Goal: Task Accomplishment & Management: Manage account settings

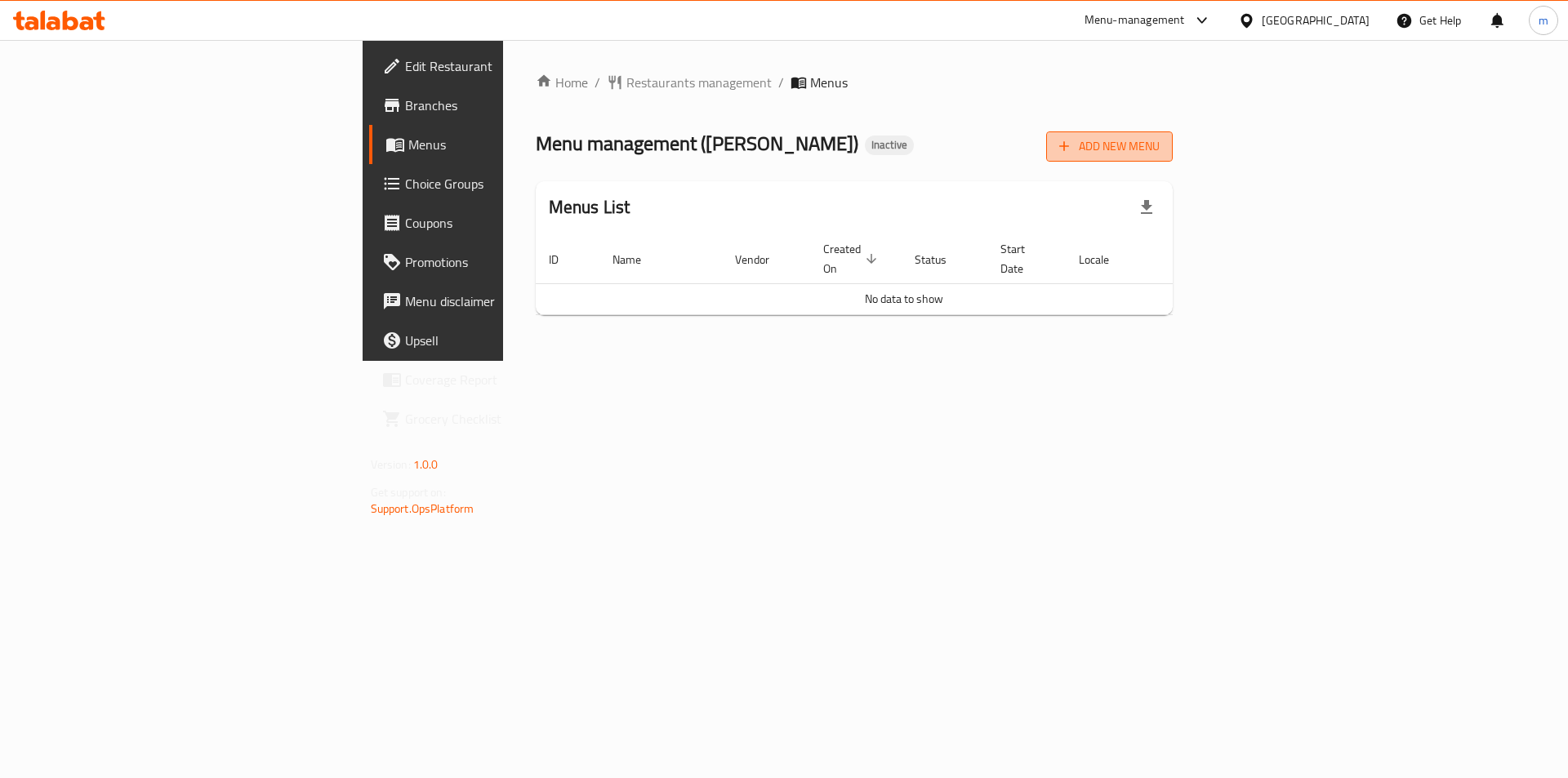
click at [1160, 144] on span "Add New Menu" at bounding box center [1109, 146] width 101 height 20
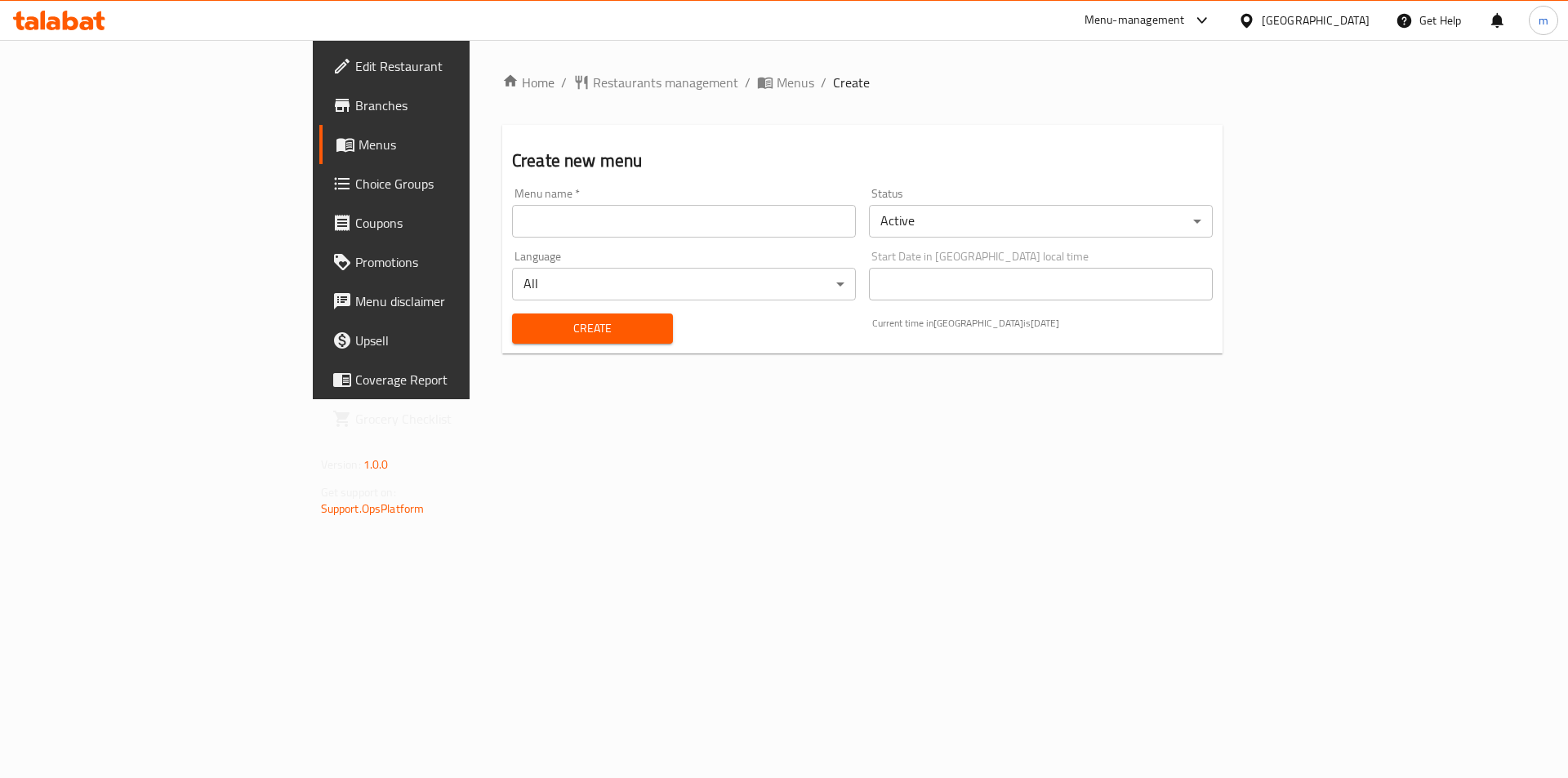
click at [720, 226] on input "text" at bounding box center [683, 221] width 344 height 33
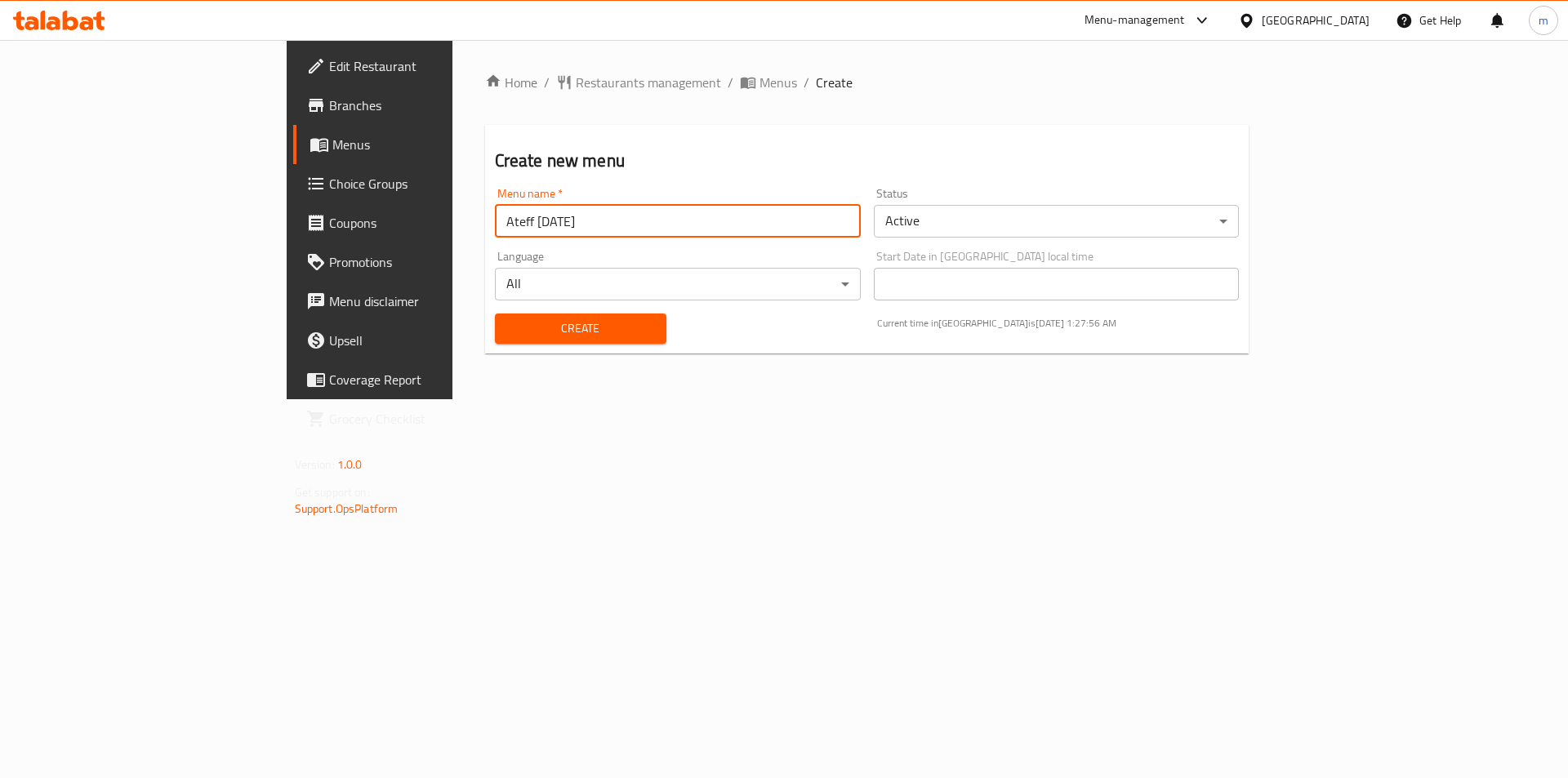
click at [495, 221] on input "Ateff [DATE]" at bounding box center [678, 221] width 366 height 33
drag, startPoint x: 346, startPoint y: 223, endPoint x: 287, endPoint y: 227, distance: 59.1
click at [452, 227] on div "Home / Restaurants management / Menus / Create Create new menu Menu name   * At…" at bounding box center [867, 219] width 830 height 359
type input "[DATE]"
click at [495, 208] on input "[DATE]" at bounding box center [678, 221] width 366 height 33
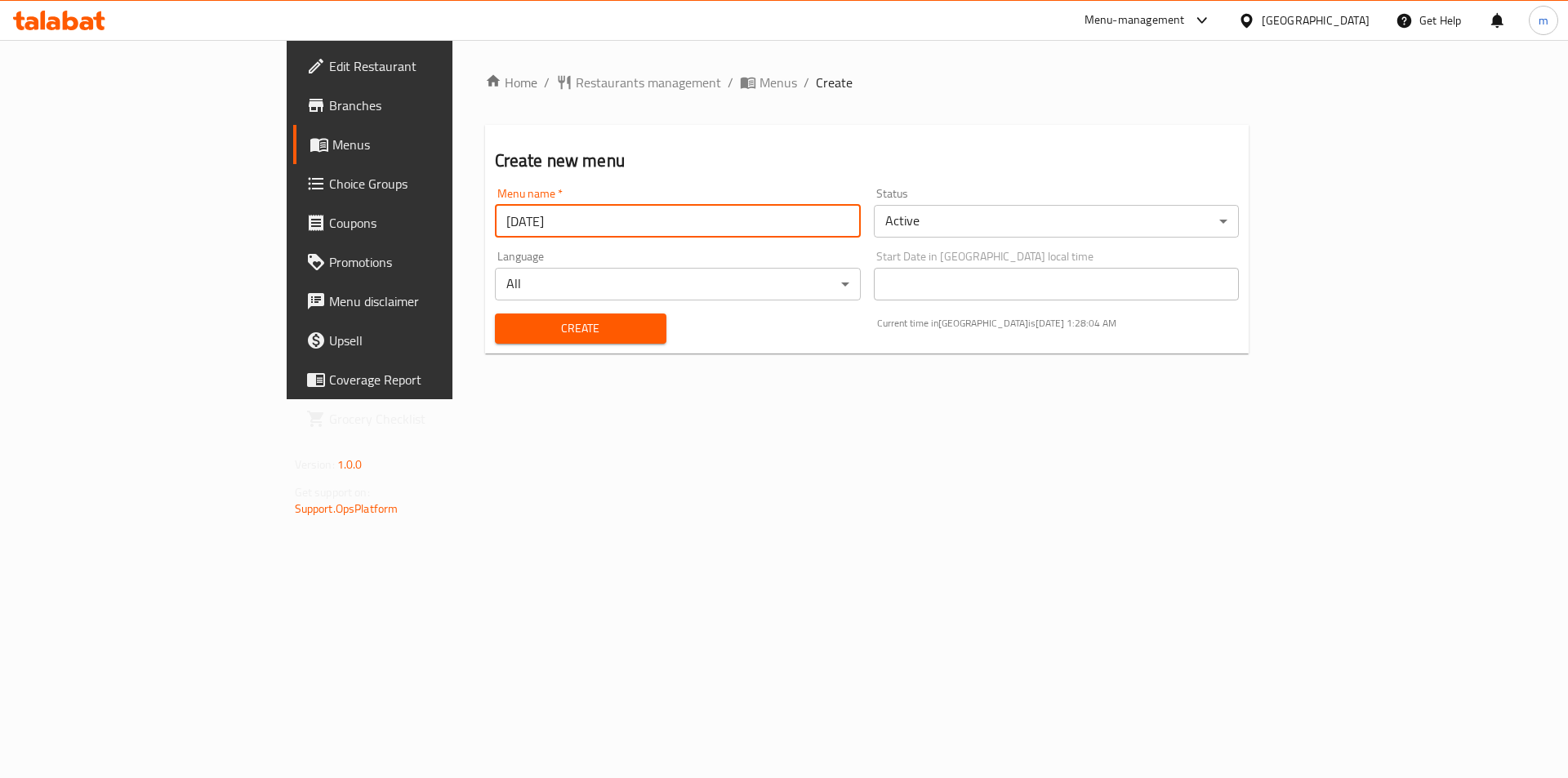
click at [495, 224] on input "[DATE]" at bounding box center [678, 221] width 366 height 33
click at [535, 154] on h2 "Create new menu" at bounding box center [867, 160] width 745 height 24
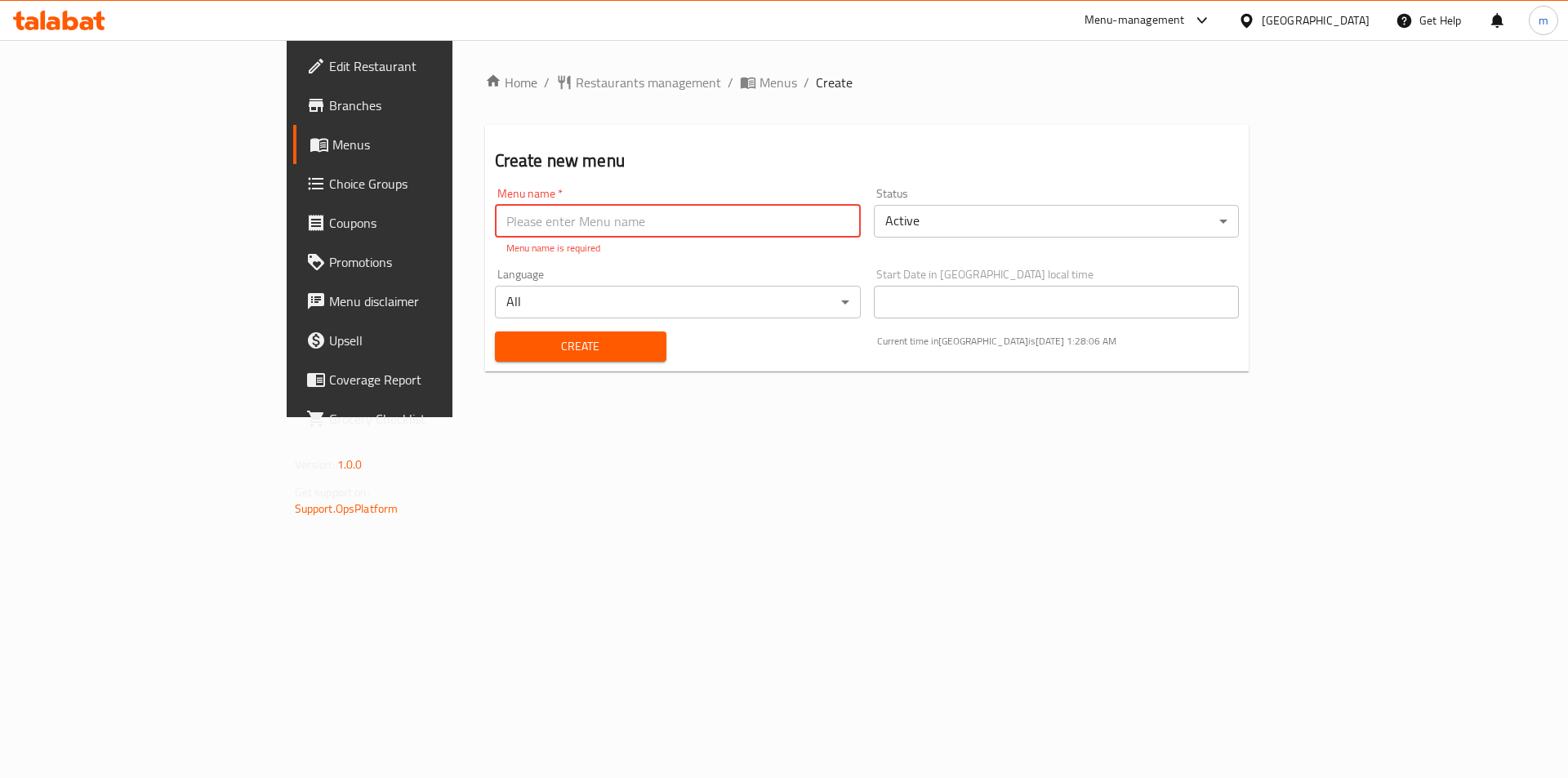
click at [528, 221] on input "text" at bounding box center [678, 221] width 366 height 33
paste input "28/9/2025"
type input "28/9/2025"
click at [541, 340] on button "Create" at bounding box center [581, 347] width 172 height 30
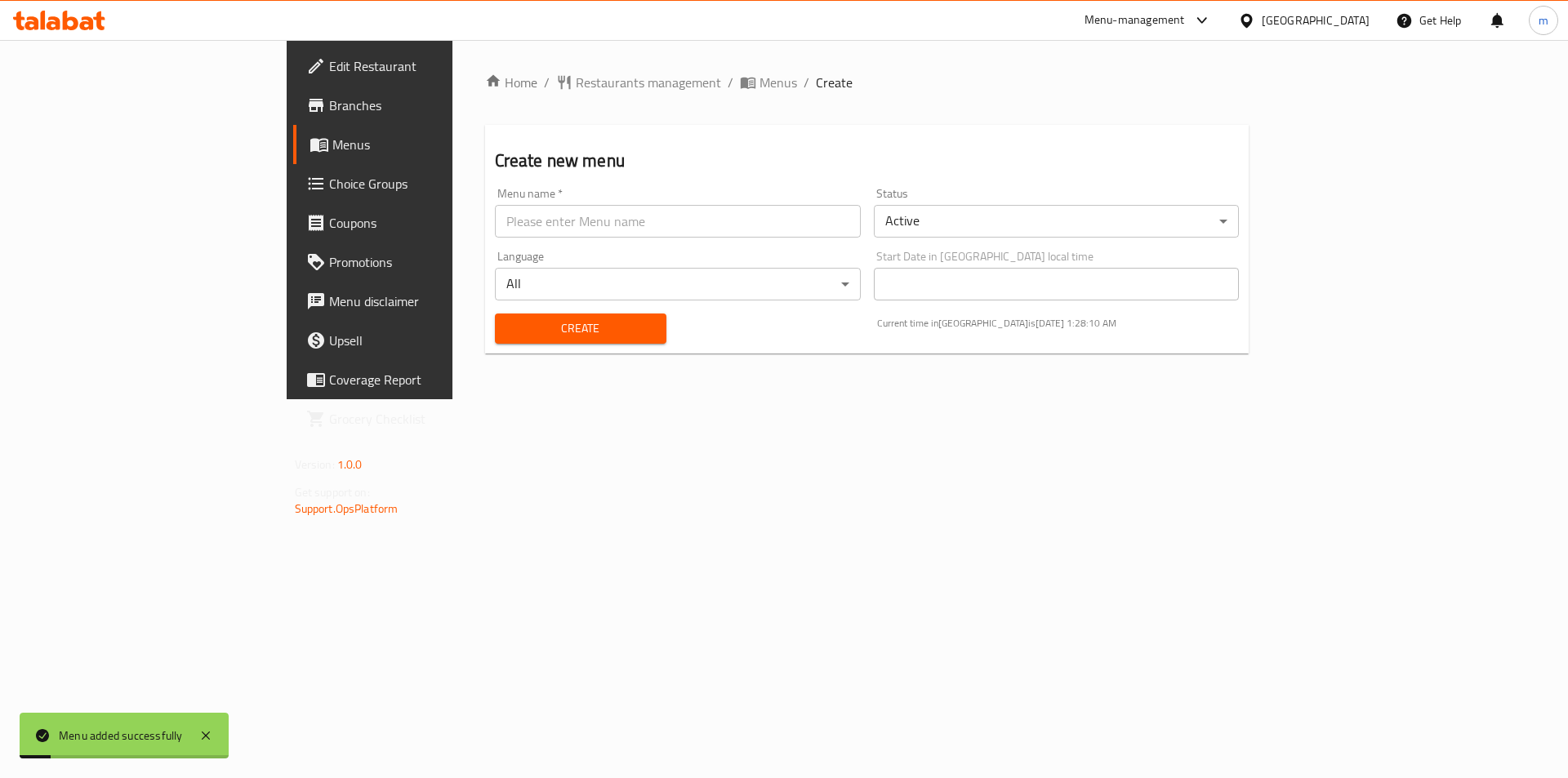
click at [294, 159] on link "Menus" at bounding box center [421, 144] width 255 height 39
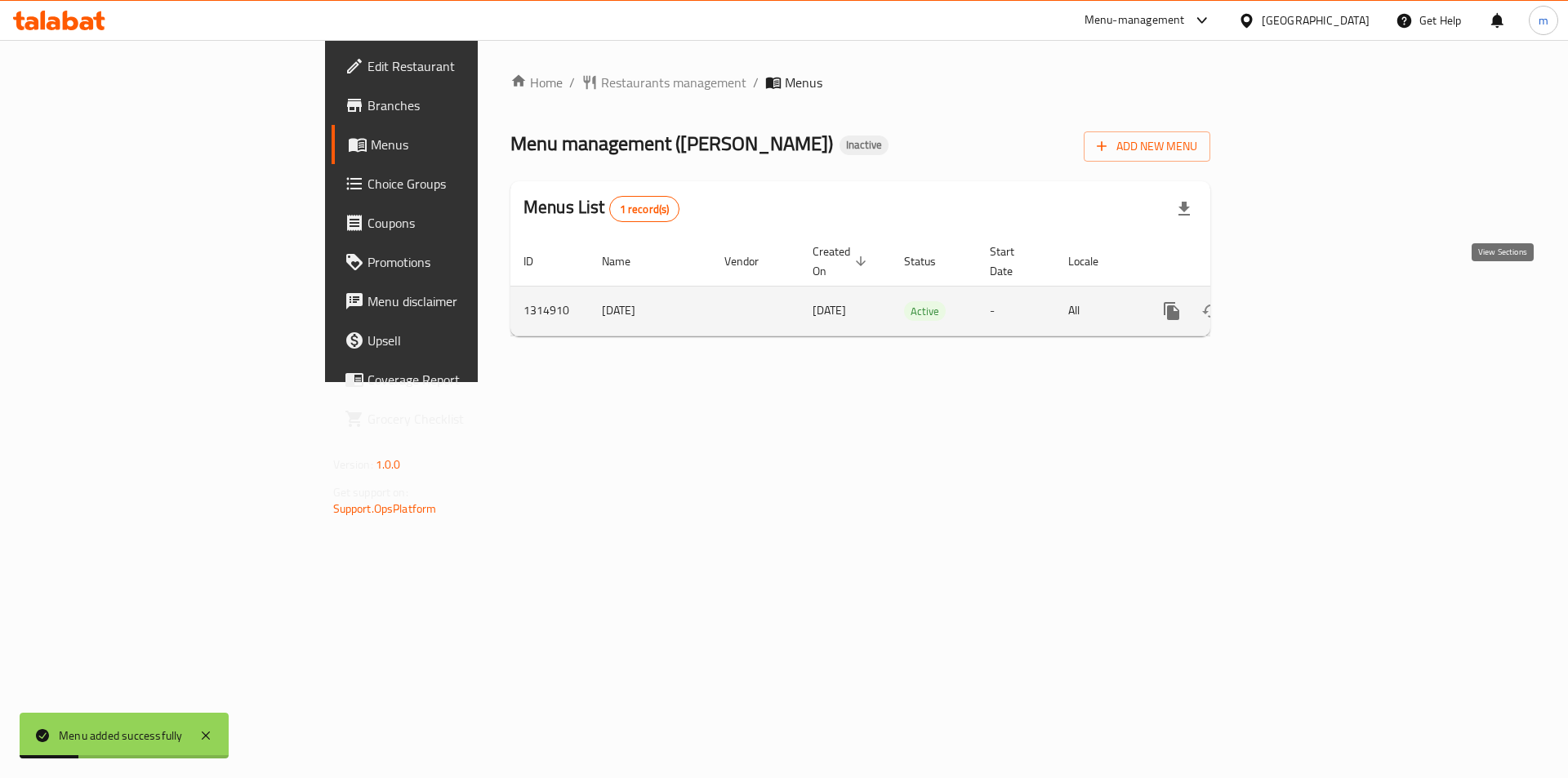
click at [1300, 301] on icon "enhanced table" at bounding box center [1289, 310] width 20 height 20
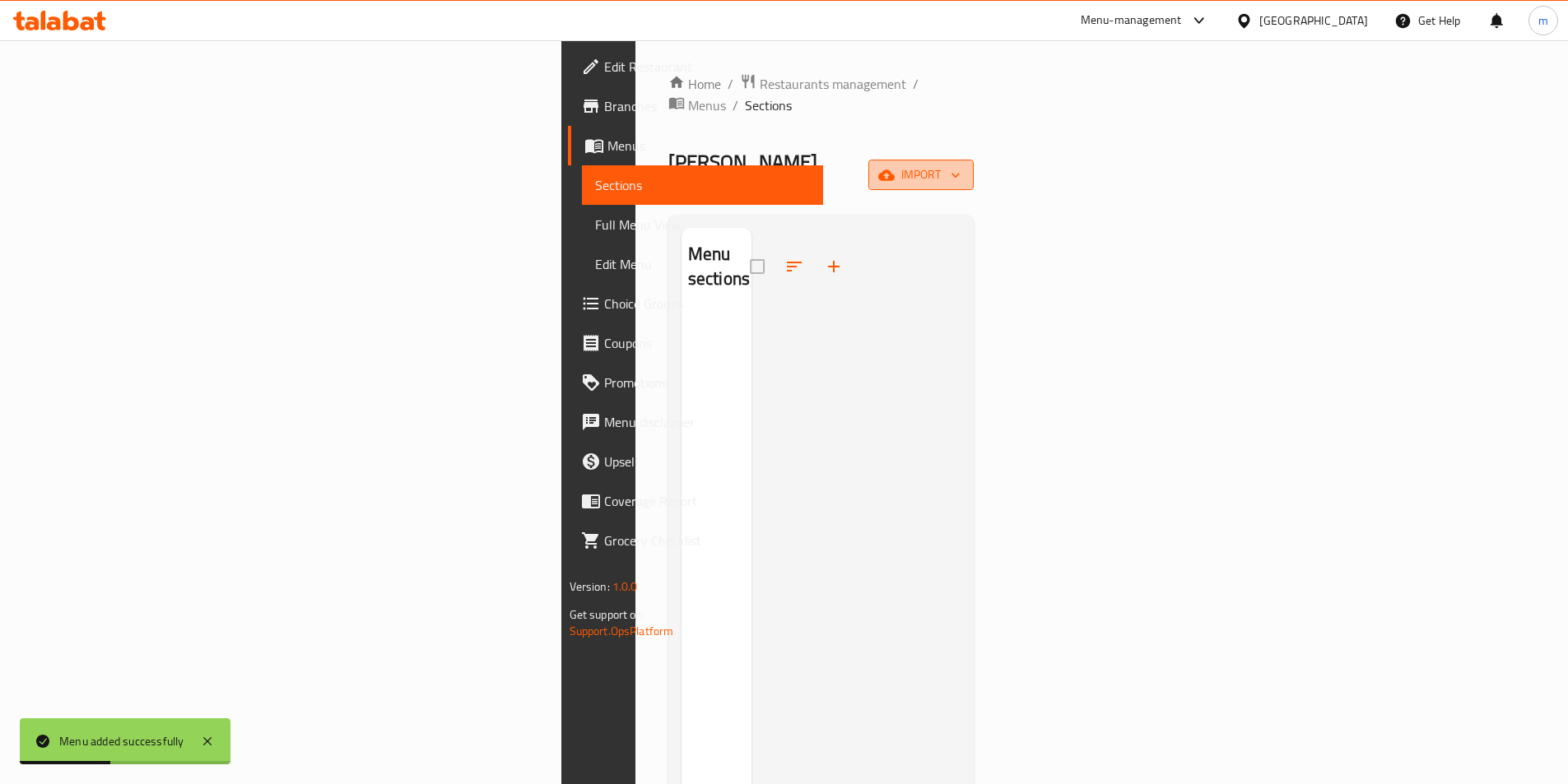
click at [973, 160] on button "import" at bounding box center [921, 175] width 105 height 30
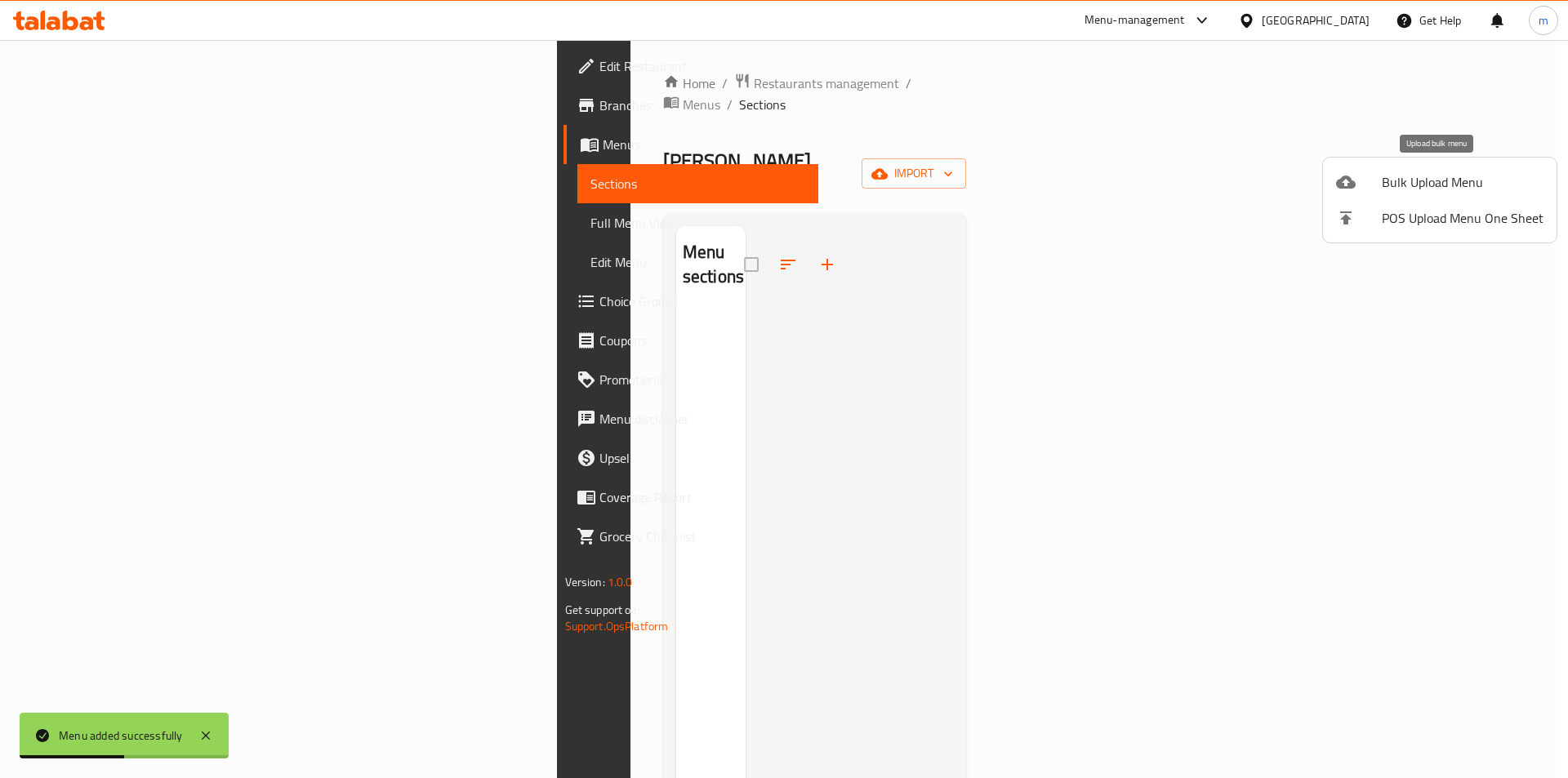
click at [1385, 184] on span "Bulk Upload Menu" at bounding box center [1462, 182] width 161 height 20
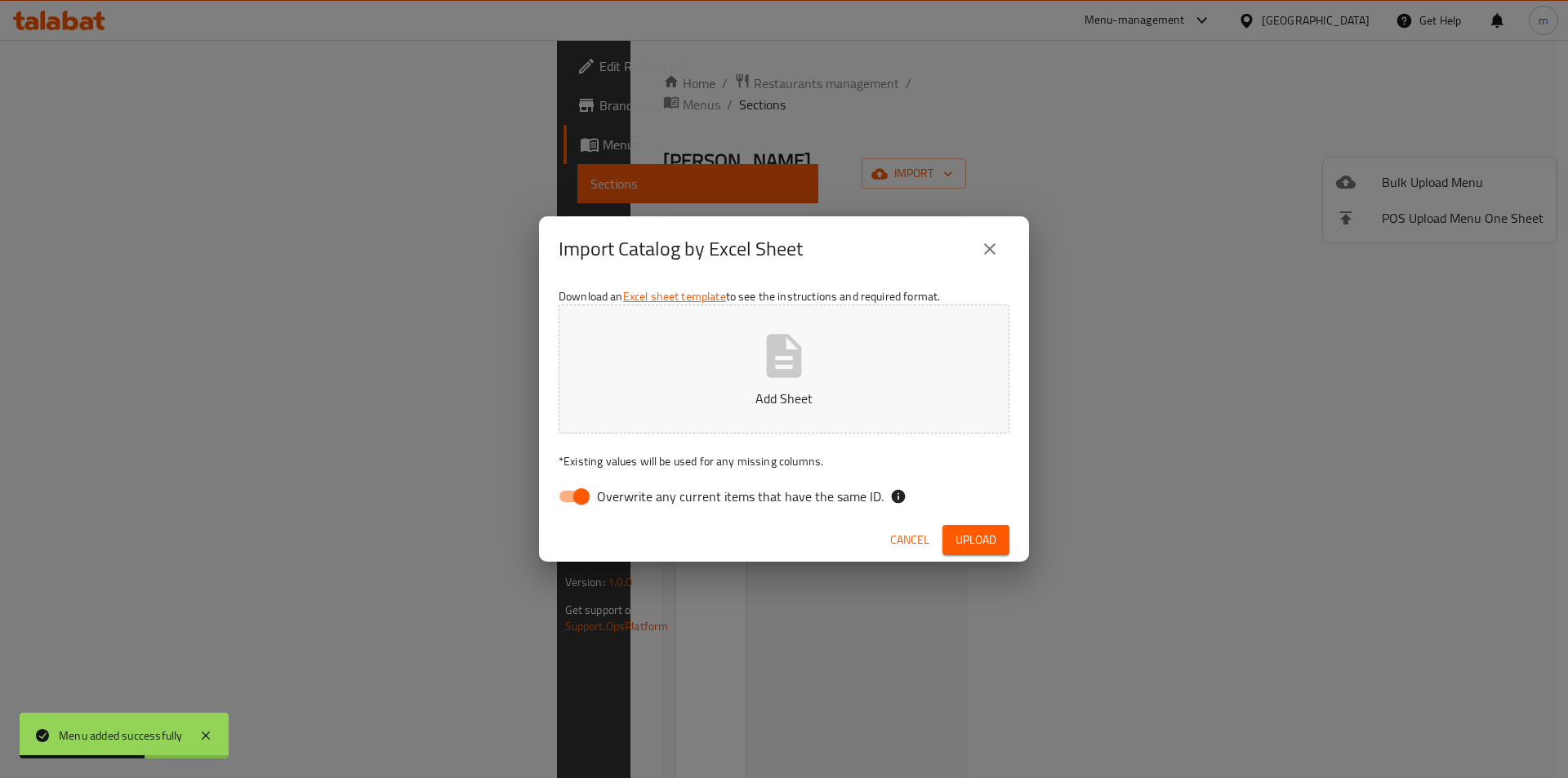
click at [722, 486] on span "Overwrite any current items that have the same ID." at bounding box center [740, 496] width 287 height 20
click at [628, 485] on input "Overwrite any current items that have the same ID." at bounding box center [582, 496] width 93 height 31
checkbox input "false"
click at [735, 387] on button "Add Sheet" at bounding box center [784, 369] width 451 height 129
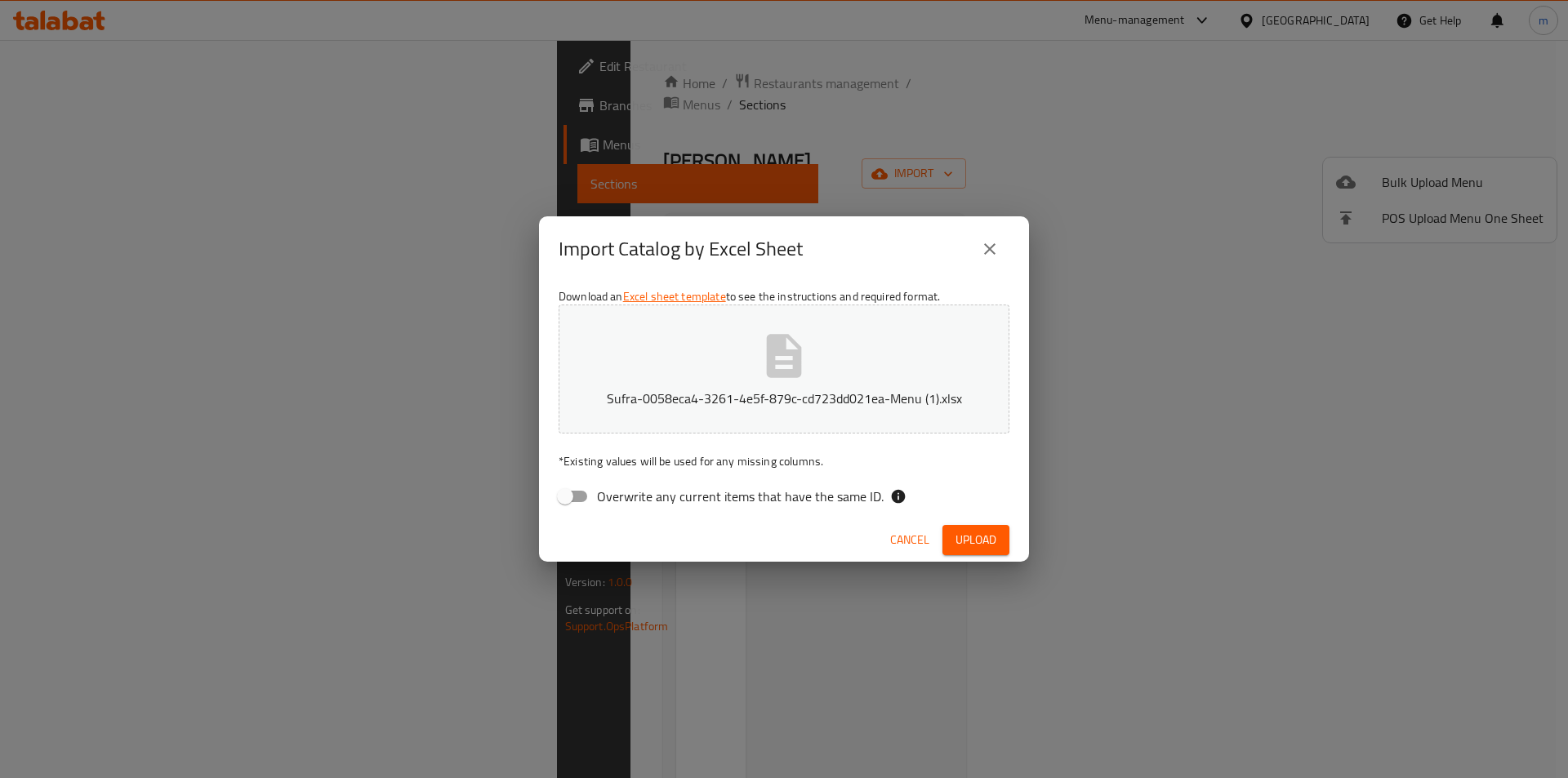
click at [982, 533] on span "Upload" at bounding box center [976, 540] width 41 height 20
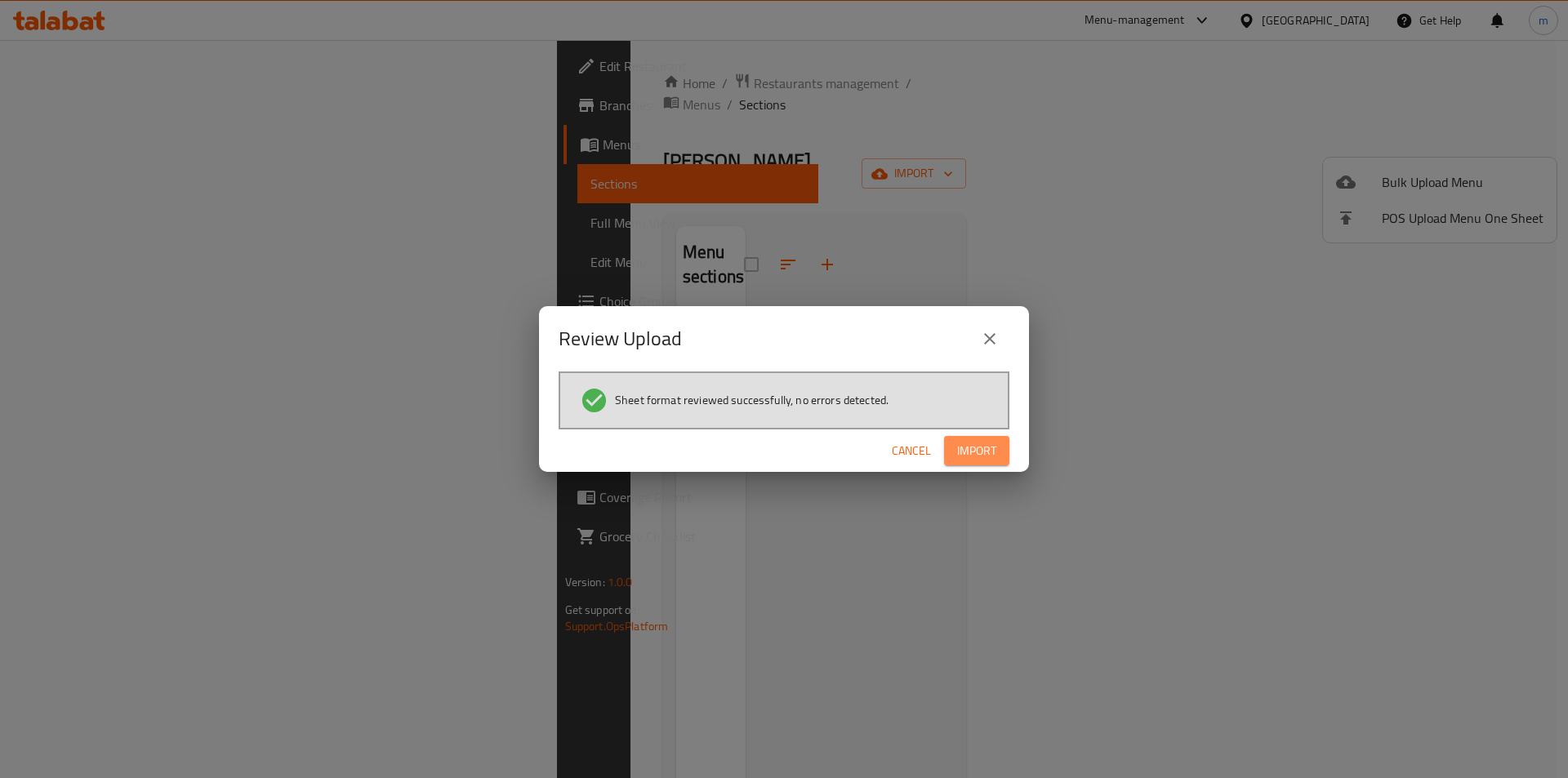
click at [959, 437] on button "Import" at bounding box center [977, 451] width 65 height 30
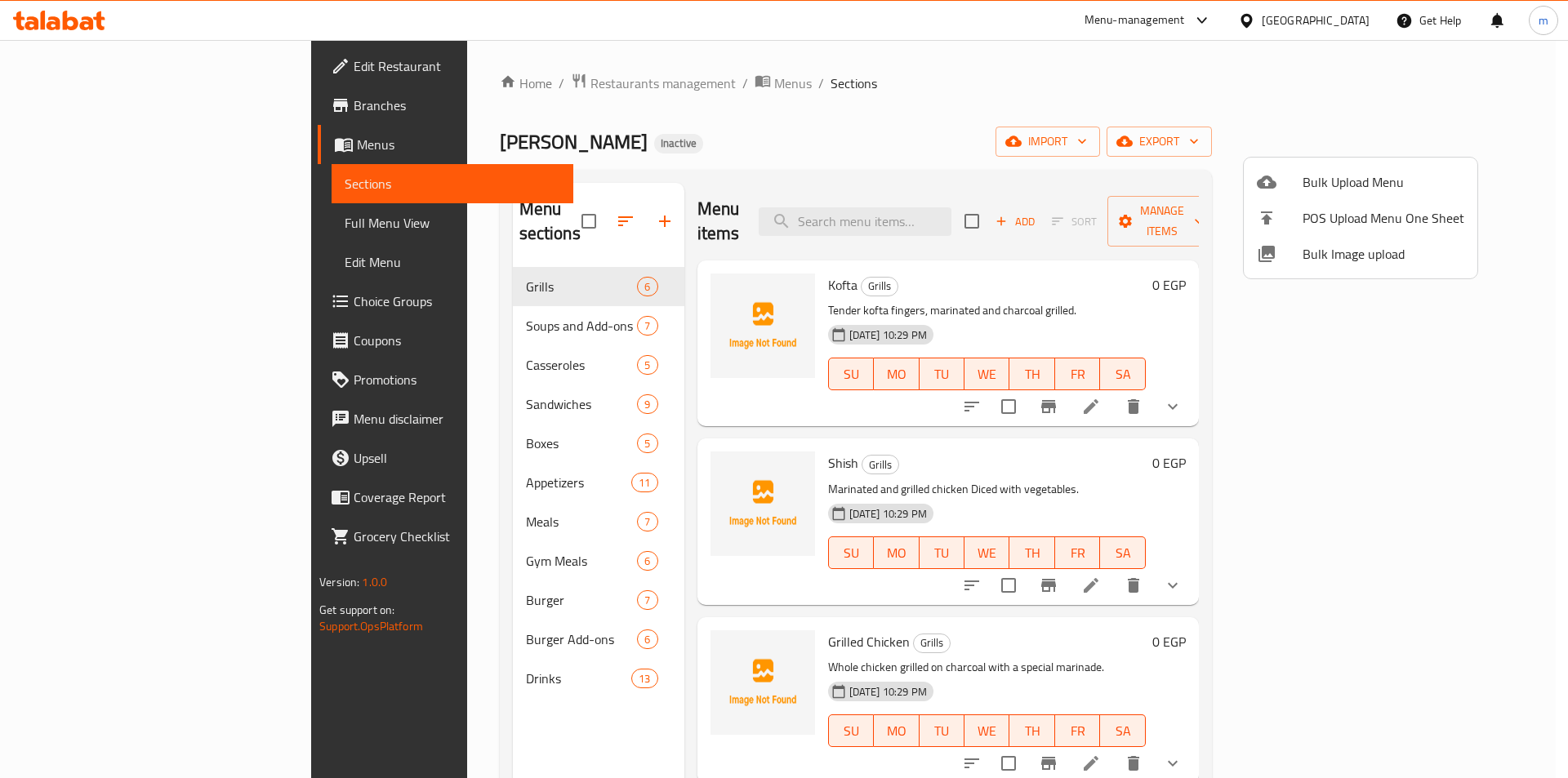
click at [1080, 161] on div at bounding box center [784, 389] width 1568 height 778
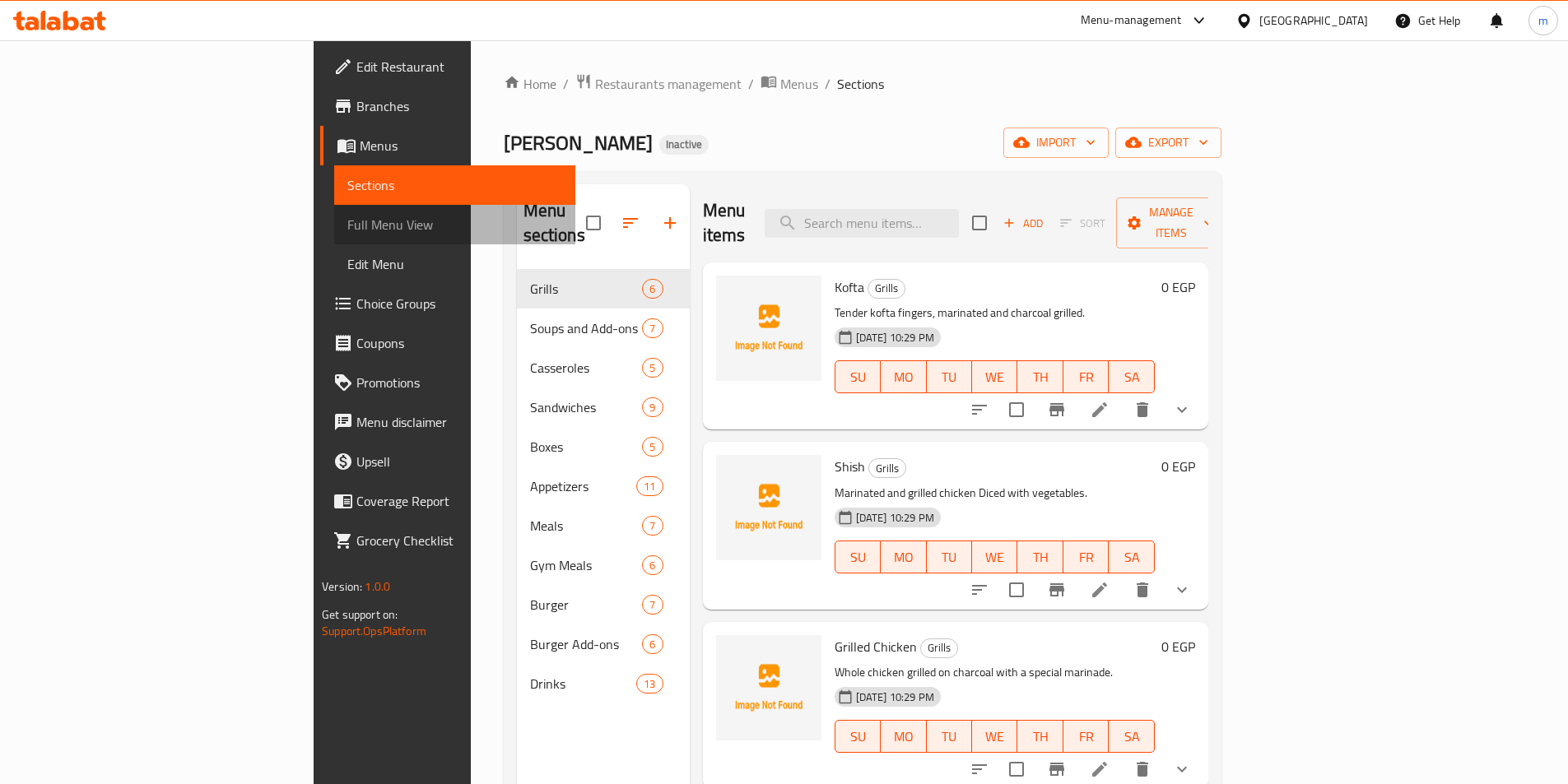
click at [348, 225] on span "Full Menu View" at bounding box center [455, 224] width 215 height 20
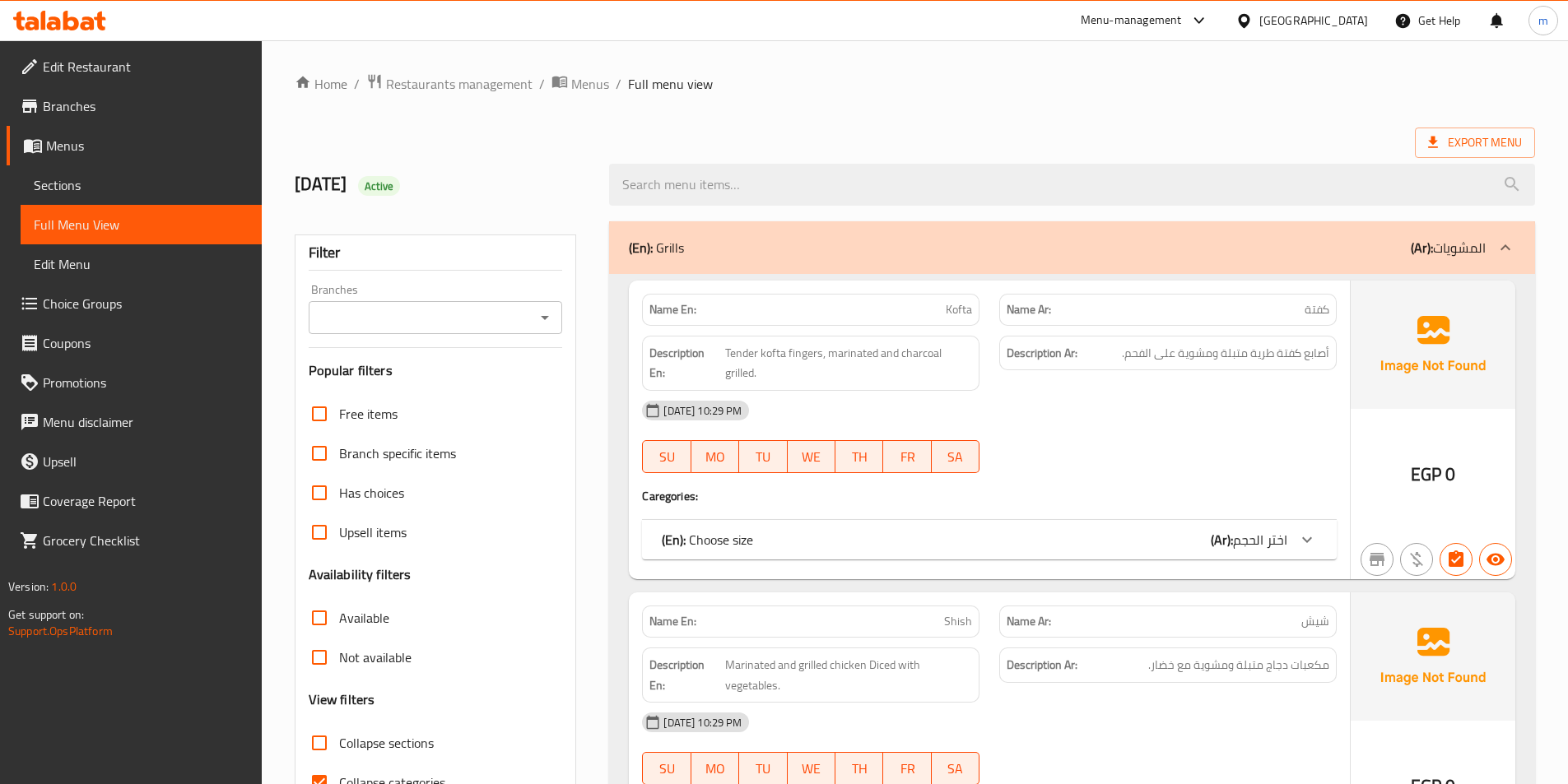
click at [397, 767] on label "Collapse categories" at bounding box center [372, 782] width 146 height 39
click at [339, 767] on input "Collapse categories" at bounding box center [319, 782] width 39 height 39
checkbox input "false"
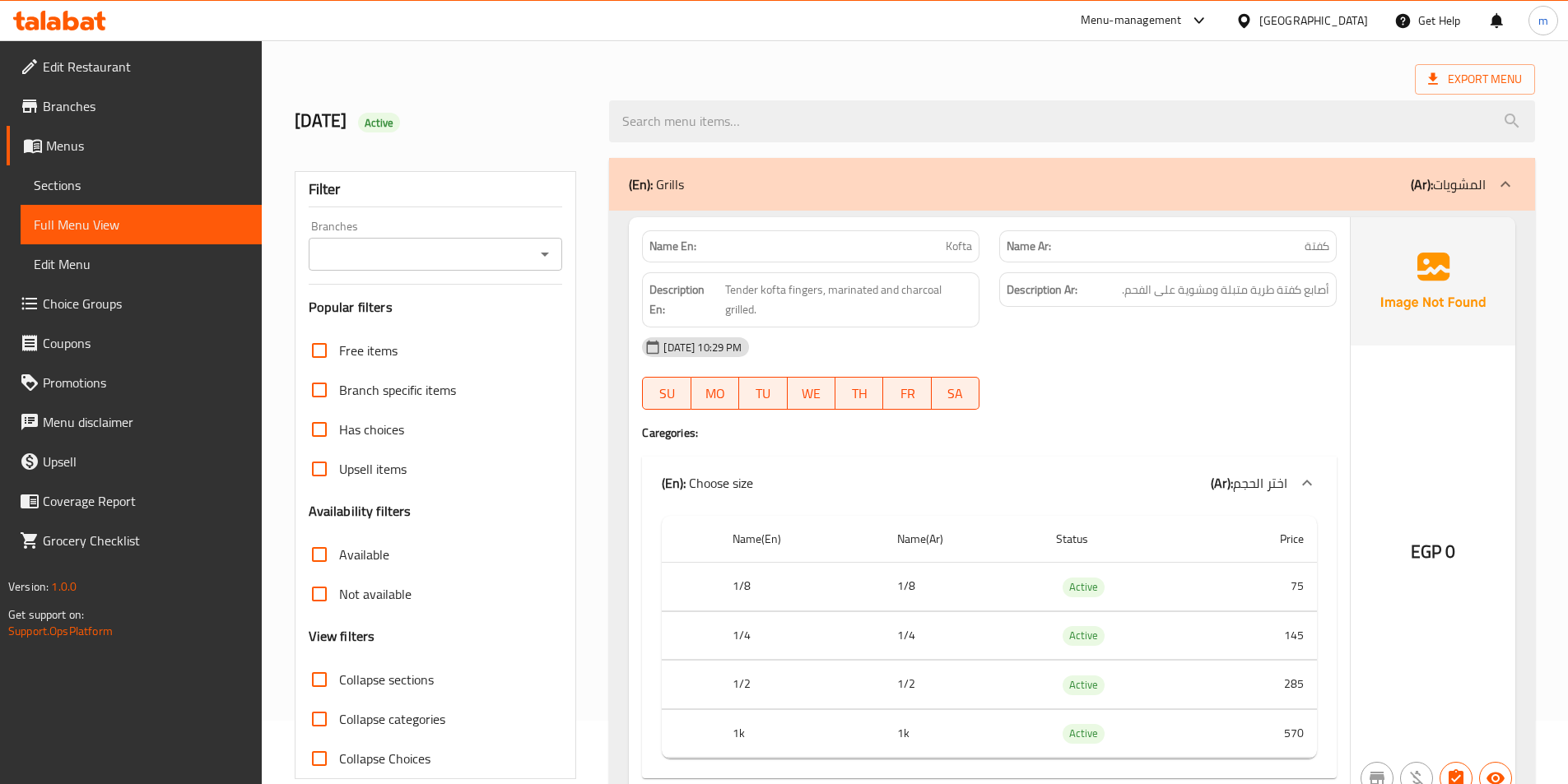
scroll to position [100, 0]
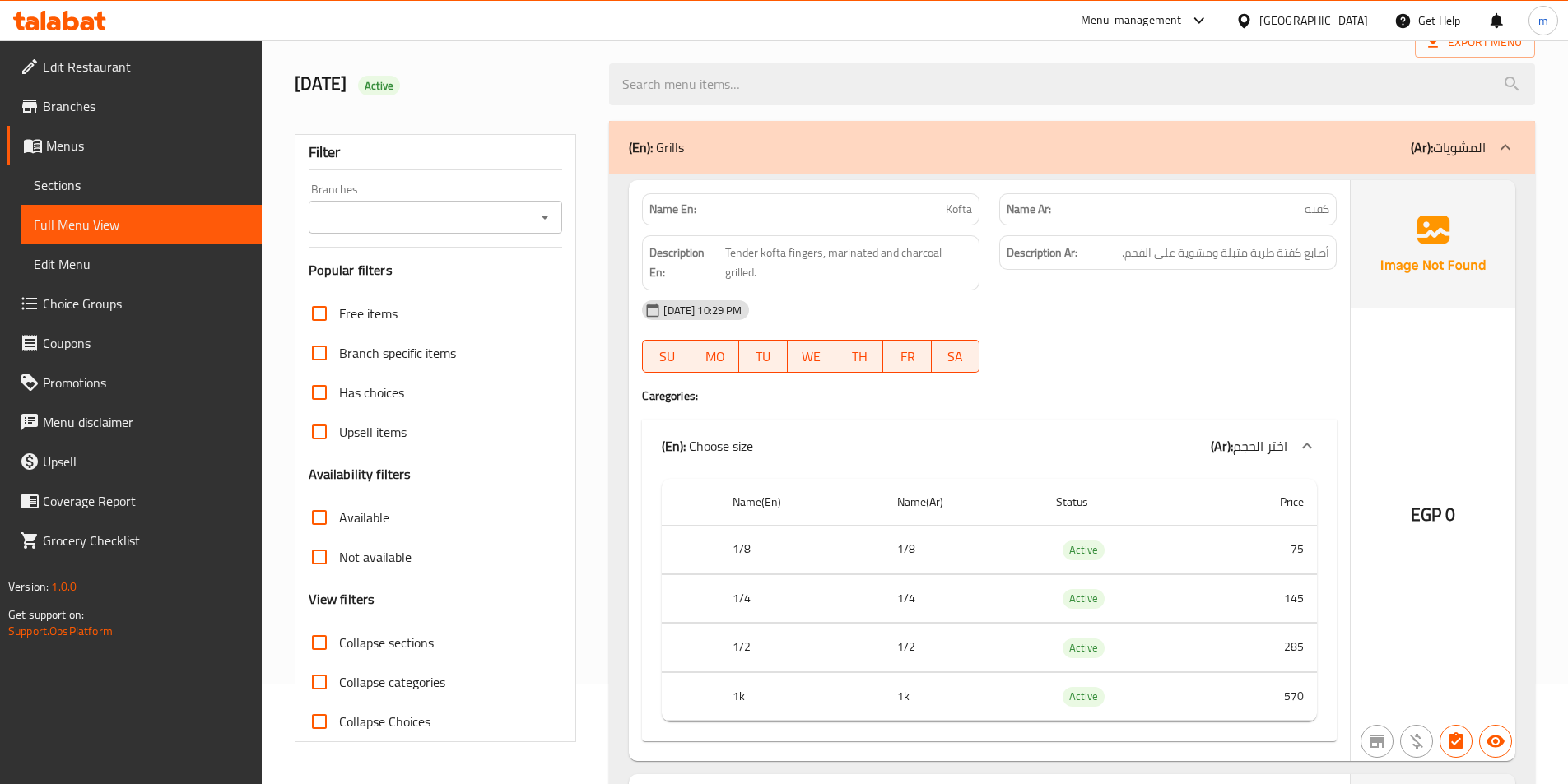
click at [970, 211] on span "Kofta" at bounding box center [959, 209] width 26 height 17
click at [959, 204] on span "Kofta" at bounding box center [959, 209] width 26 height 17
copy span "Kofta"
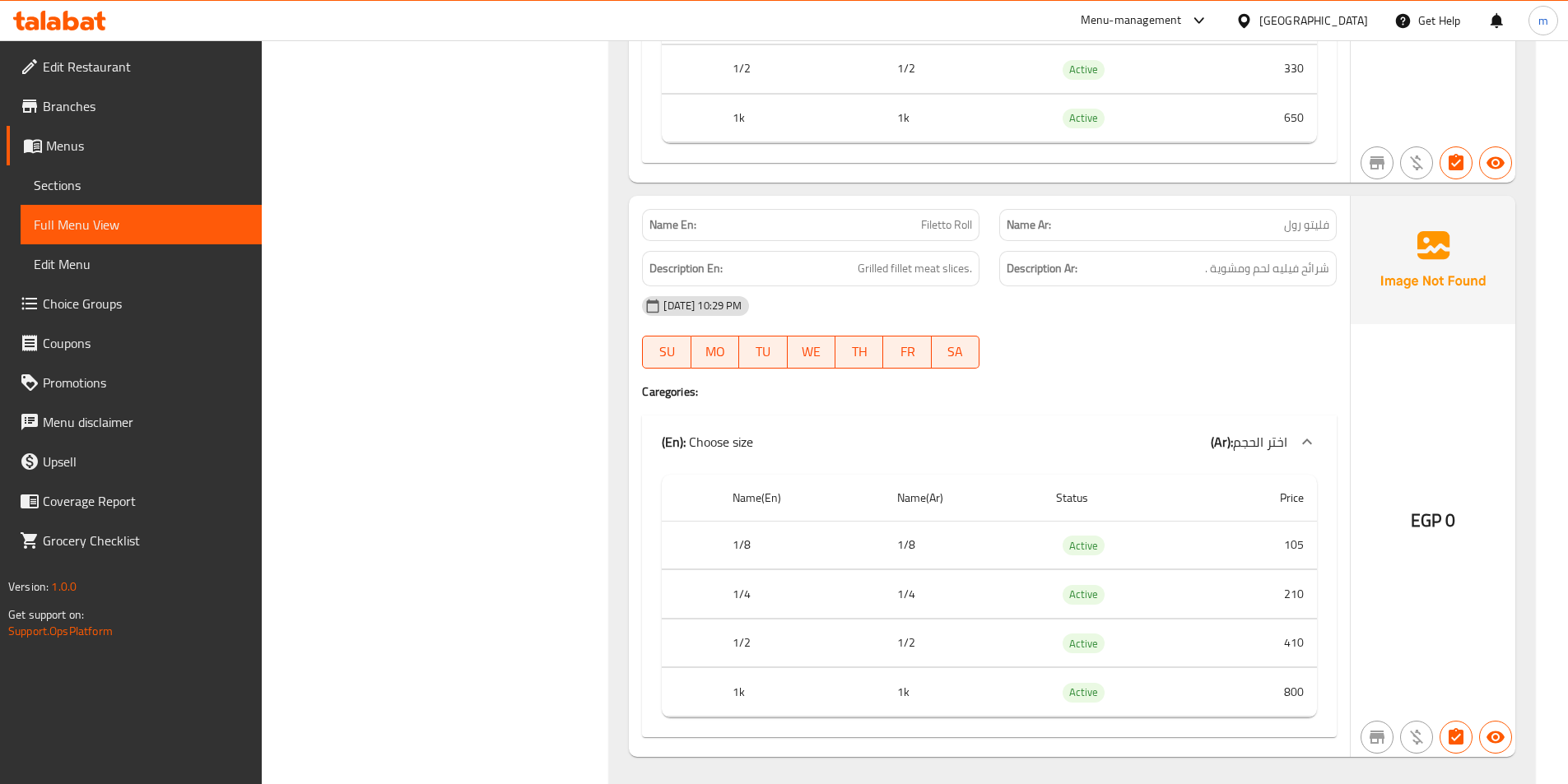
scroll to position [3044, 0]
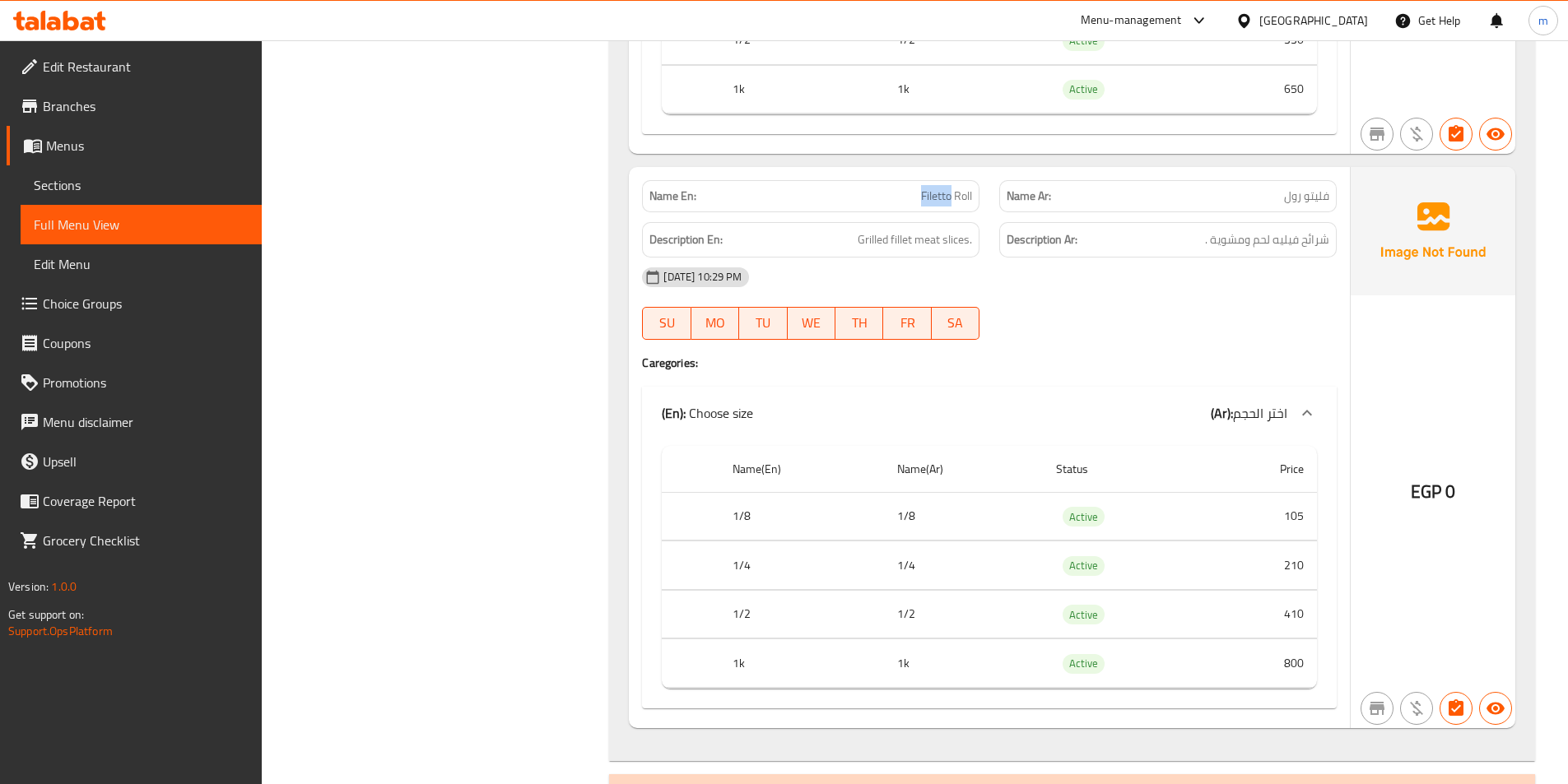
drag, startPoint x: 912, startPoint y: 196, endPoint x: 951, endPoint y: 194, distance: 39.1
click at [951, 194] on p "Name En: Filetto Roll" at bounding box center [810, 196] width 322 height 17
copy span "Filetto"
drag, startPoint x: 1274, startPoint y: 239, endPoint x: 1296, endPoint y: 248, distance: 23.8
click at [1296, 248] on span "شرائح فيليه لحم ومشوية ." at bounding box center [1267, 239] width 124 height 21
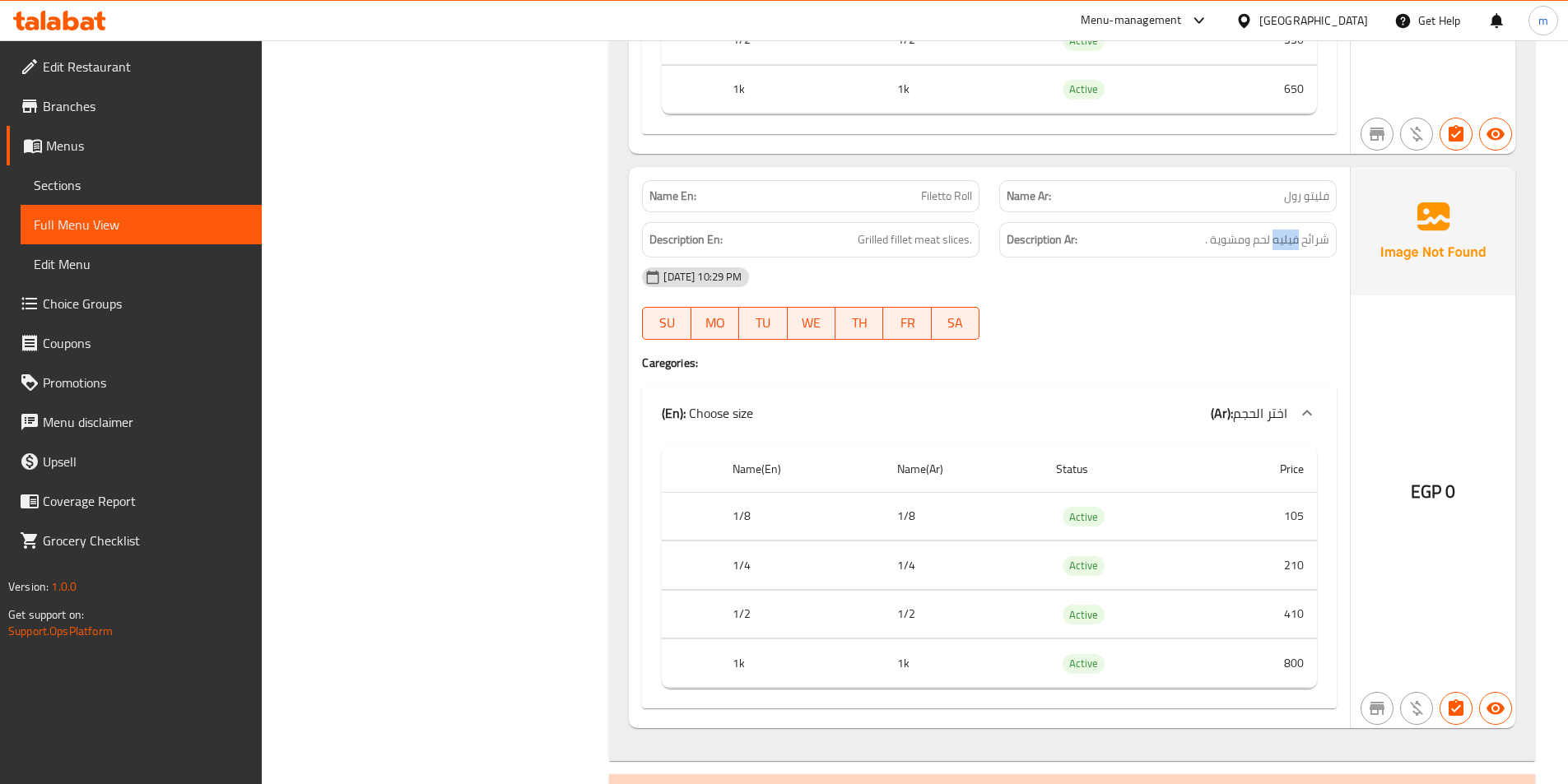
copy span "فيليه"
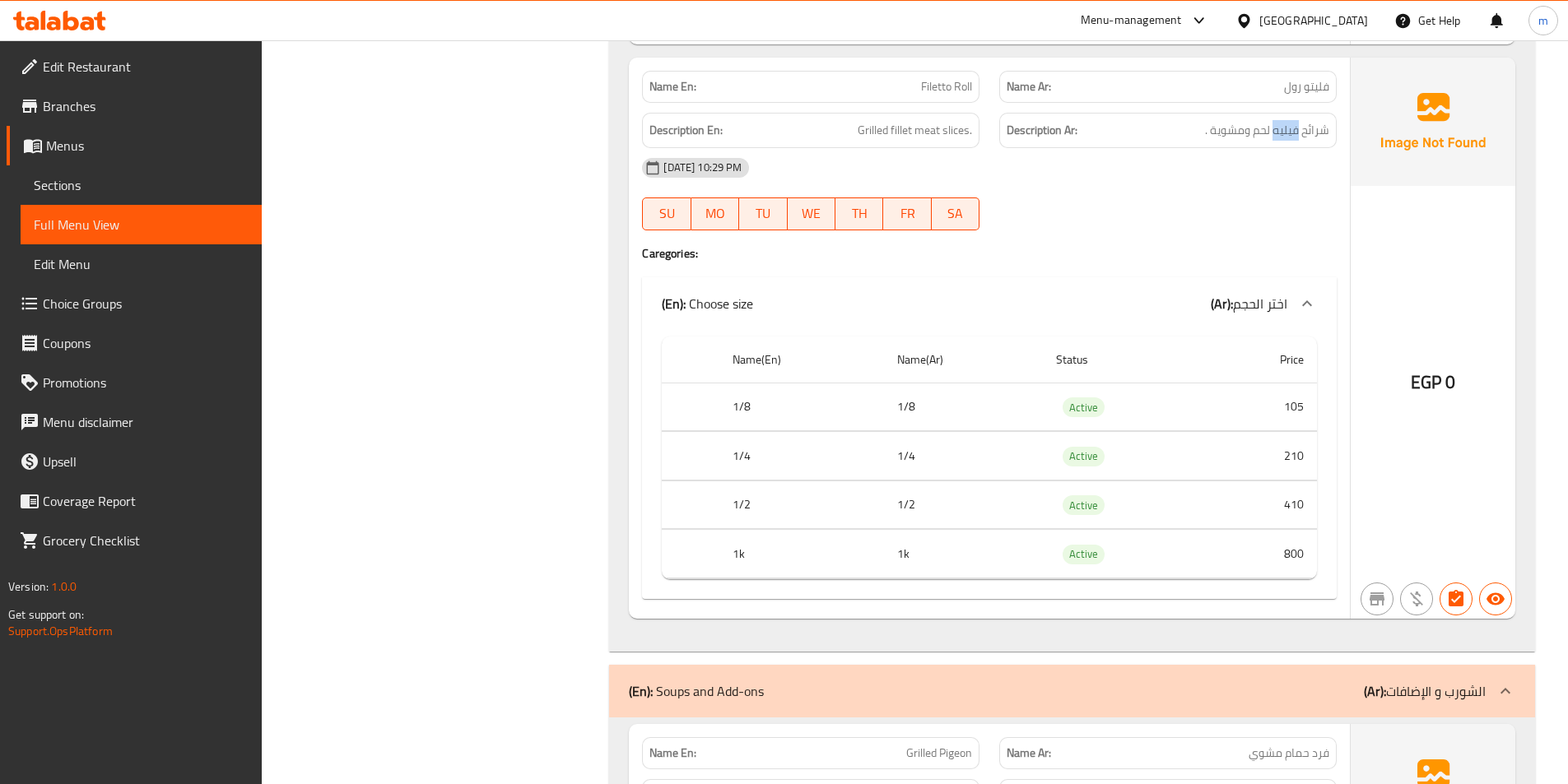
scroll to position [3126, 0]
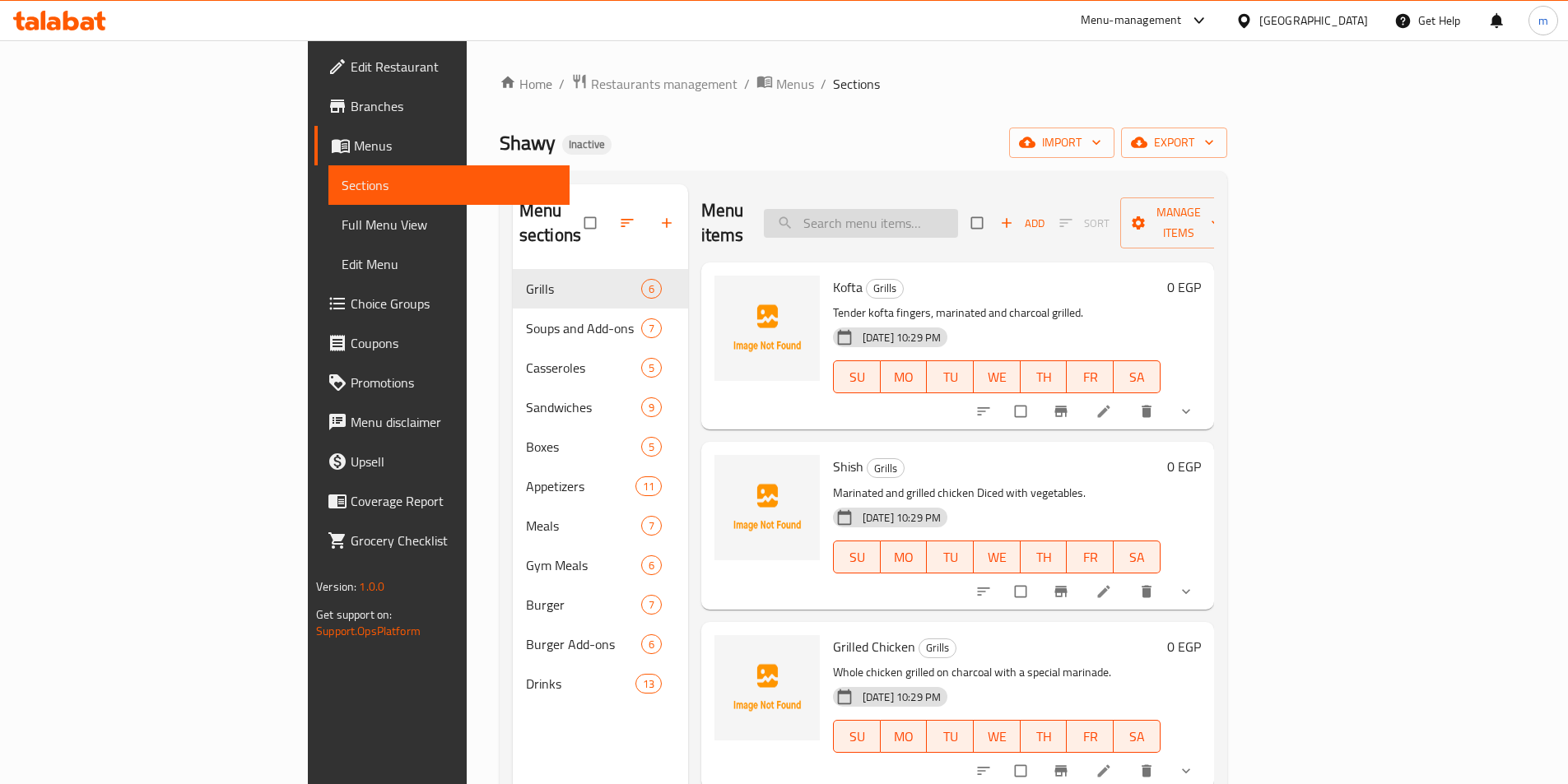
click at [921, 215] on input "search" at bounding box center [861, 223] width 194 height 29
paste input "Kofta"
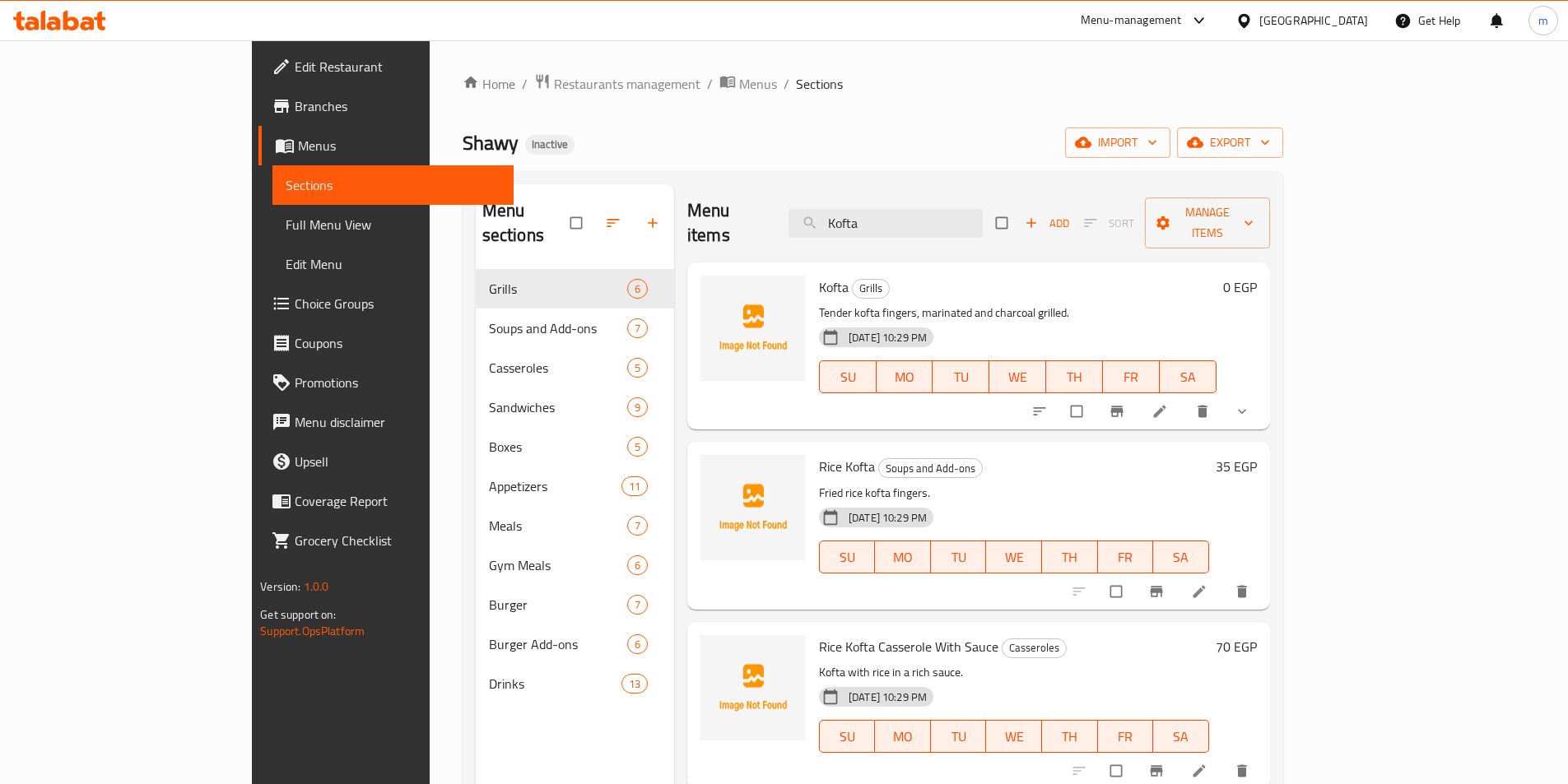
type input "Kofta"
click at [983, 223] on input "Kofta" at bounding box center [885, 223] width 194 height 29
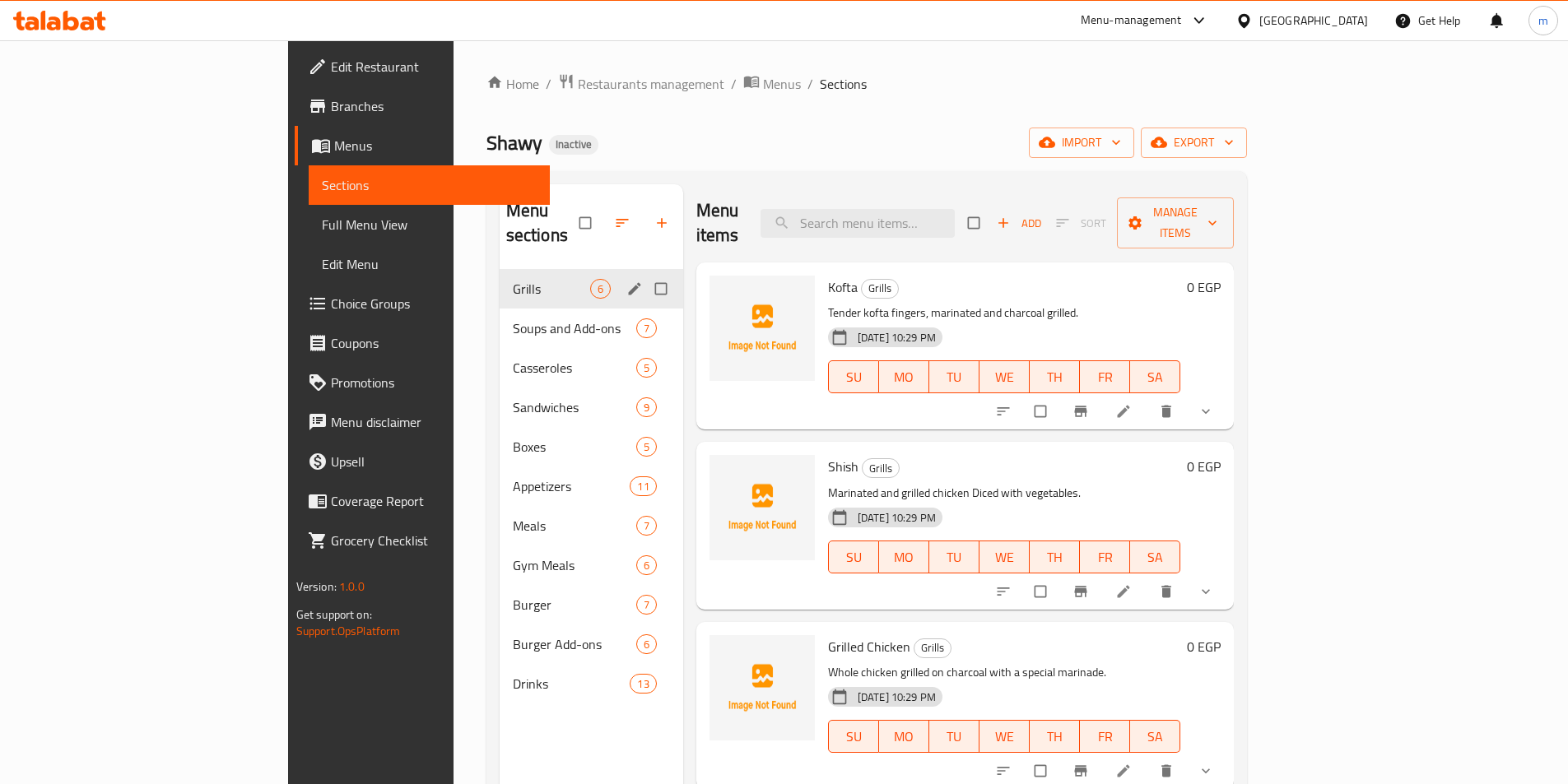
click at [500, 269] on div "Grills 6" at bounding box center [591, 288] width 183 height 39
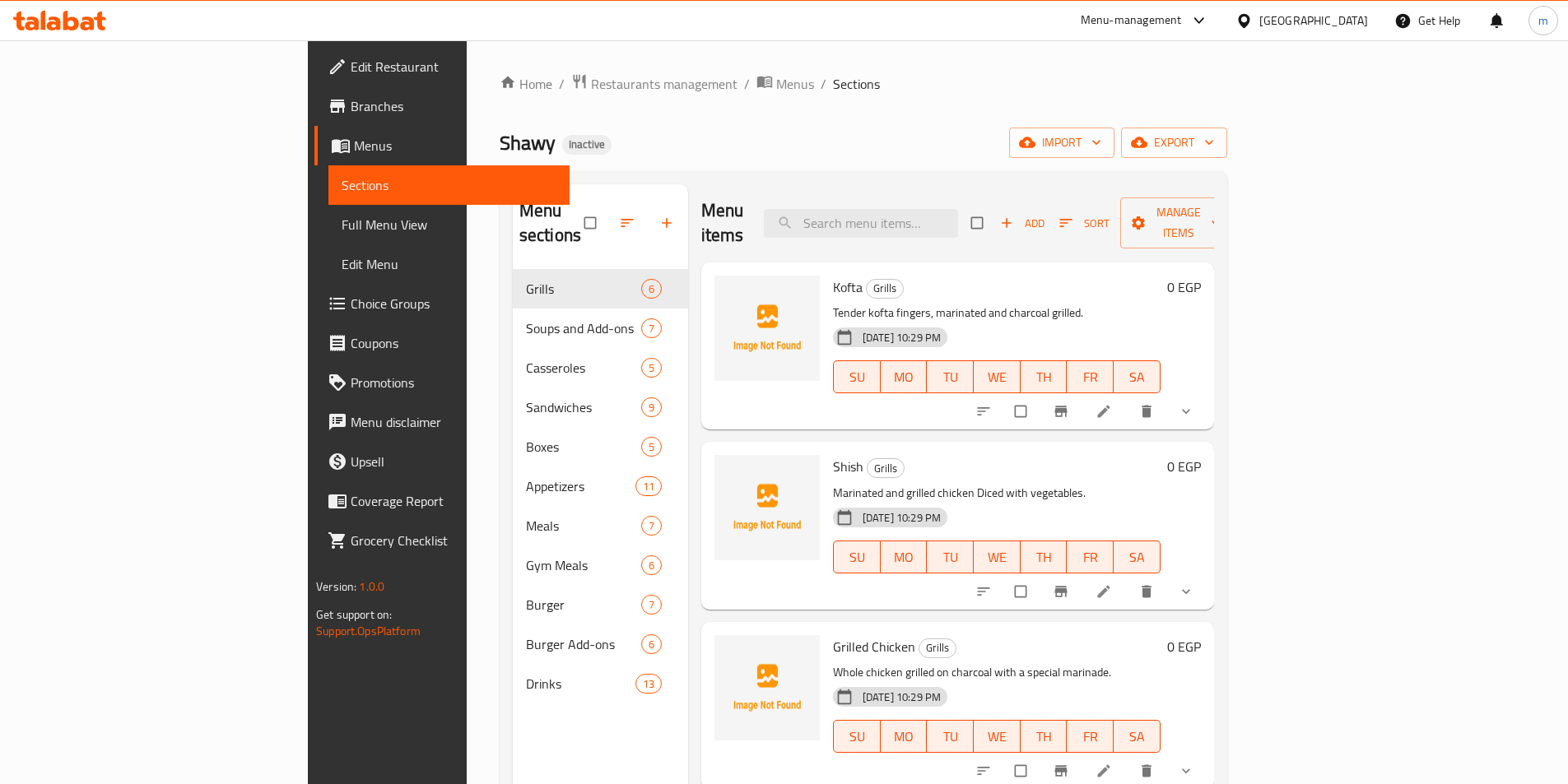
drag, startPoint x: 1412, startPoint y: 754, endPoint x: 1437, endPoint y: 722, distance: 40.6
click at [1201, 673] on div "0 EGP" at bounding box center [1180, 705] width 40 height 141
click at [958, 209] on input "search" at bounding box center [861, 223] width 194 height 29
paste input "Grilled Pigeon"
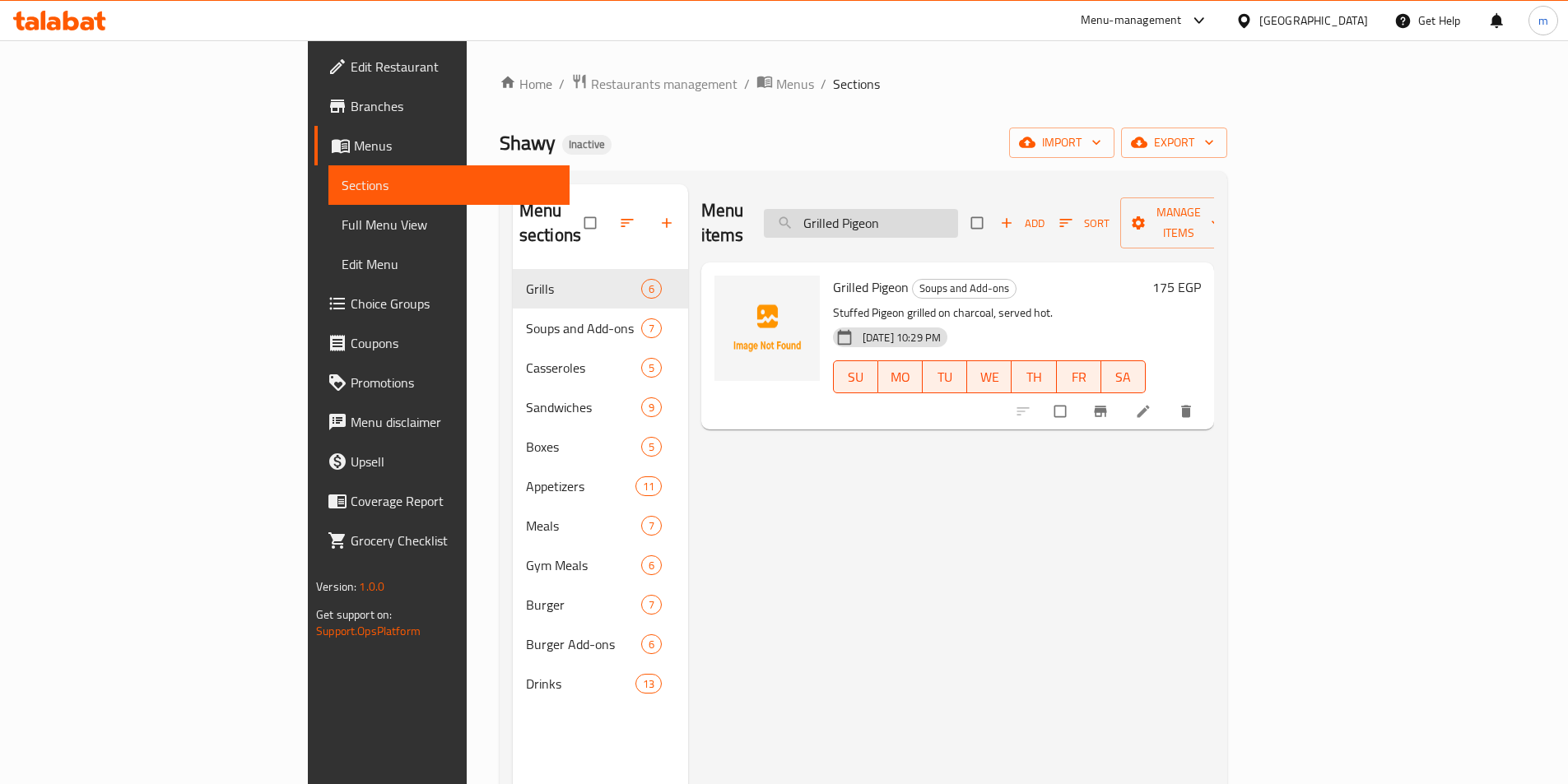
click at [942, 209] on input "Grilled Pigeon" at bounding box center [861, 223] width 194 height 29
paste input "Basmati Rice"
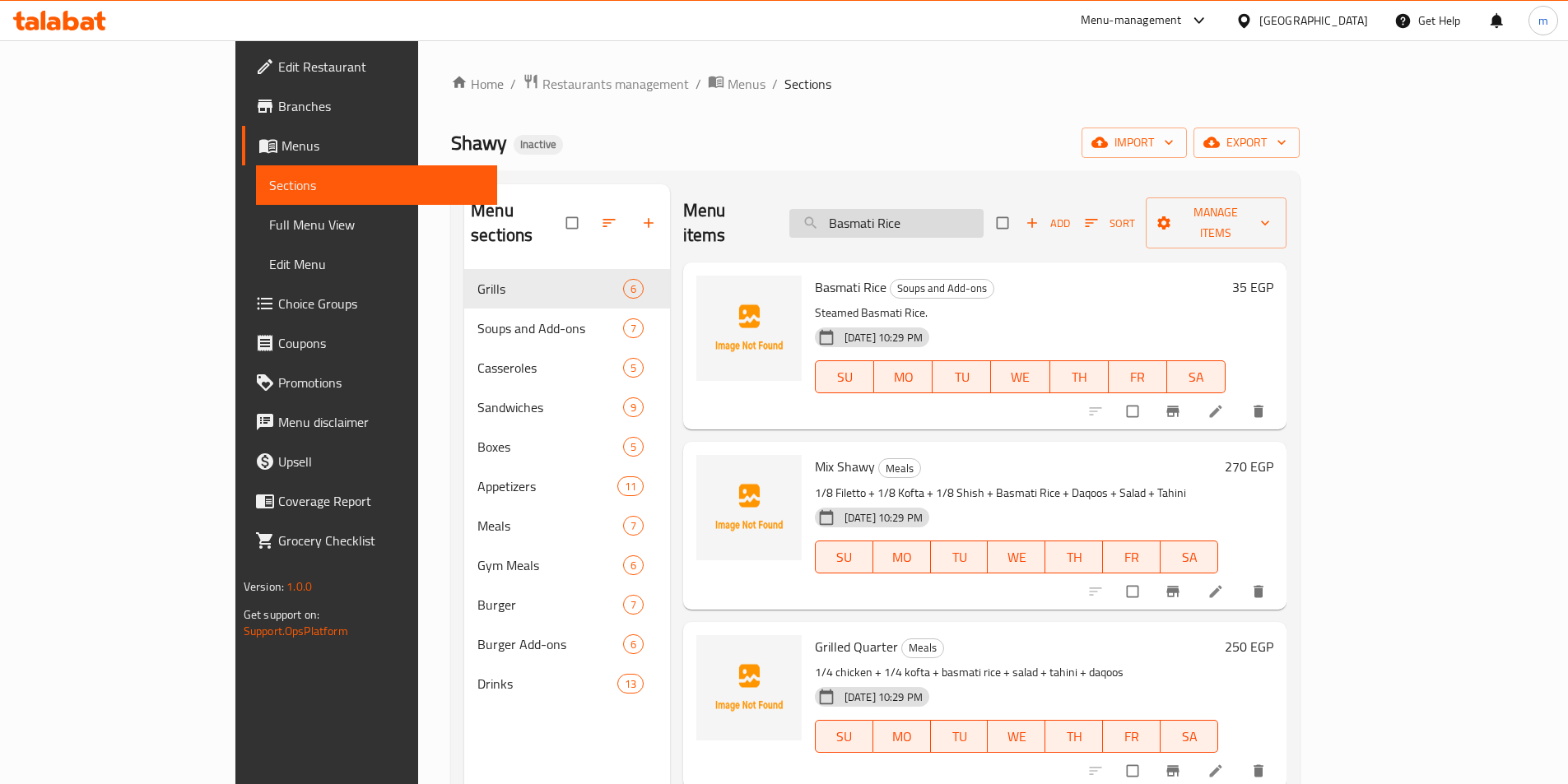
click at [984, 209] on input "Basmati Rice" at bounding box center [886, 223] width 194 height 29
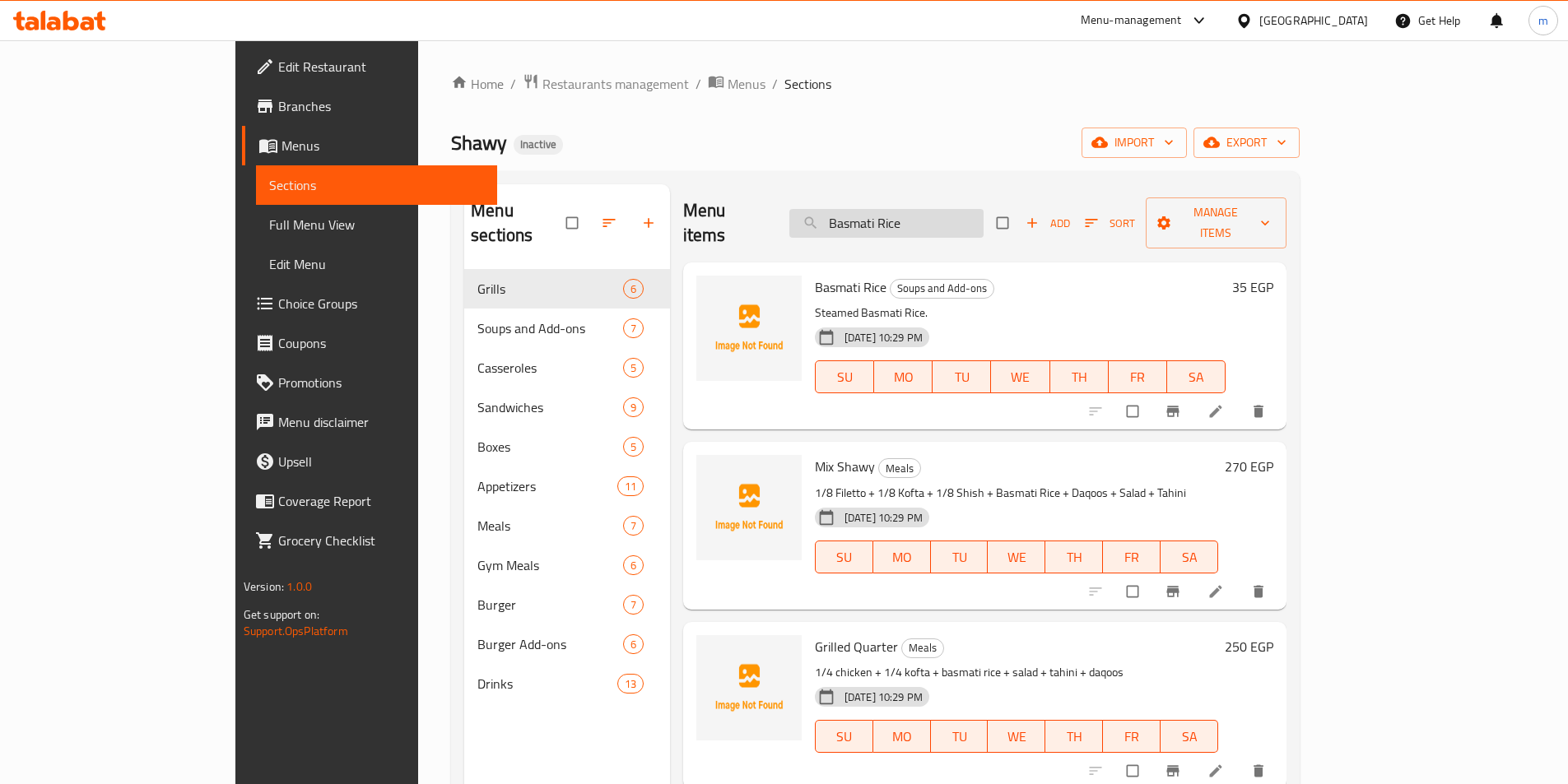
paste input "Shawy Bread Hawawshi"
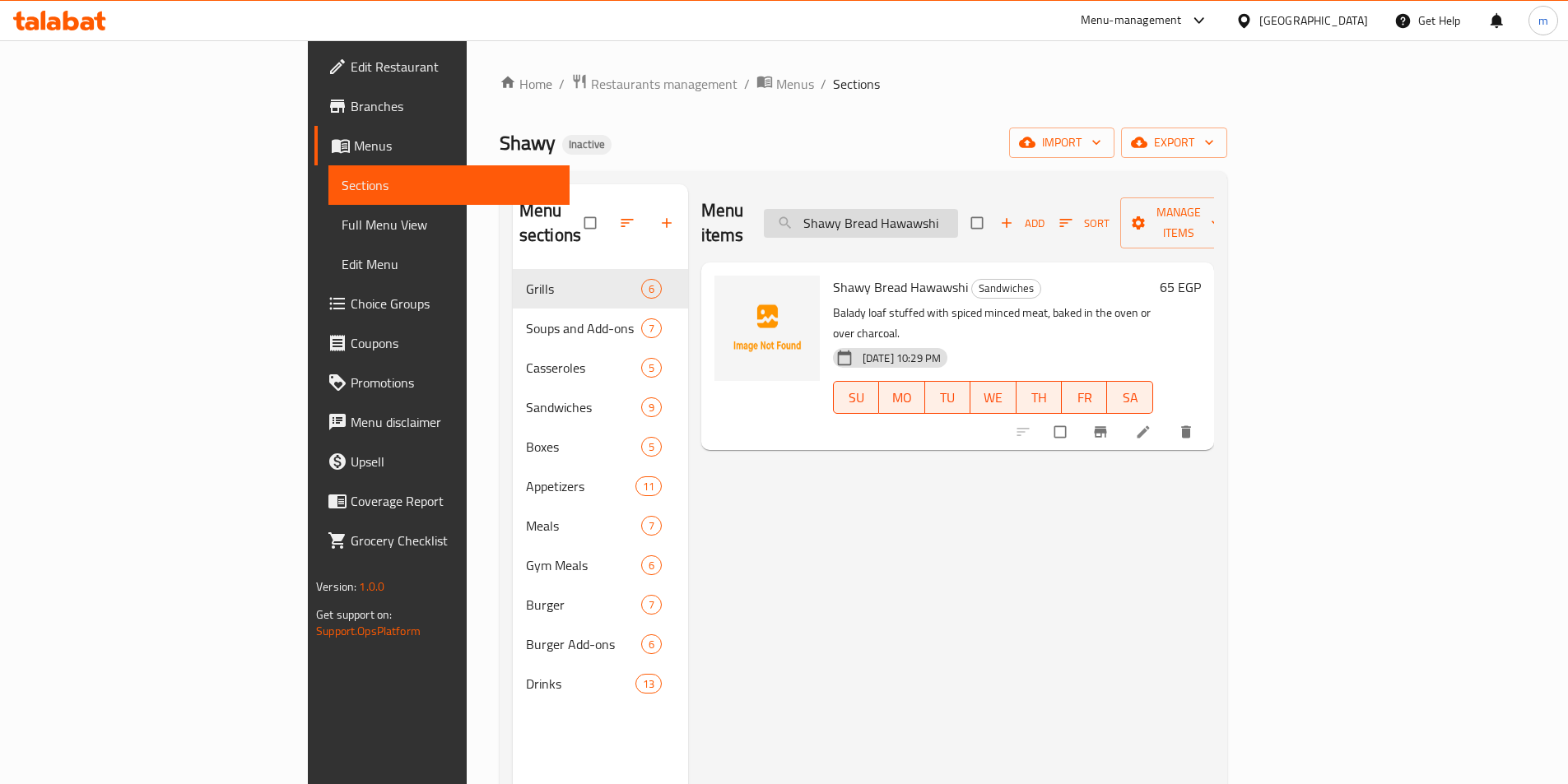
click at [925, 213] on input "Shawy Bread Hawawshi" at bounding box center [861, 223] width 194 height 29
paste input "Filetto Roll"
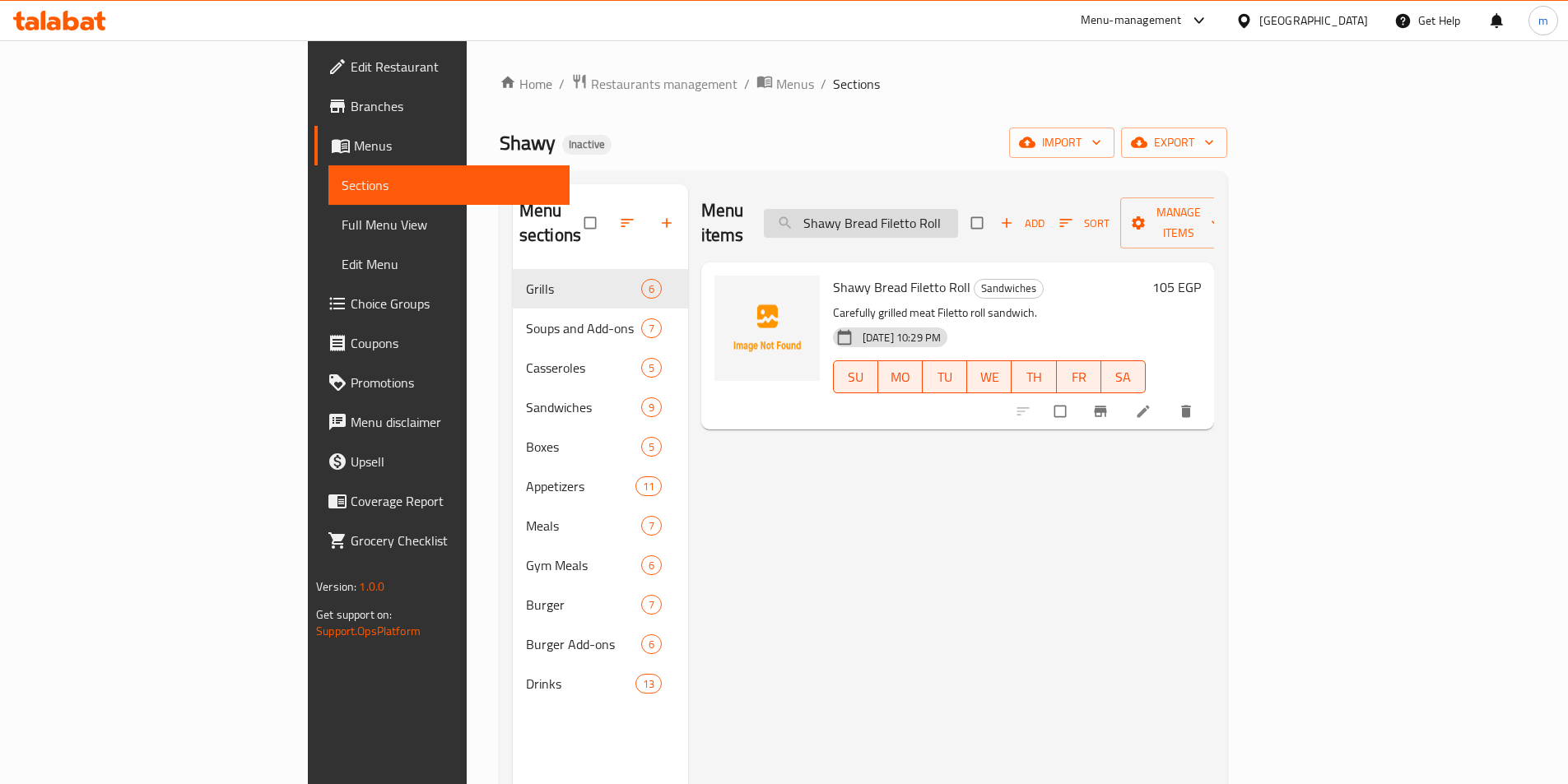
click at [944, 209] on input "Shawy Bread Filetto Roll" at bounding box center [861, 223] width 194 height 29
paste input "Bebej Test"
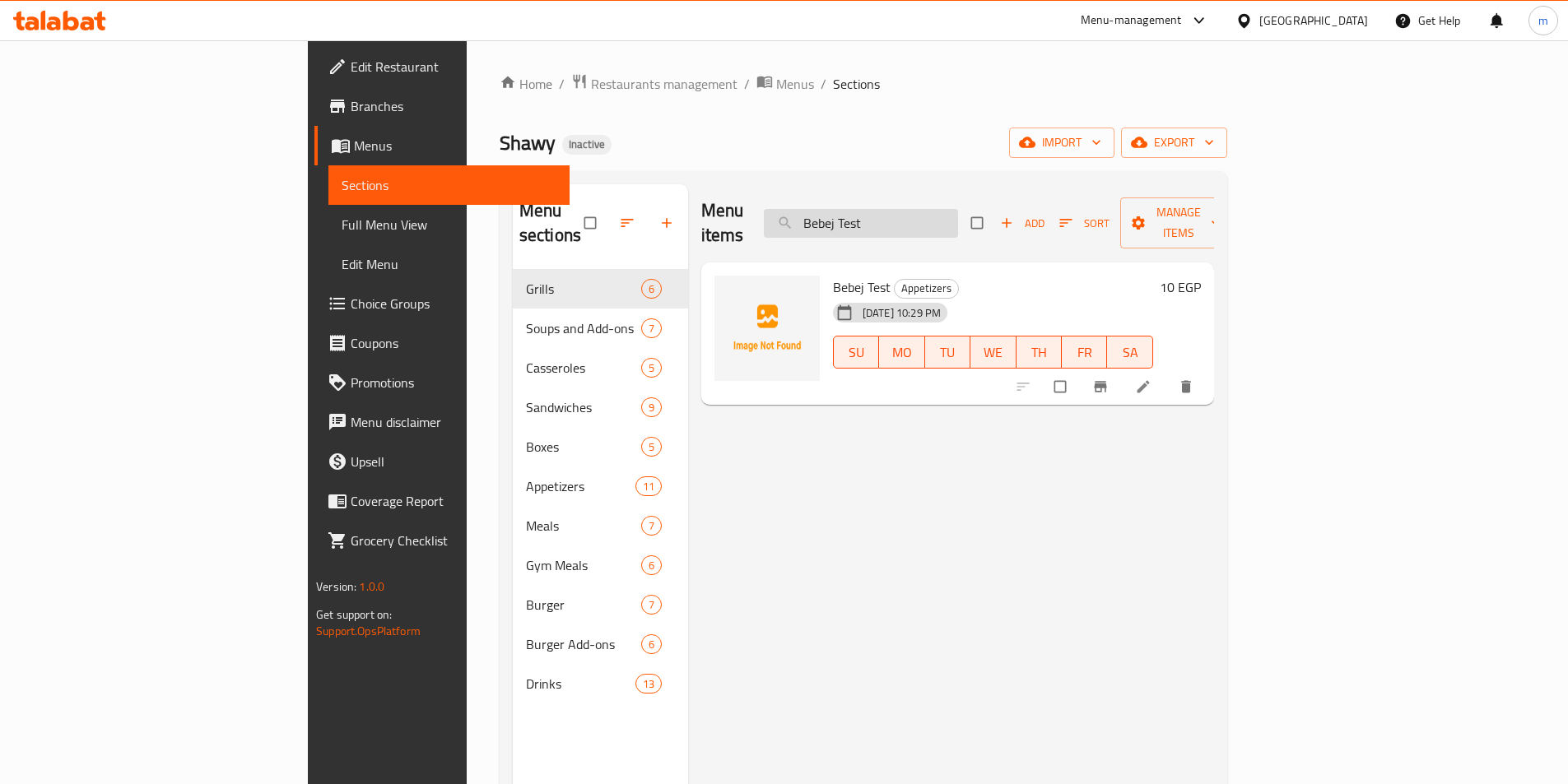
click at [947, 210] on input "Bebej Test" at bounding box center [861, 223] width 194 height 29
paste input "ige Shawy"
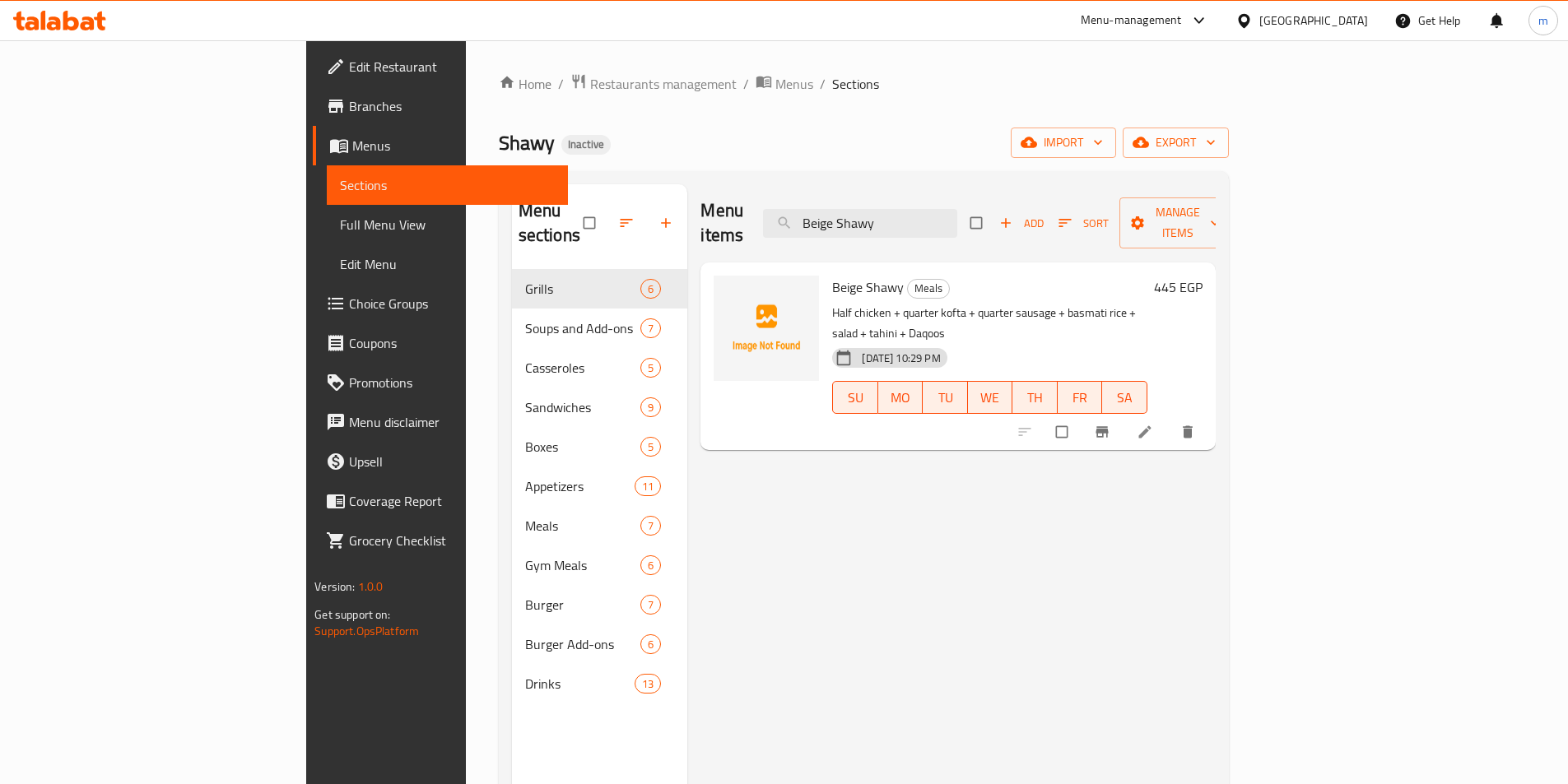
click at [1002, 192] on div "Menu items Beige Shawy Add Sort Manage items" at bounding box center [958, 223] width 515 height 78
click at [957, 209] on input "Beige Shawy" at bounding box center [860, 223] width 194 height 29
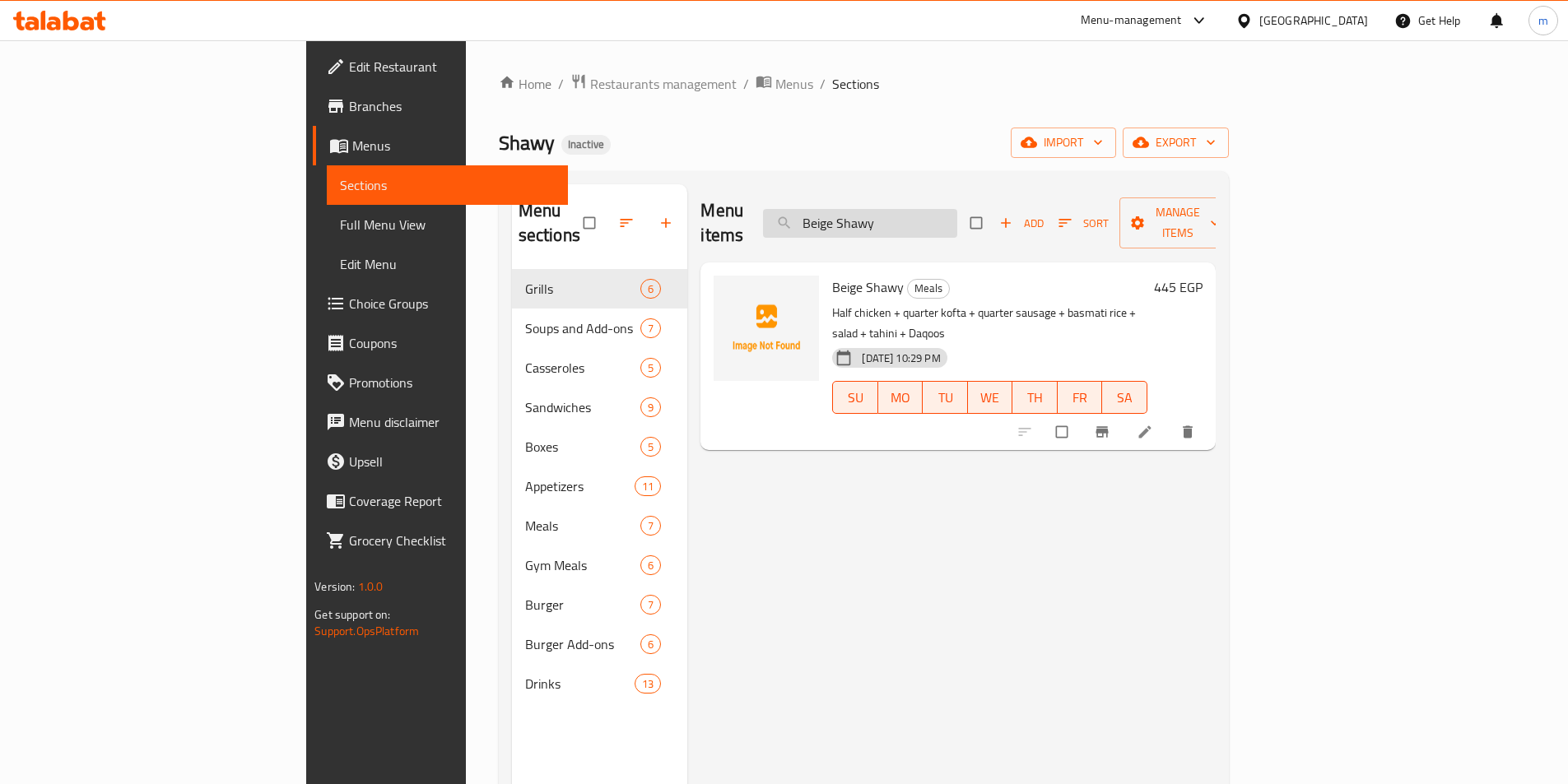
click at [957, 209] on input "Beige Shawy" at bounding box center [860, 223] width 194 height 29
paste input "Master meal"
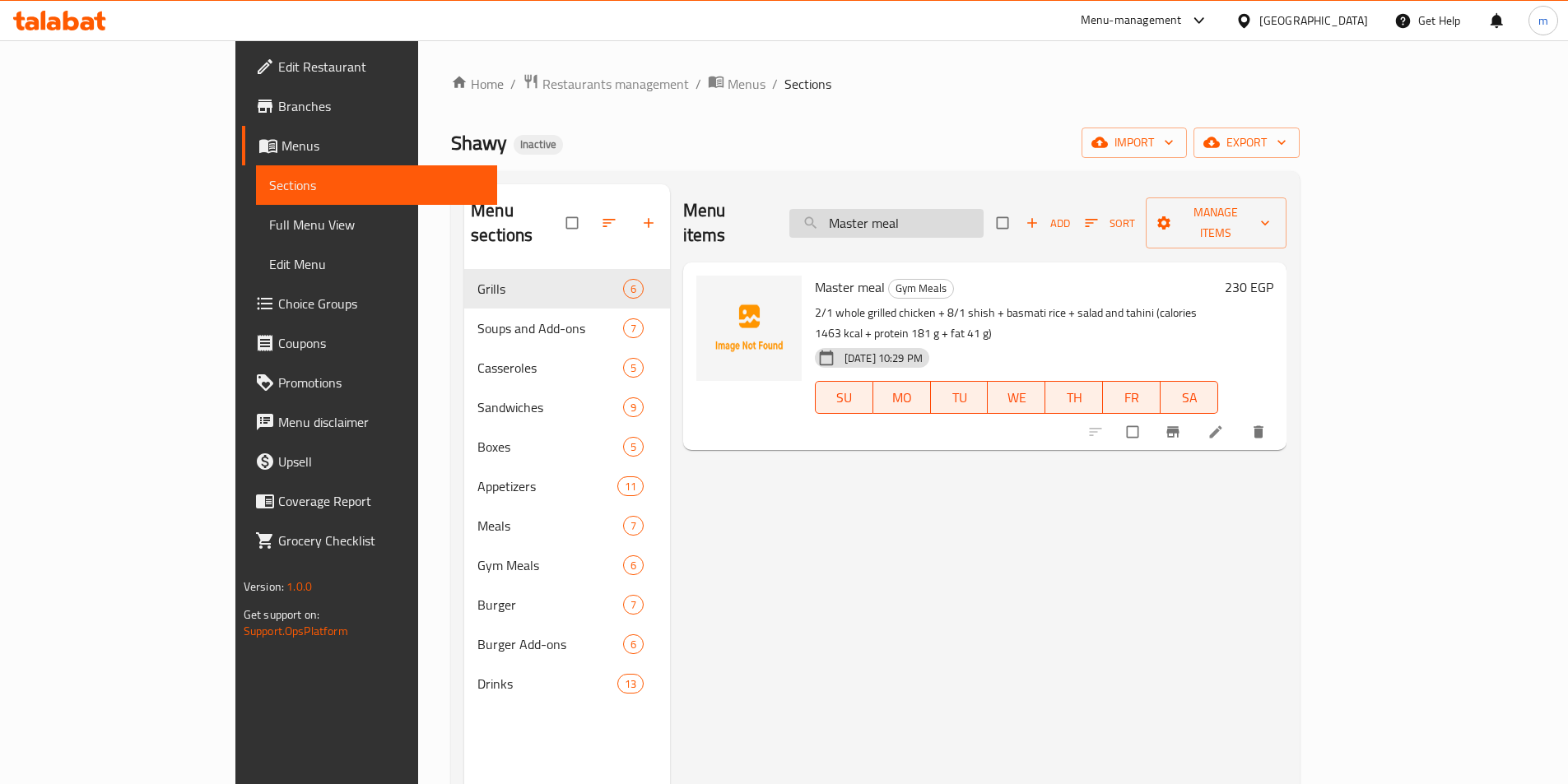
click at [984, 214] on input "Master meal" at bounding box center [886, 223] width 194 height 29
paste input "albatal M"
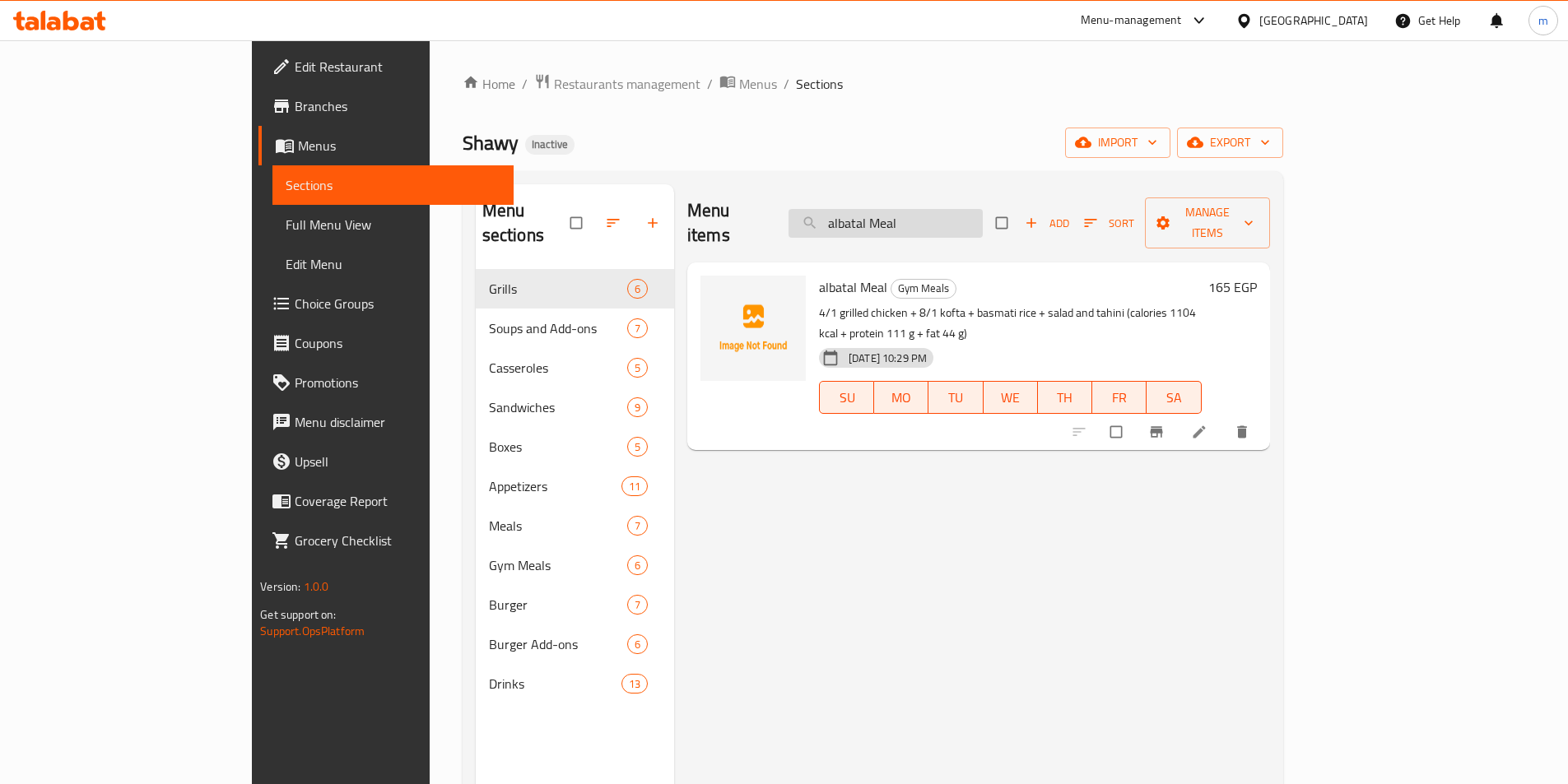
click at [983, 209] on input "albatal Meal" at bounding box center [885, 223] width 194 height 29
paste input "Mushroom Burger + Potatoes"
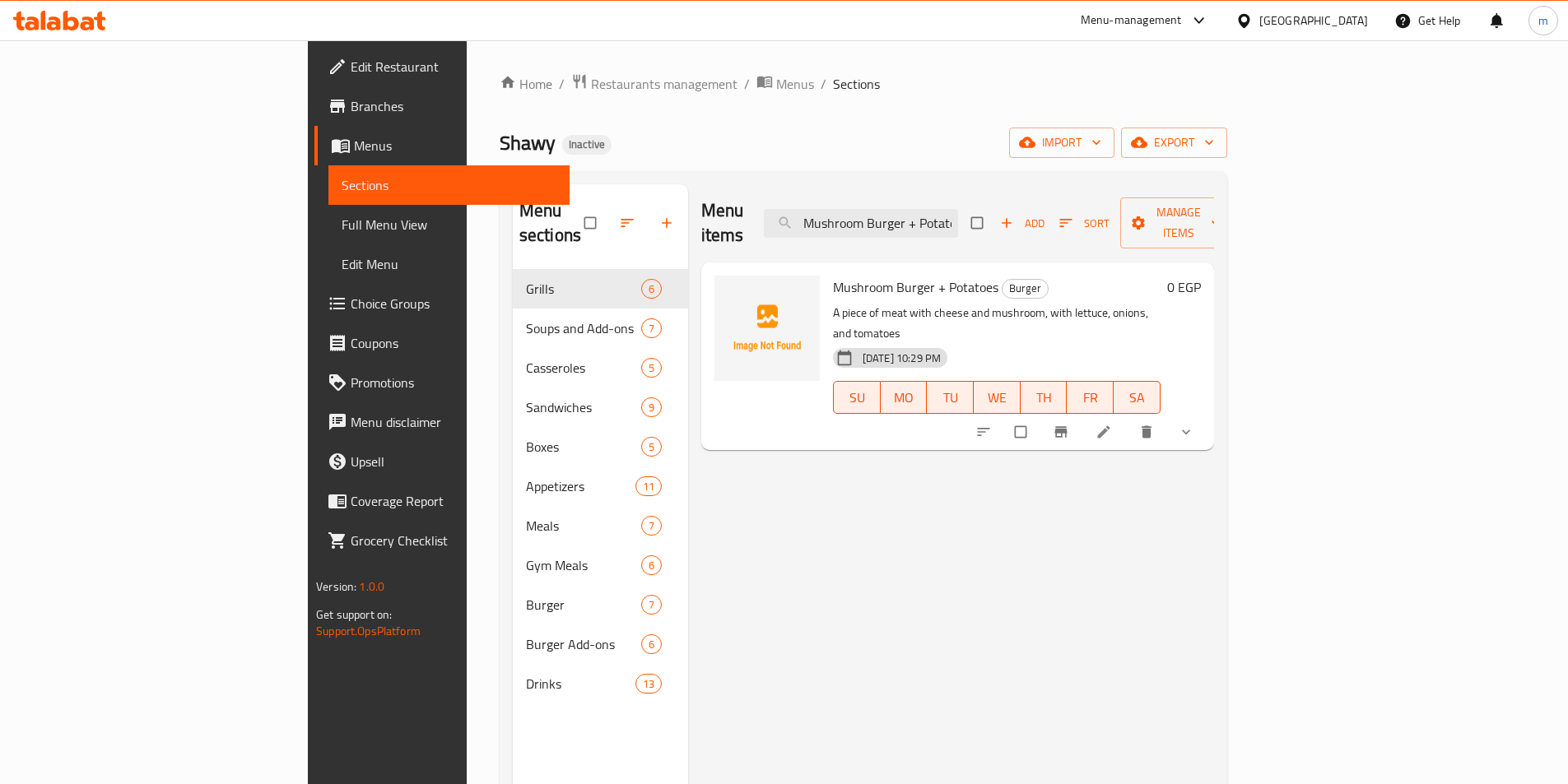
click at [1007, 225] on div "Menu items Mushroom Burger + Potatoes Add Sort Manage items" at bounding box center [957, 223] width 513 height 78
click at [958, 216] on input "Mushroom Burger + Potatoes" at bounding box center [861, 223] width 194 height 29
paste input "براد"
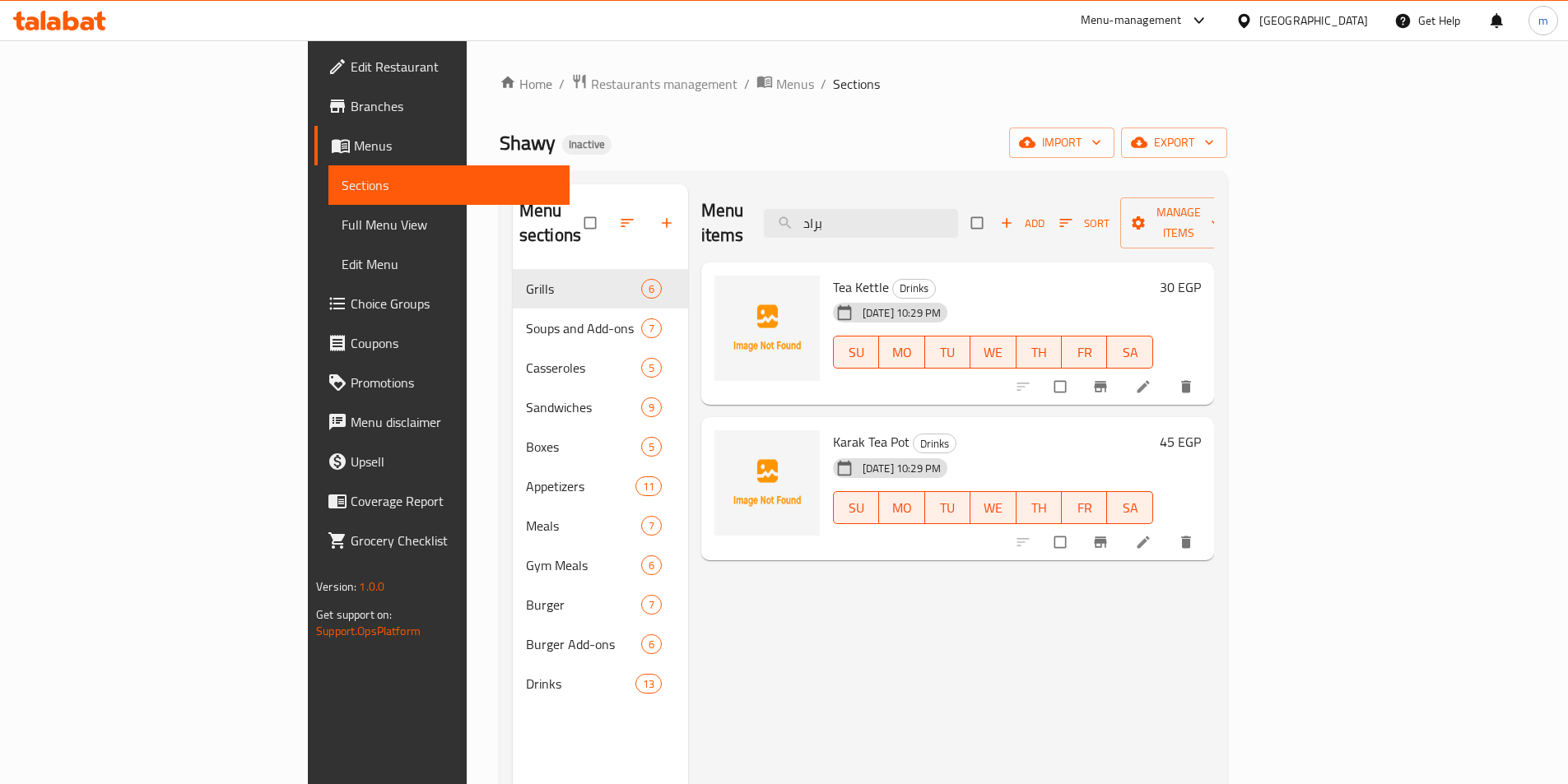
type input "براد"
drag, startPoint x: 1448, startPoint y: 353, endPoint x: 1463, endPoint y: 369, distance: 21.9
drag, startPoint x: 1463, startPoint y: 369, endPoint x: 1452, endPoint y: 360, distance: 14.2
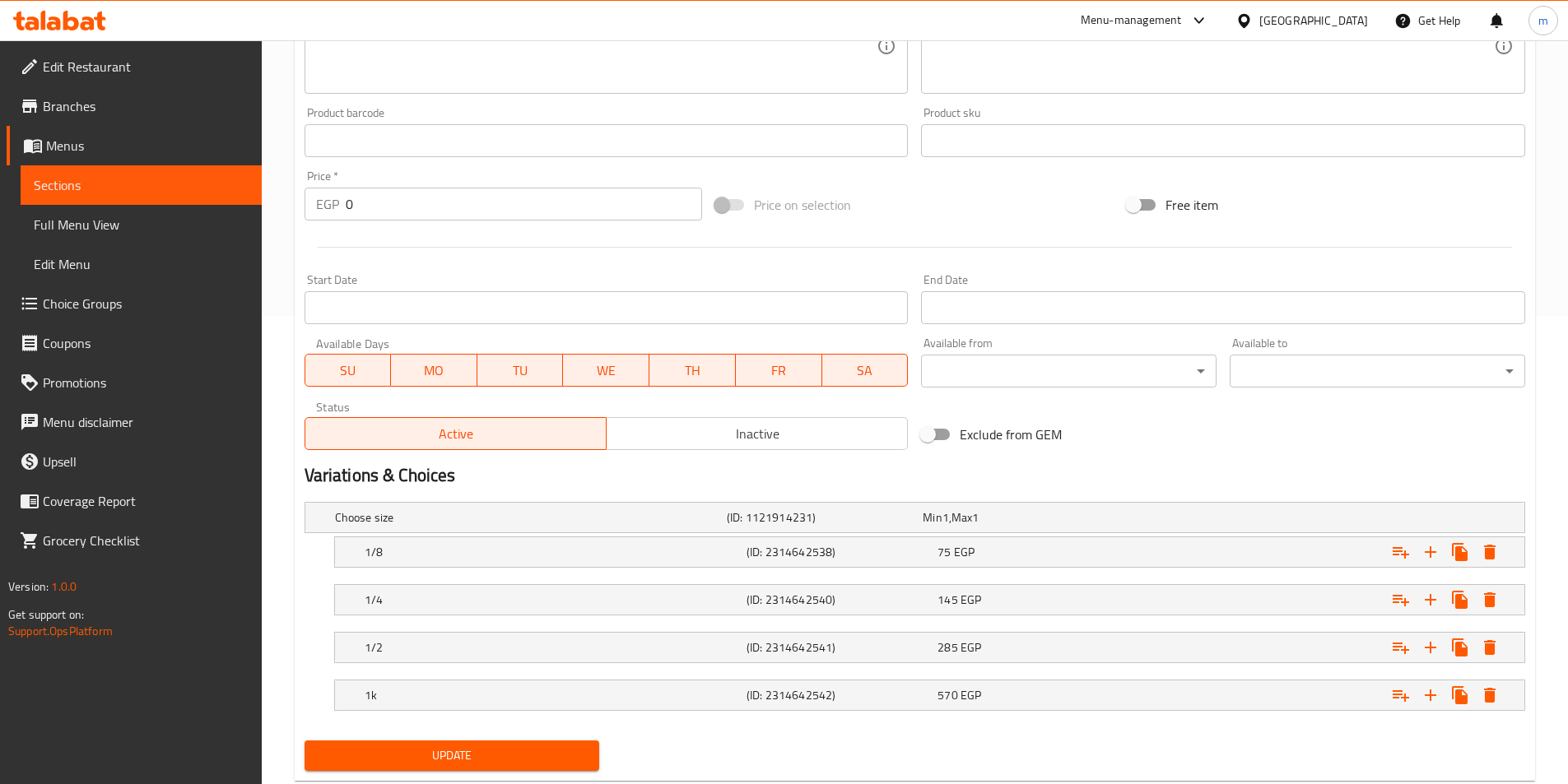
scroll to position [494, 0]
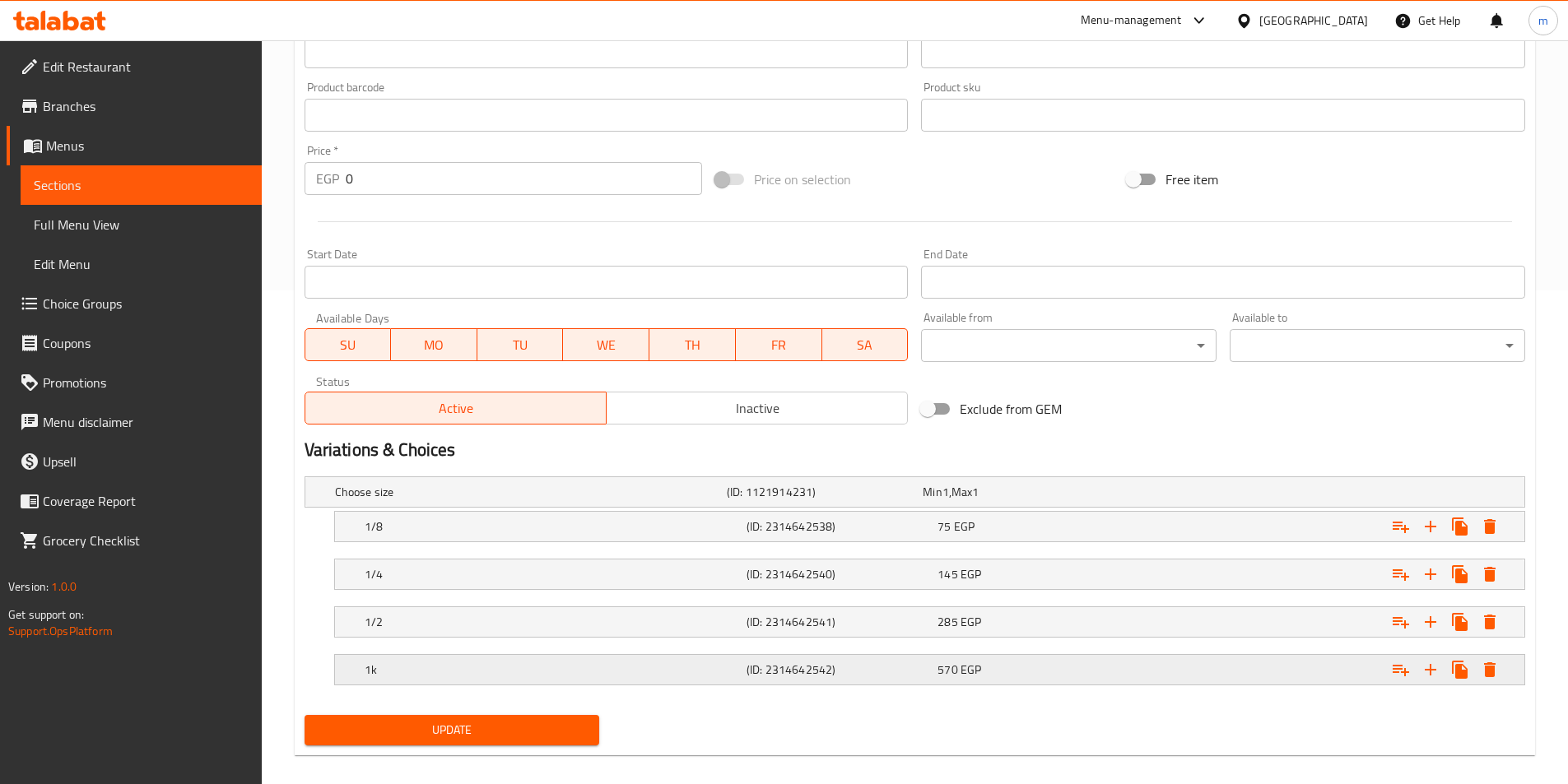
click at [935, 680] on div "570 EGP" at bounding box center [1029, 669] width 191 height 23
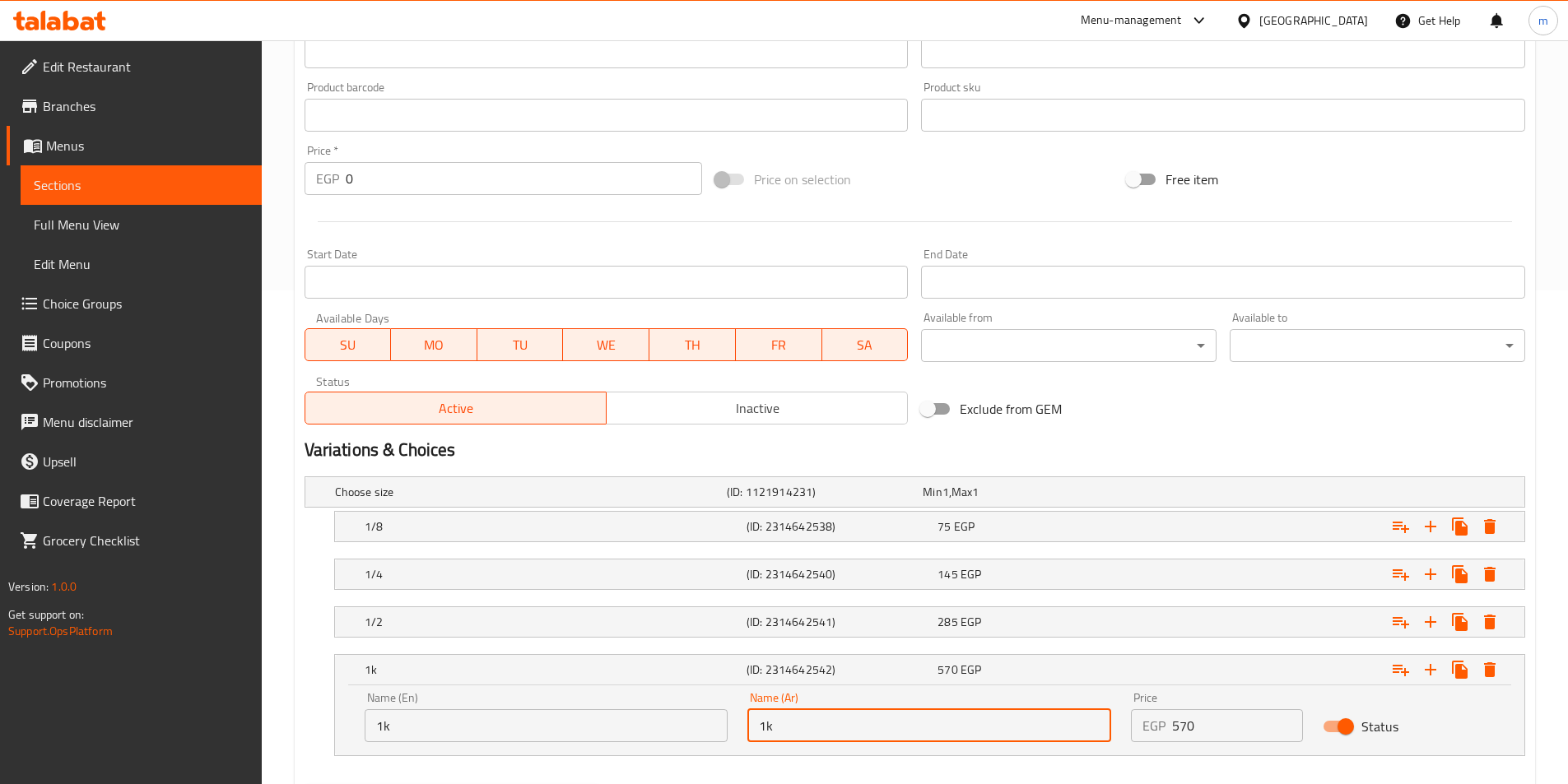
drag, startPoint x: 813, startPoint y: 727, endPoint x: 800, endPoint y: 728, distance: 13.0
click at [812, 728] on input "1k" at bounding box center [929, 725] width 364 height 33
click at [781, 727] on input "1k" at bounding box center [929, 725] width 364 height 33
click at [769, 727] on input "1k" at bounding box center [929, 725] width 364 height 33
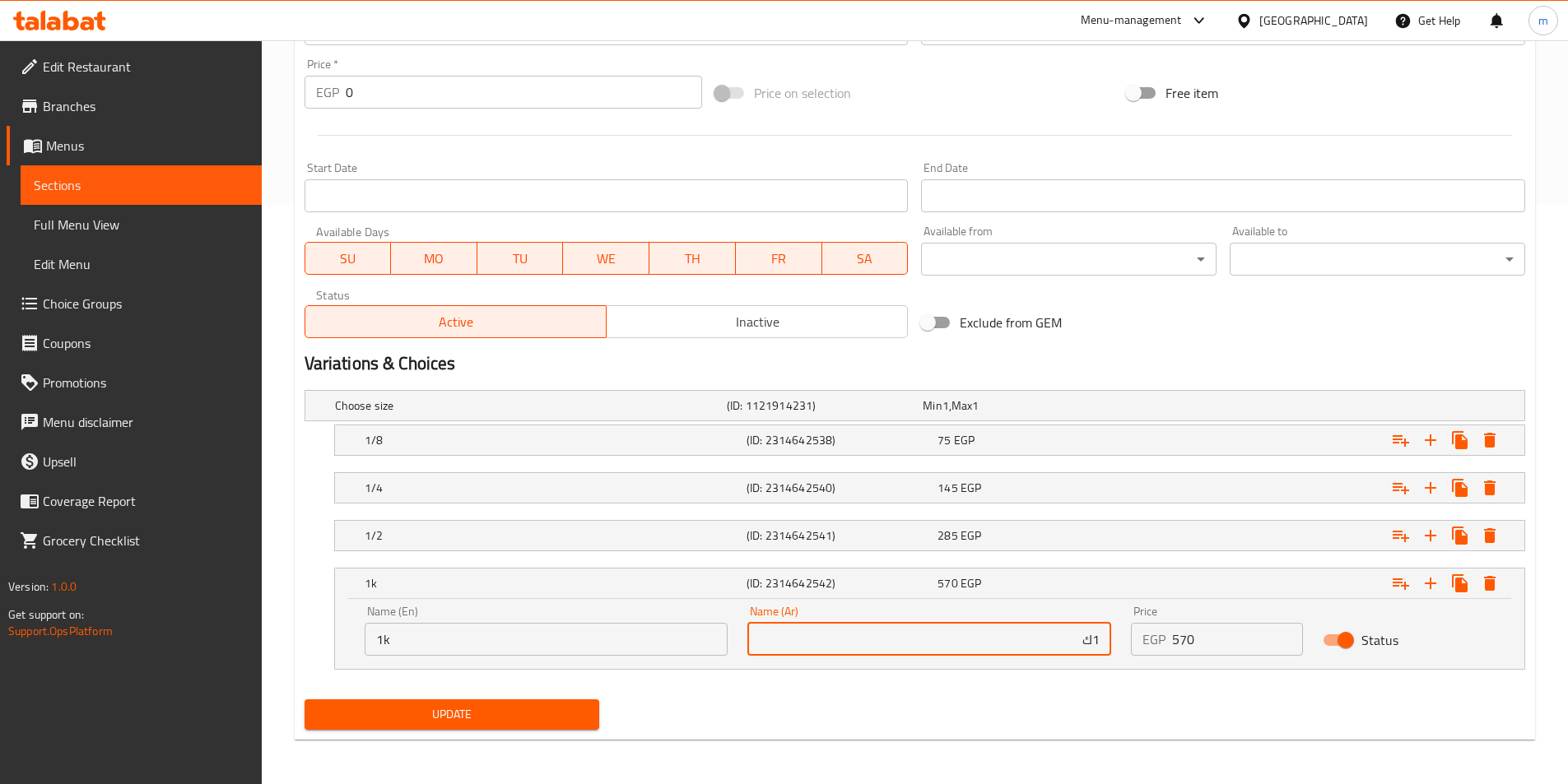
scroll to position [581, 0]
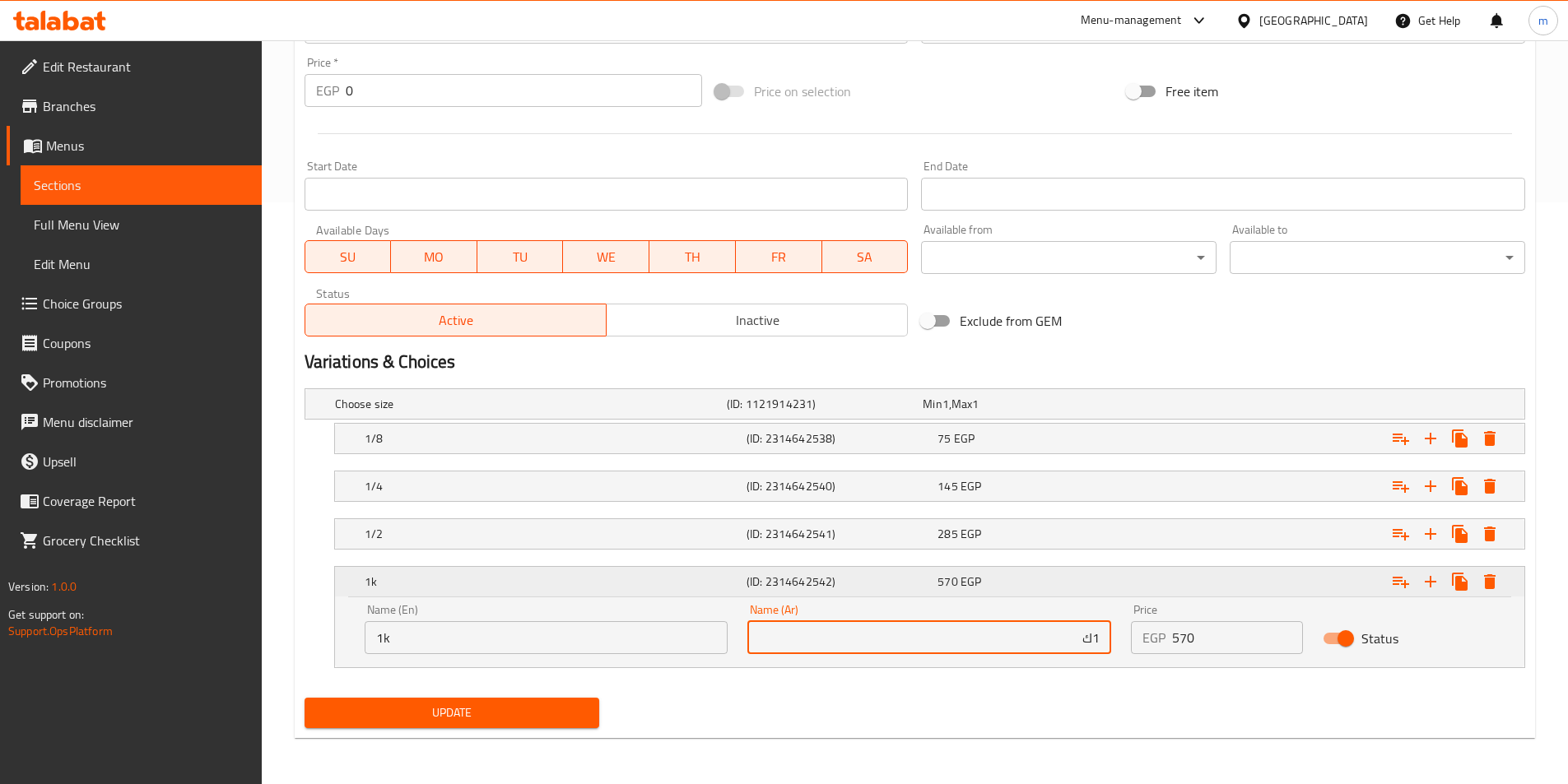
type input "1ك"
click at [1261, 576] on div "Expand" at bounding box center [1316, 581] width 382 height 37
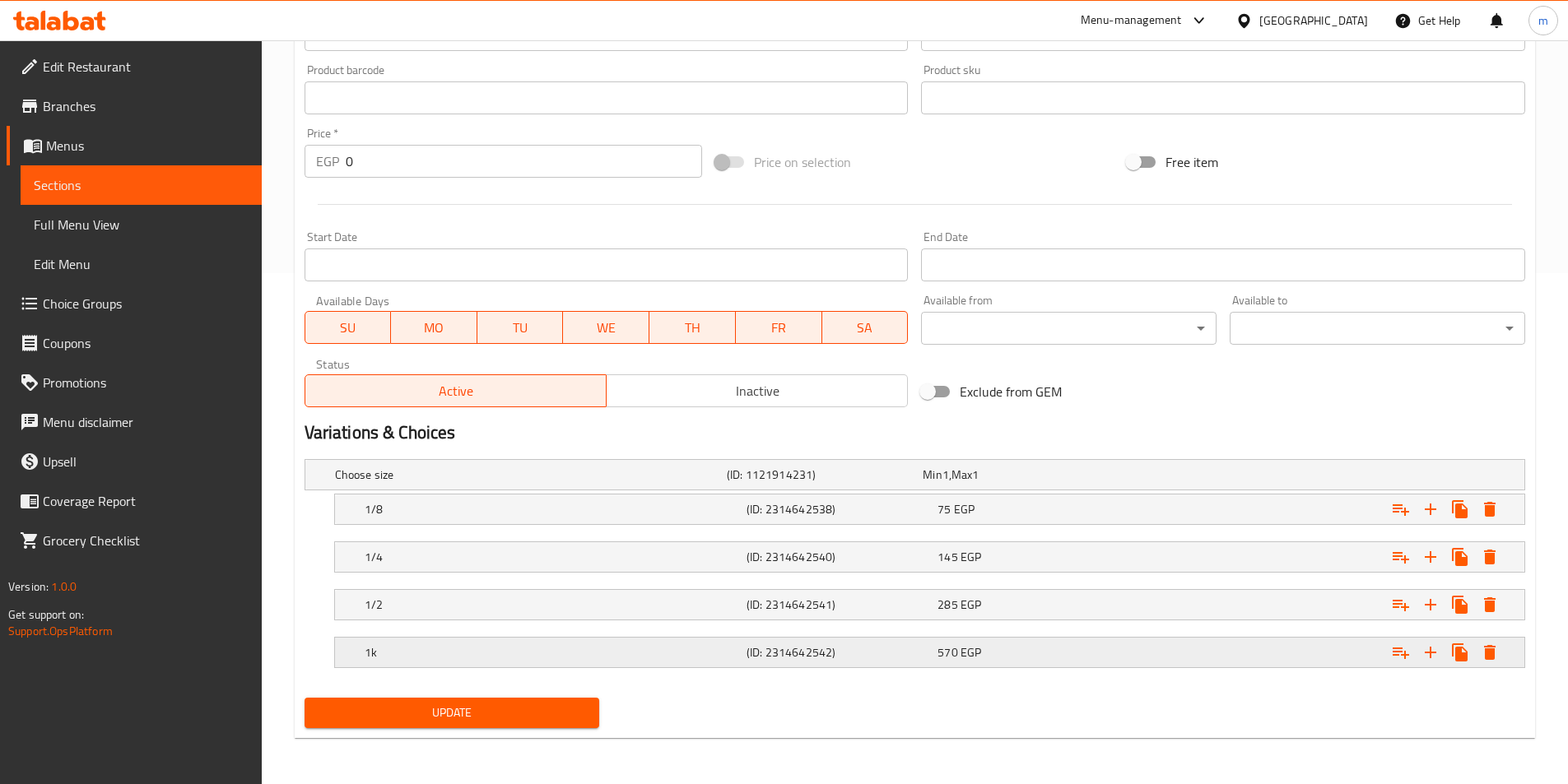
click at [1273, 654] on div "Expand" at bounding box center [1316, 652] width 382 height 37
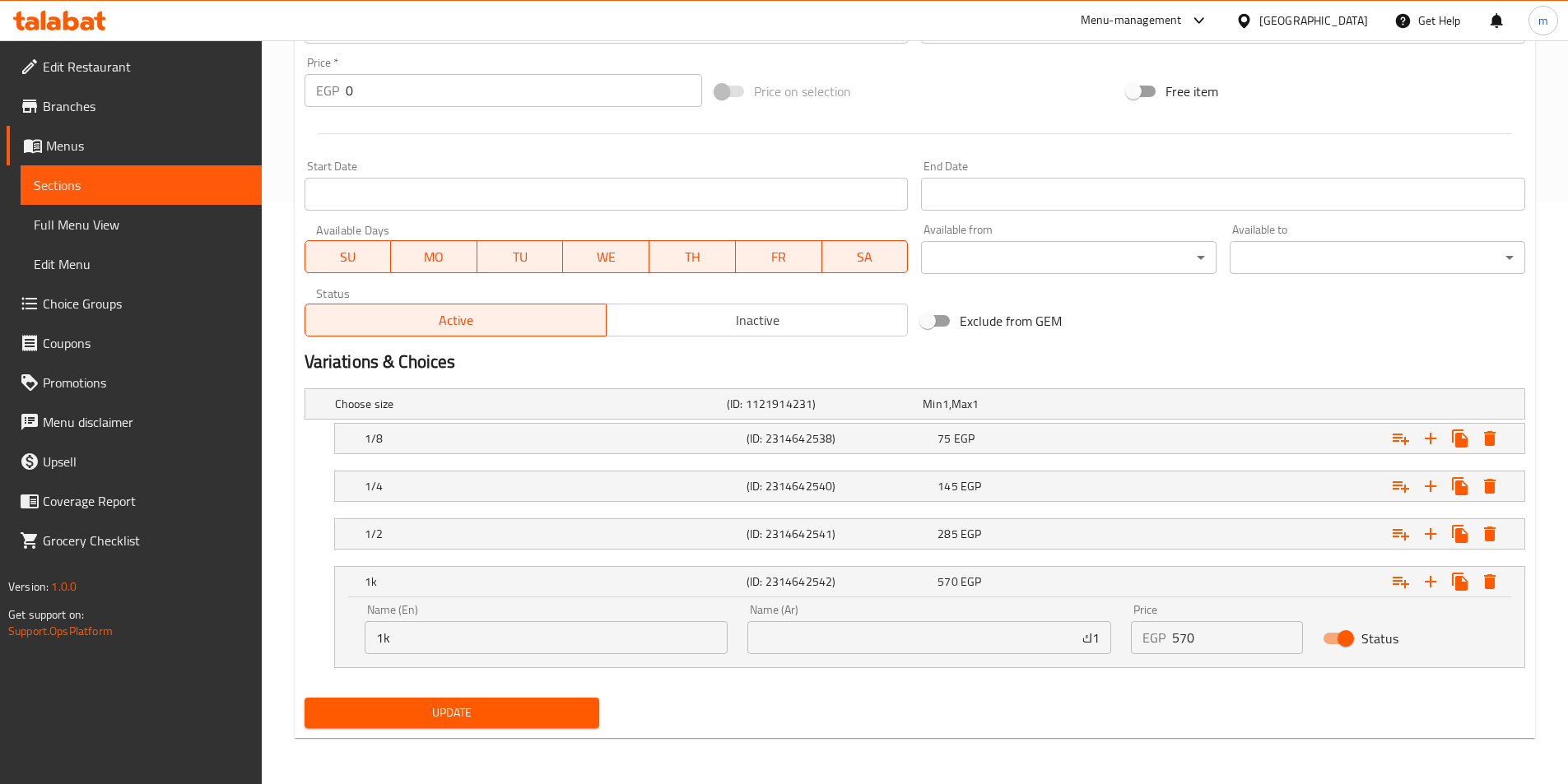
click at [492, 710] on span "Update" at bounding box center [452, 713] width 269 height 21
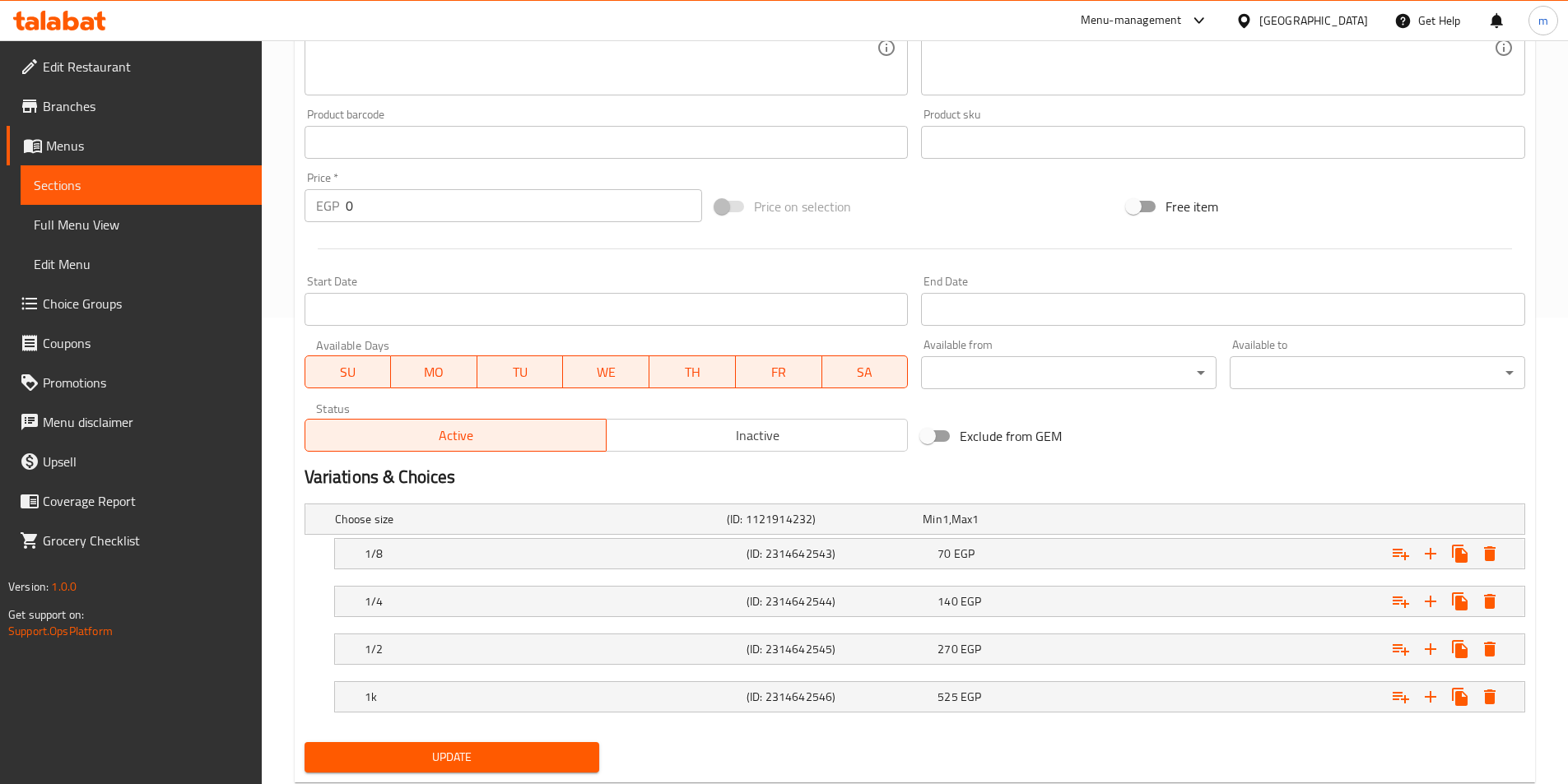
scroll to position [511, 0]
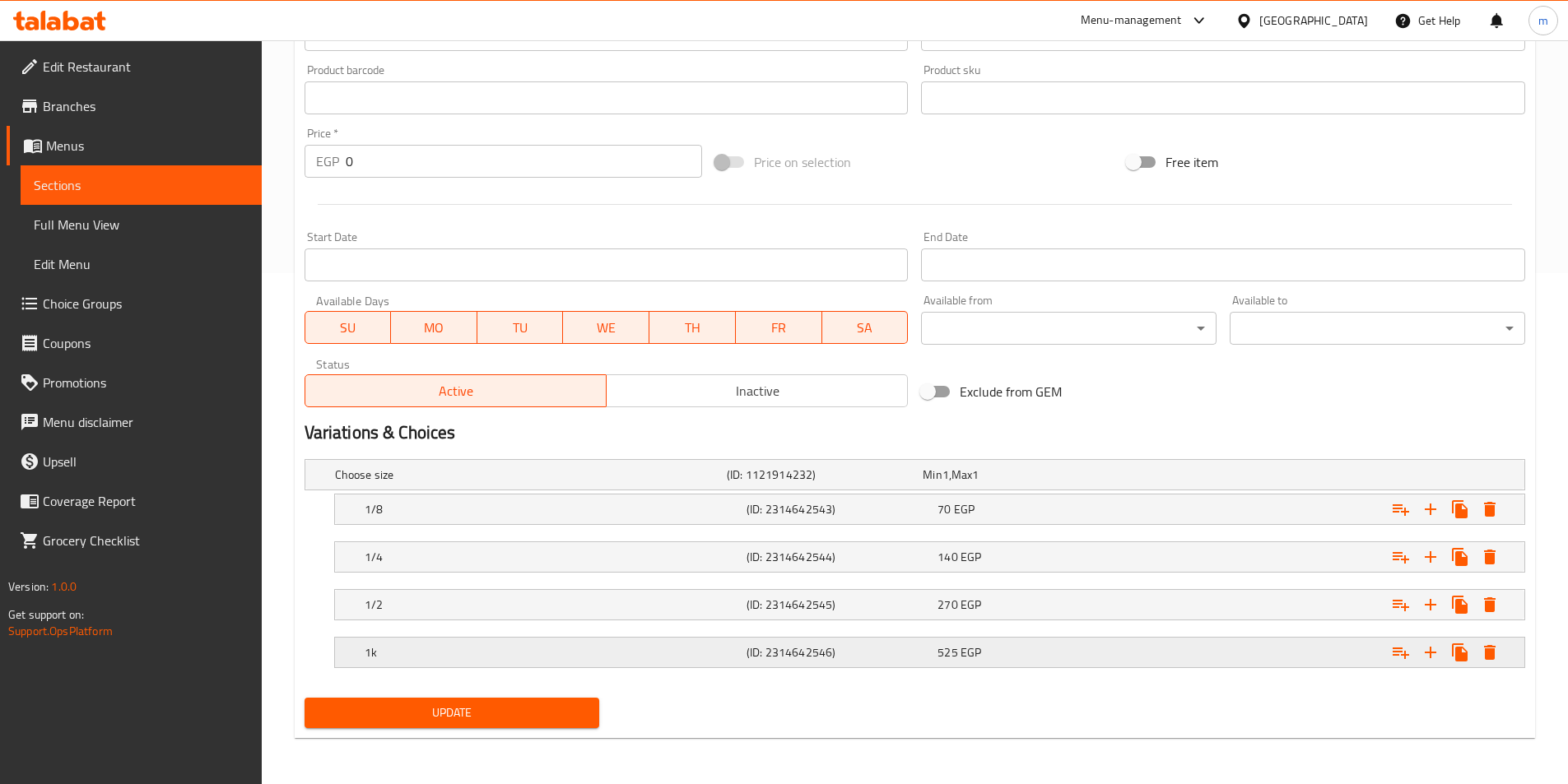
click at [960, 663] on div "525 EGP" at bounding box center [1029, 653] width 191 height 23
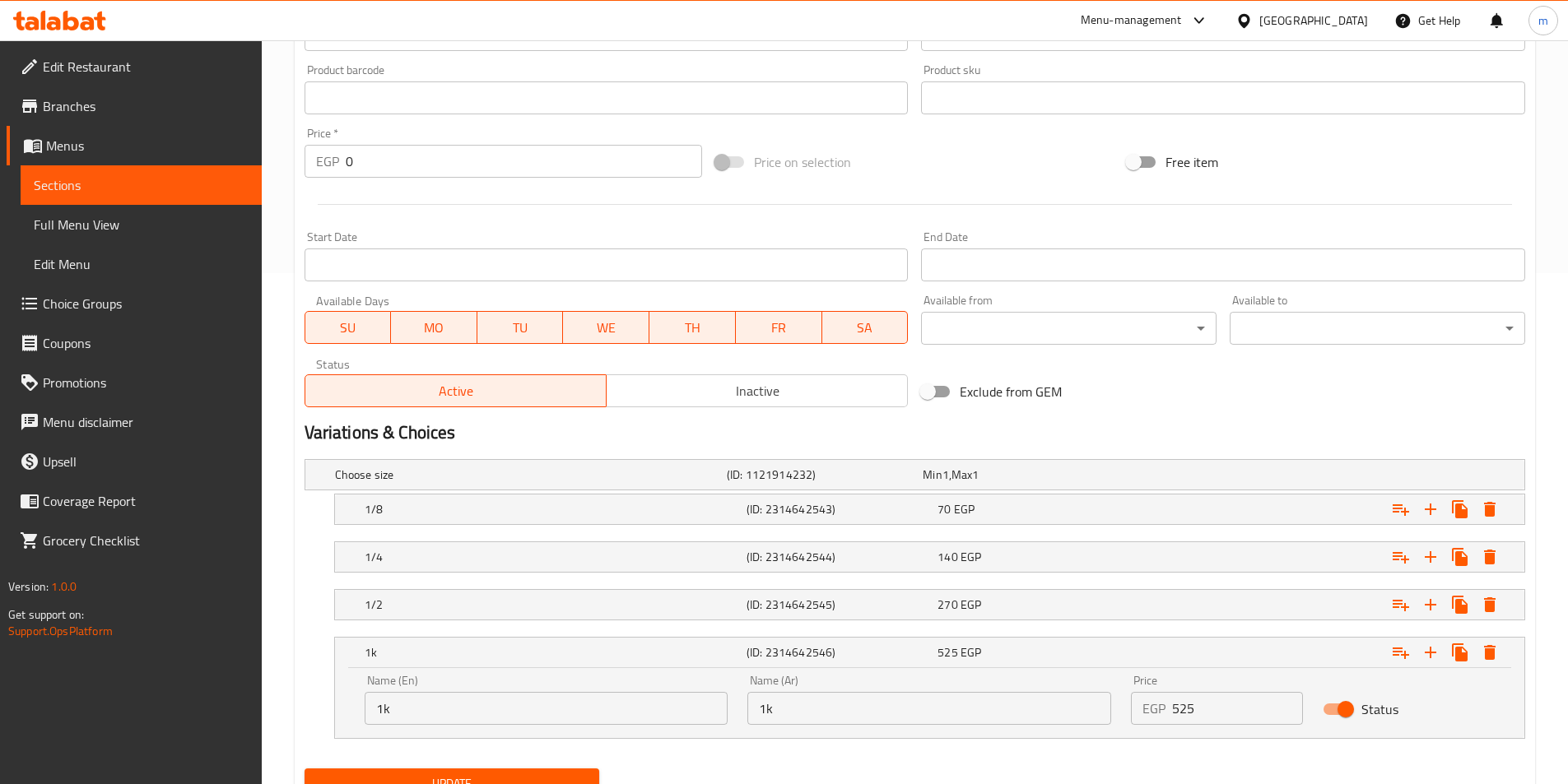
click at [892, 715] on input "1k" at bounding box center [929, 708] width 364 height 33
click at [892, 715] on input "1ك" at bounding box center [929, 708] width 364 height 33
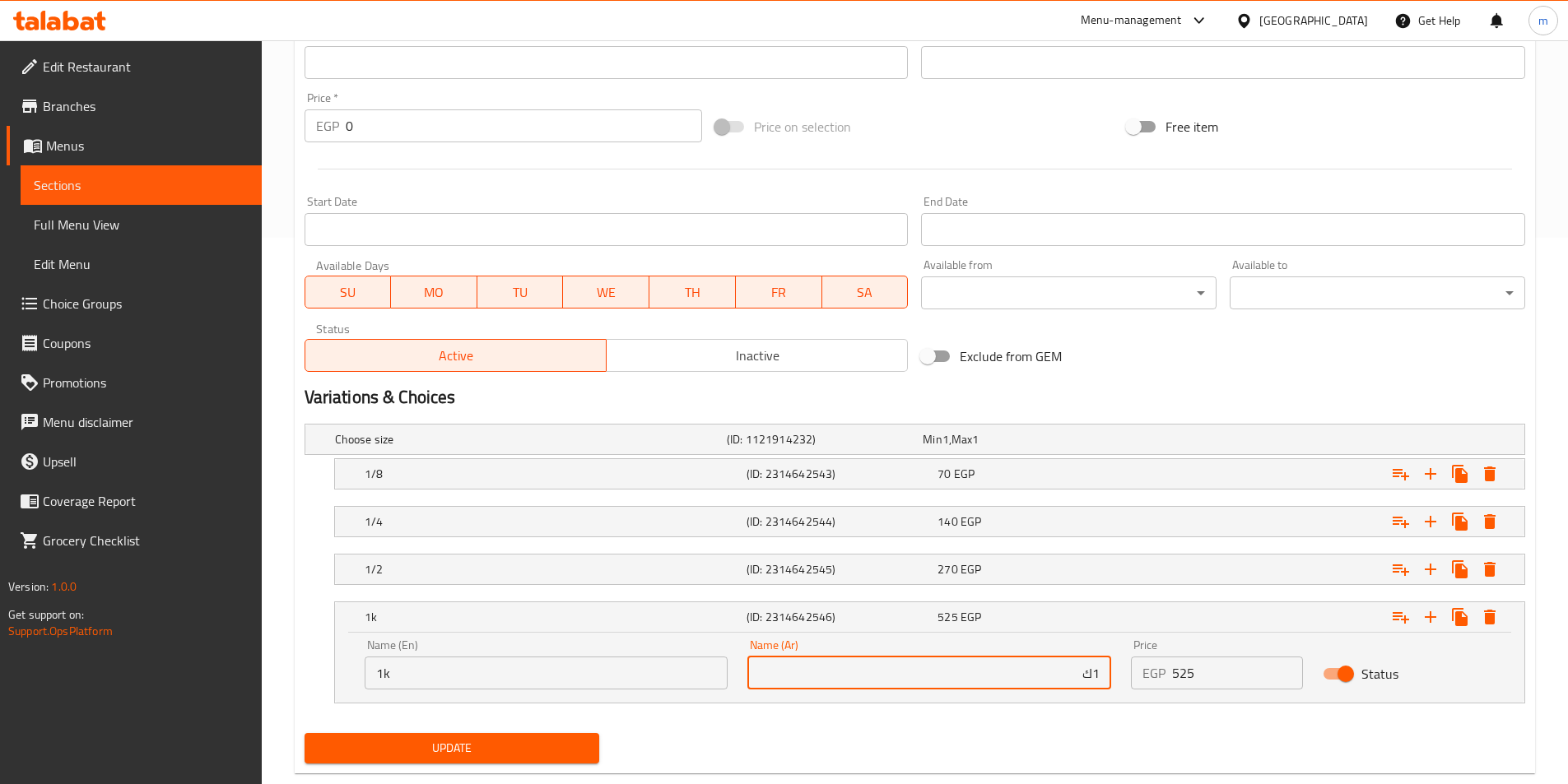
scroll to position [581, 0]
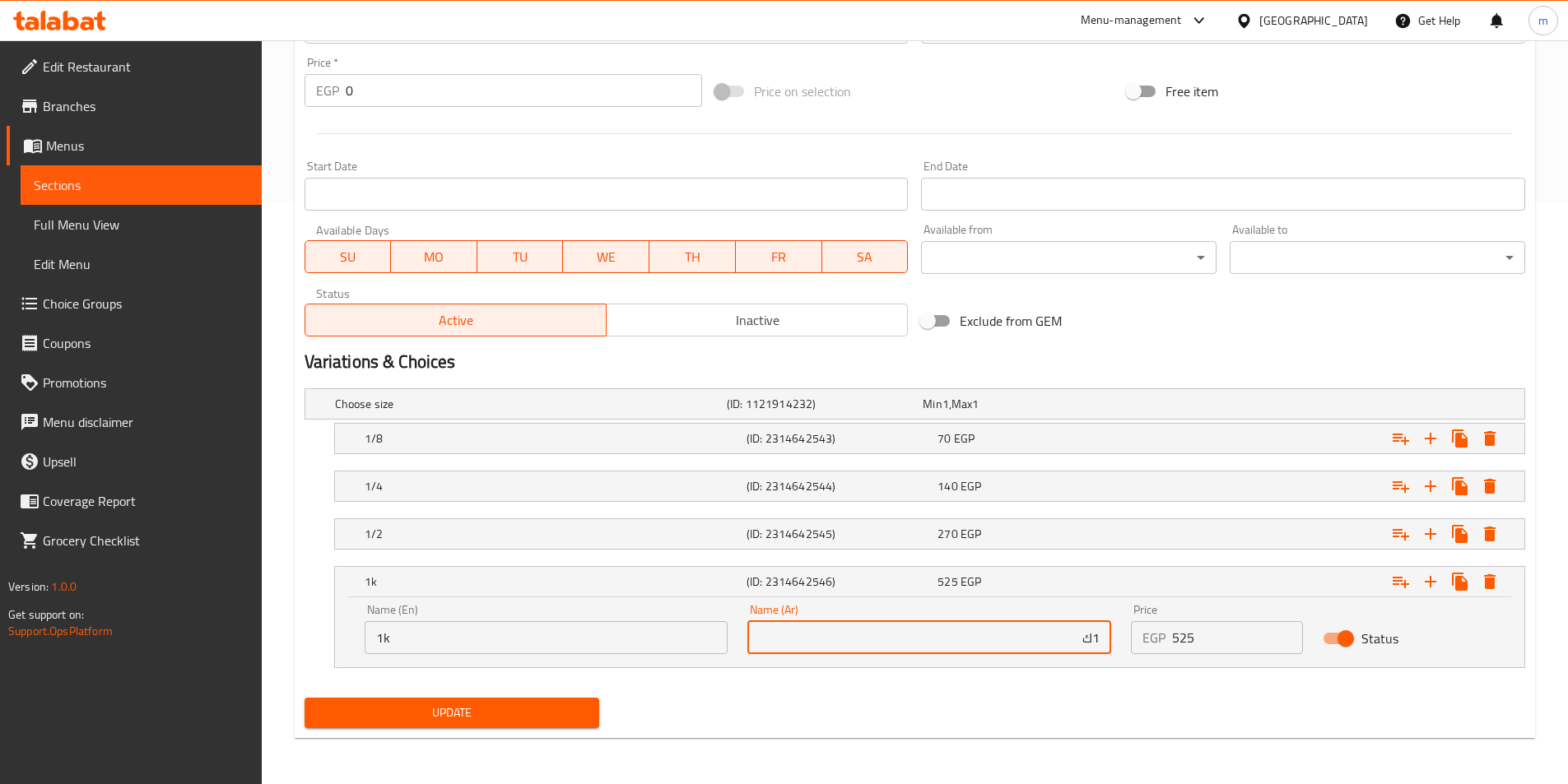
type input "1ك"
click at [548, 710] on span "Update" at bounding box center [452, 713] width 269 height 21
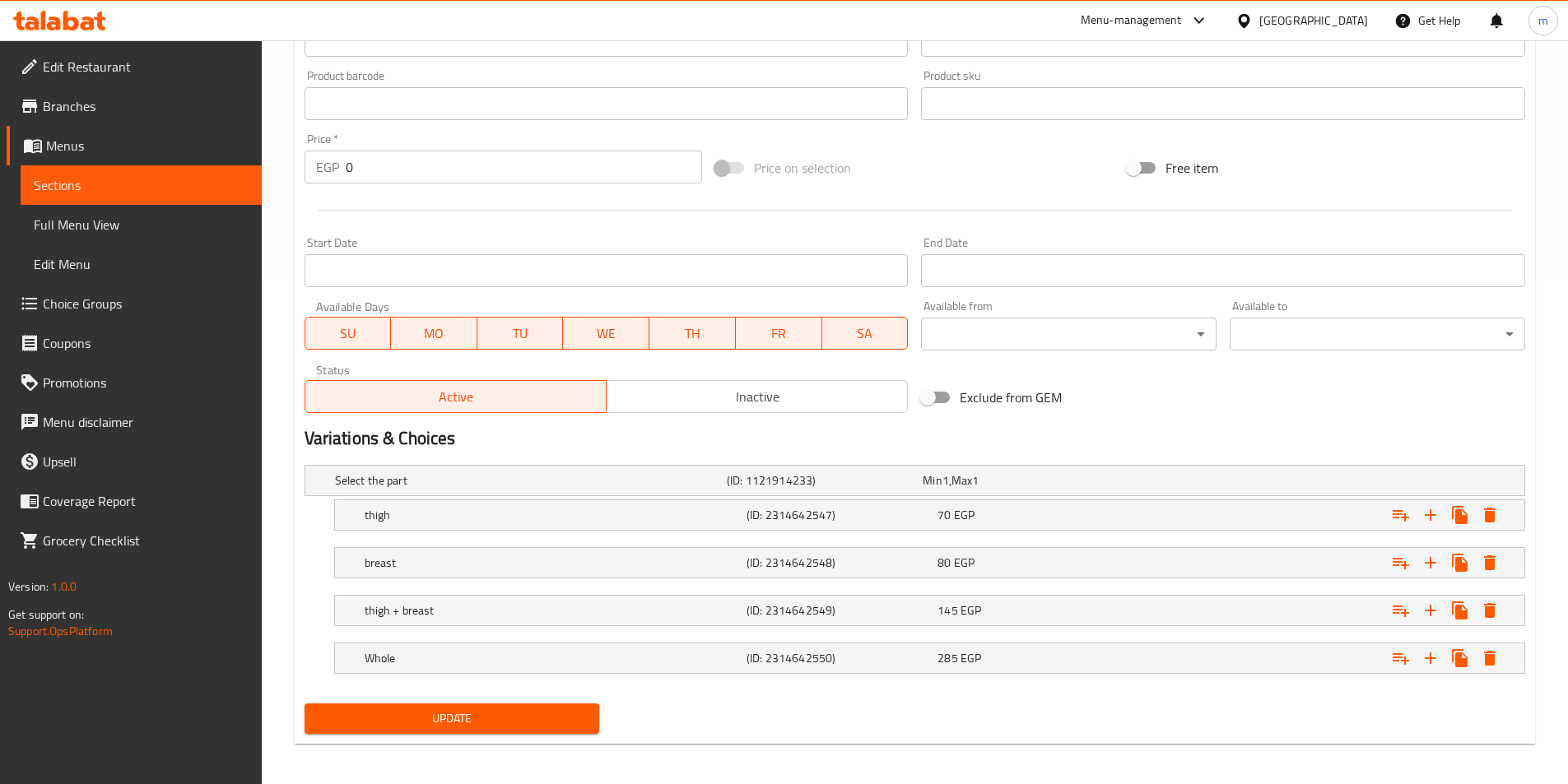
scroll to position [511, 0]
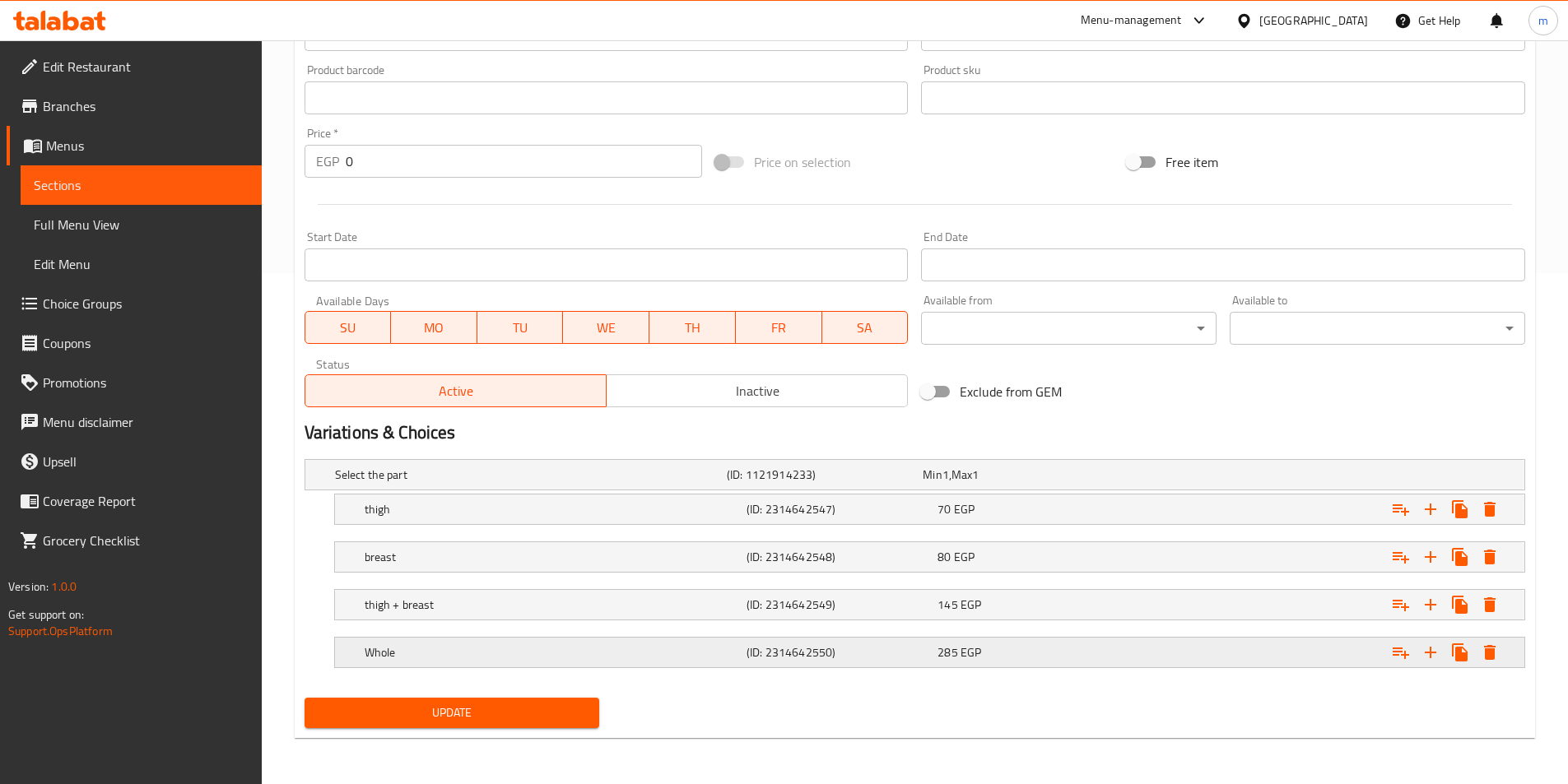
click at [893, 659] on h5 "(ID: 2314642550)" at bounding box center [839, 653] width 184 height 17
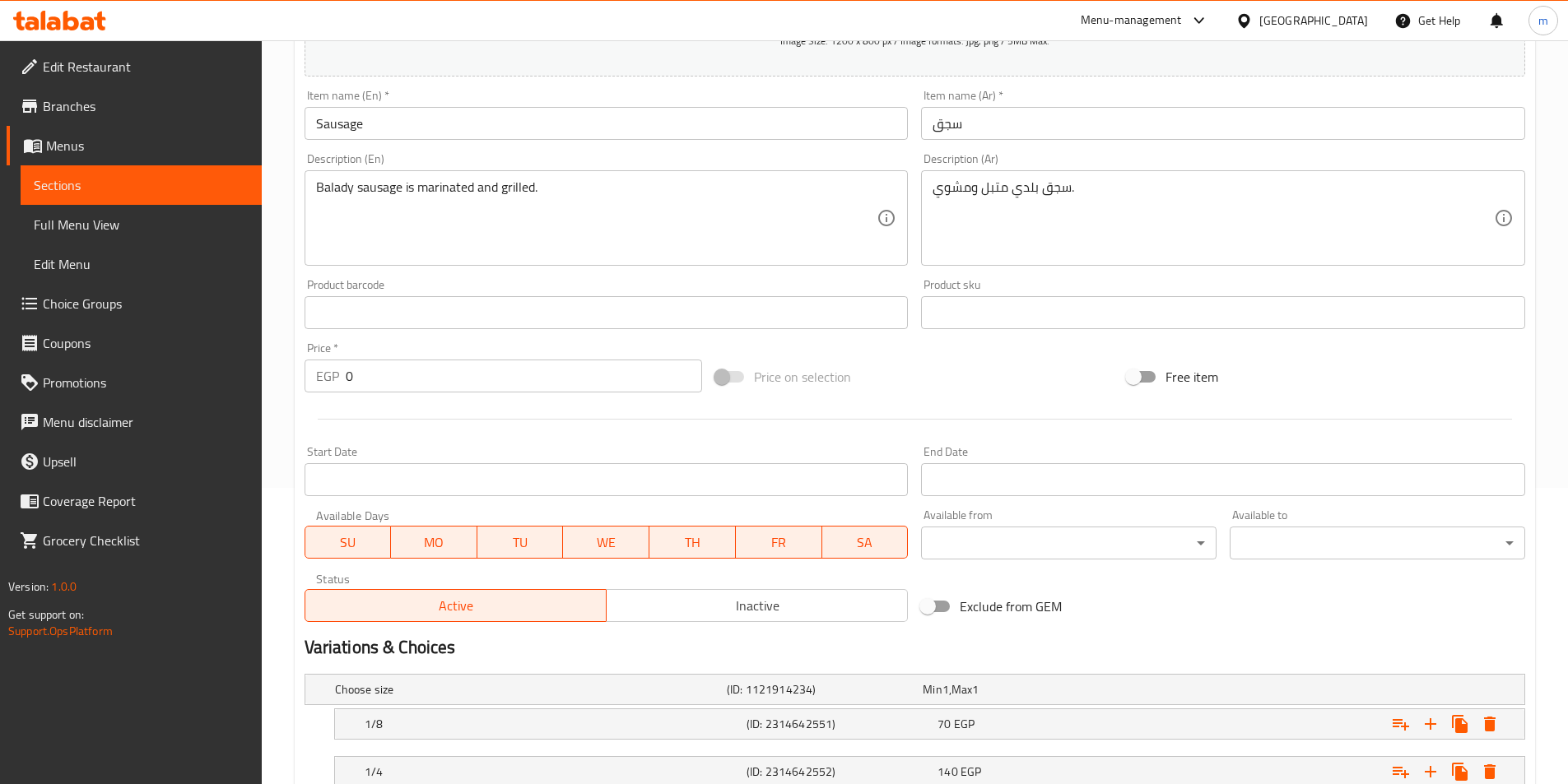
scroll to position [511, 0]
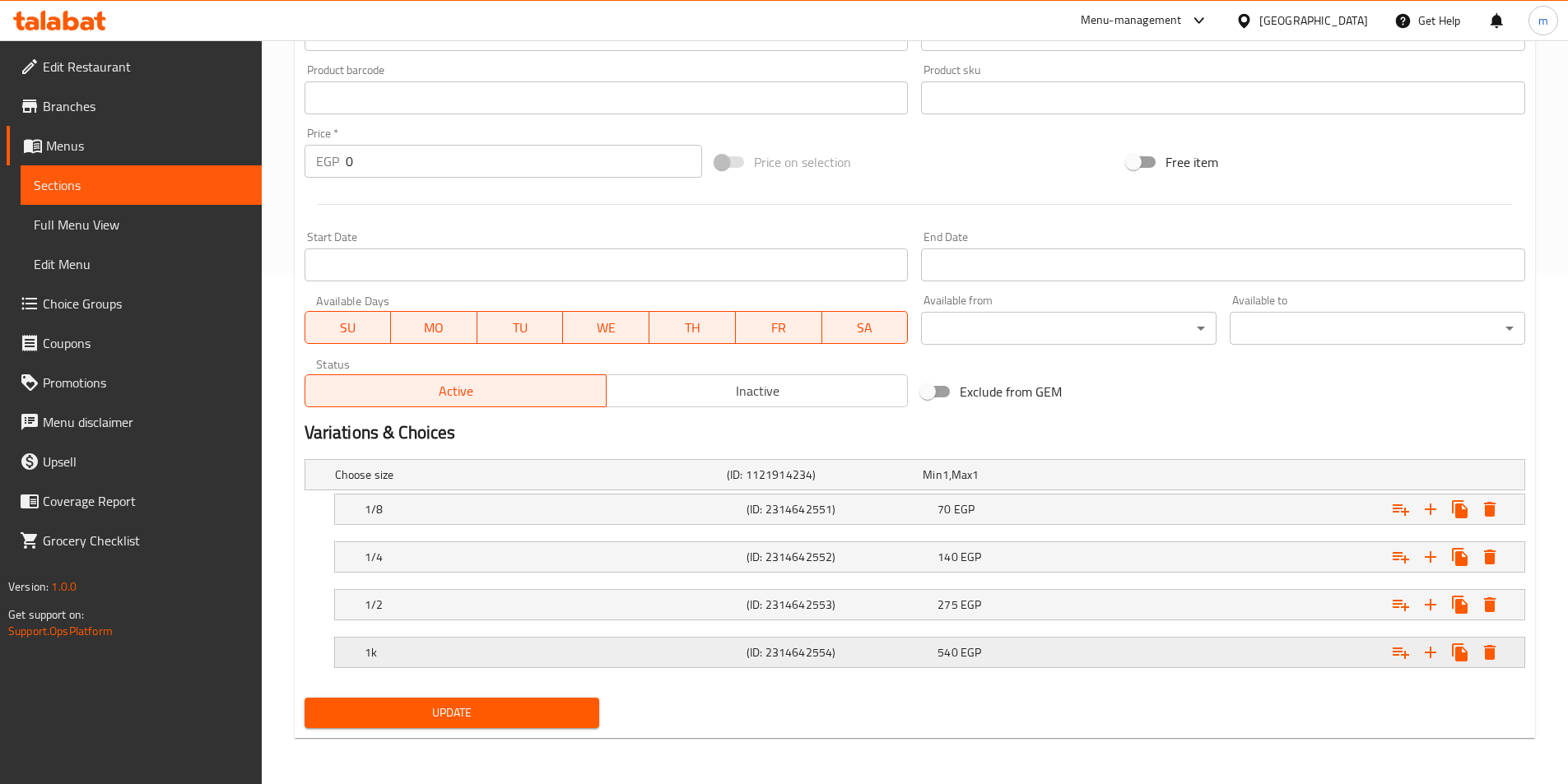
click at [875, 654] on h5 "(ID: 2314642554)" at bounding box center [839, 653] width 184 height 17
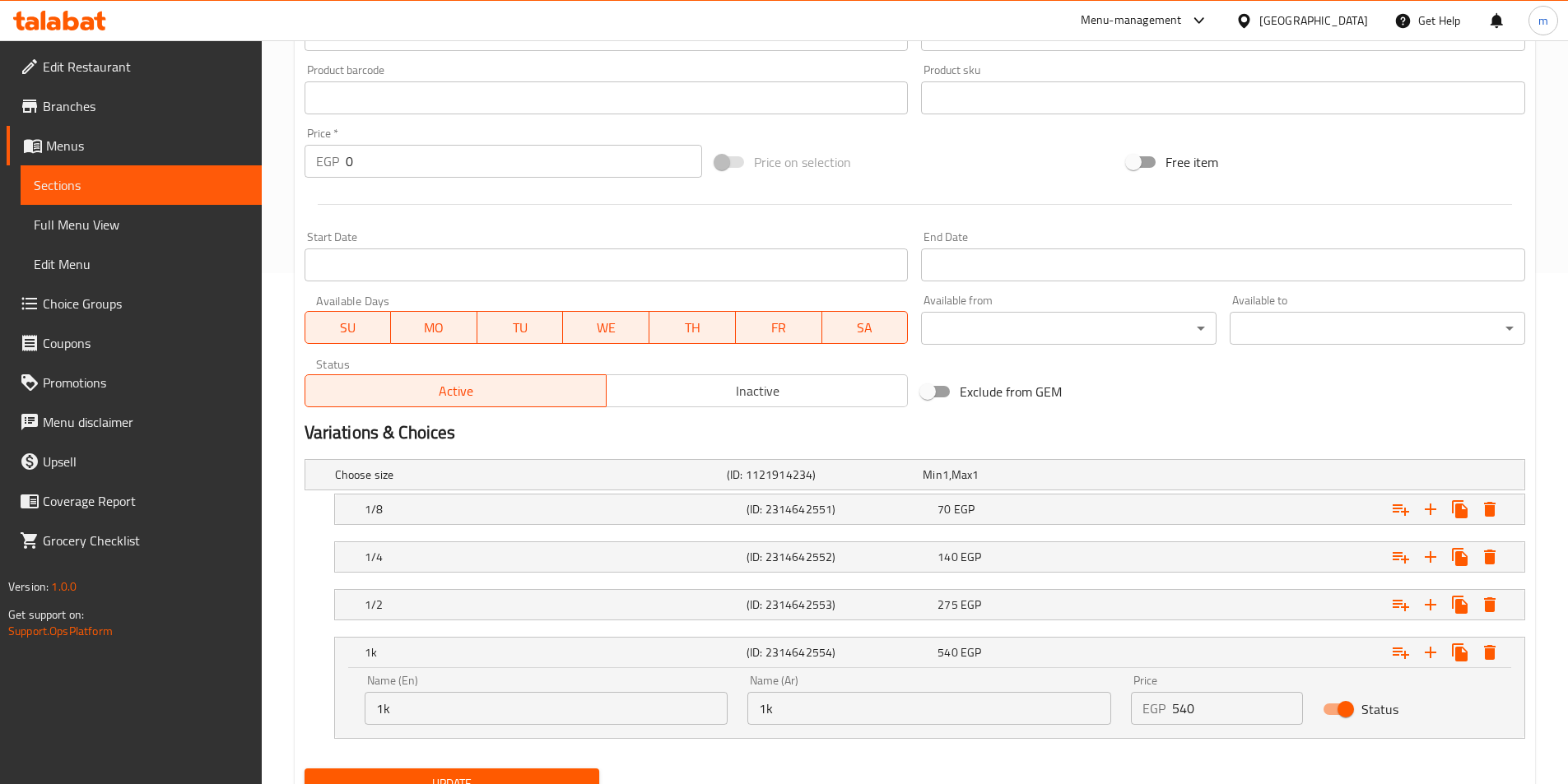
click at [915, 706] on input "1k" at bounding box center [929, 708] width 364 height 33
paste input "ك"
type input "1ك"
click at [553, 776] on span "Update" at bounding box center [452, 784] width 269 height 21
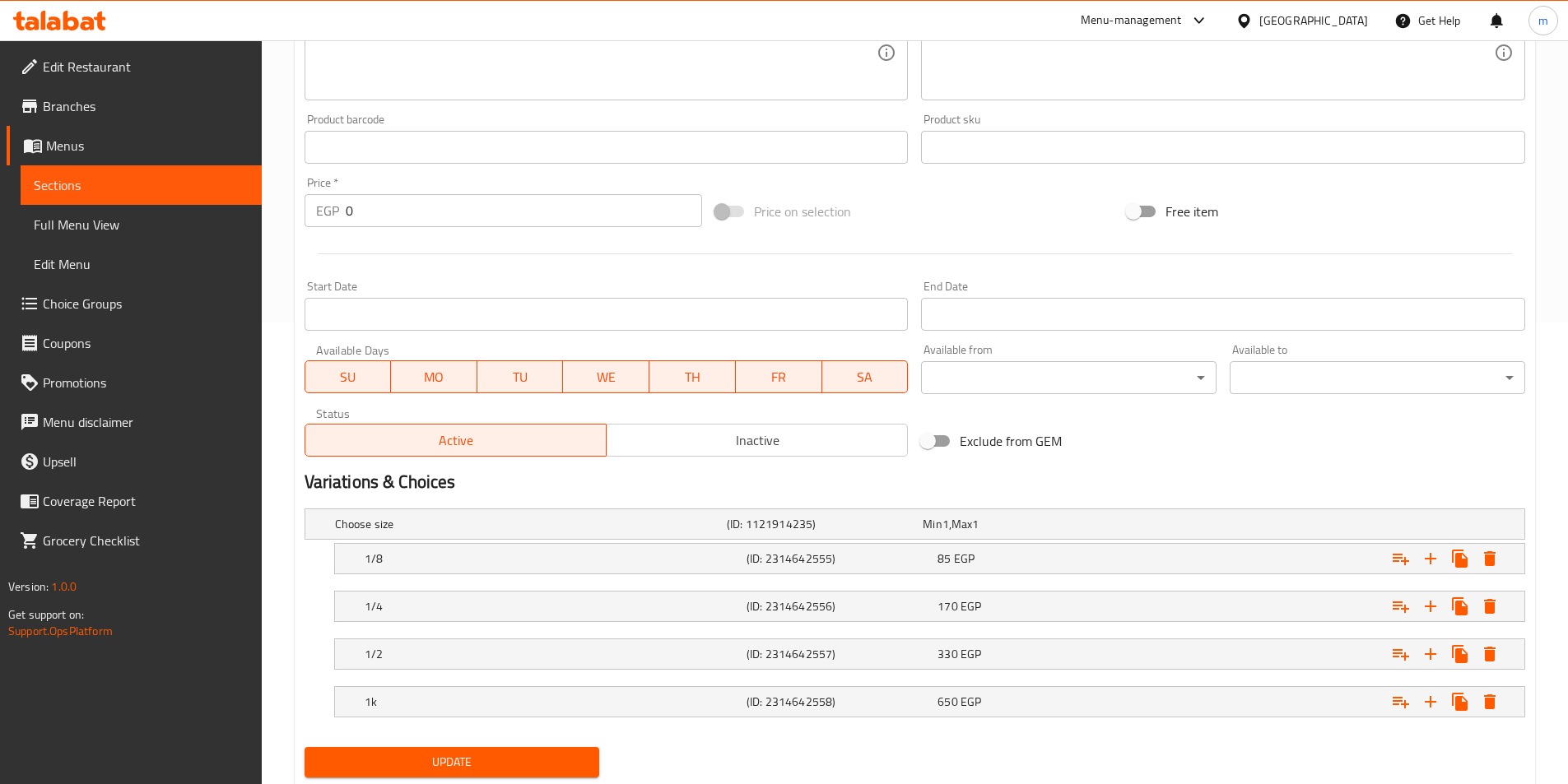
scroll to position [511, 0]
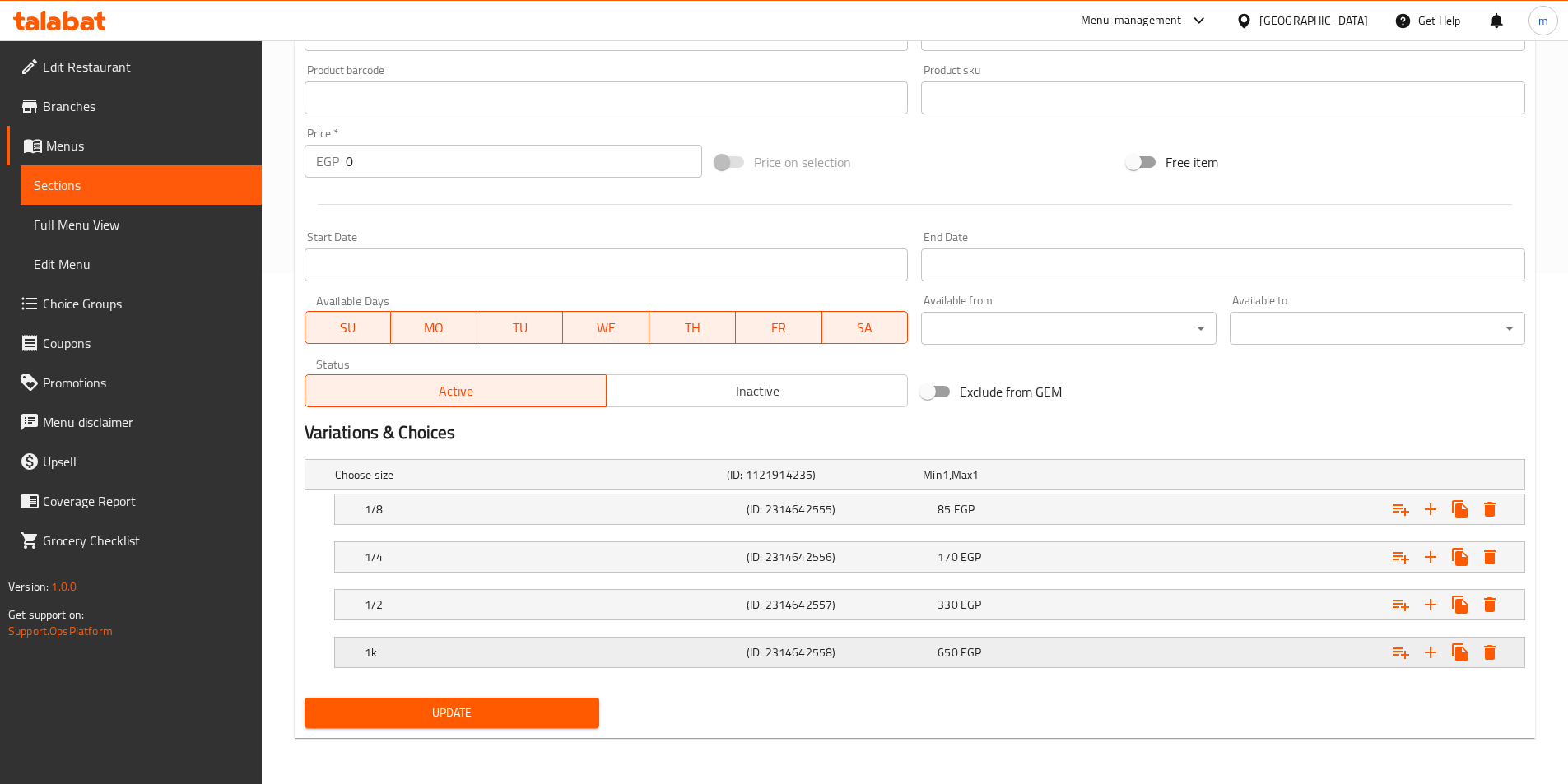
click at [1007, 650] on div "650 EGP" at bounding box center [1030, 653] width 184 height 17
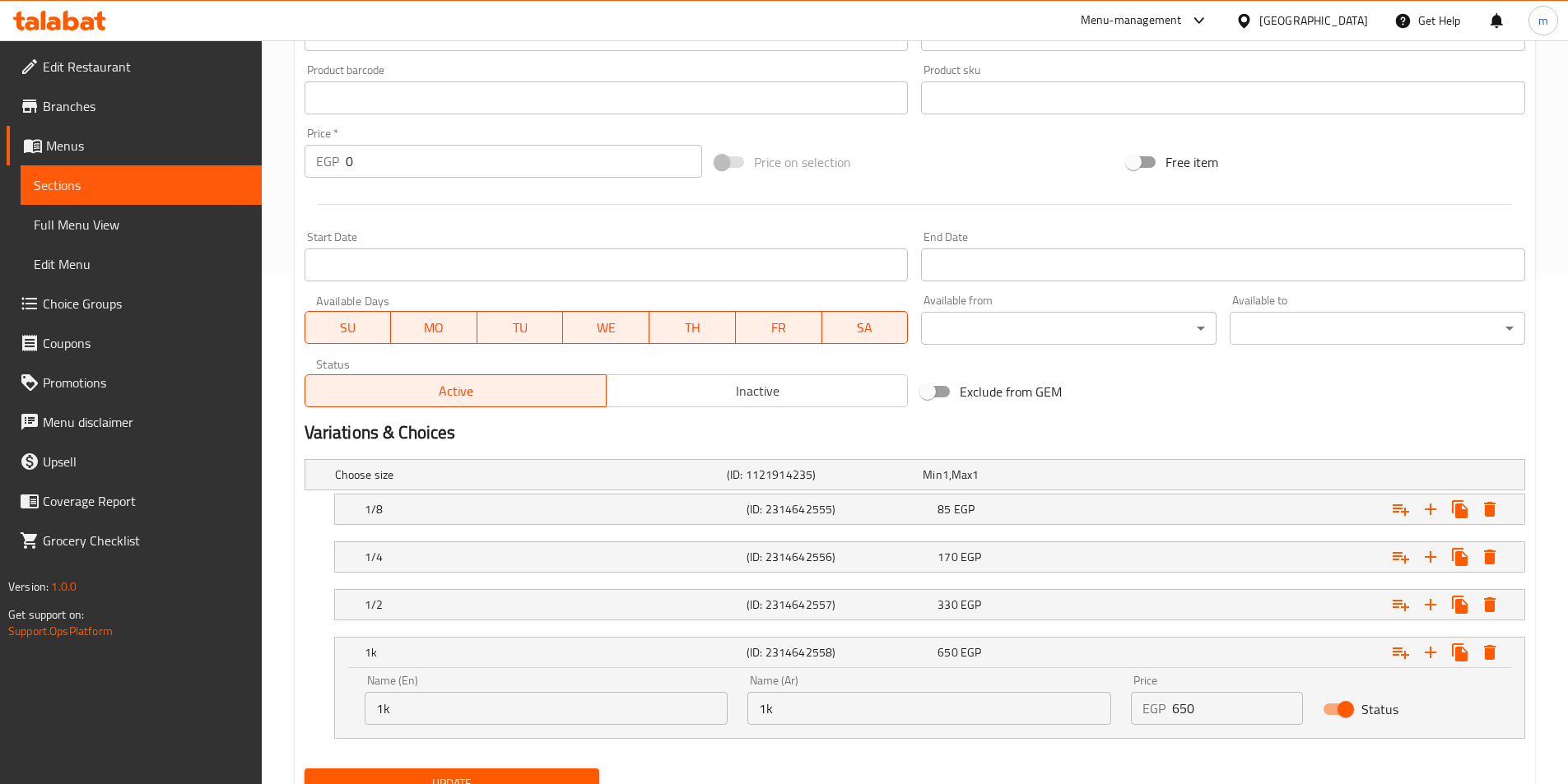
click at [862, 707] on input "1k" at bounding box center [929, 708] width 364 height 33
paste input "ك"
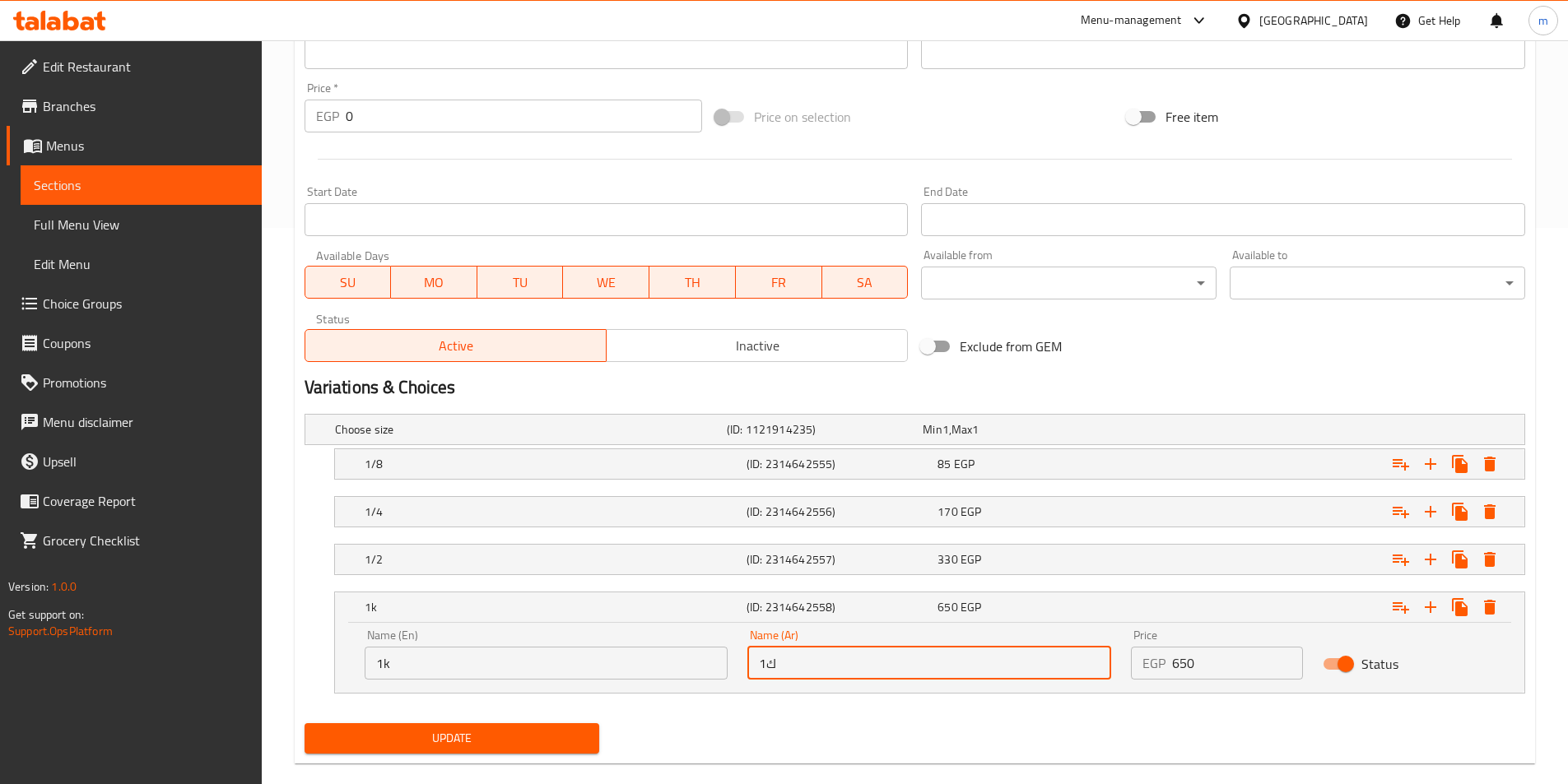
scroll to position [581, 0]
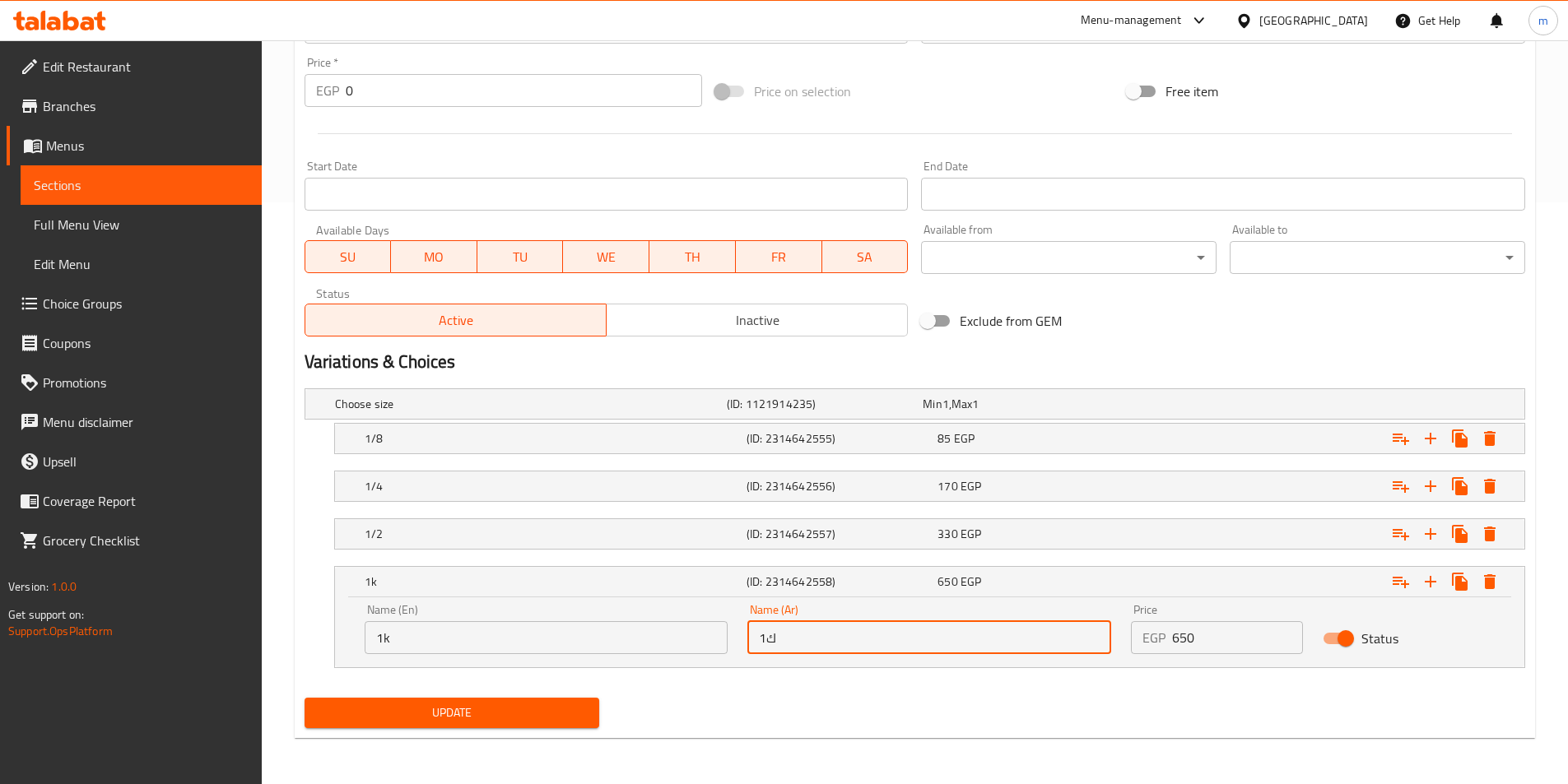
type input "1ك"
click at [598, 724] on button "Update" at bounding box center [452, 713] width 296 height 30
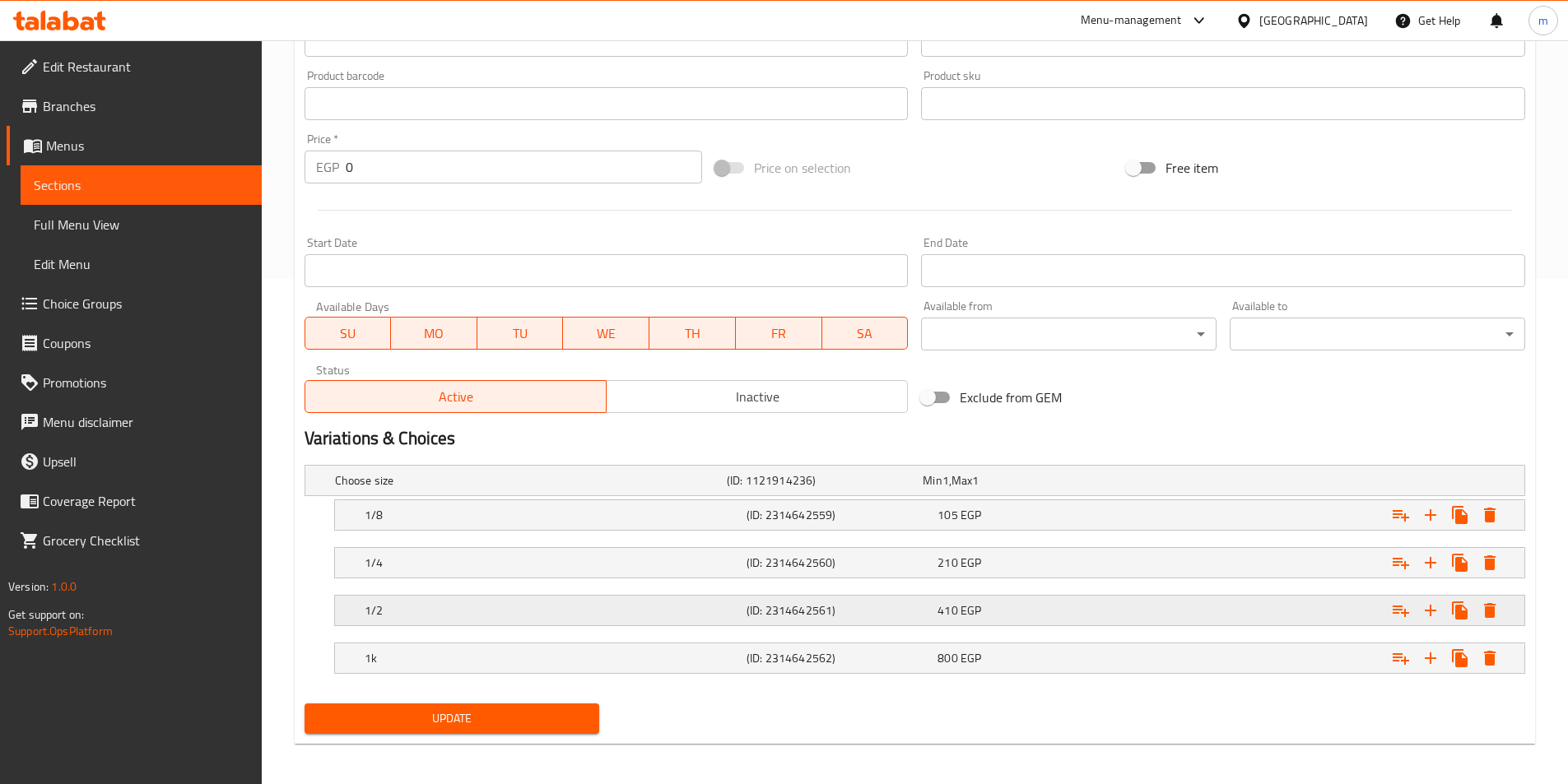
scroll to position [511, 0]
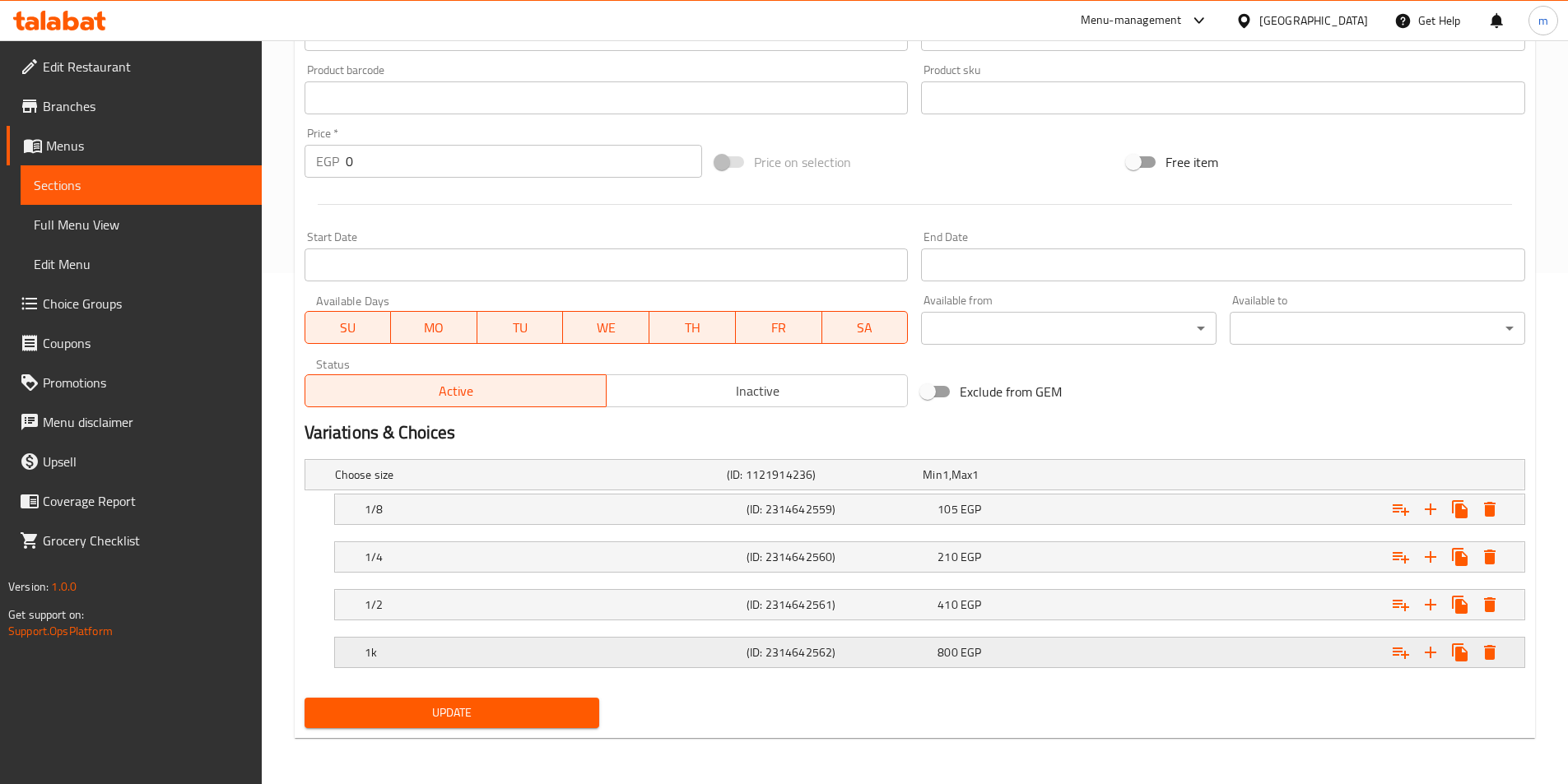
click at [881, 647] on h5 "(ID: 2314642562)" at bounding box center [839, 653] width 184 height 17
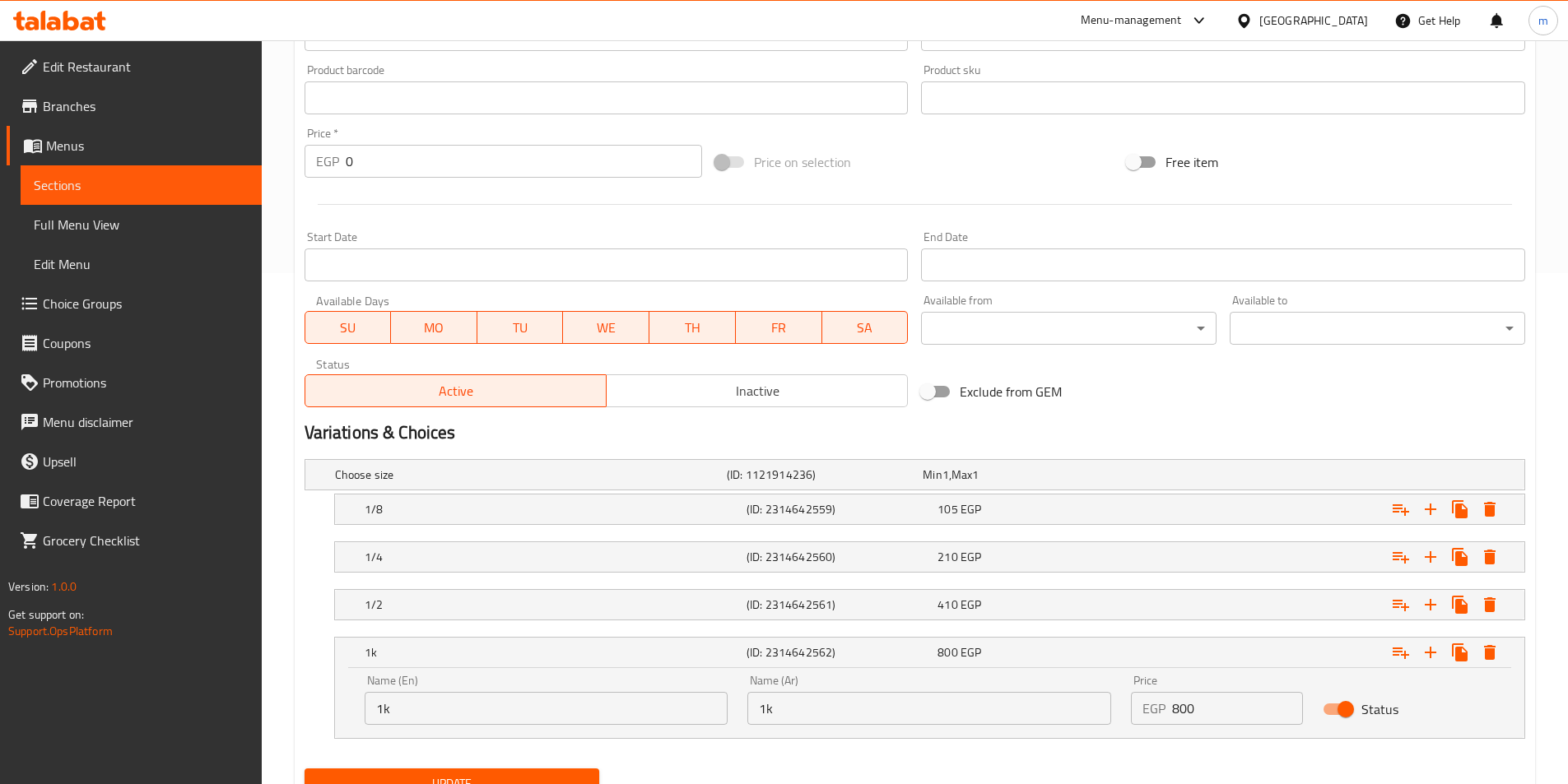
click at [866, 719] on input "1k" at bounding box center [929, 708] width 364 height 33
paste input "ك"
type input "1ك"
click at [585, 770] on button "Update" at bounding box center [452, 783] width 296 height 30
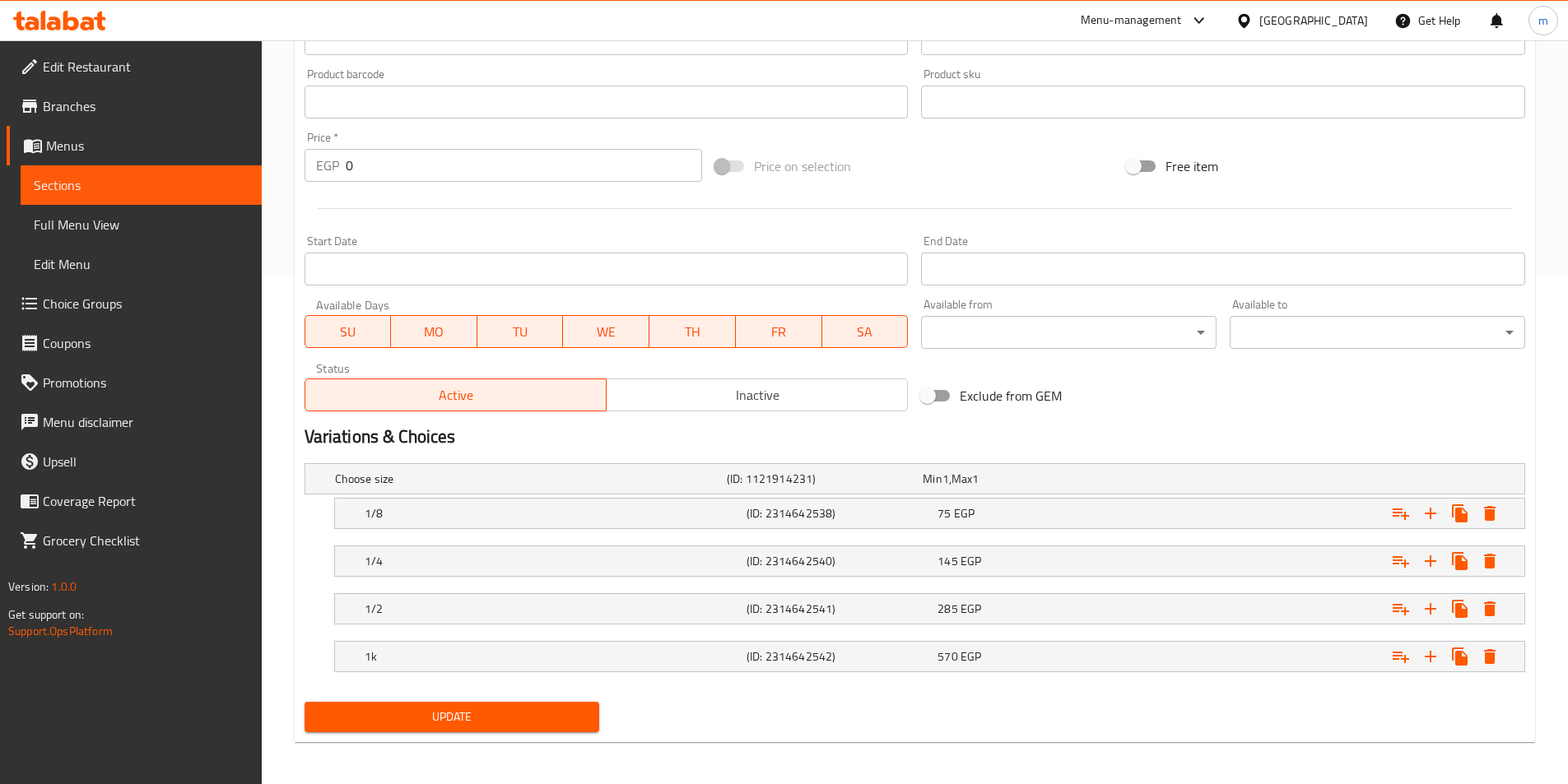
scroll to position [511, 0]
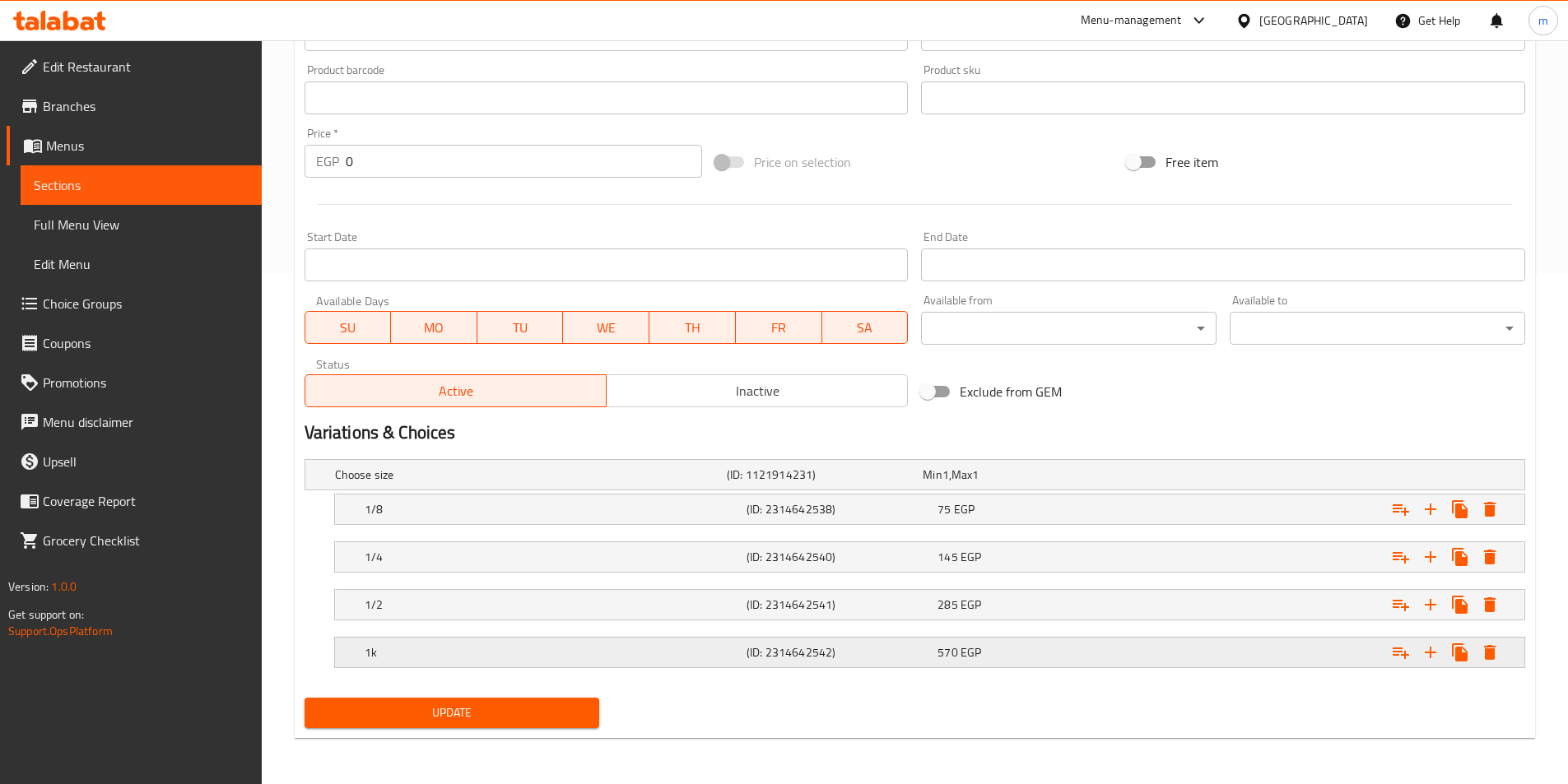
click at [1050, 644] on div "570 EGP" at bounding box center [1030, 653] width 184 height 17
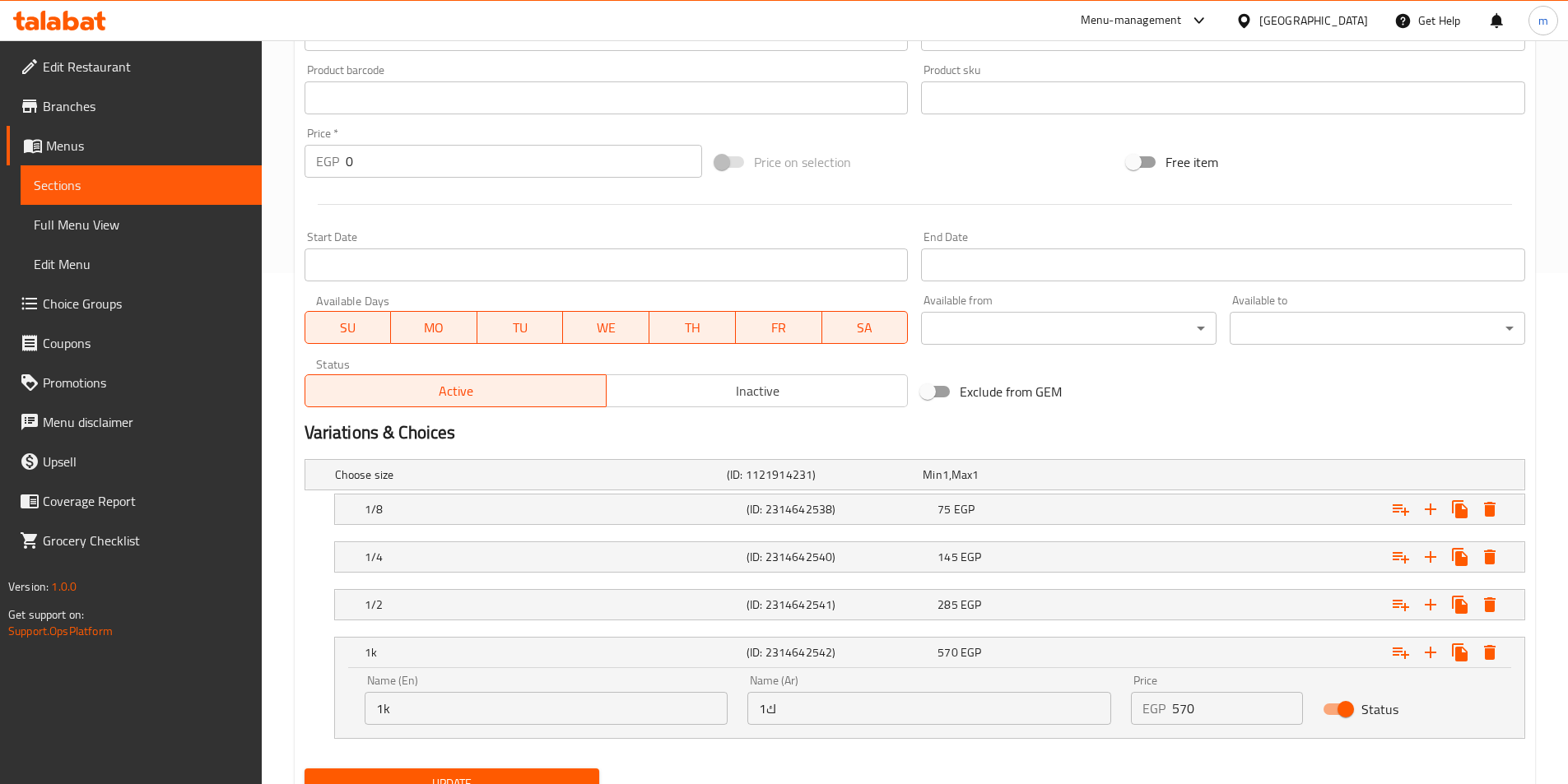
click at [931, 623] on nav at bounding box center [914, 630] width 1220 height 13
click at [939, 608] on span "285" at bounding box center [947, 605] width 20 height 22
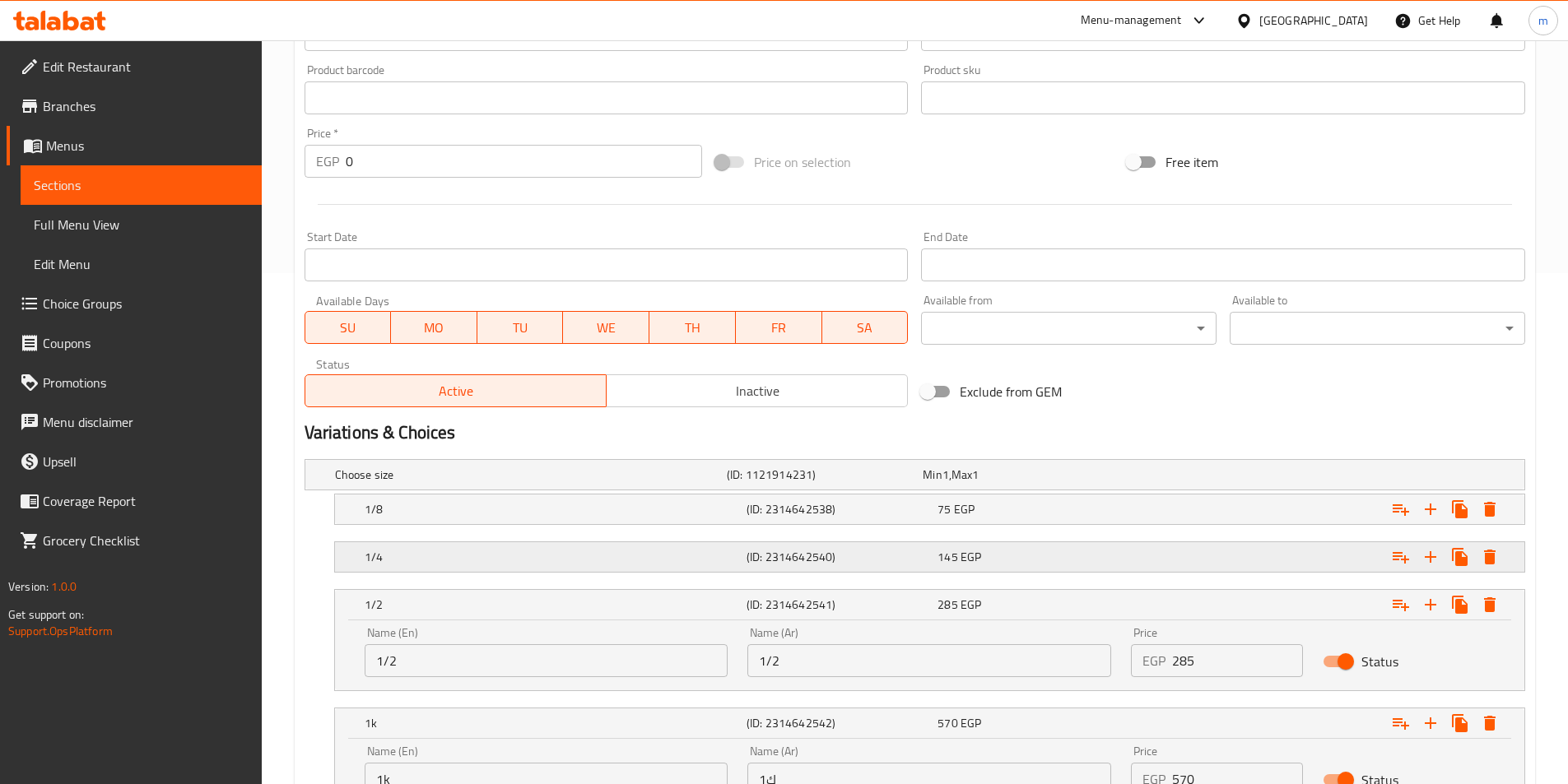
click at [955, 546] on div "145 EGP" at bounding box center [1029, 557] width 191 height 23
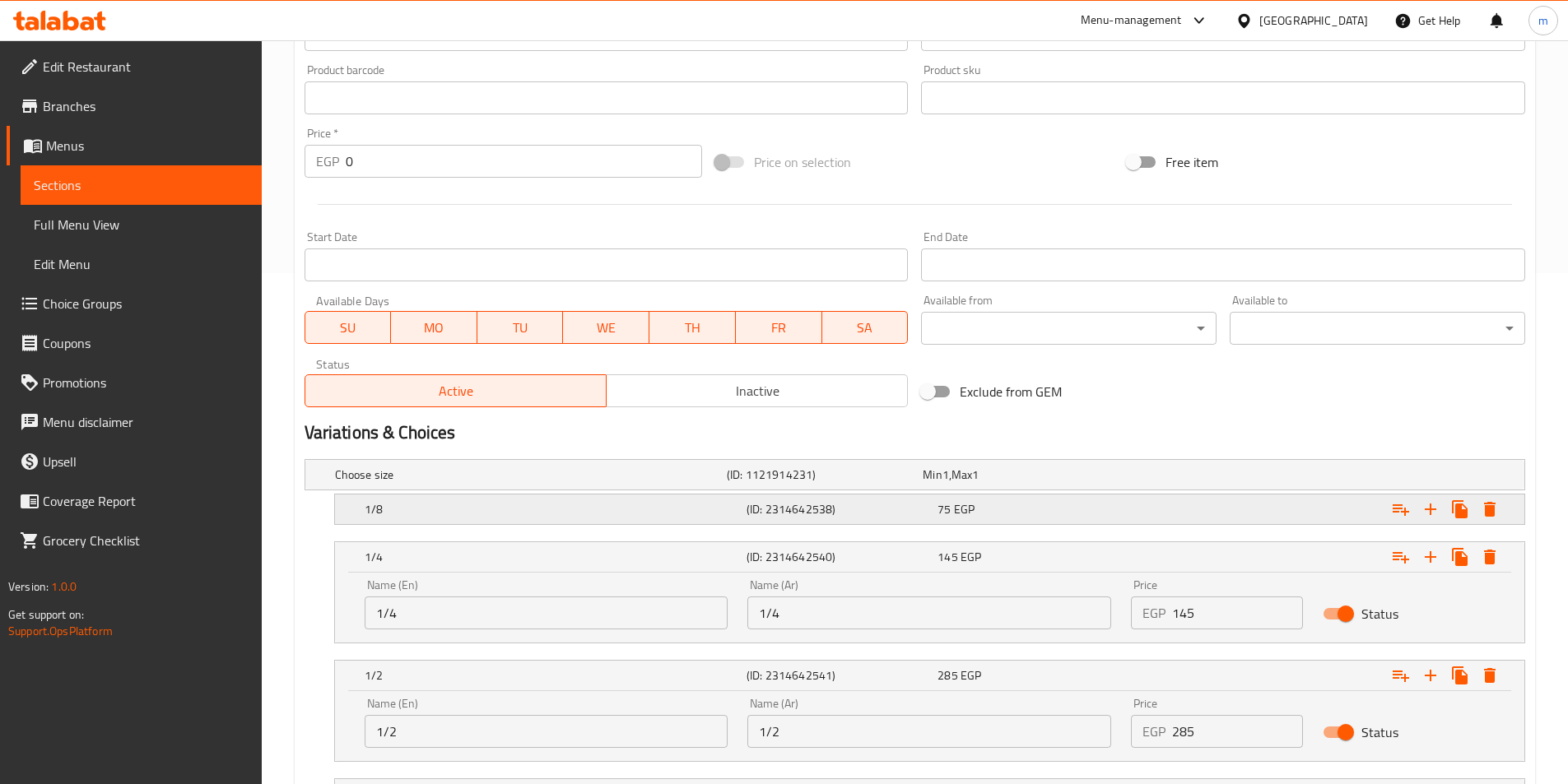
click at [975, 502] on div "75 EGP" at bounding box center [1030, 510] width 184 height 17
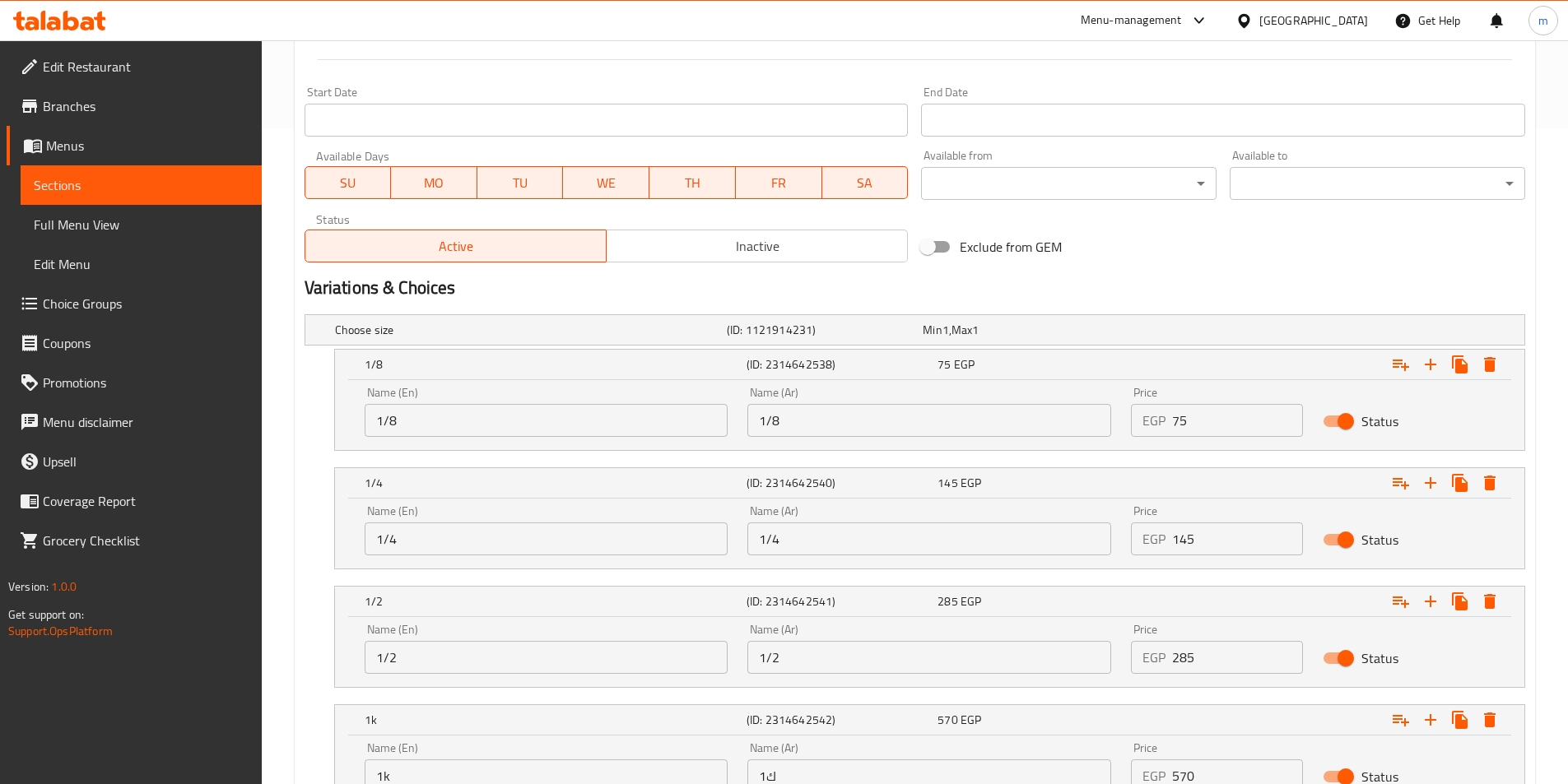
scroll to position [793, 0]
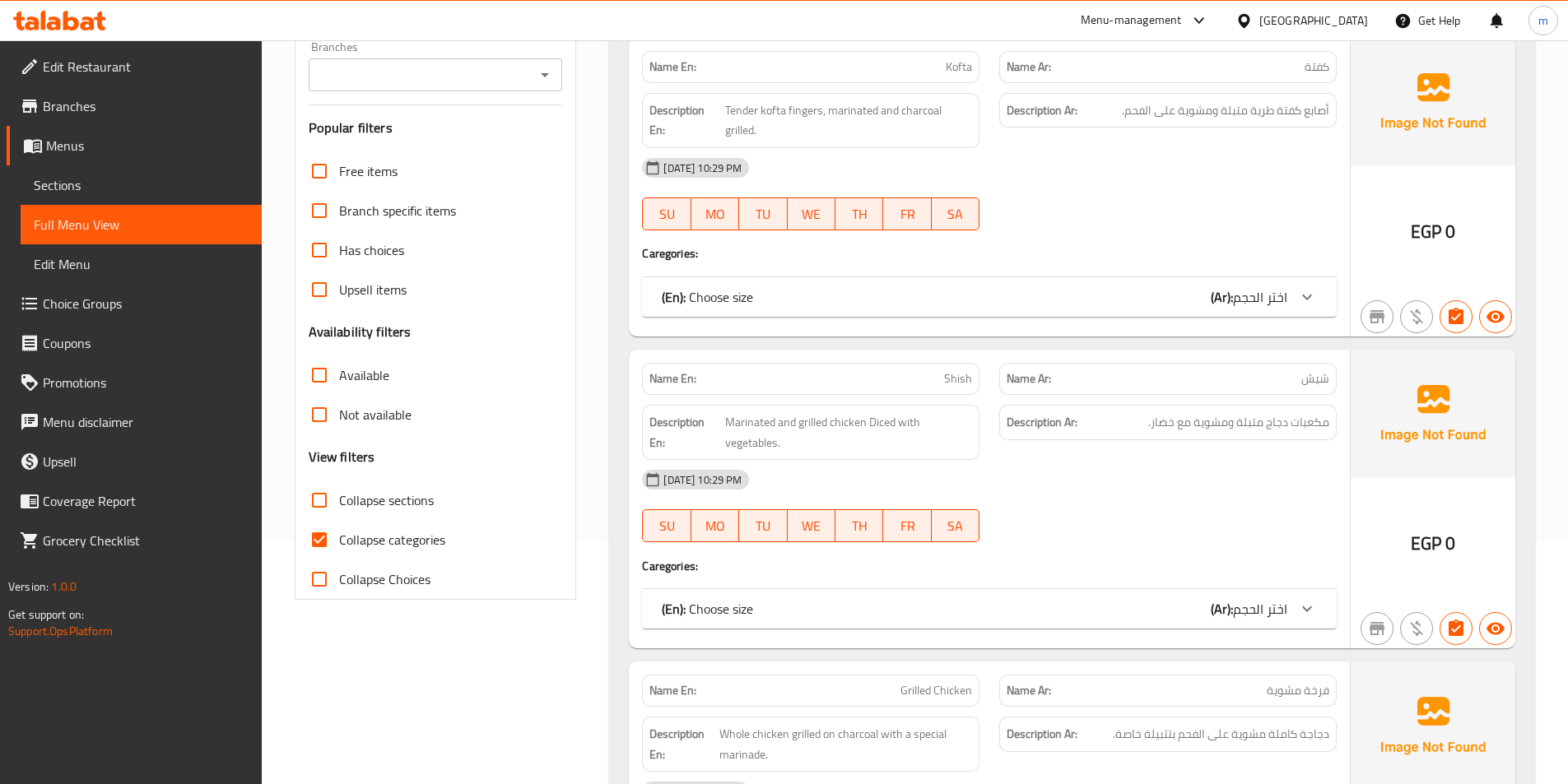
scroll to position [329, 0]
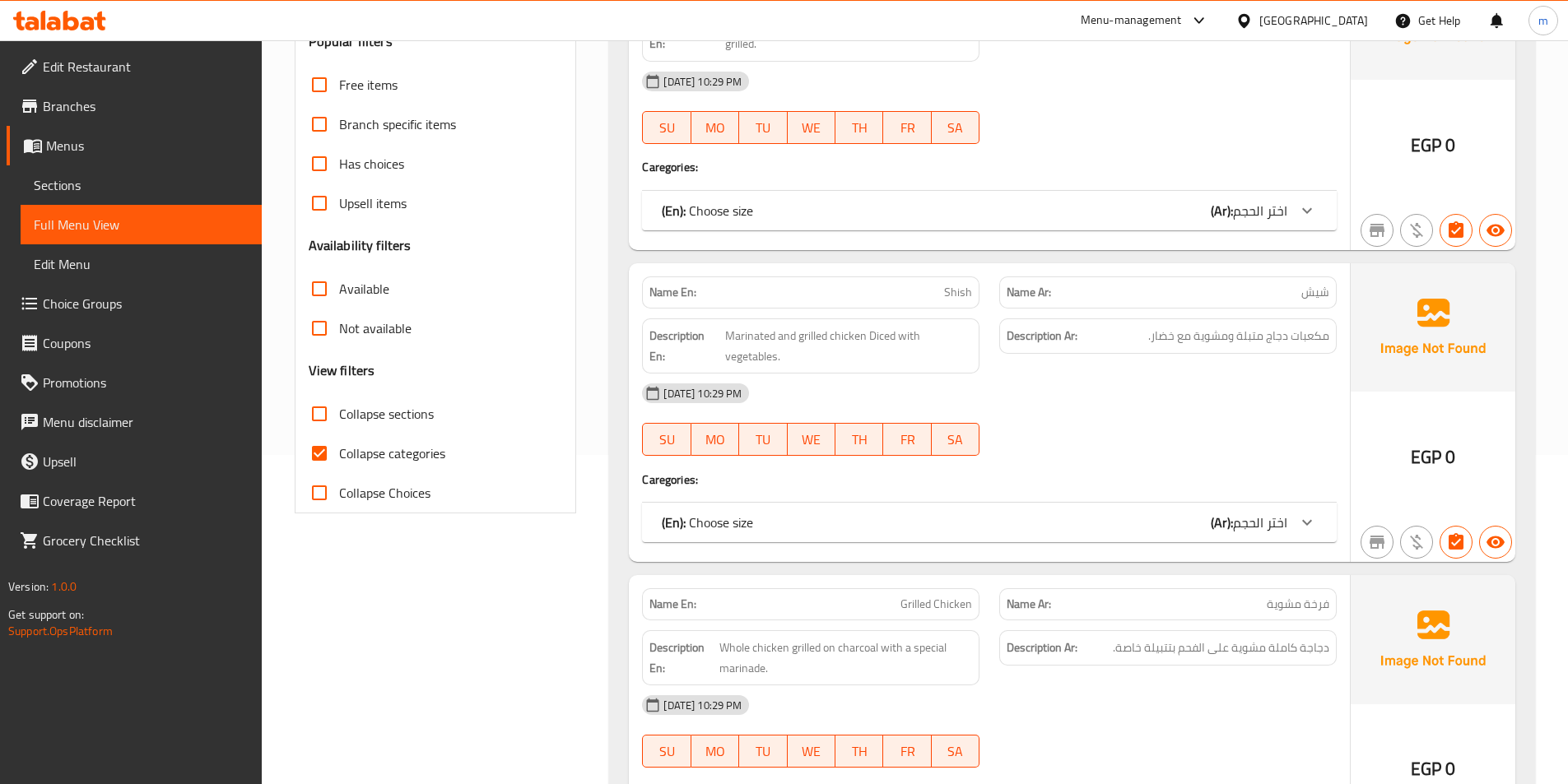
click at [412, 443] on span "Collapse categories" at bounding box center [392, 453] width 106 height 20
click at [339, 441] on input "Collapse categories" at bounding box center [319, 453] width 39 height 39
checkbox input "false"
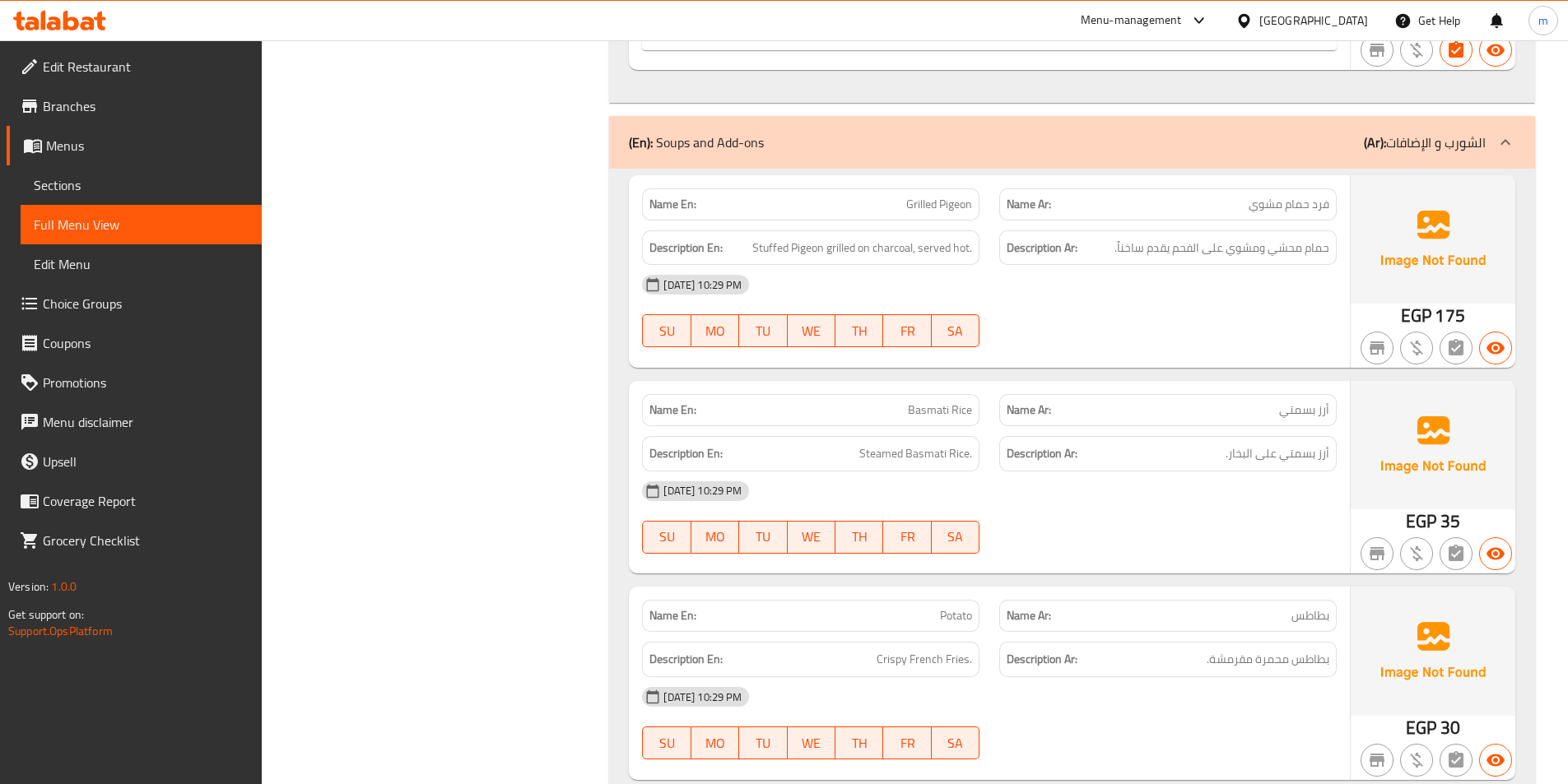
scroll to position [3784, 0]
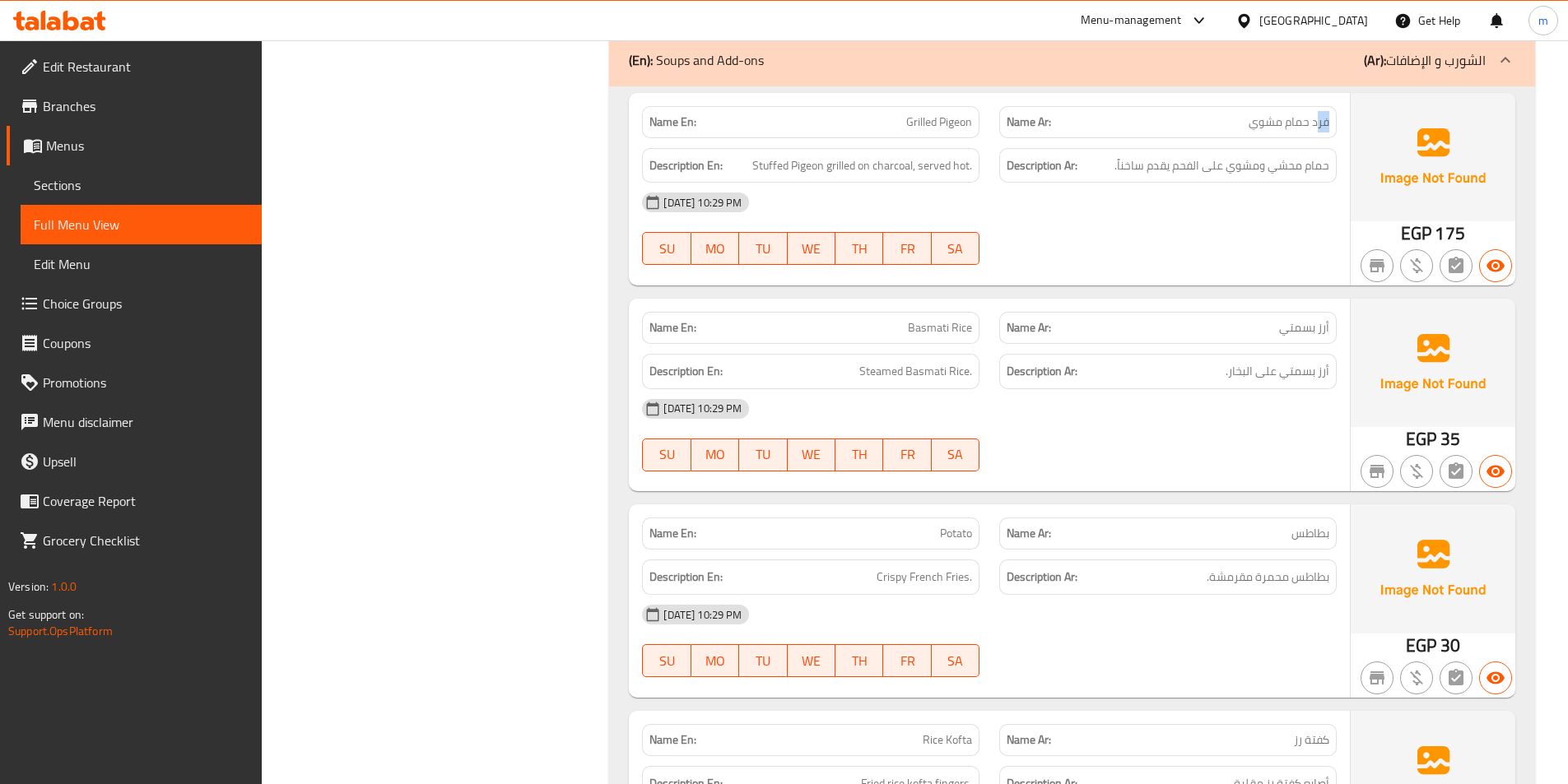
drag, startPoint x: 1315, startPoint y: 131, endPoint x: 1341, endPoint y: 127, distance: 26.3
click at [1341, 127] on div "Name Ar: فرد حمام مشوي" at bounding box center [1168, 122] width 357 height 52
click at [1296, 125] on span "فرد حمام مشوي" at bounding box center [1289, 122] width 81 height 17
drag, startPoint x: 1314, startPoint y: 124, endPoint x: 1327, endPoint y: 122, distance: 13.2
click at [1327, 122] on span "فرد حمام مشوي" at bounding box center [1289, 122] width 81 height 17
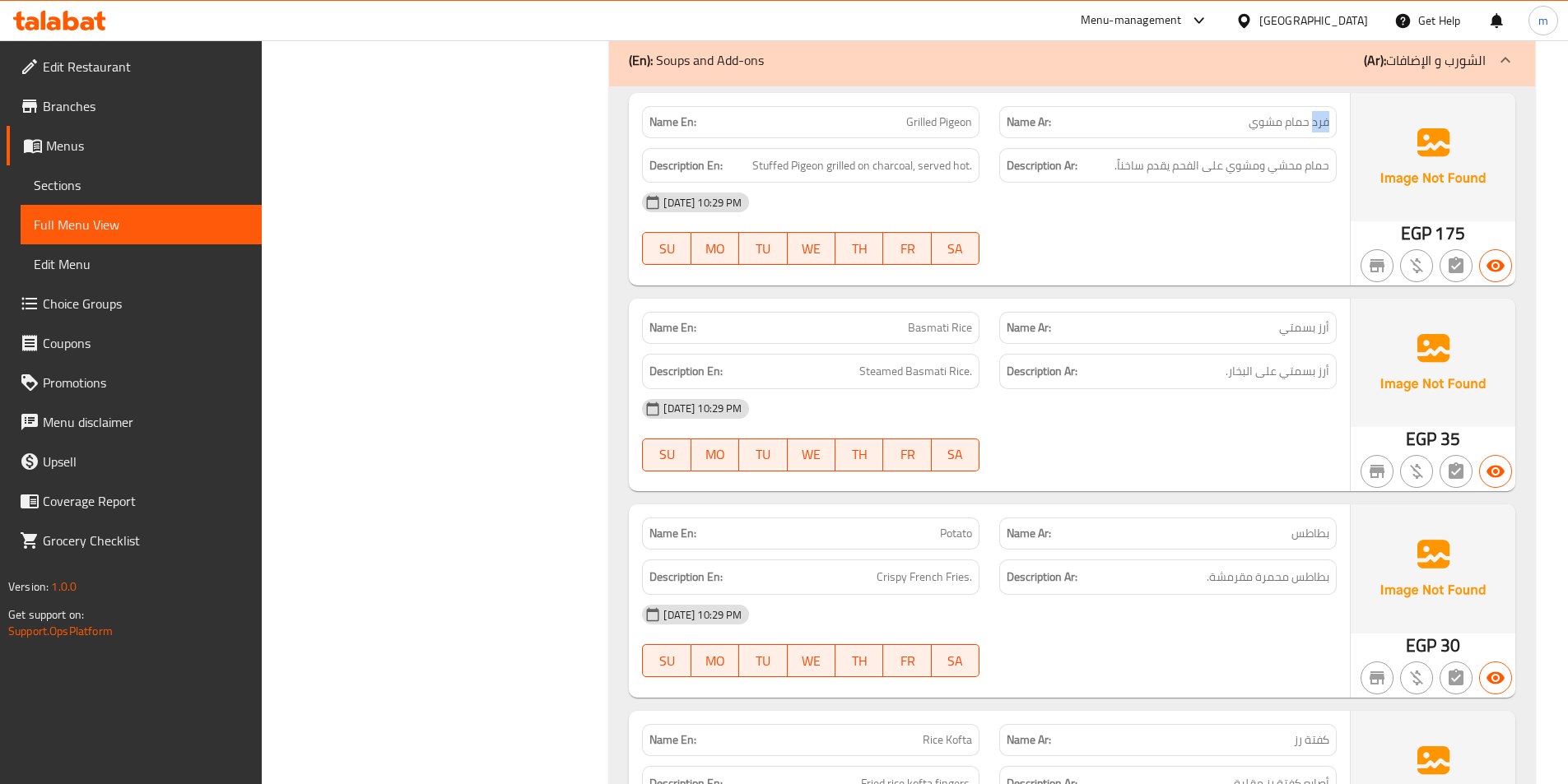
copy span "فرد"
click at [898, 129] on p "Name En: Grilled Pigeon" at bounding box center [810, 122] width 322 height 17
click at [917, 123] on span "Grilled Pigeon" at bounding box center [939, 122] width 66 height 17
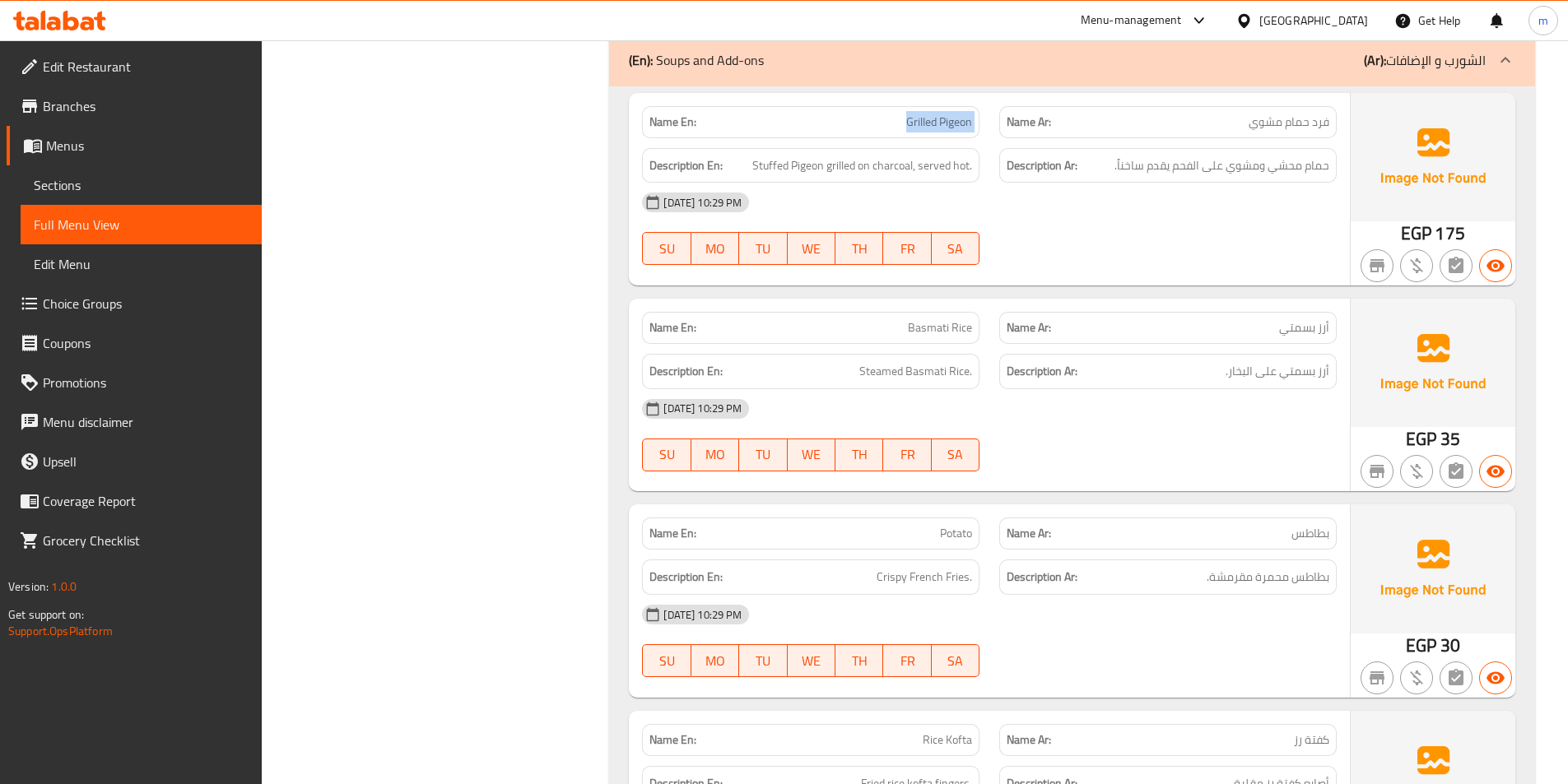
copy span "Grilled Pigeon"
click at [1010, 238] on div "28-09-2025 10:29 PM SU MO TU WE TH FR SA" at bounding box center [989, 229] width 714 height 92
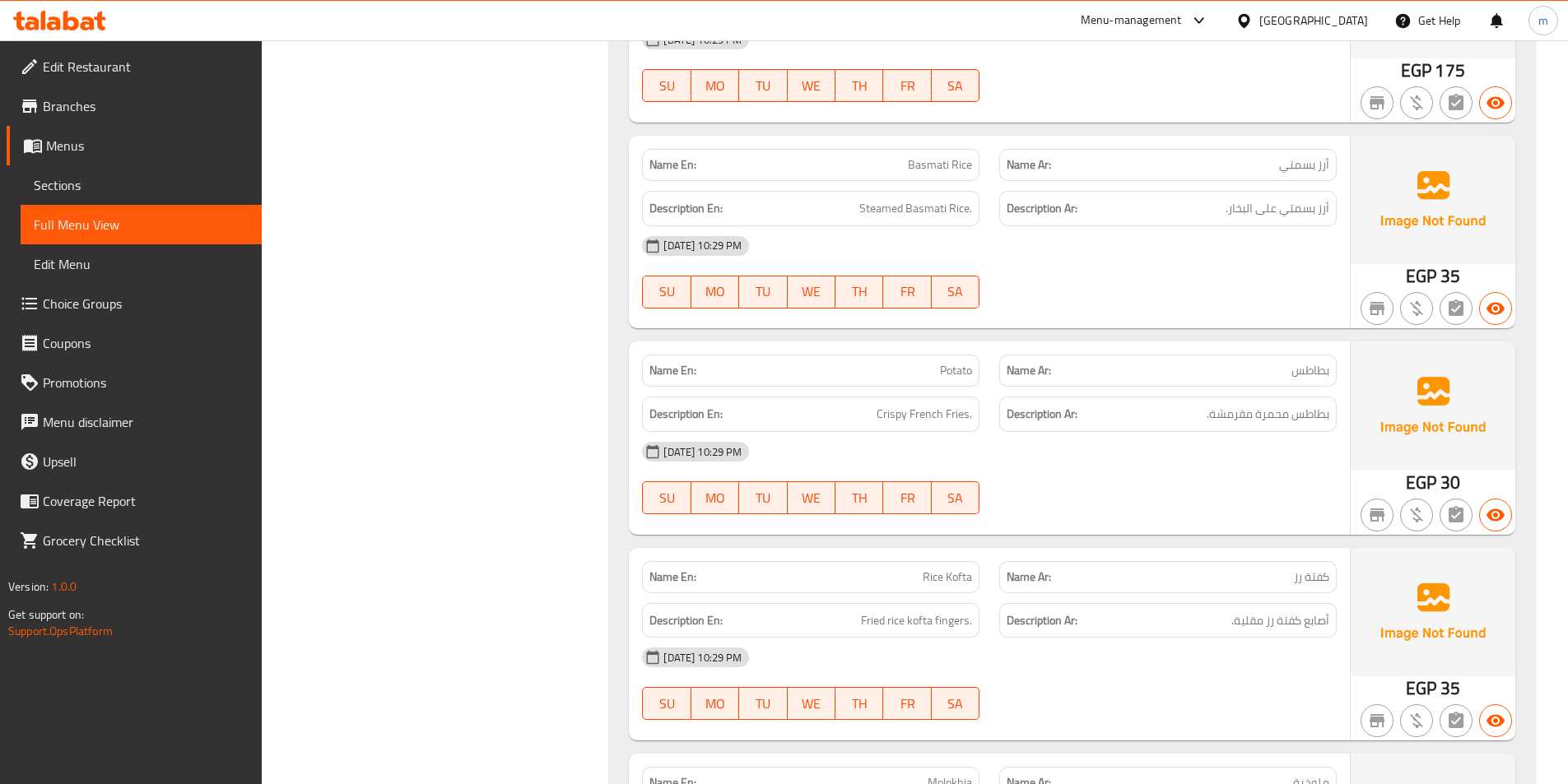
scroll to position [3948, 0]
click at [941, 161] on span "Basmati Rice" at bounding box center [939, 163] width 64 height 17
copy span "Basmati Rice"
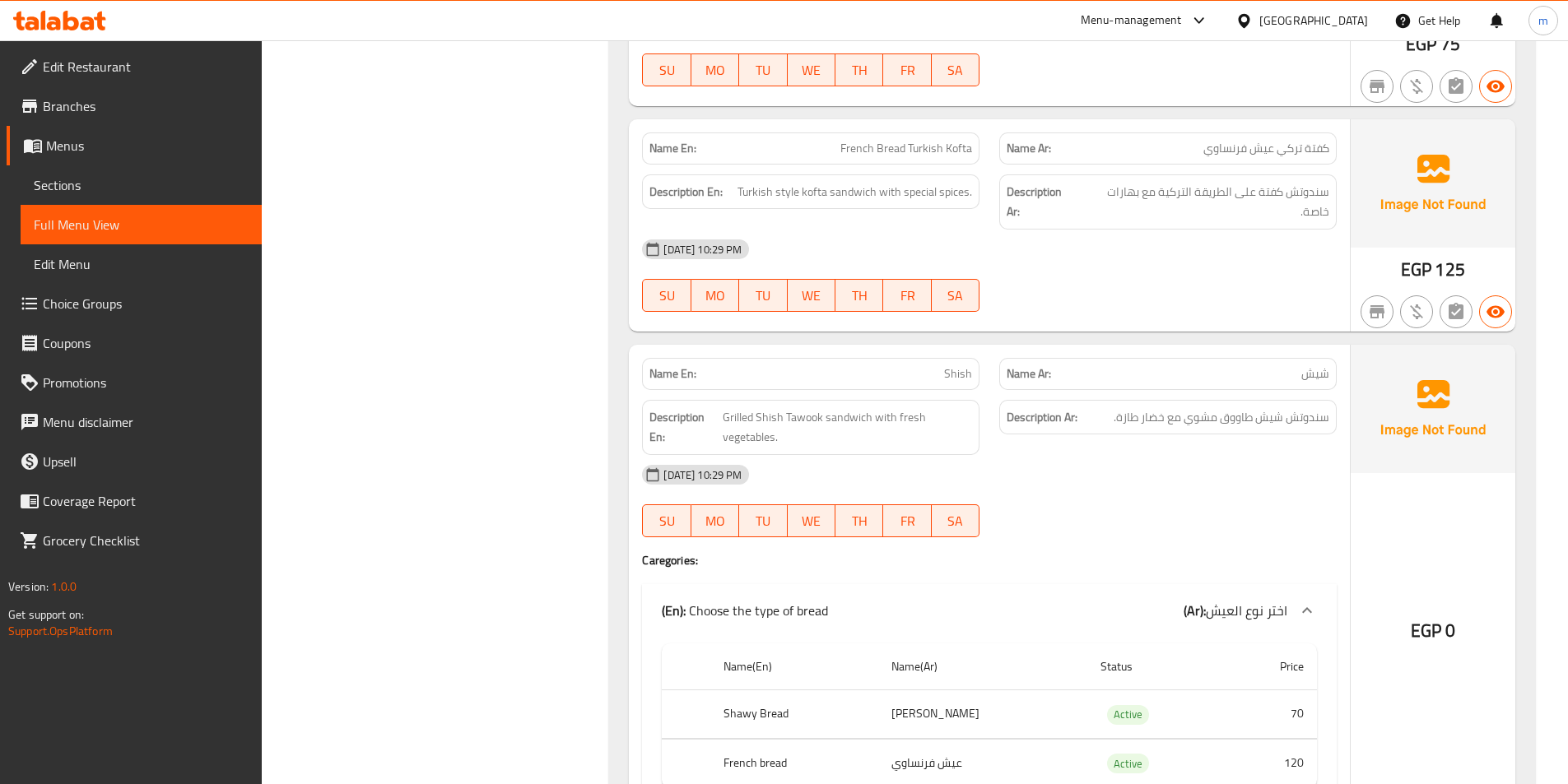
scroll to position [6664, 0]
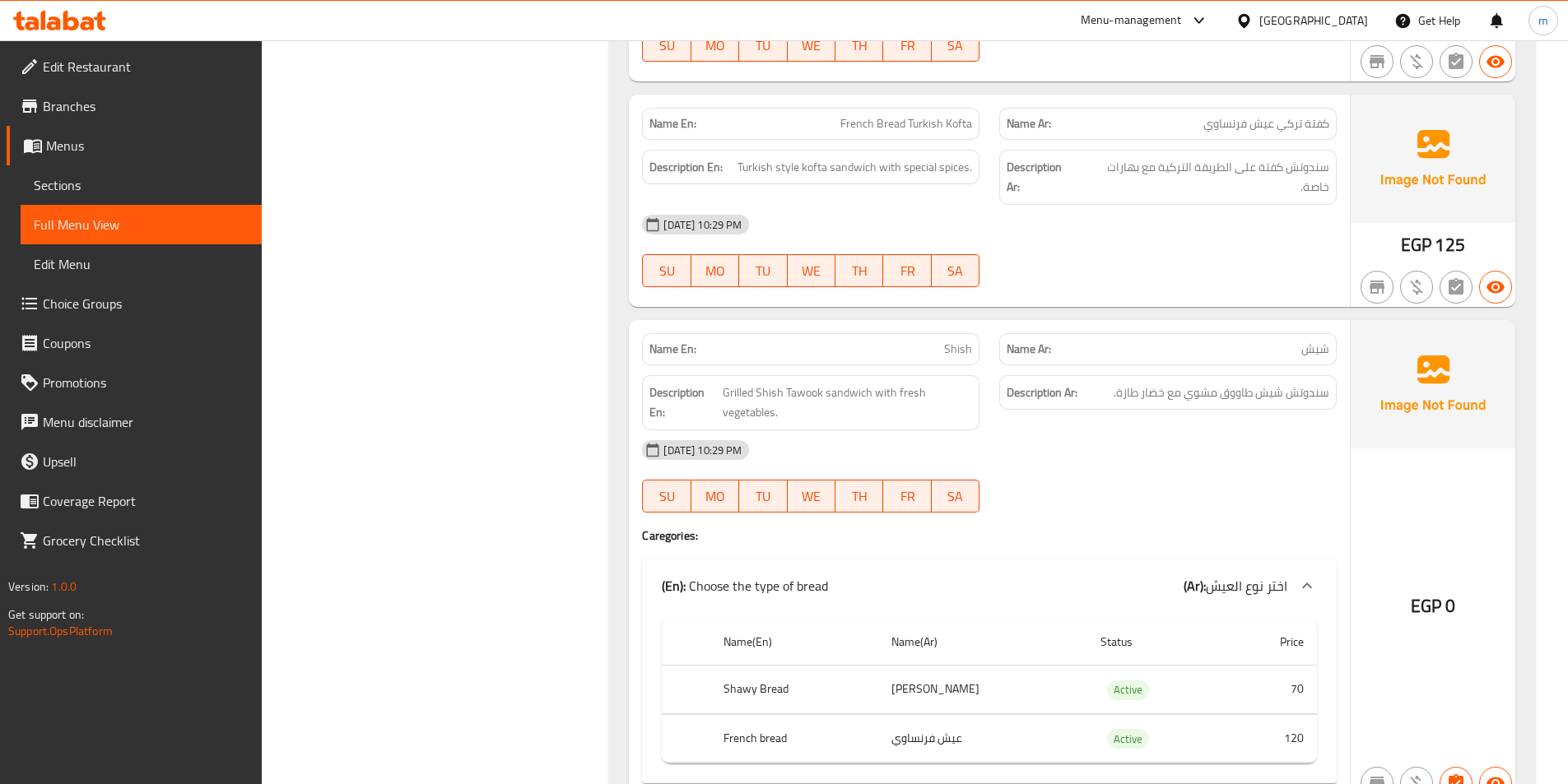
click at [1275, 125] on span "كفتة تركي عيش فرنساوي" at bounding box center [1266, 124] width 126 height 17
drag, startPoint x: 1278, startPoint y: 126, endPoint x: 1328, endPoint y: 132, distance: 50.4
click at [1330, 132] on div "Name Ar: كفتة تركي عيش فرنساوي" at bounding box center [1168, 124] width 337 height 32
copy span "كفتة تركي"
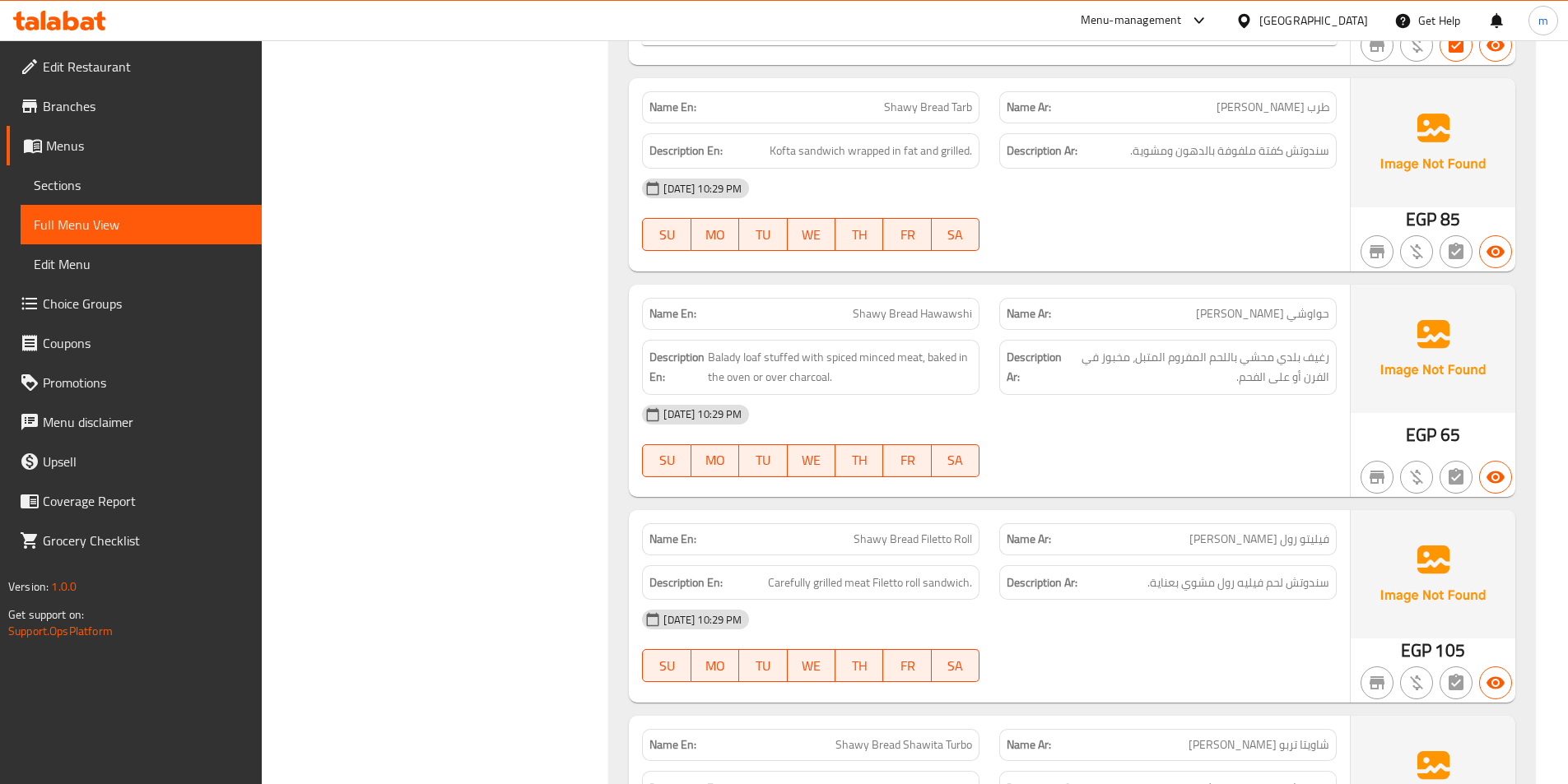
scroll to position [7979, 0]
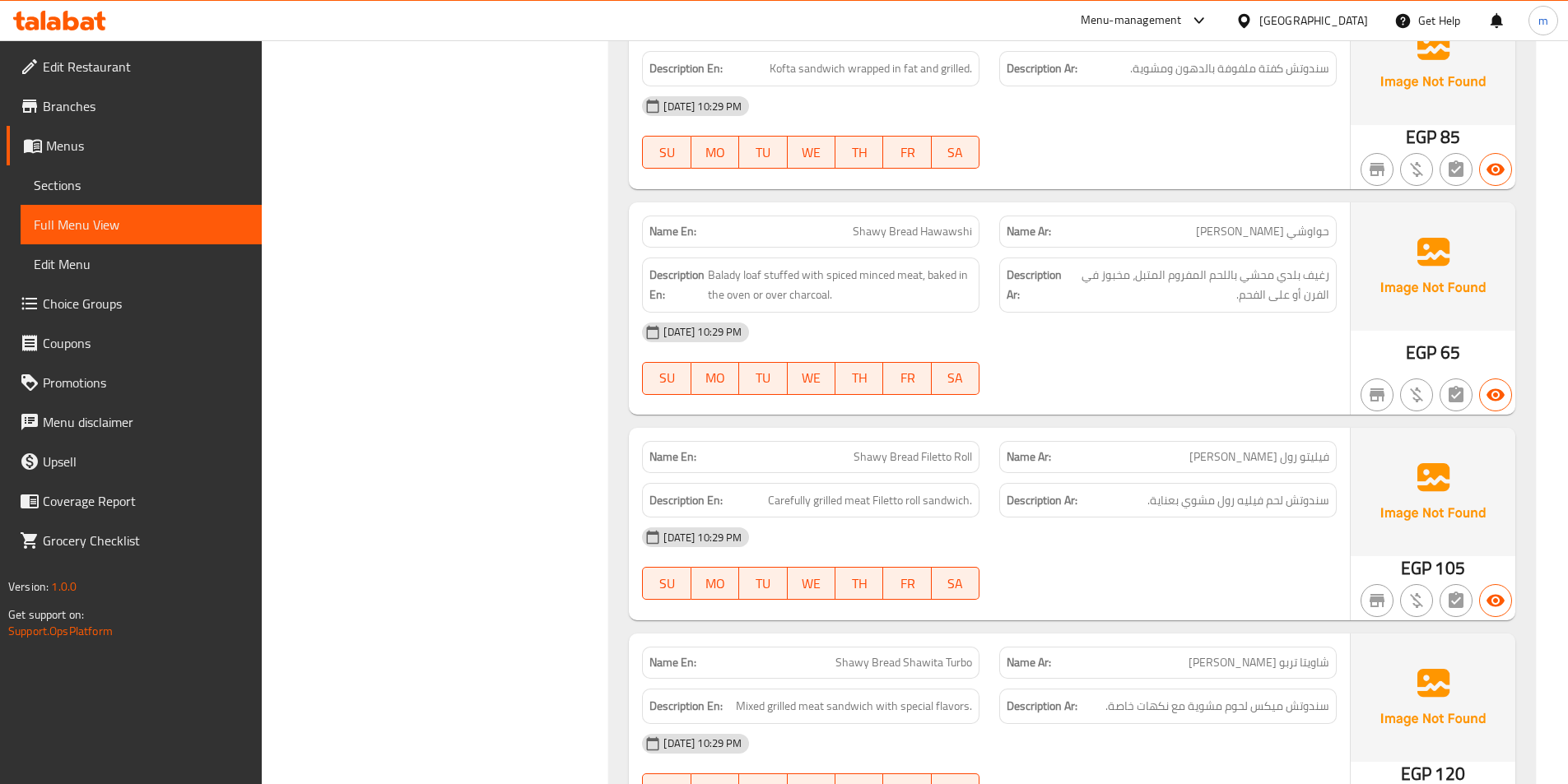
click at [940, 229] on span "Shawy Bread Hawawshi" at bounding box center [912, 231] width 119 height 17
copy span "Shawy Bread Hawawshi"
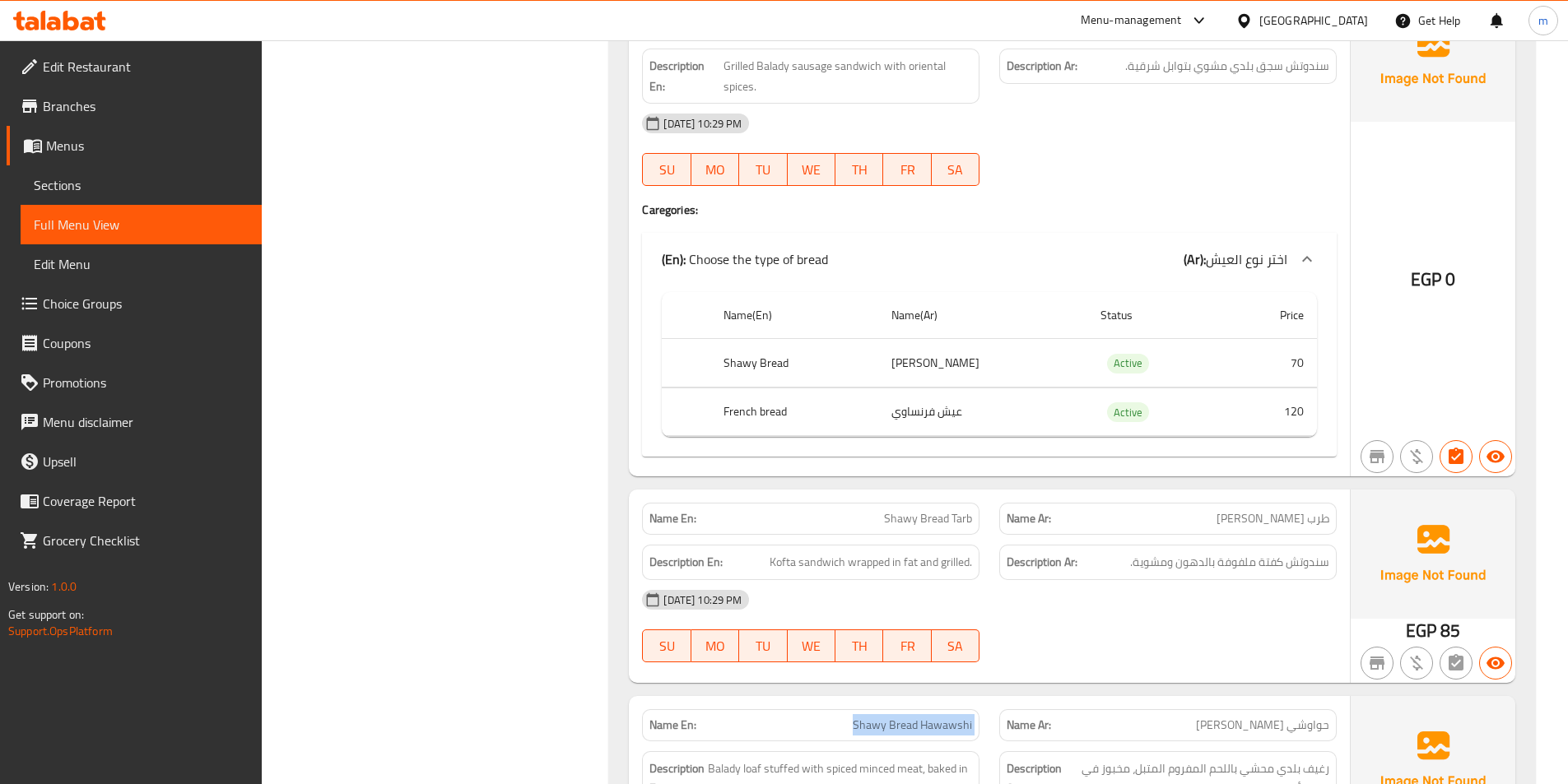
scroll to position [7733, 0]
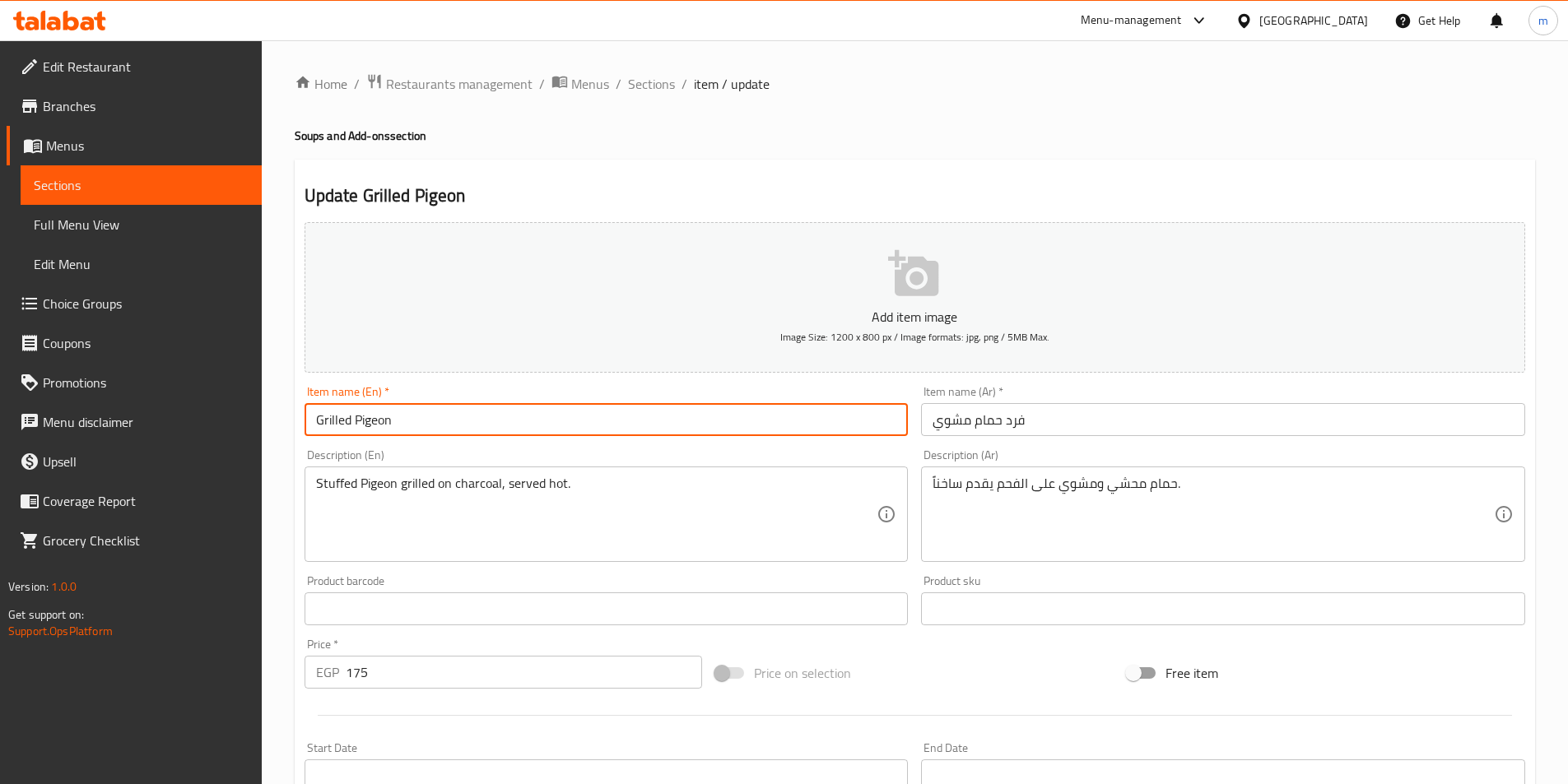
click at [642, 416] on input "Grilled Pigeon" at bounding box center [606, 419] width 604 height 33
click at [407, 425] on input "Grilled Pigeon" at bounding box center [606, 419] width 604 height 33
drag, startPoint x: 354, startPoint y: 420, endPoint x: 427, endPoint y: 424, distance: 73.1
click at [427, 424] on input "Grilled Pigeon Fard" at bounding box center [606, 419] width 604 height 33
click at [403, 420] on input "Grilled Pigeon Fard" at bounding box center [606, 419] width 604 height 33
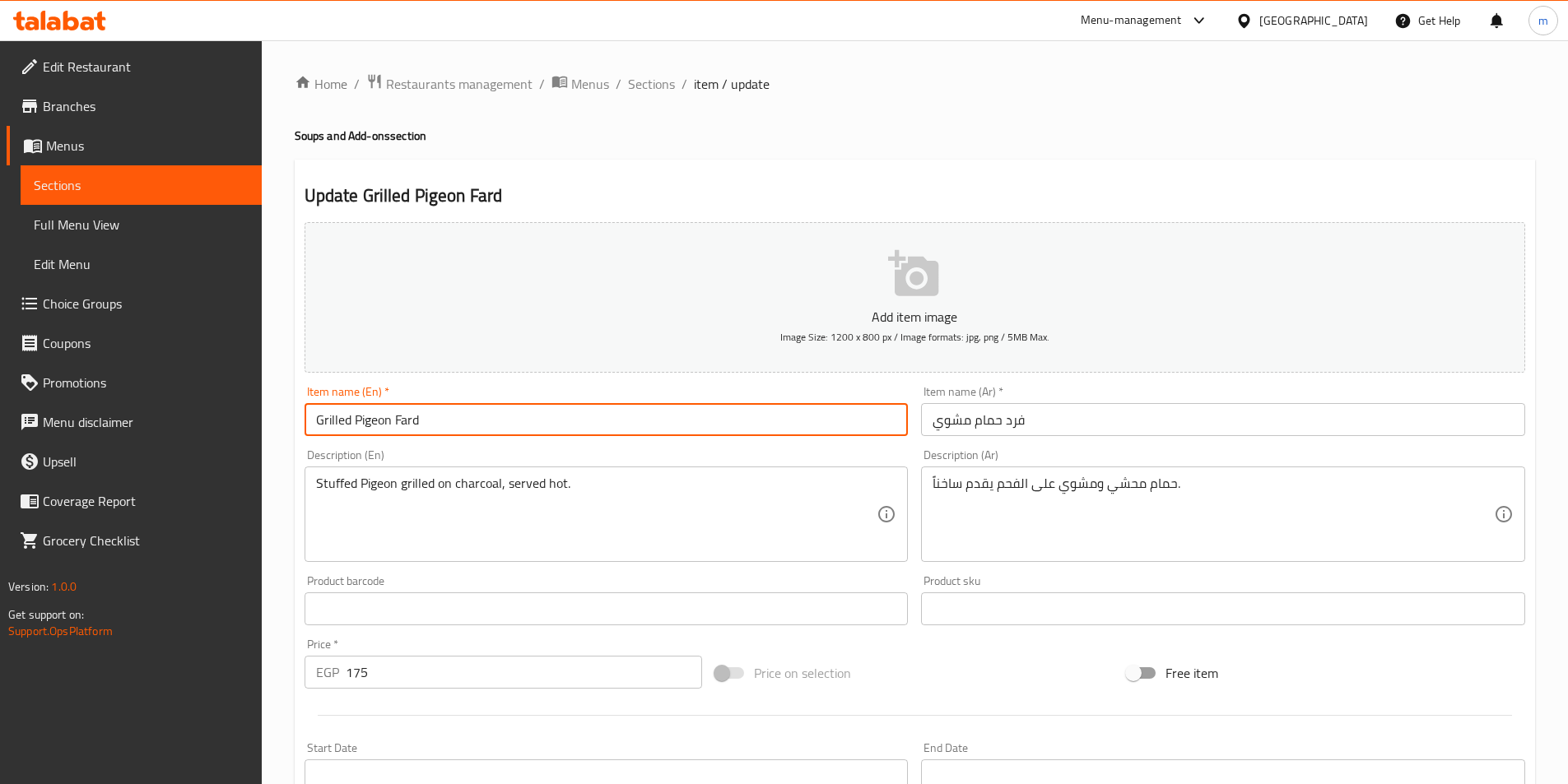
click at [406, 420] on input "Grilled Pigeon Fard" at bounding box center [606, 419] width 604 height 33
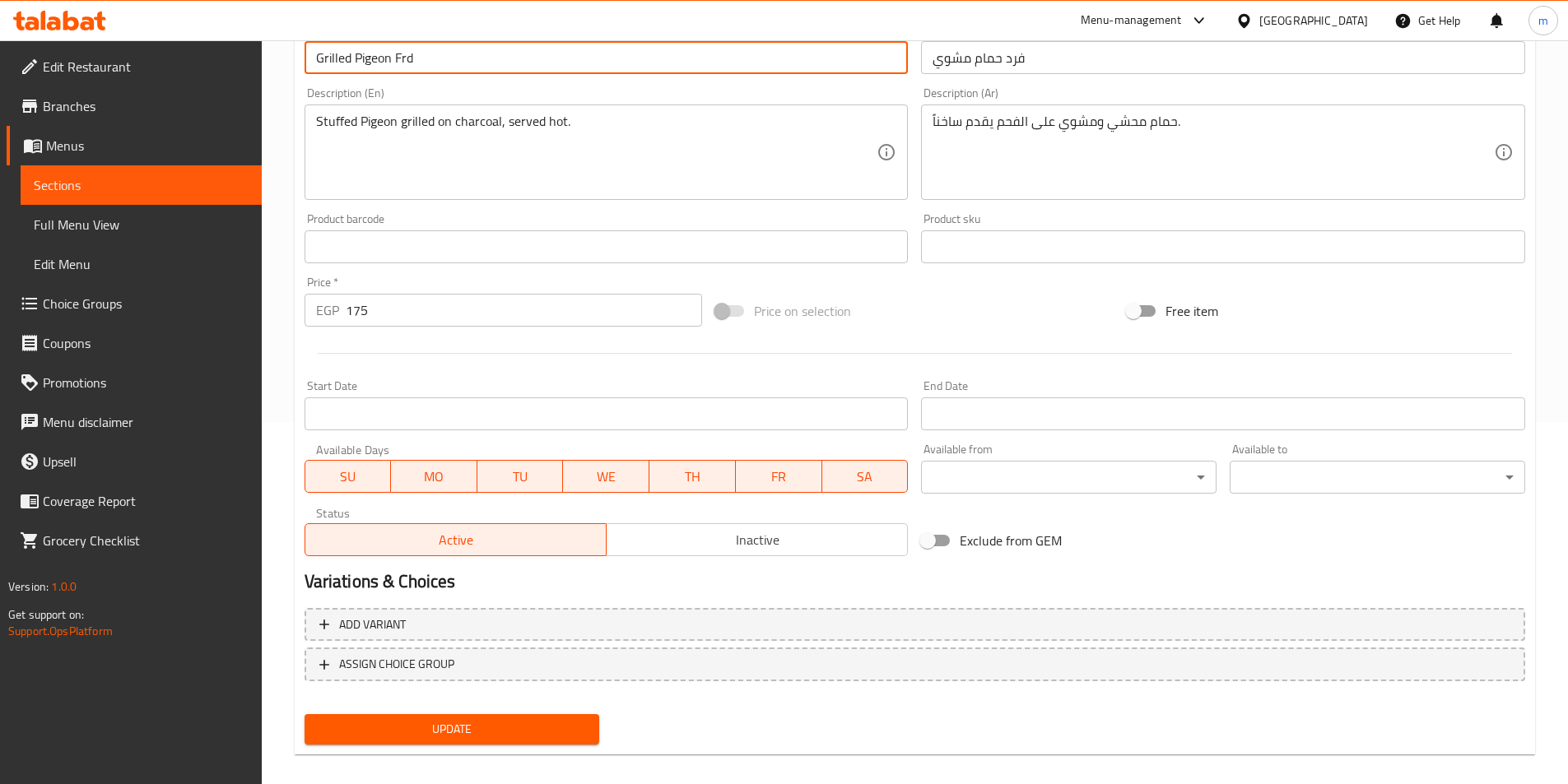
scroll to position [378, 0]
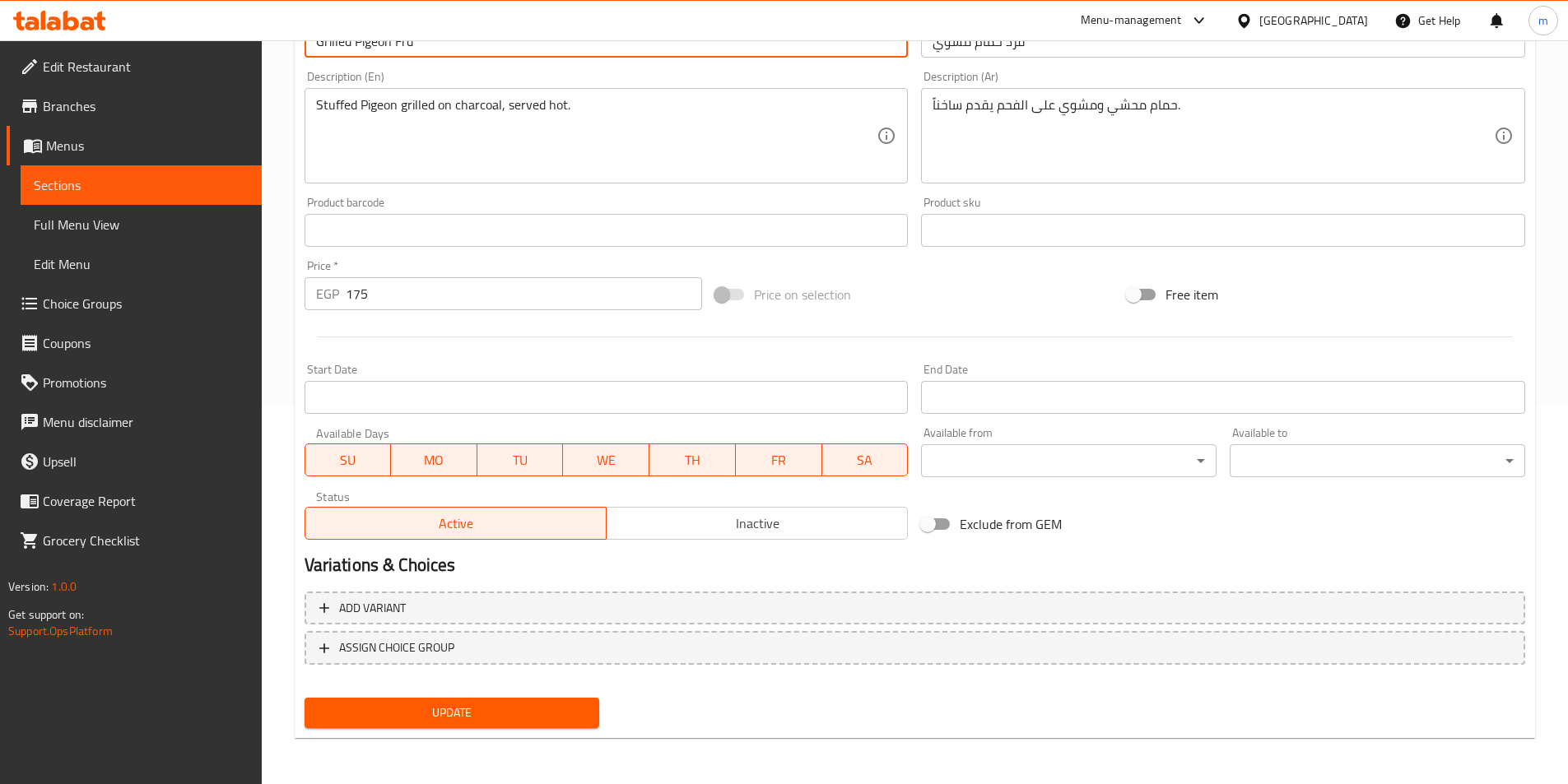
type input "Grilled Pigeon Frd"
click at [555, 699] on button "Update" at bounding box center [452, 713] width 296 height 30
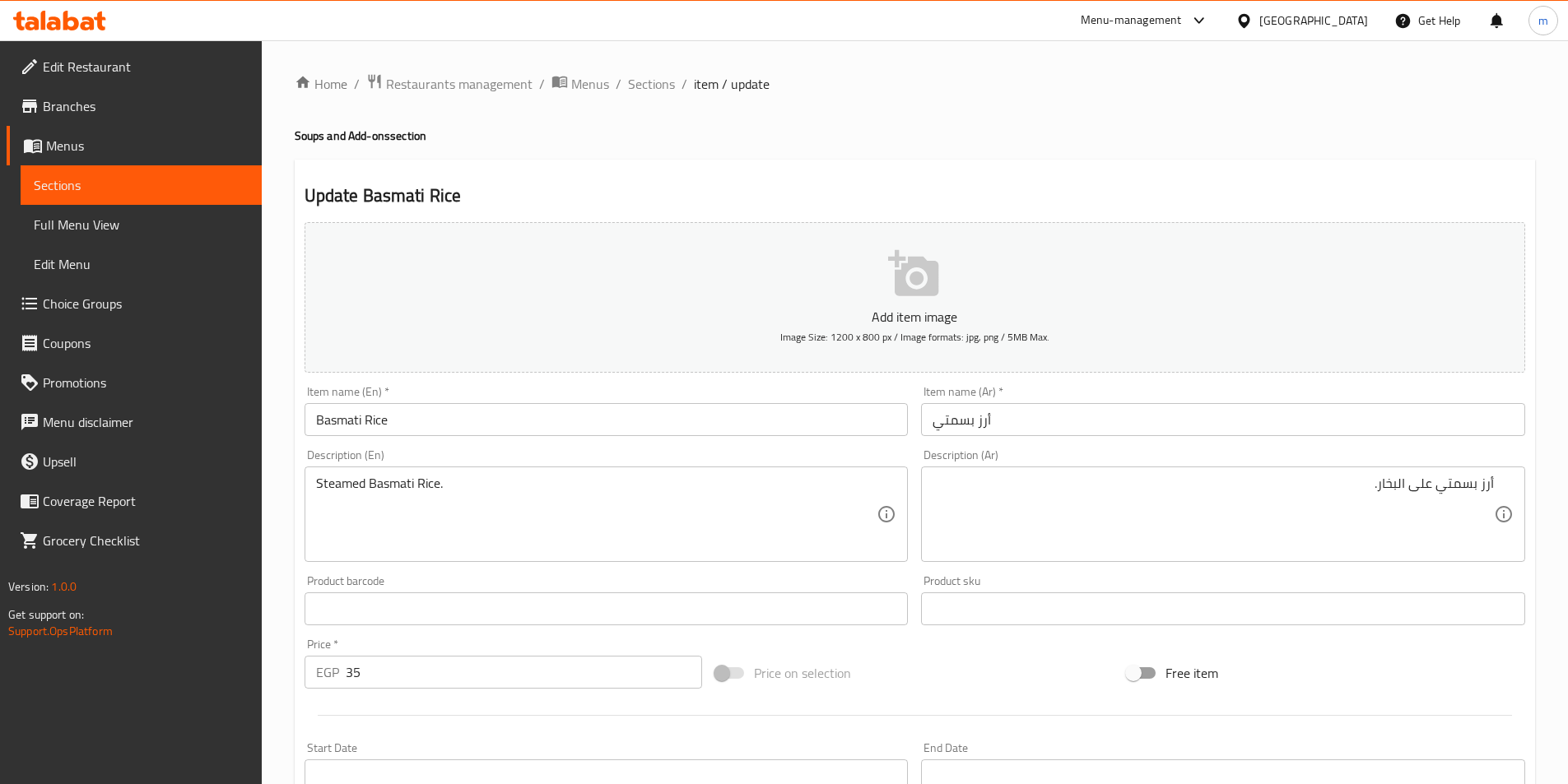
click at [1436, 483] on textarea "أرز بسمتي على البخار." at bounding box center [1214, 514] width 562 height 78
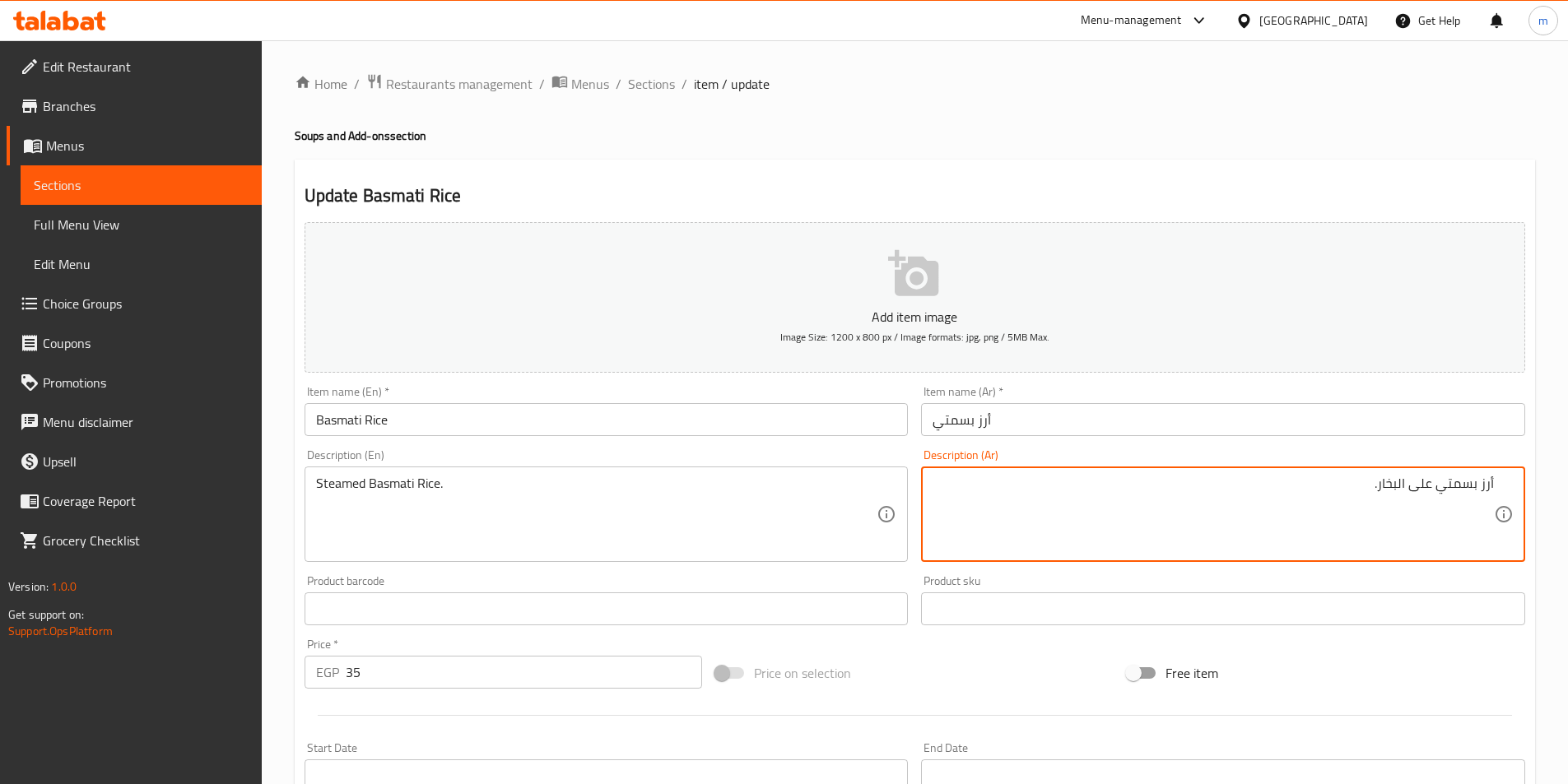
paste textarea "مطهو"
drag, startPoint x: 1295, startPoint y: 487, endPoint x: 1512, endPoint y: 482, distance: 217.1
click at [1512, 482] on div "أرز بسمتي مطهو على البخار. Description (Ar)" at bounding box center [1222, 515] width 604 height 96
type textarea "أرز بسمتي مطهو على البخار."
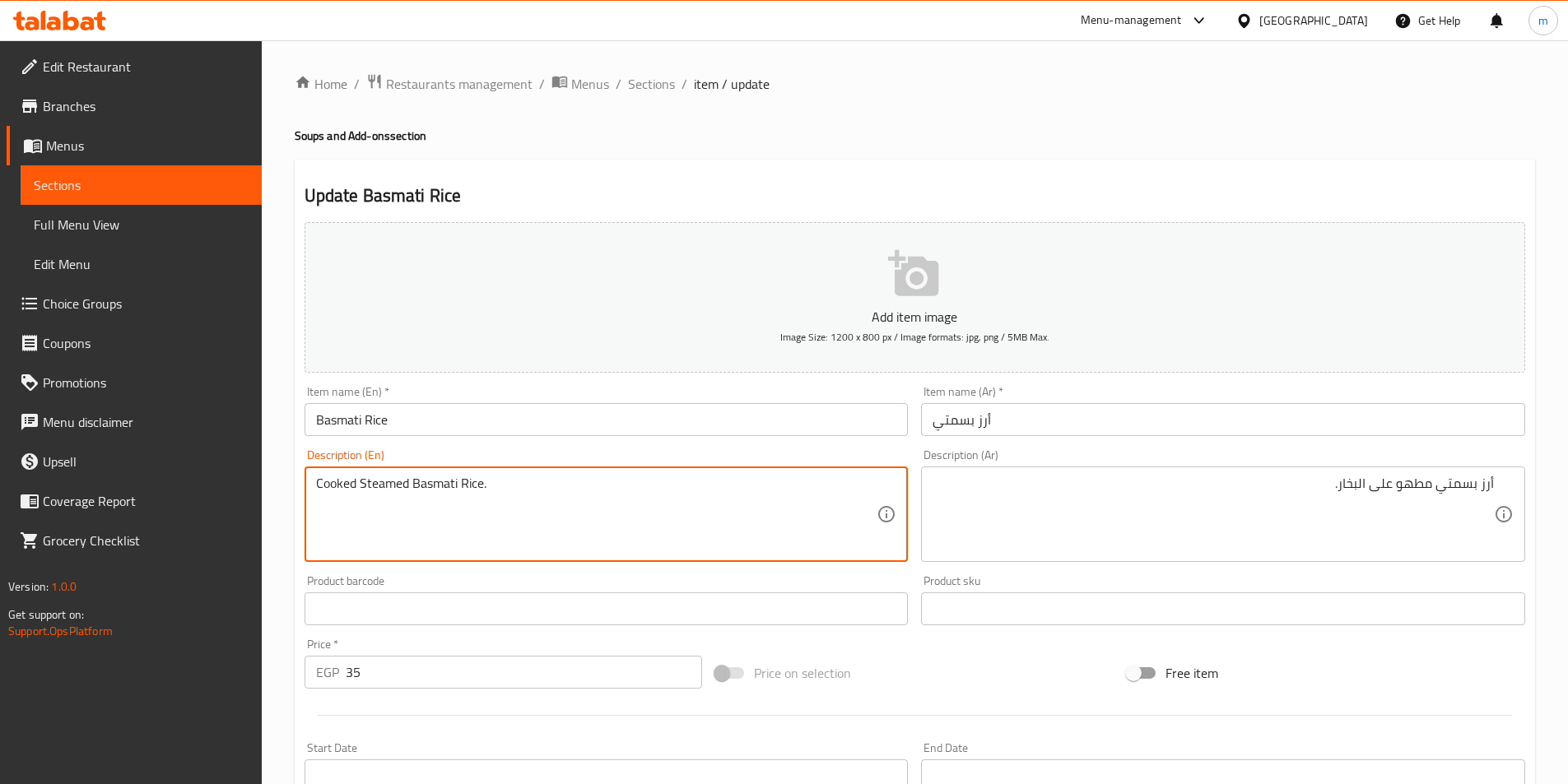
click at [521, 499] on textarea "Cooked Steamed Basmati Rice." at bounding box center [597, 514] width 562 height 78
type textarea "Cooked Steamed Basmati Rice."
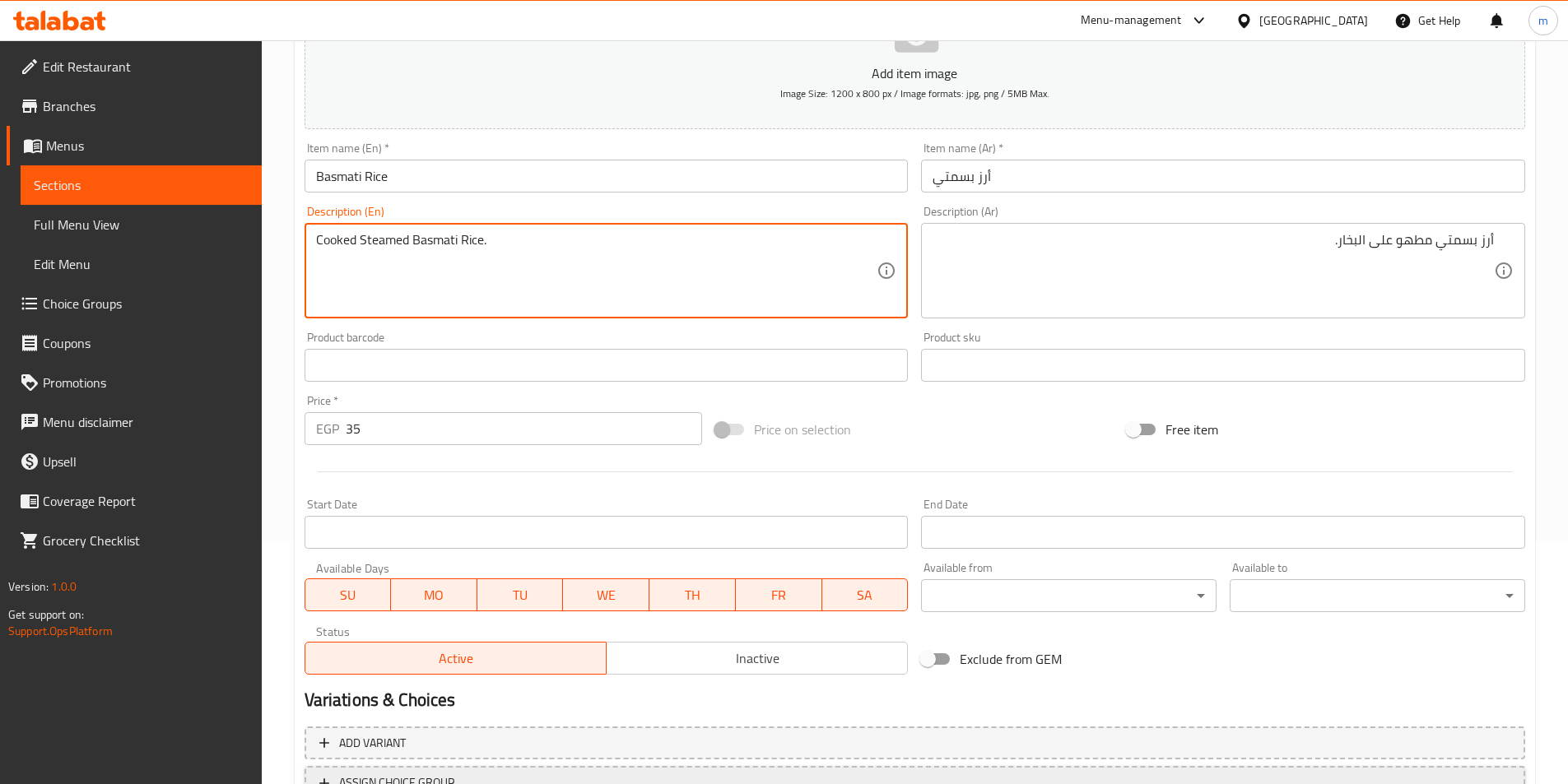
scroll to position [378, 0]
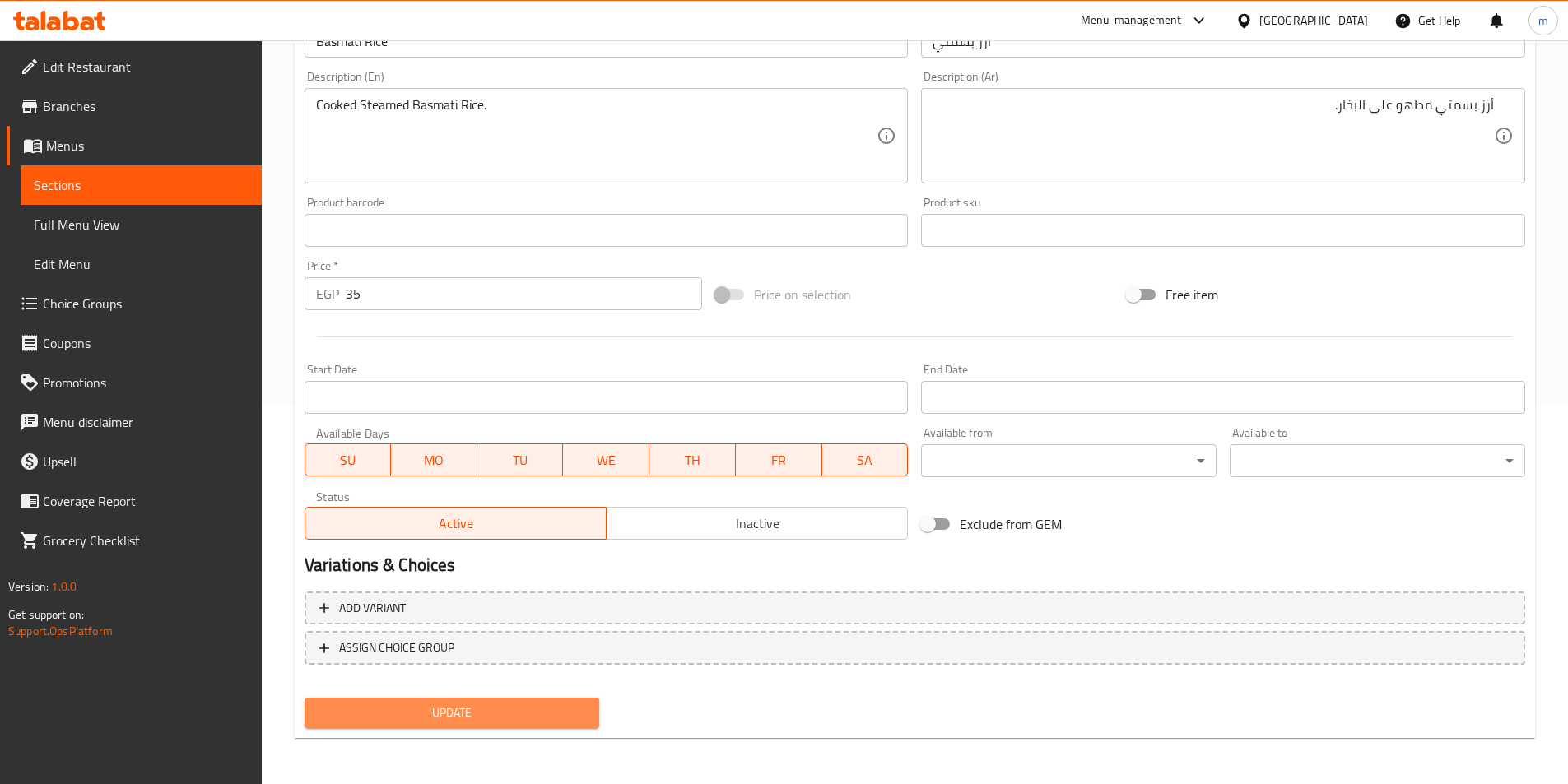
click at [514, 720] on span "Update" at bounding box center [452, 713] width 269 height 21
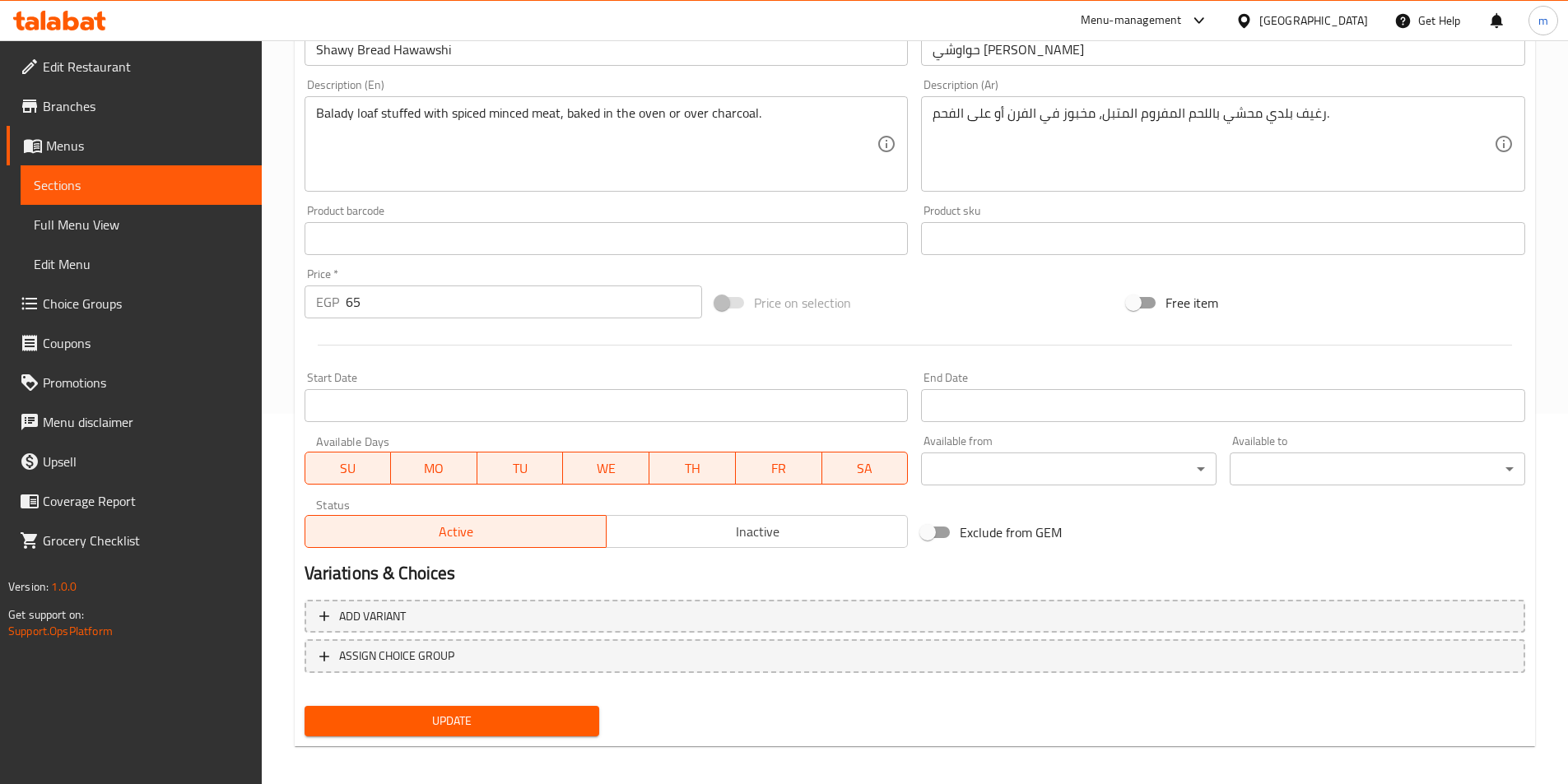
scroll to position [378, 0]
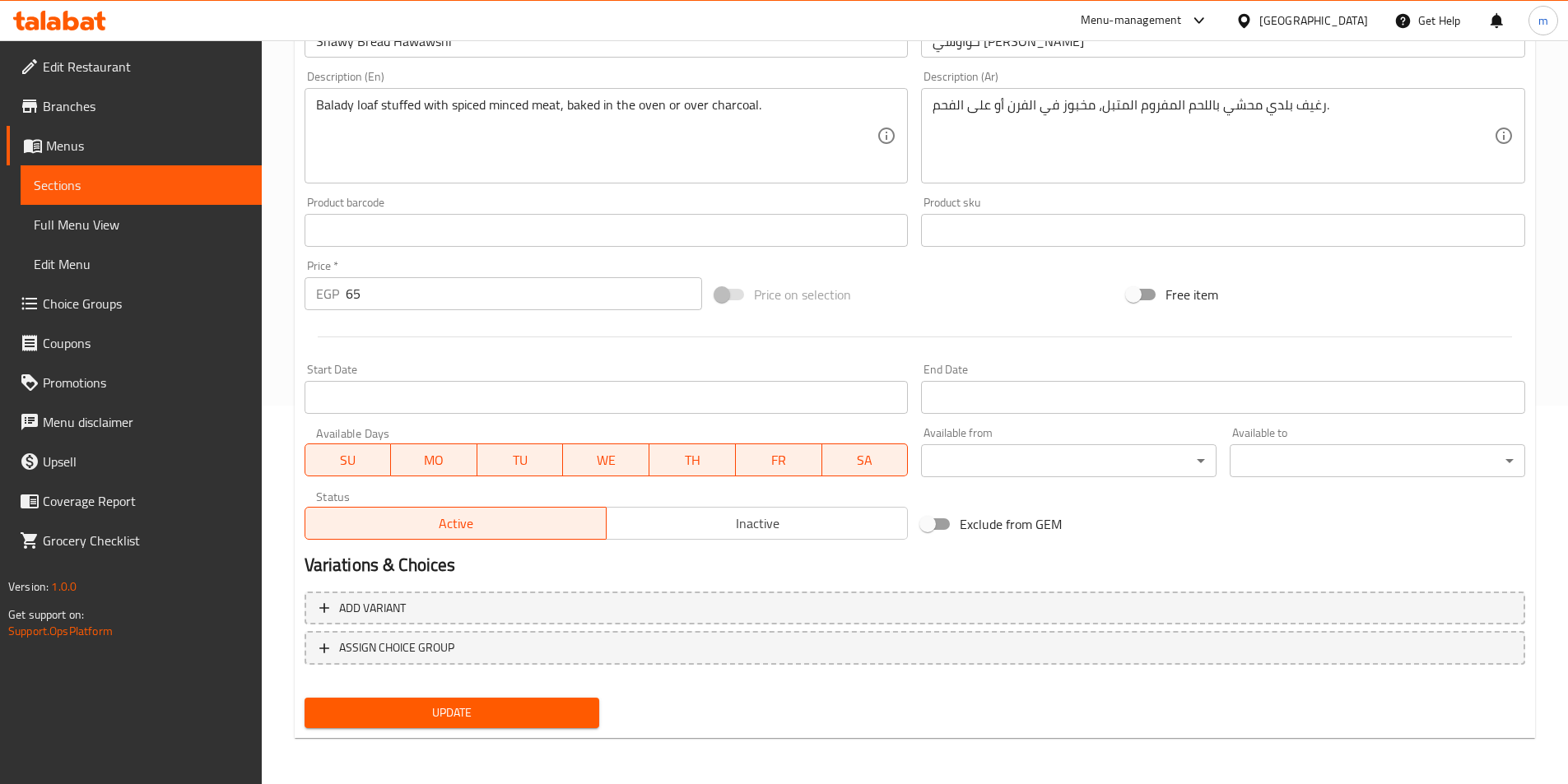
click at [103, 314] on span "Choice Groups" at bounding box center [146, 303] width 206 height 20
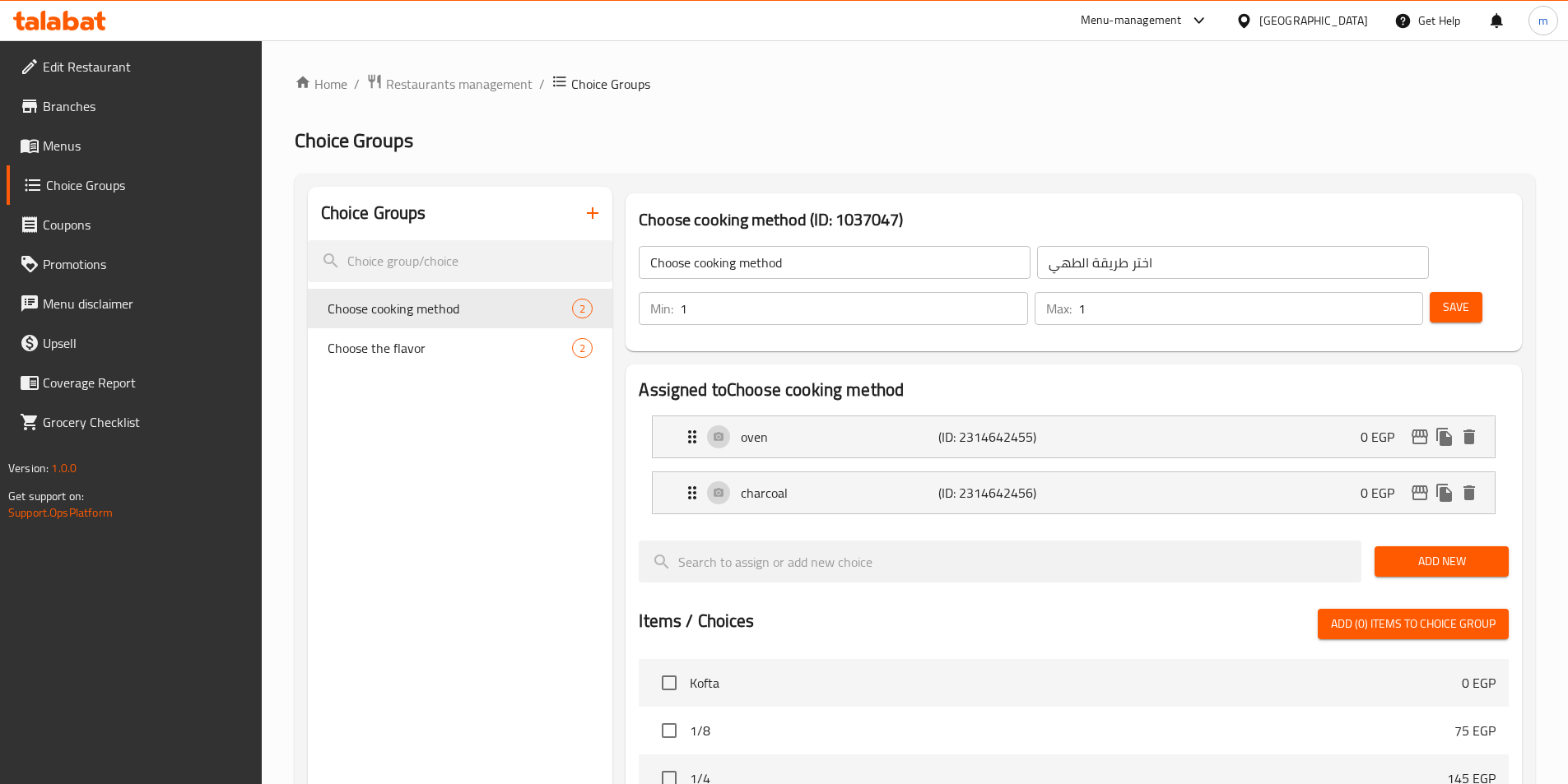
click at [588, 223] on icon "button" at bounding box center [592, 212] width 20 height 20
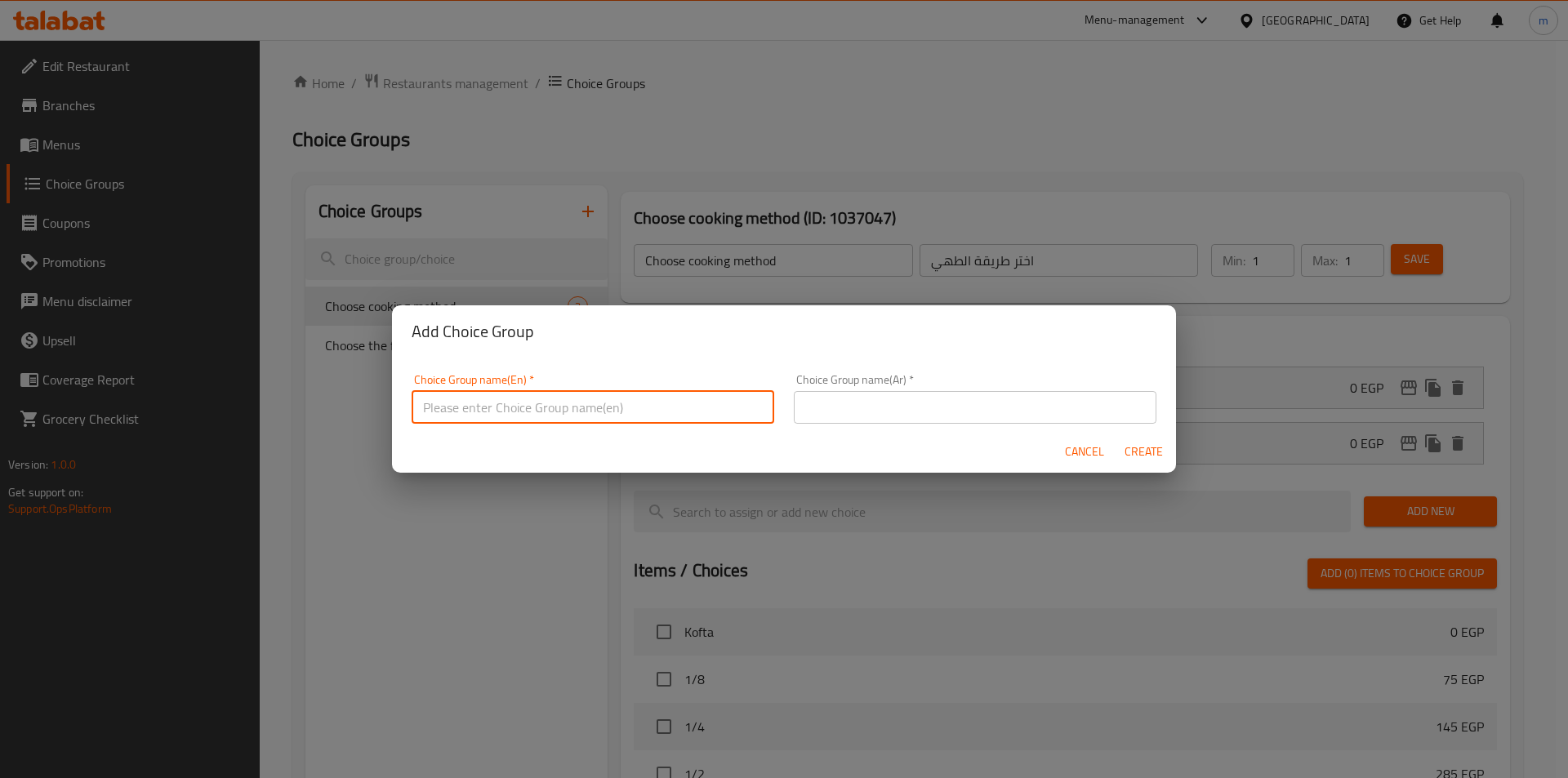
click at [640, 411] on input "text" at bounding box center [593, 407] width 363 height 33
paste input "Choose cooking method"
type input "Choose cooking method"
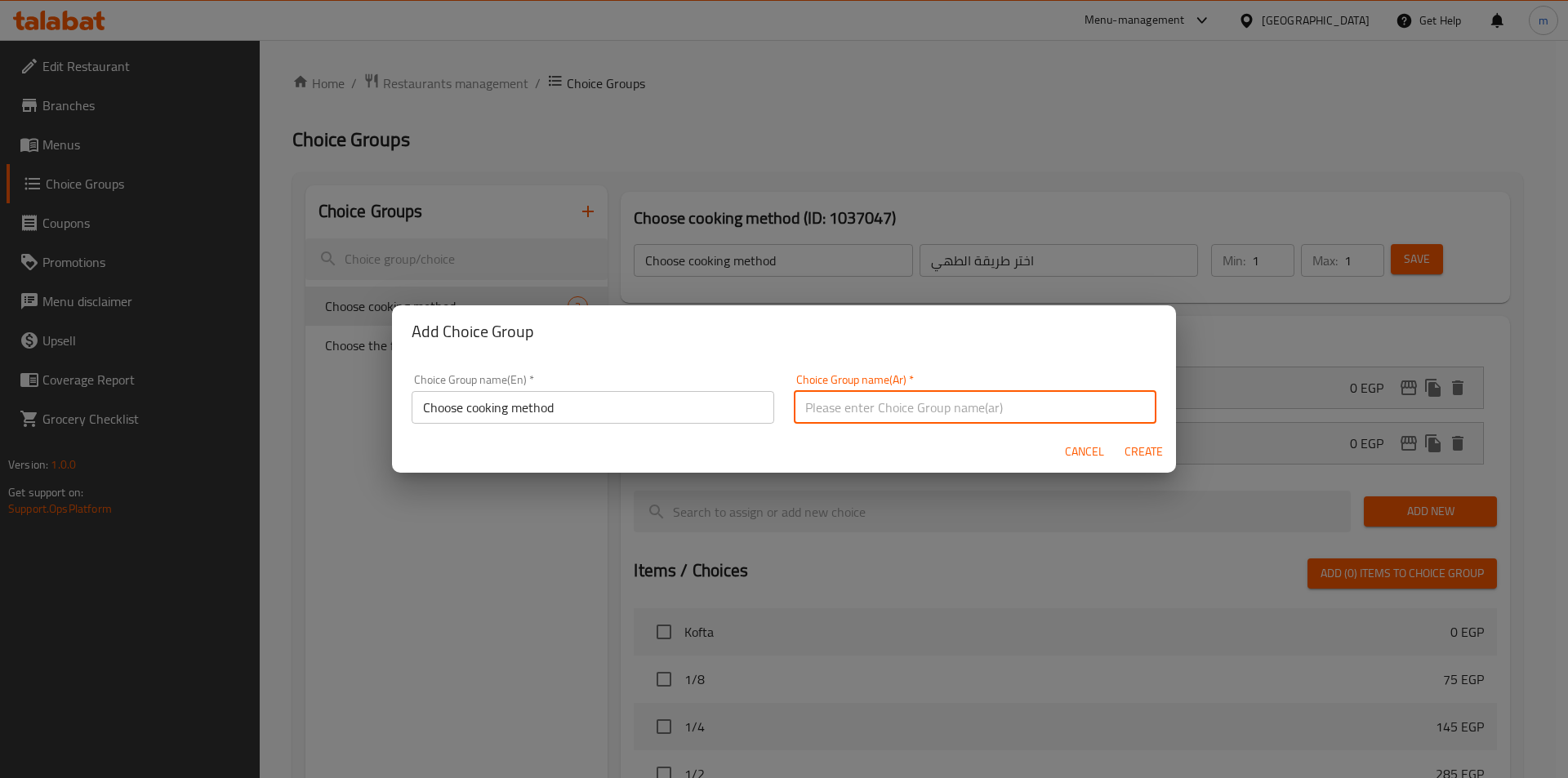
click at [909, 411] on input "text" at bounding box center [975, 407] width 363 height 33
paste input "اختر طريقة الطبخ"
type input "اختر طريقة الطبخ"
click at [1153, 454] on span "Create" at bounding box center [1144, 452] width 39 height 20
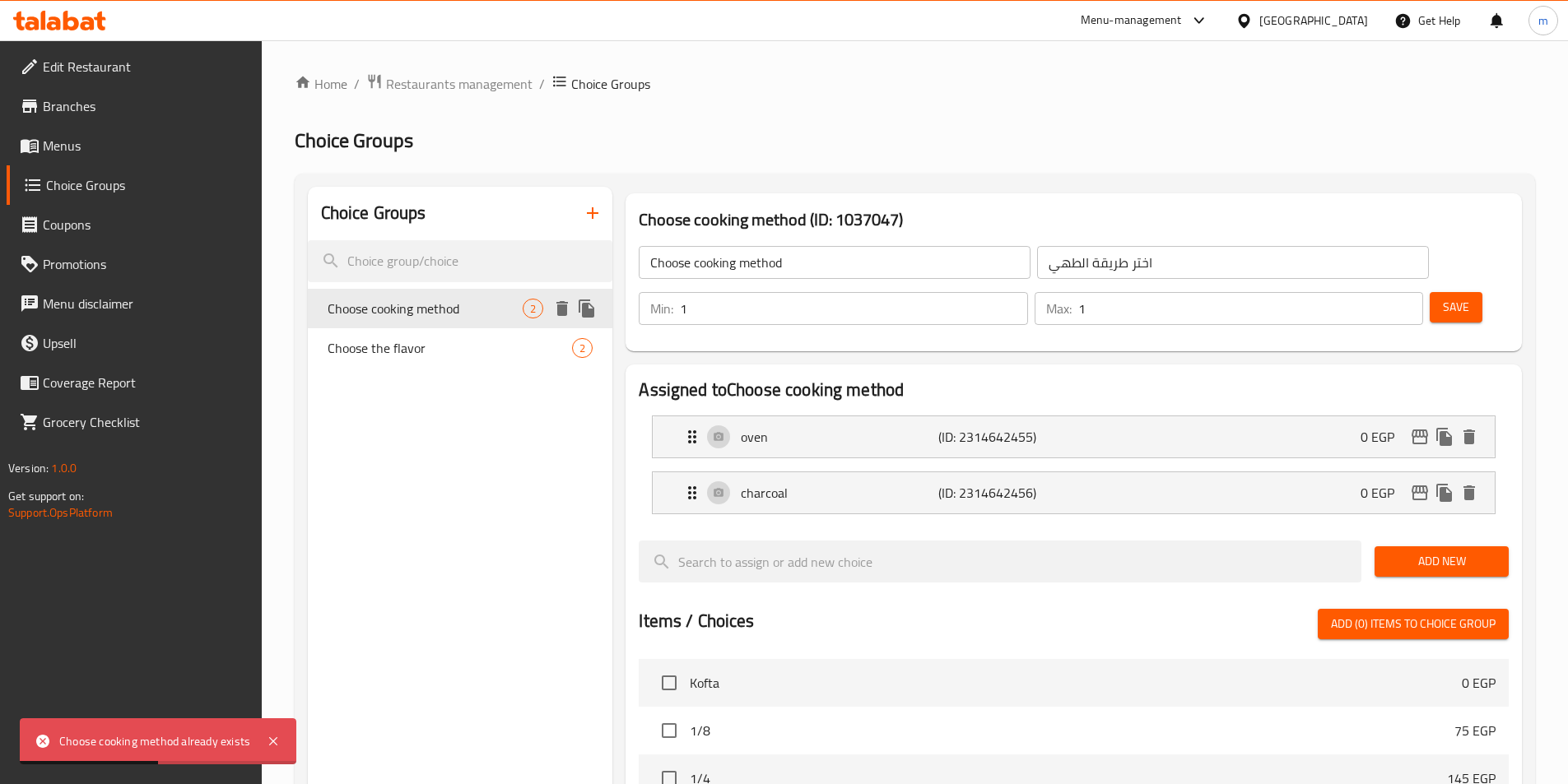
click at [470, 316] on span "Choose cooking method" at bounding box center [426, 308] width 196 height 20
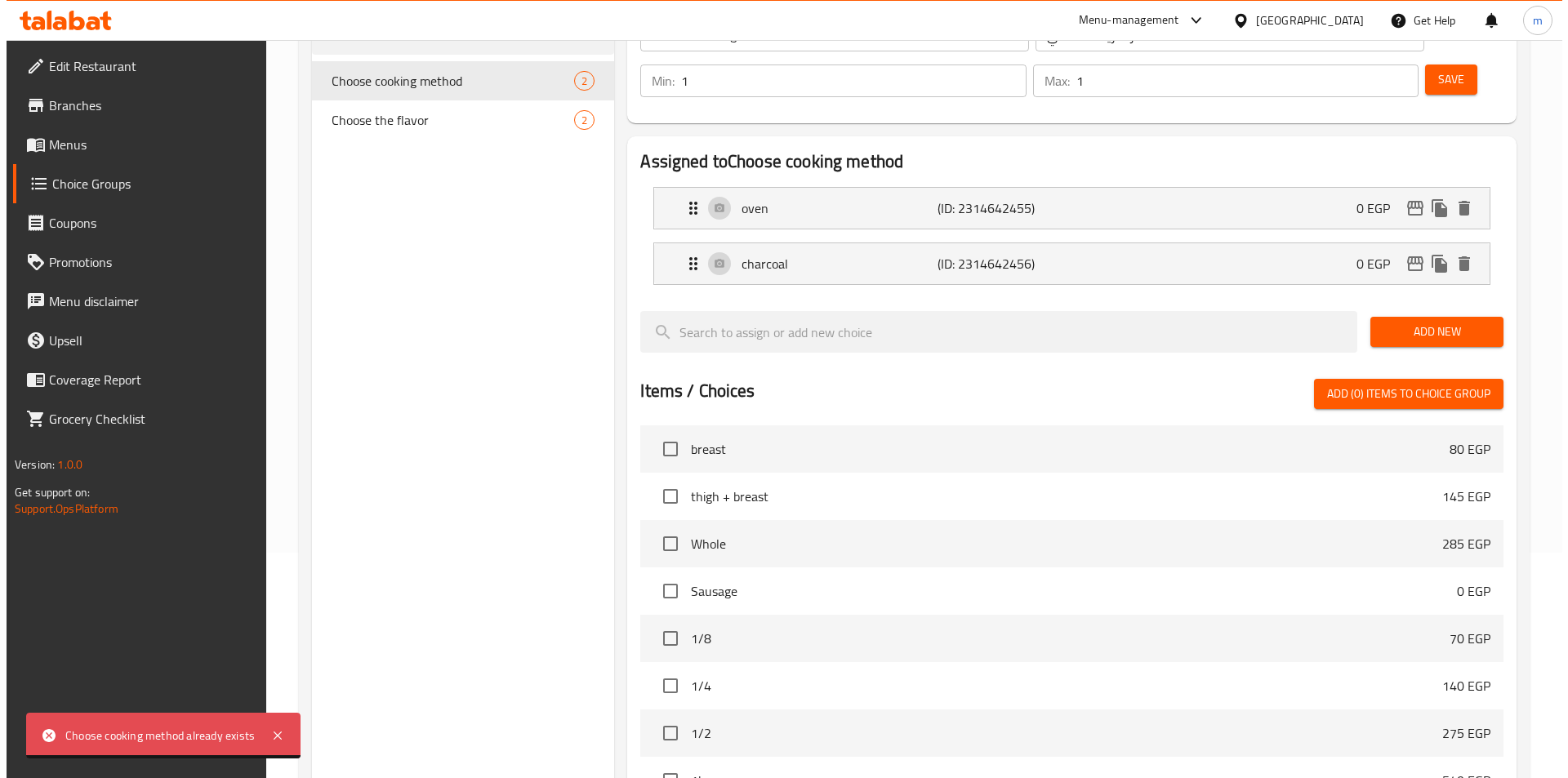
scroll to position [471, 0]
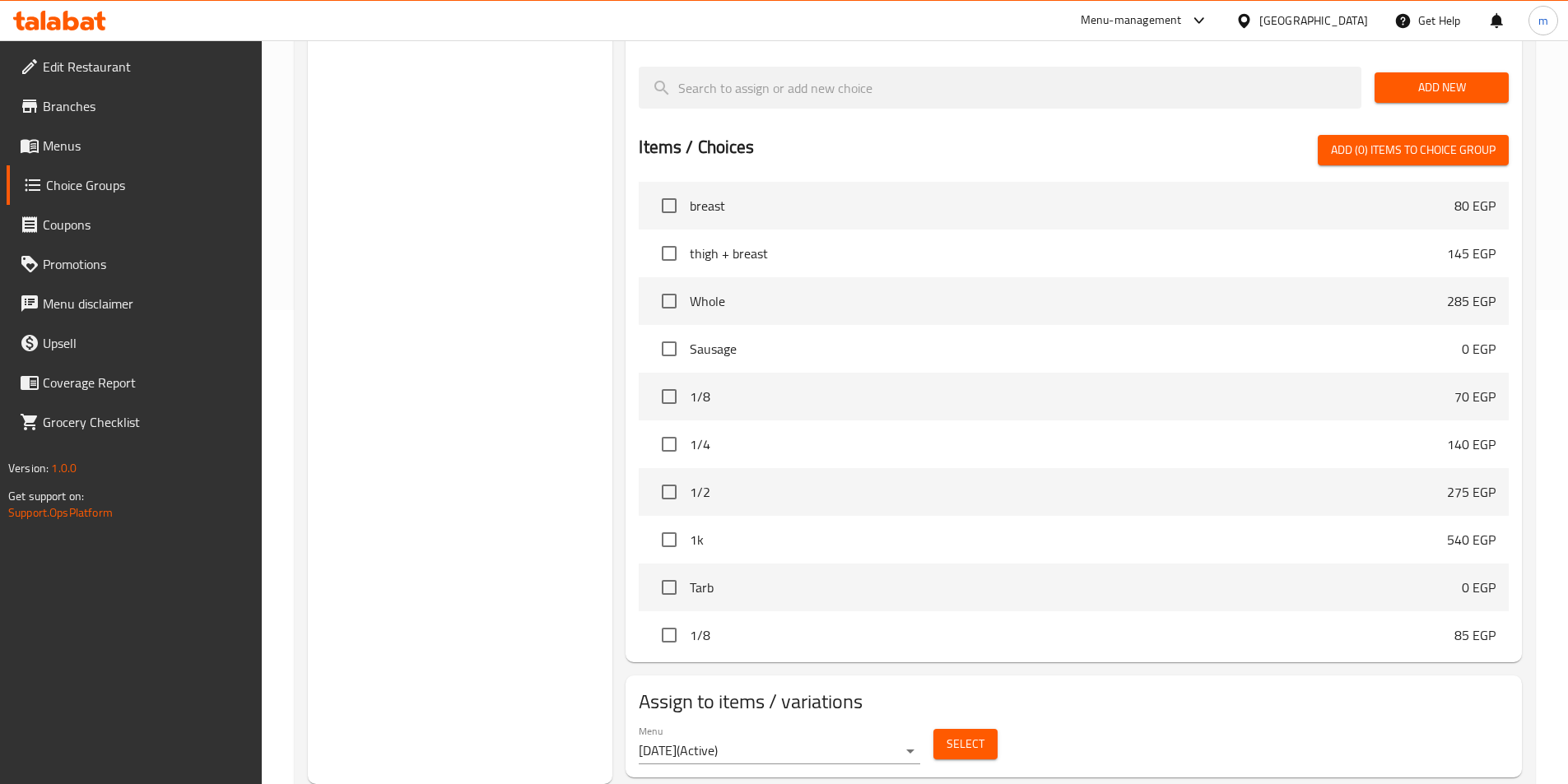
click at [960, 734] on span "Select" at bounding box center [966, 745] width 38 height 21
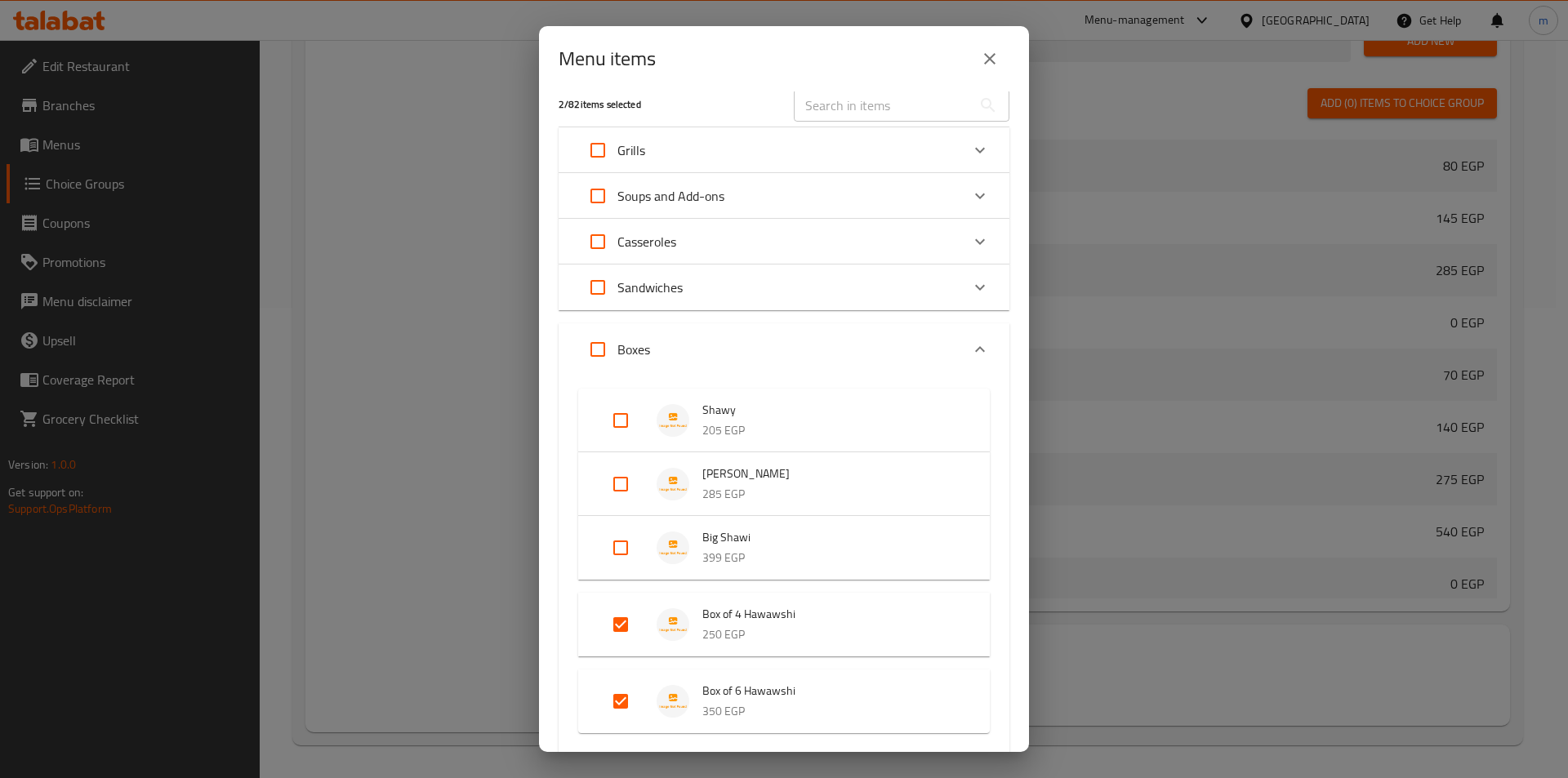
scroll to position [97, 0]
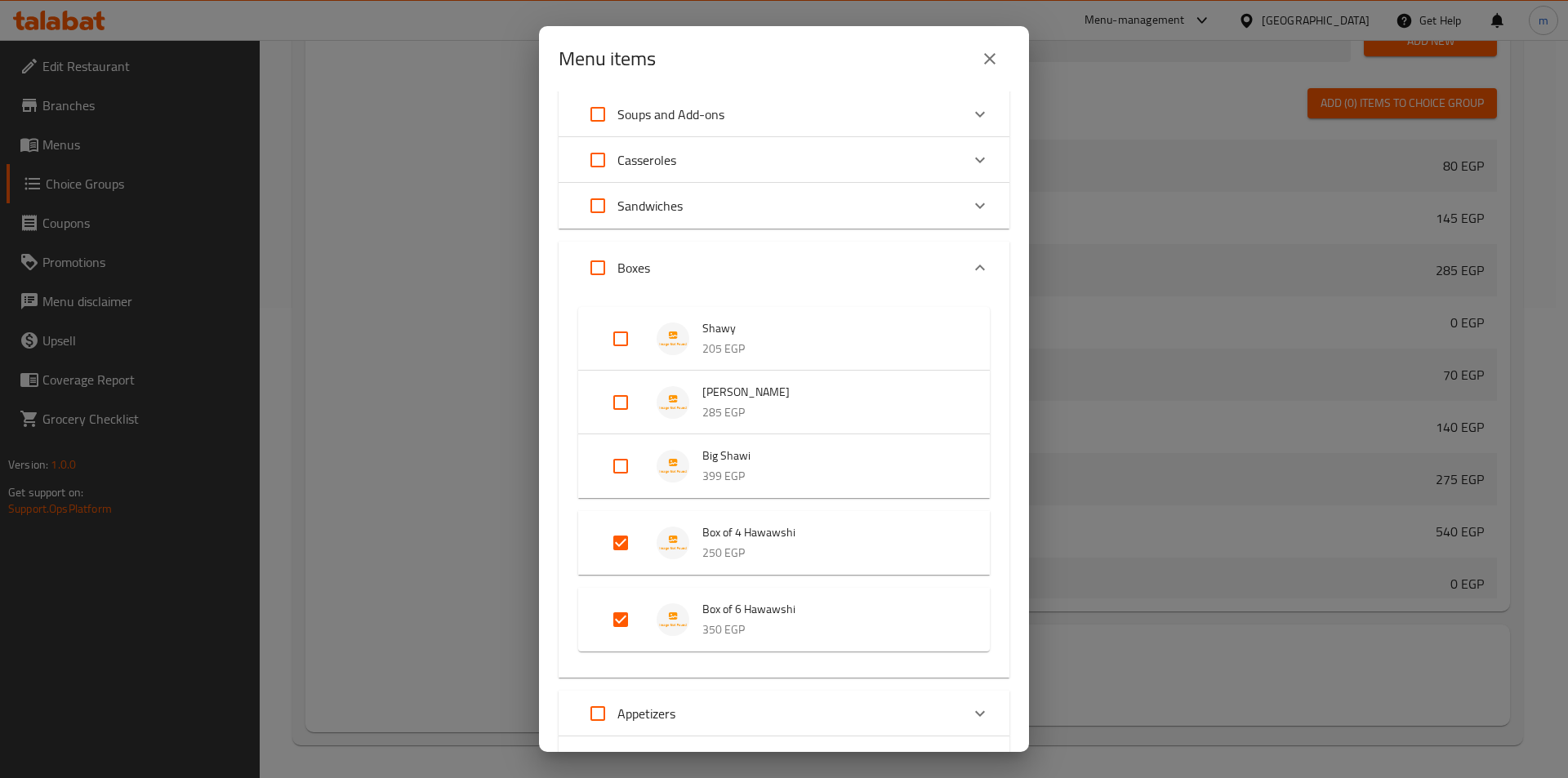
click at [631, 205] on p "Sandwiches" at bounding box center [650, 205] width 65 height 20
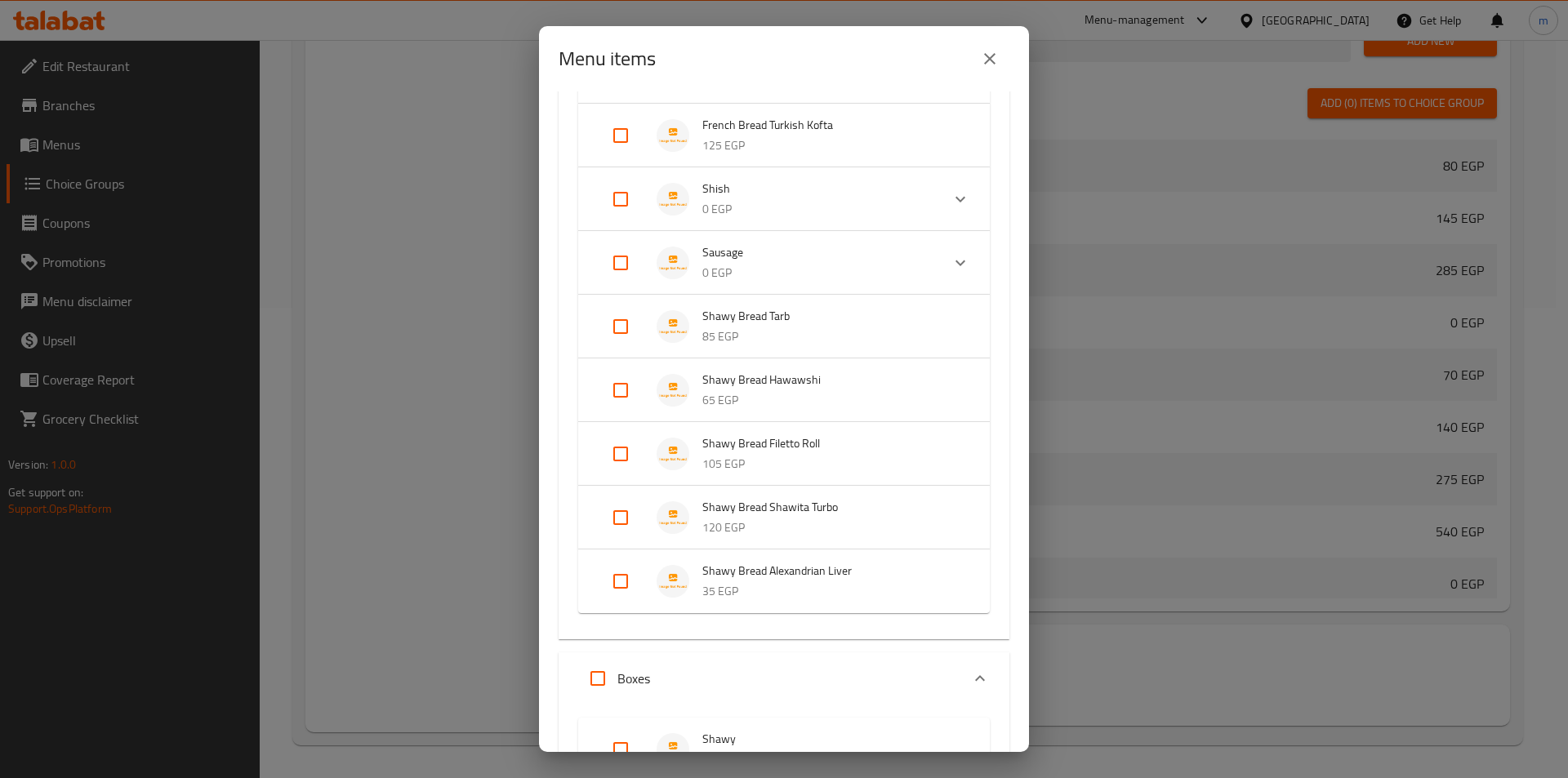
scroll to position [342, 0]
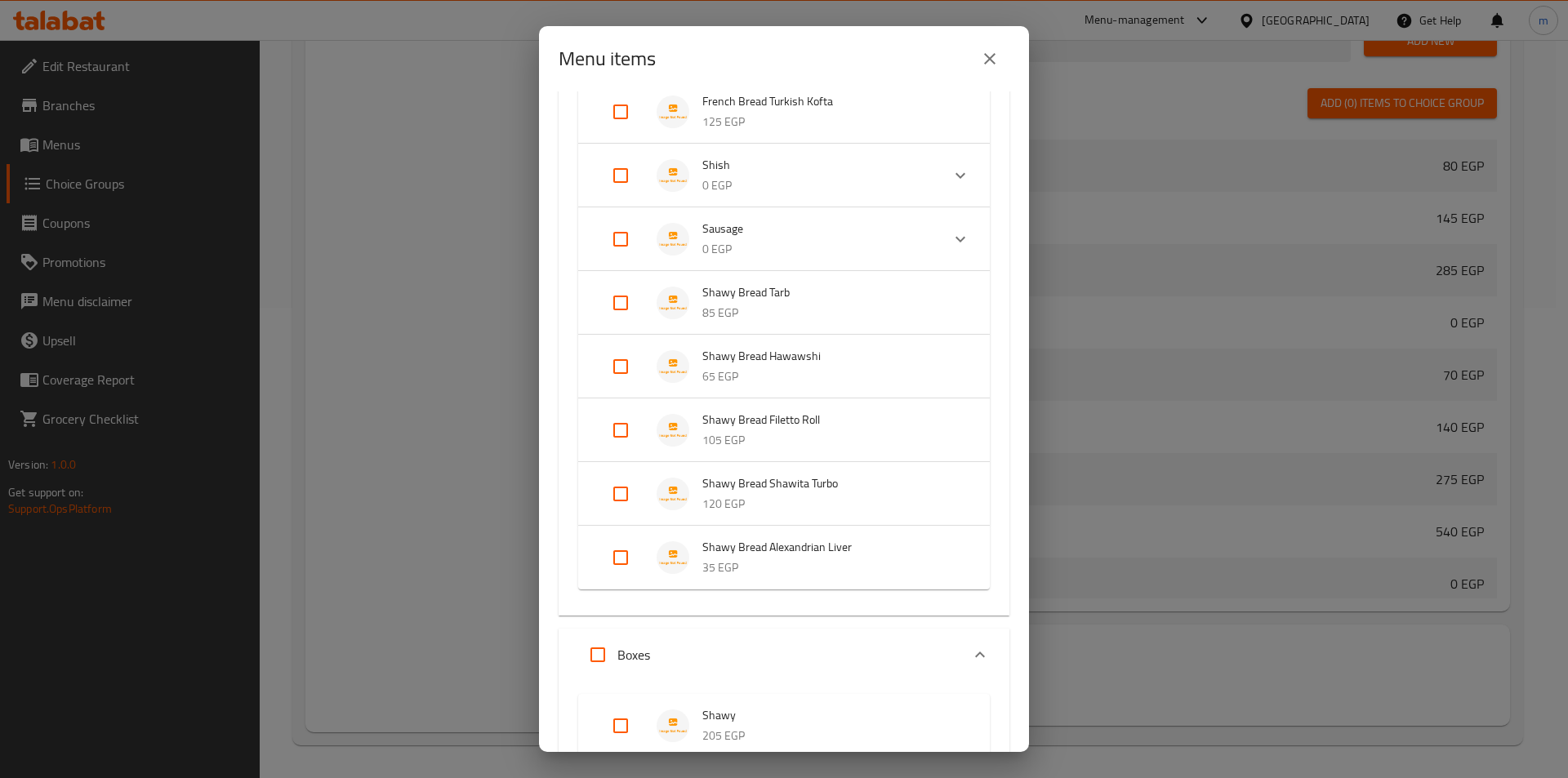
click at [612, 362] on input "Expand" at bounding box center [621, 366] width 39 height 39
checkbox input "true"
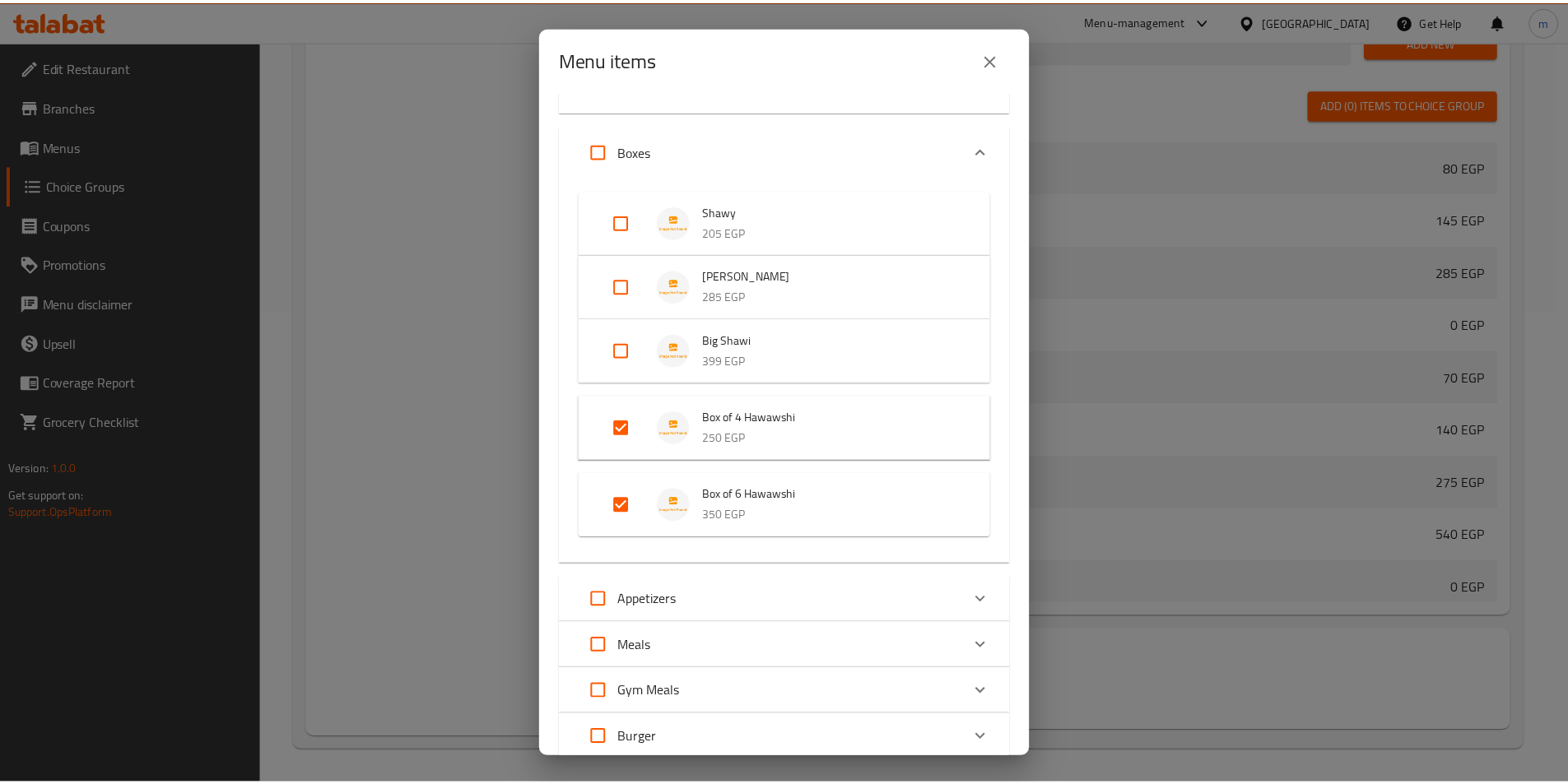
scroll to position [1085, 0]
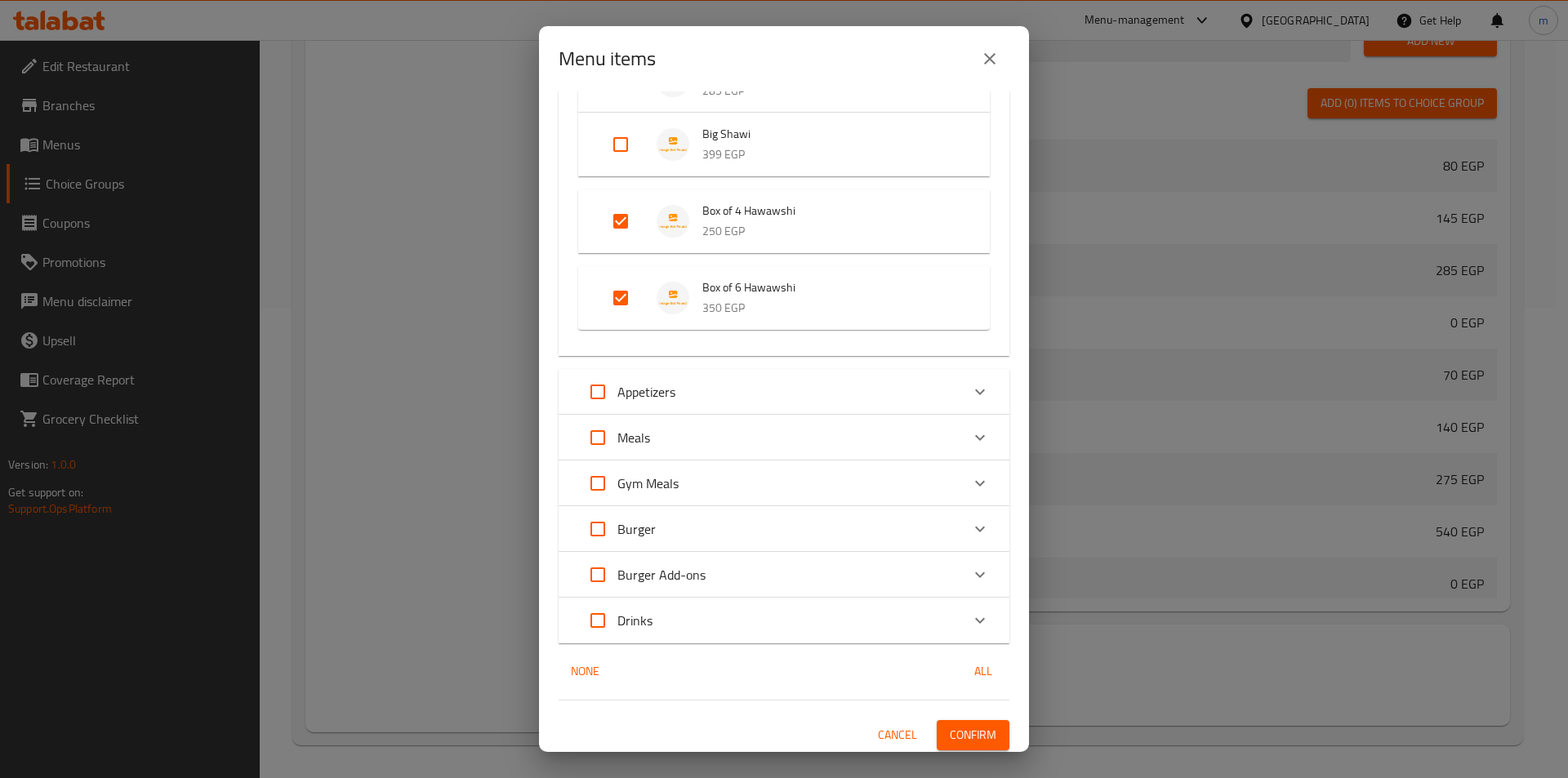
click at [966, 746] on button "Confirm" at bounding box center [973, 735] width 73 height 30
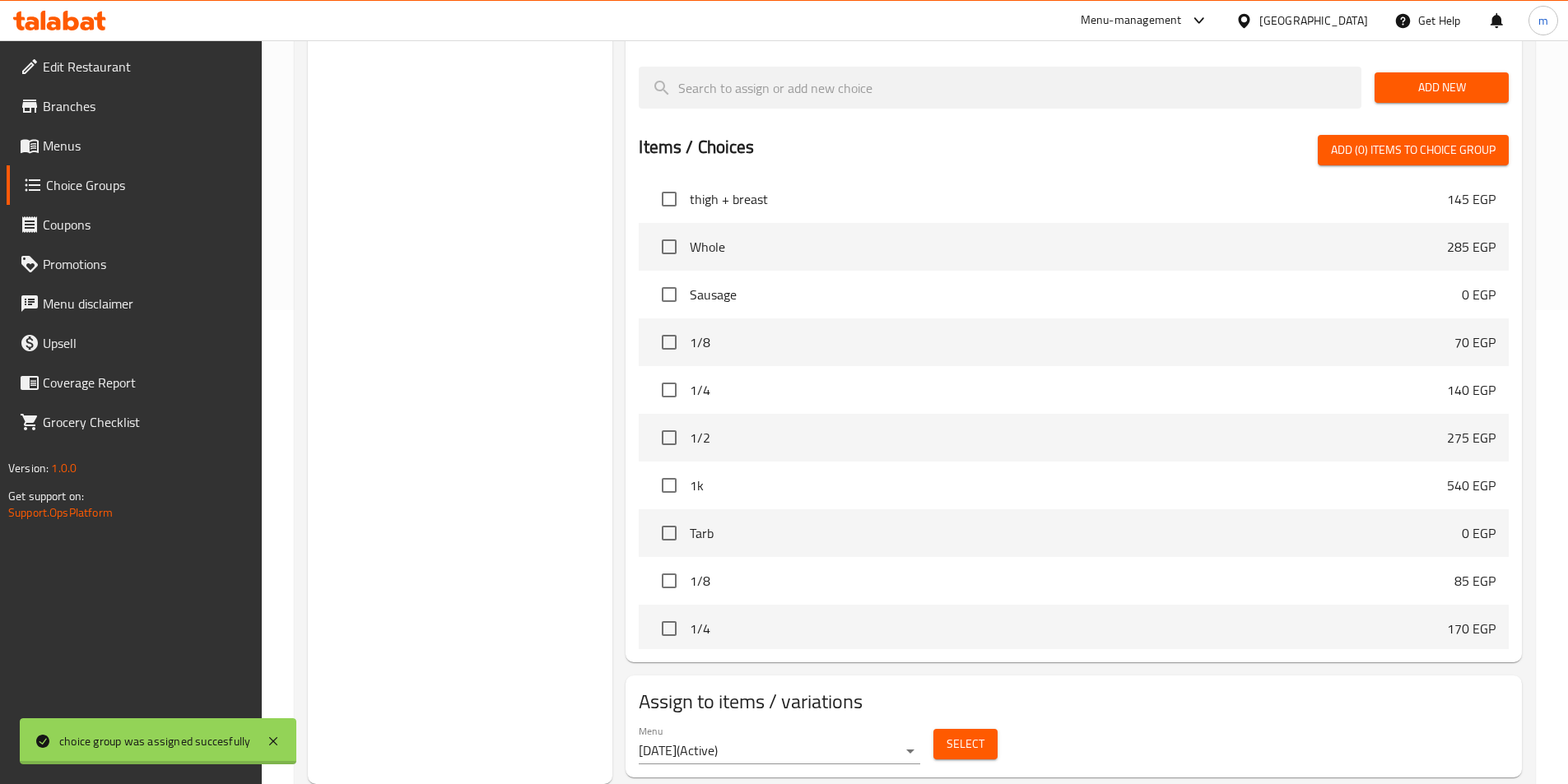
scroll to position [576, 0]
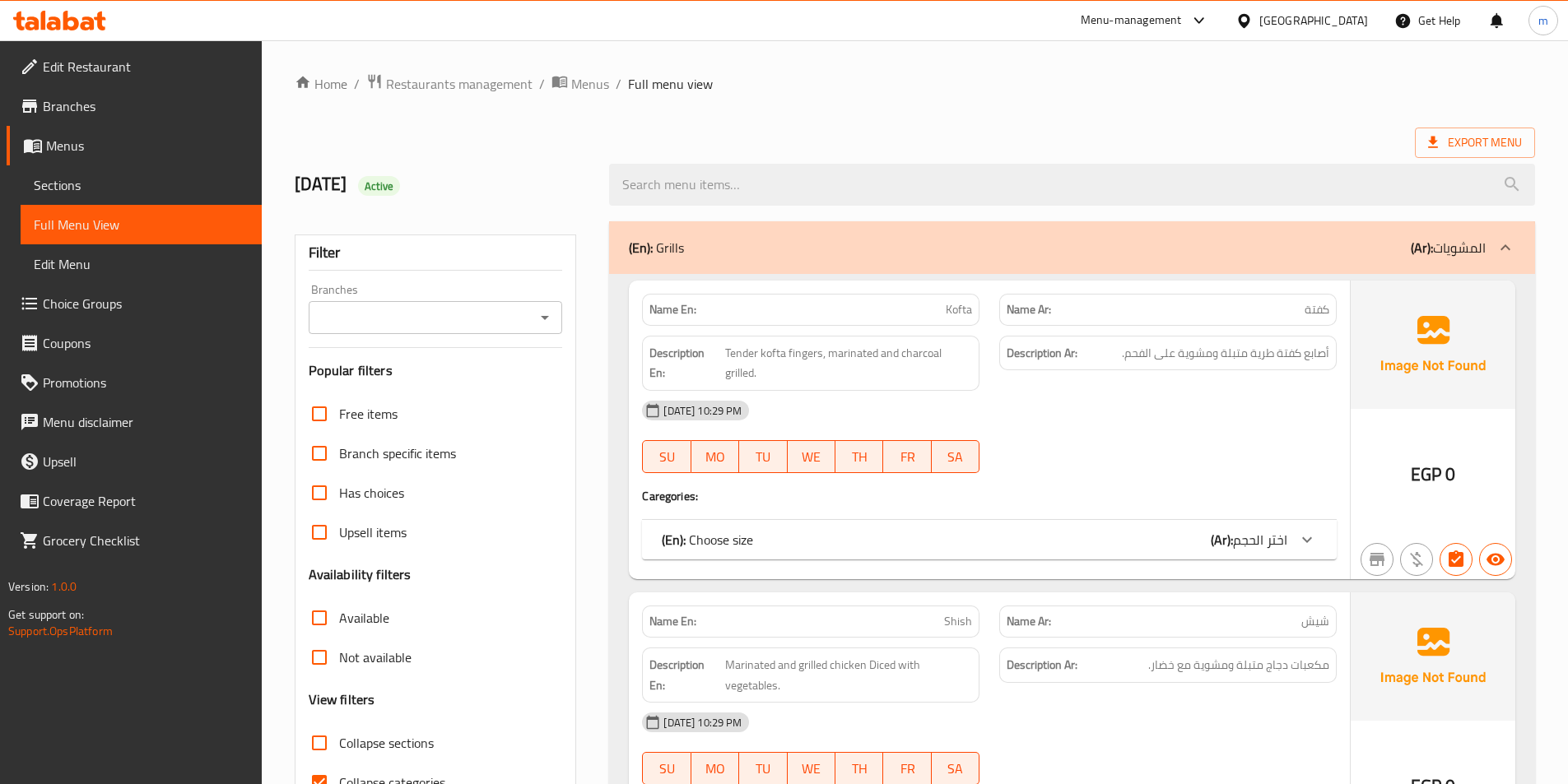
scroll to position [164, 0]
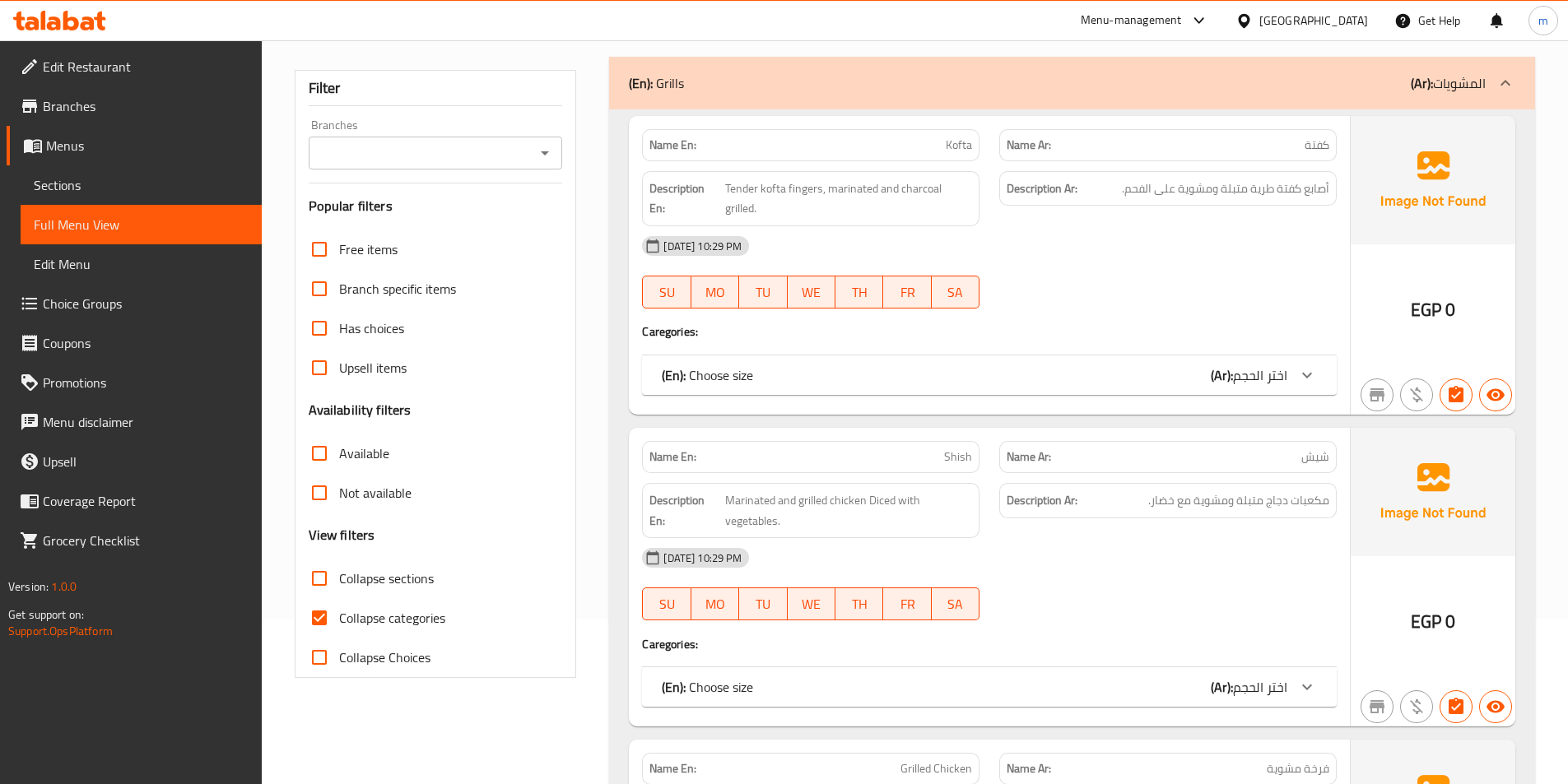
click at [409, 619] on span "Collapse categories" at bounding box center [392, 617] width 106 height 20
click at [339, 619] on input "Collapse categories" at bounding box center [319, 618] width 39 height 39
checkbox input "false"
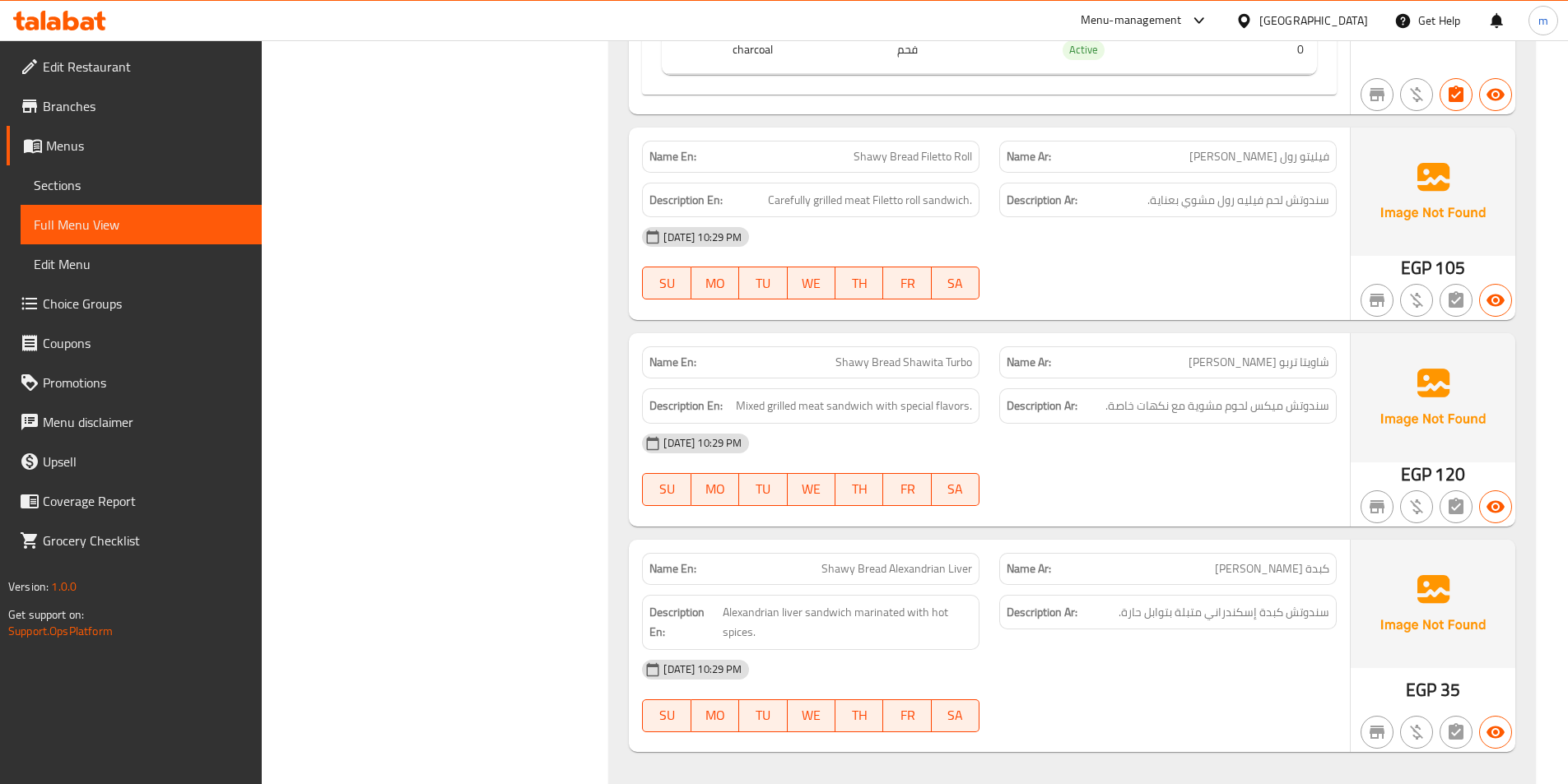
scroll to position [8555, 0]
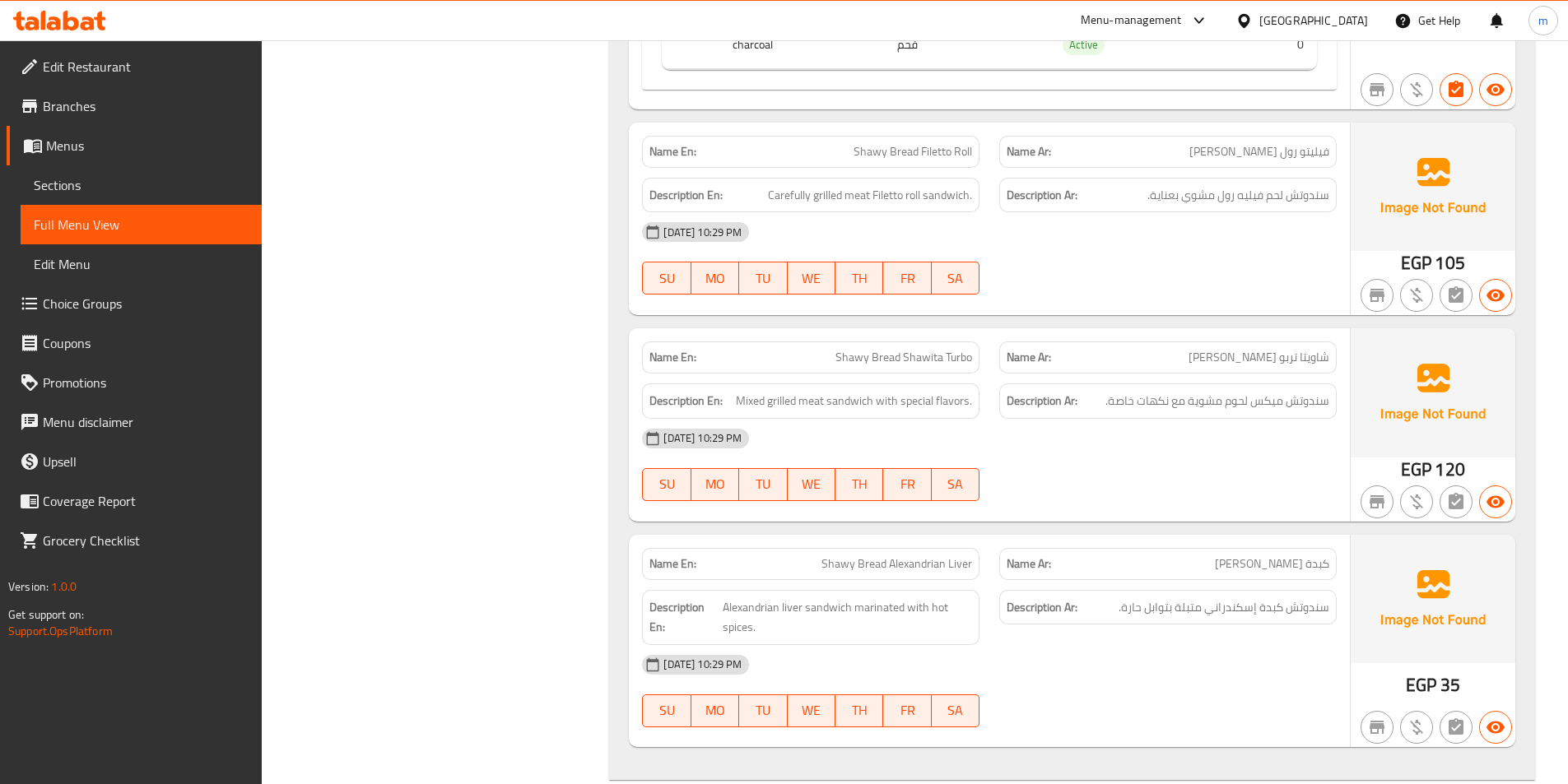
click at [925, 171] on div "Description En: Carefully grilled meat Filetto roll sandwich." at bounding box center [811, 195] width 357 height 55
click at [920, 157] on span "Shawy Bread Filetto Roll" at bounding box center [913, 151] width 118 height 17
copy span "Shawy Bread Filetto Roll"
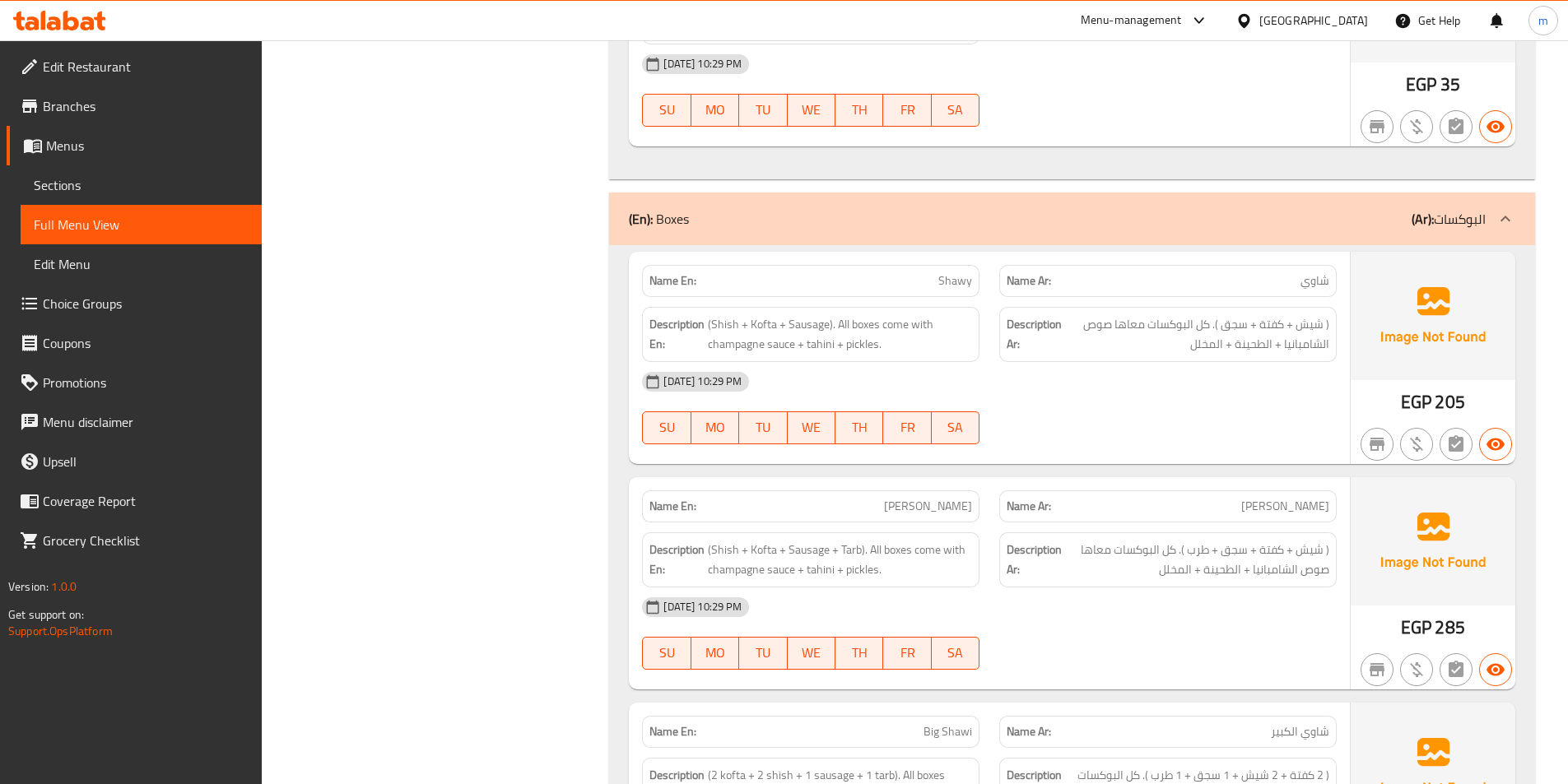
scroll to position [9295, 0]
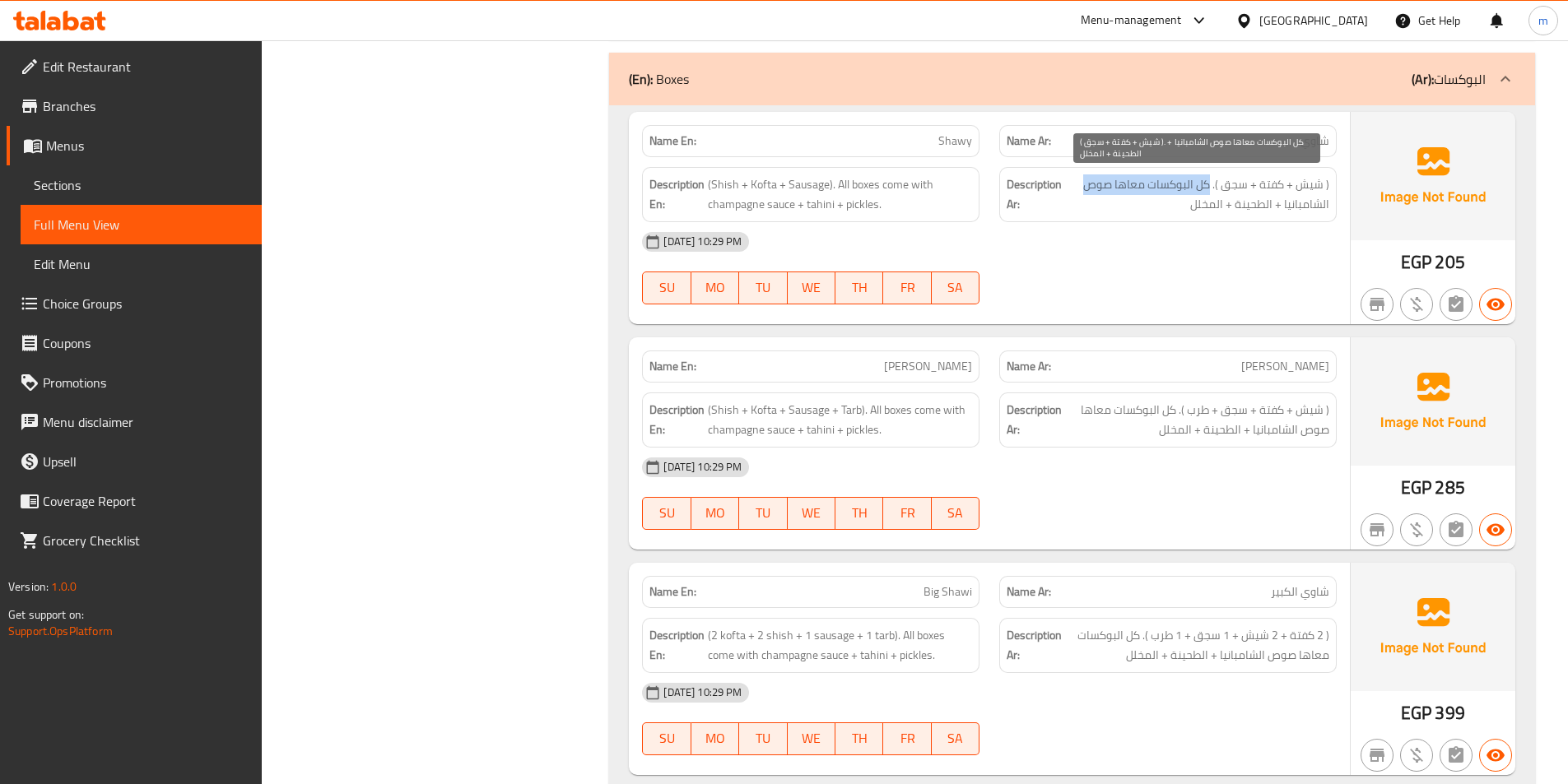
drag, startPoint x: 1207, startPoint y: 182, endPoint x: 1080, endPoint y: 183, distance: 127.0
click at [1080, 183] on span "( شيش + كفتة + سجق ). كل البوكسات معاها صوص الشامبانيا + الطحينة + المخلل" at bounding box center [1197, 194] width 264 height 40
copy span "كل البوكسات معاها صوص"
drag, startPoint x: 1211, startPoint y: 181, endPoint x: 1128, endPoint y: 205, distance: 86.4
click at [1123, 212] on span "( شيش + كفتة + سجق ). كل البوكسات معاها صوص الشامبانيا + الطحينة + المخلل" at bounding box center [1197, 194] width 264 height 40
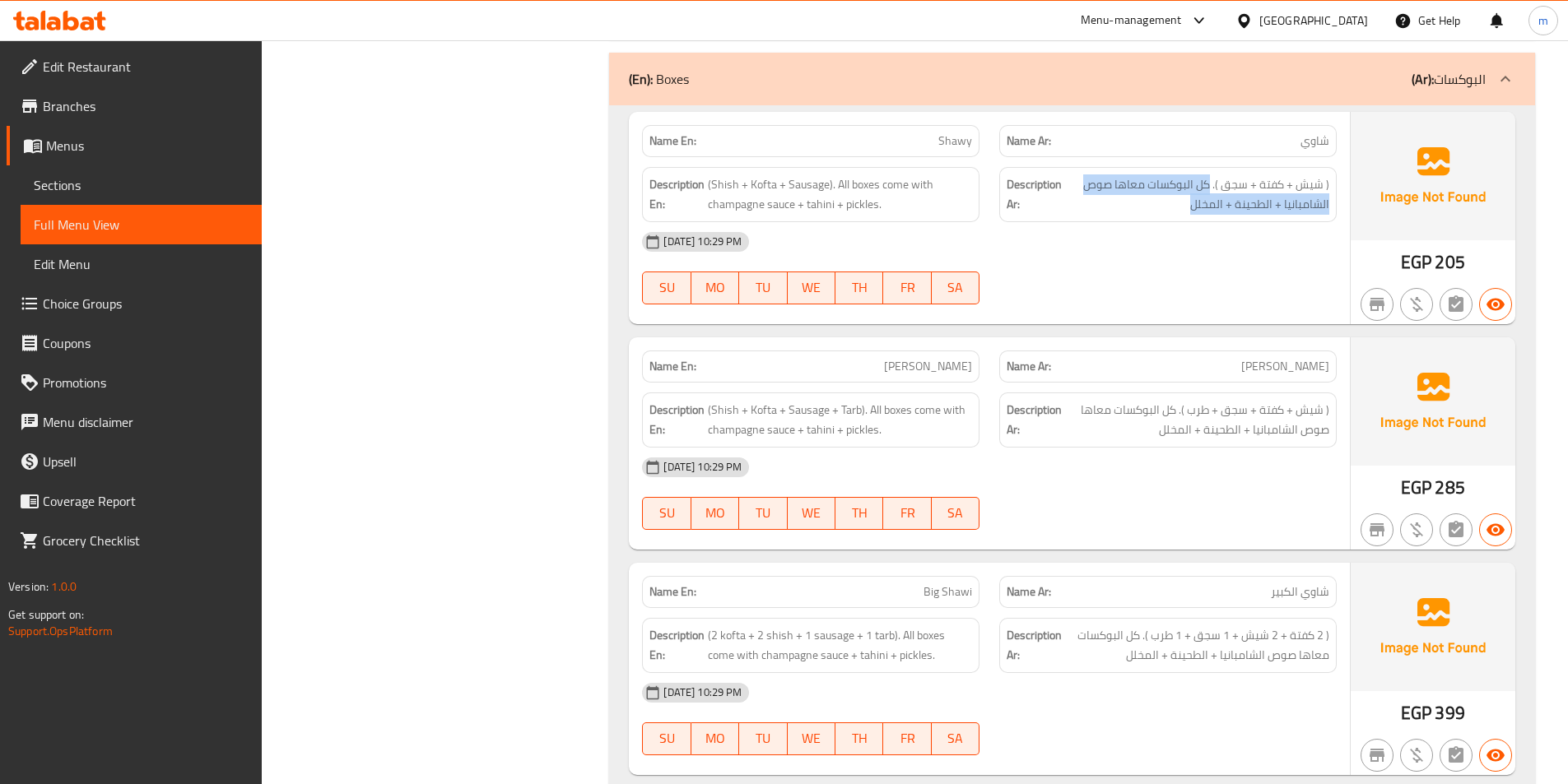
copy span "كل البوكسات معاها صوص الشامبانيا + الطحينة + المخلل"
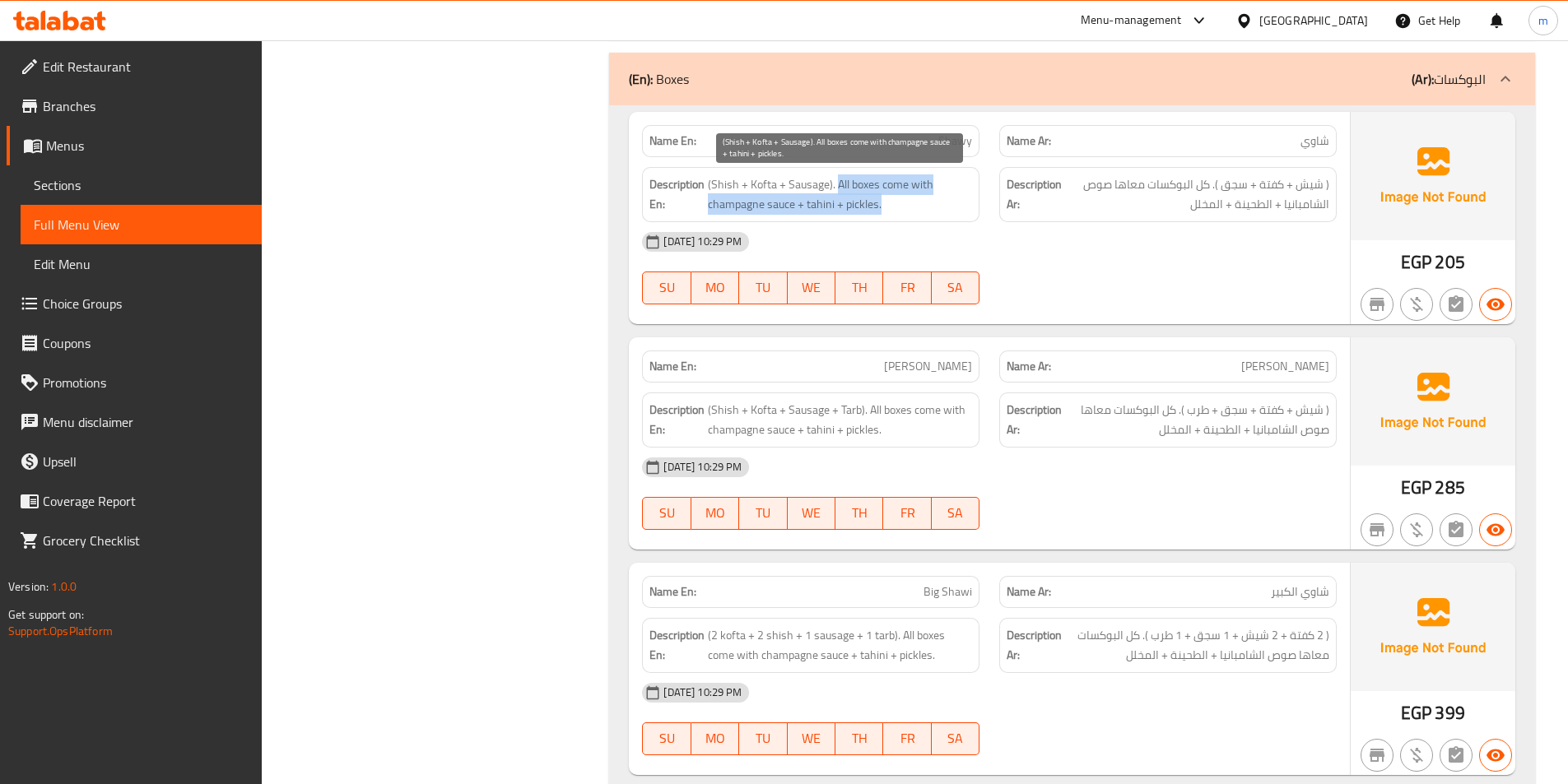
drag, startPoint x: 834, startPoint y: 184, endPoint x: 891, endPoint y: 209, distance: 62.2
click at [891, 209] on span "(Shish + Kofta + Sausage). All boxes come with champagne sauce + tahini + pickl…" at bounding box center [839, 194] width 264 height 40
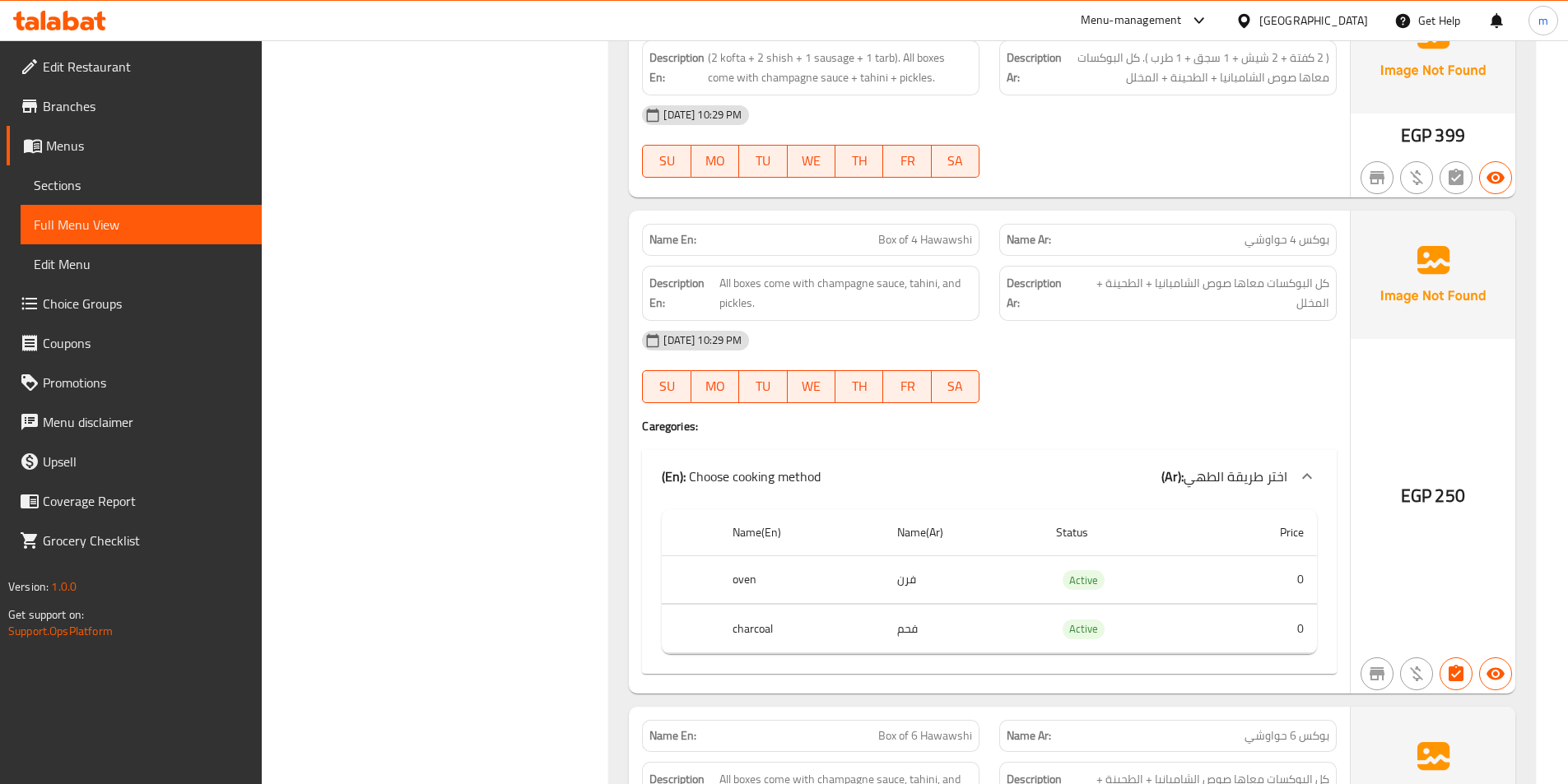
scroll to position [9872, 0]
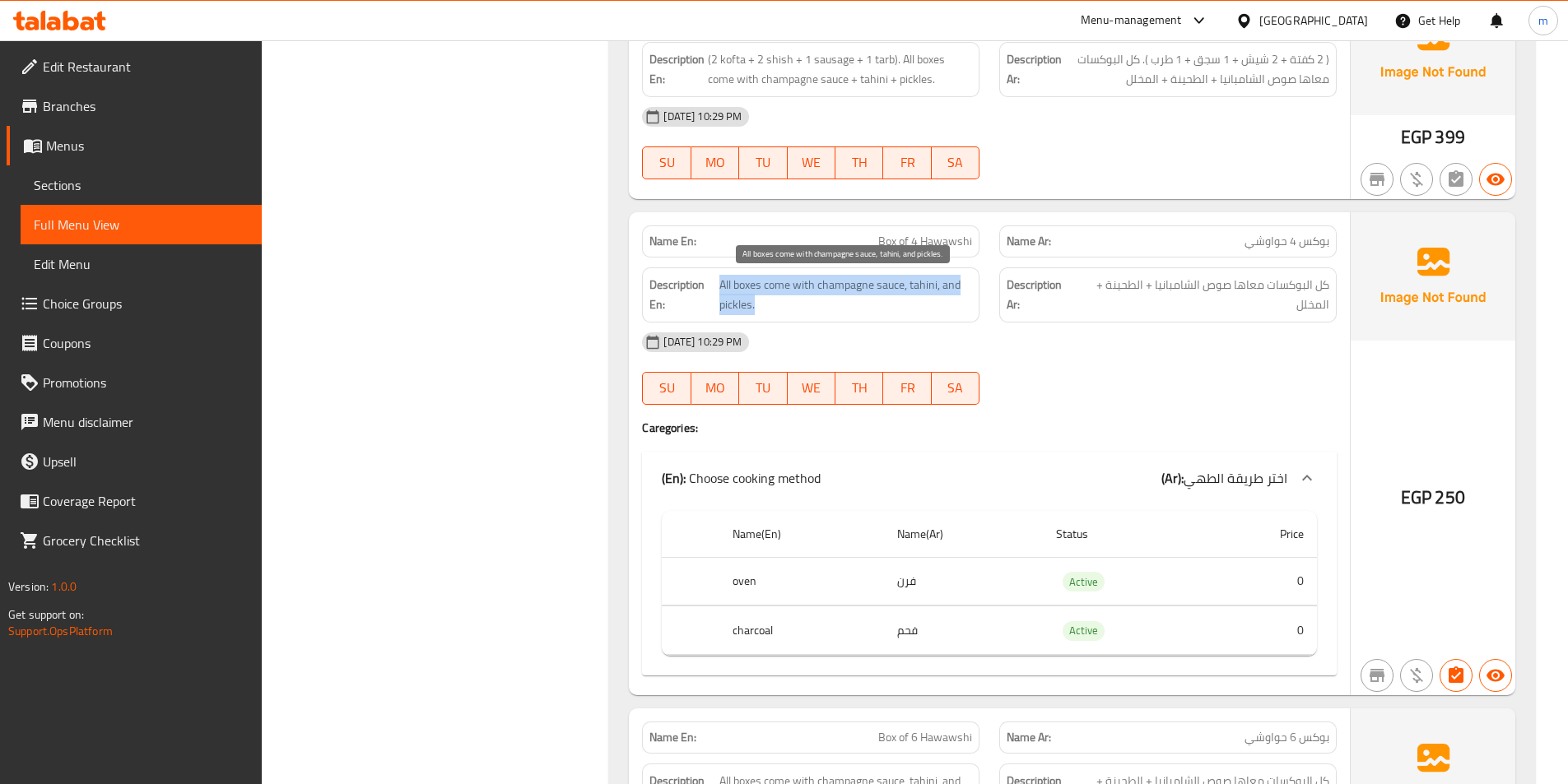
drag, startPoint x: 721, startPoint y: 284, endPoint x: 775, endPoint y: 309, distance: 59.5
click at [775, 309] on span "All boxes come with champagne sauce, tahini, and pickles." at bounding box center [846, 295] width 253 height 40
copy span "All boxes come with champagne sauce, tahini, and pickles."
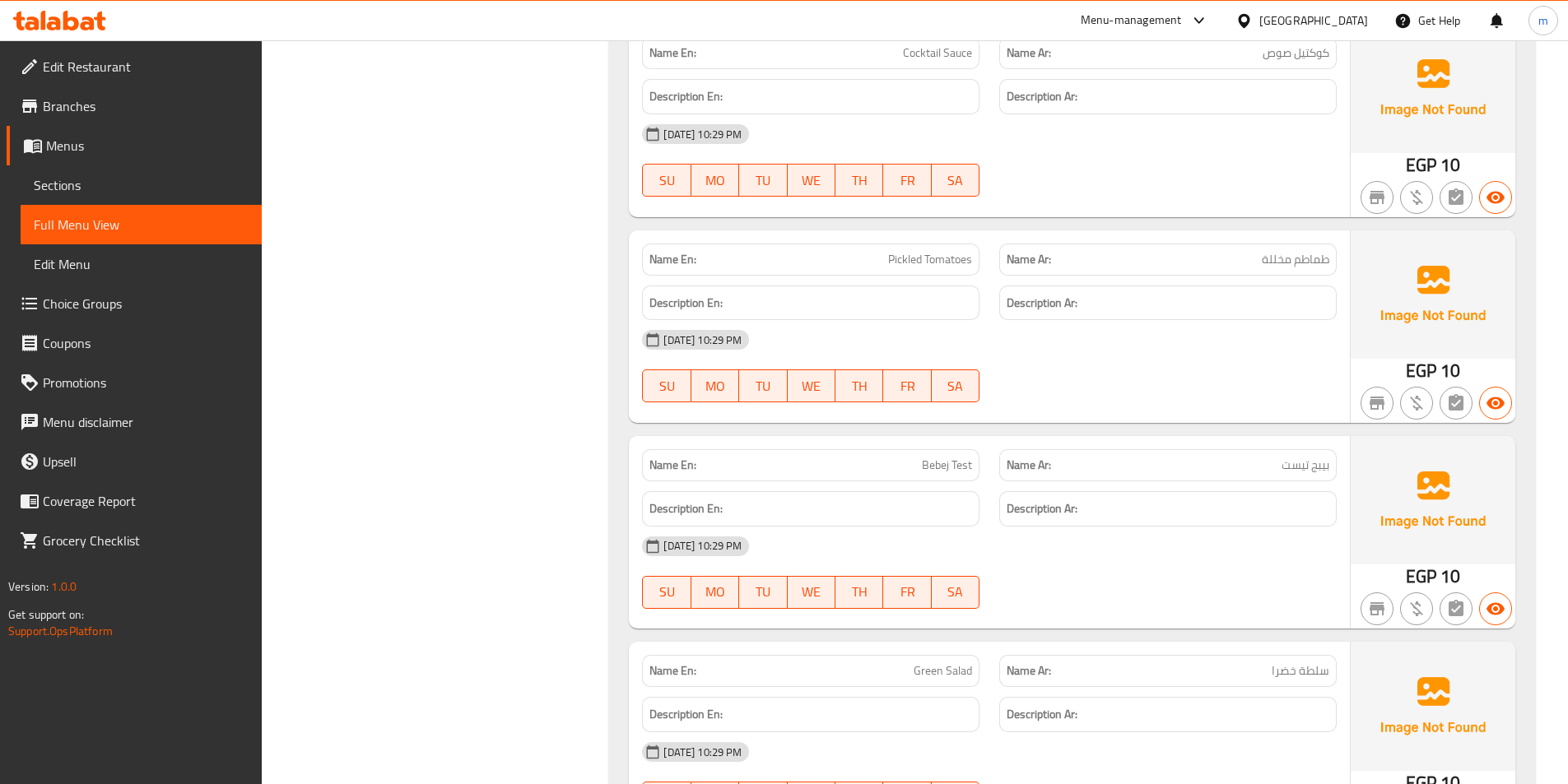
scroll to position [11461, 0]
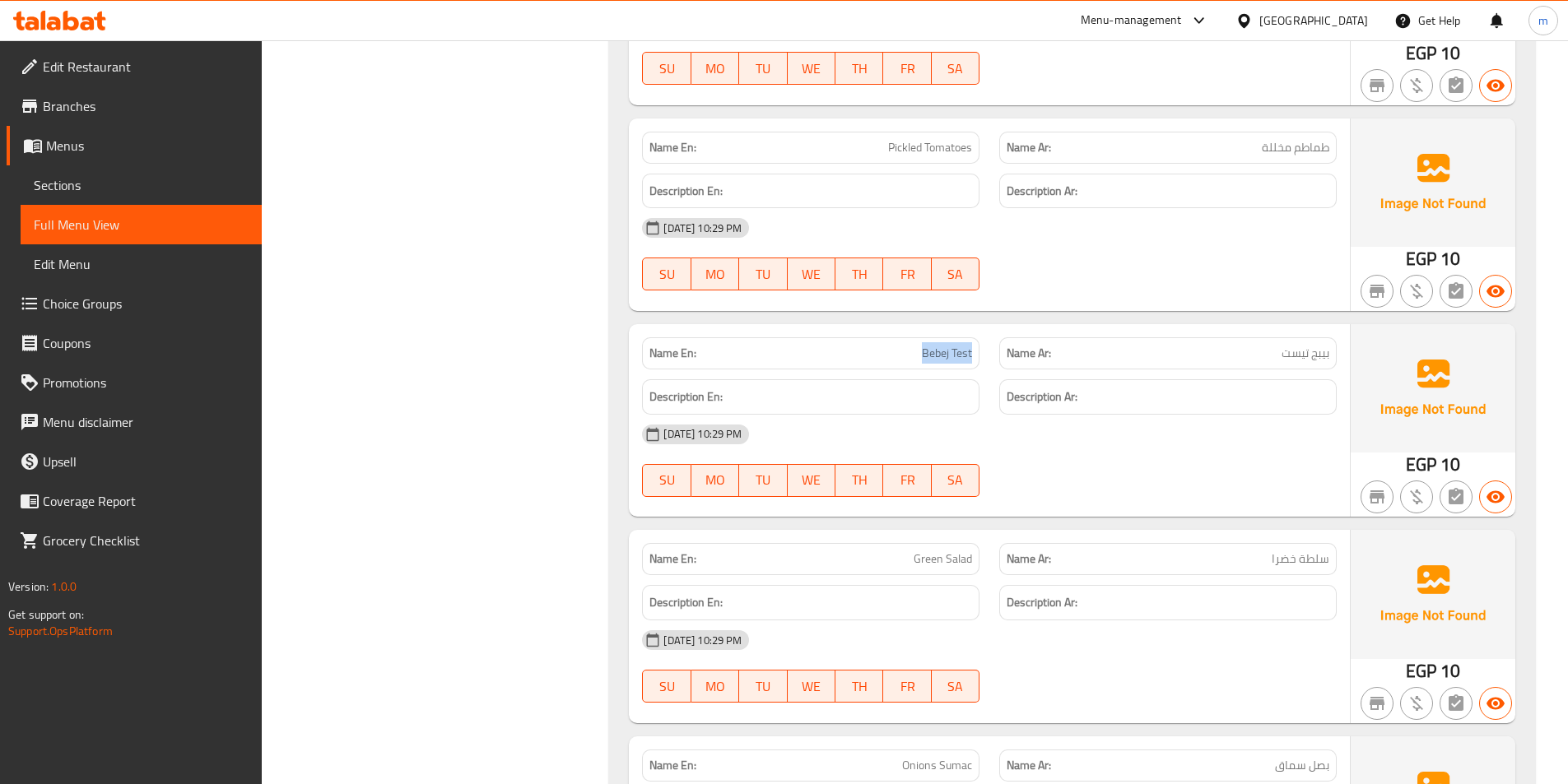
drag, startPoint x: 910, startPoint y: 355, endPoint x: 981, endPoint y: 361, distance: 71.3
click at [981, 361] on div "Name En: Bebej Test" at bounding box center [811, 353] width 357 height 52
copy span "Bebej Test"
click at [950, 358] on span "Bebej Test" at bounding box center [946, 353] width 50 height 17
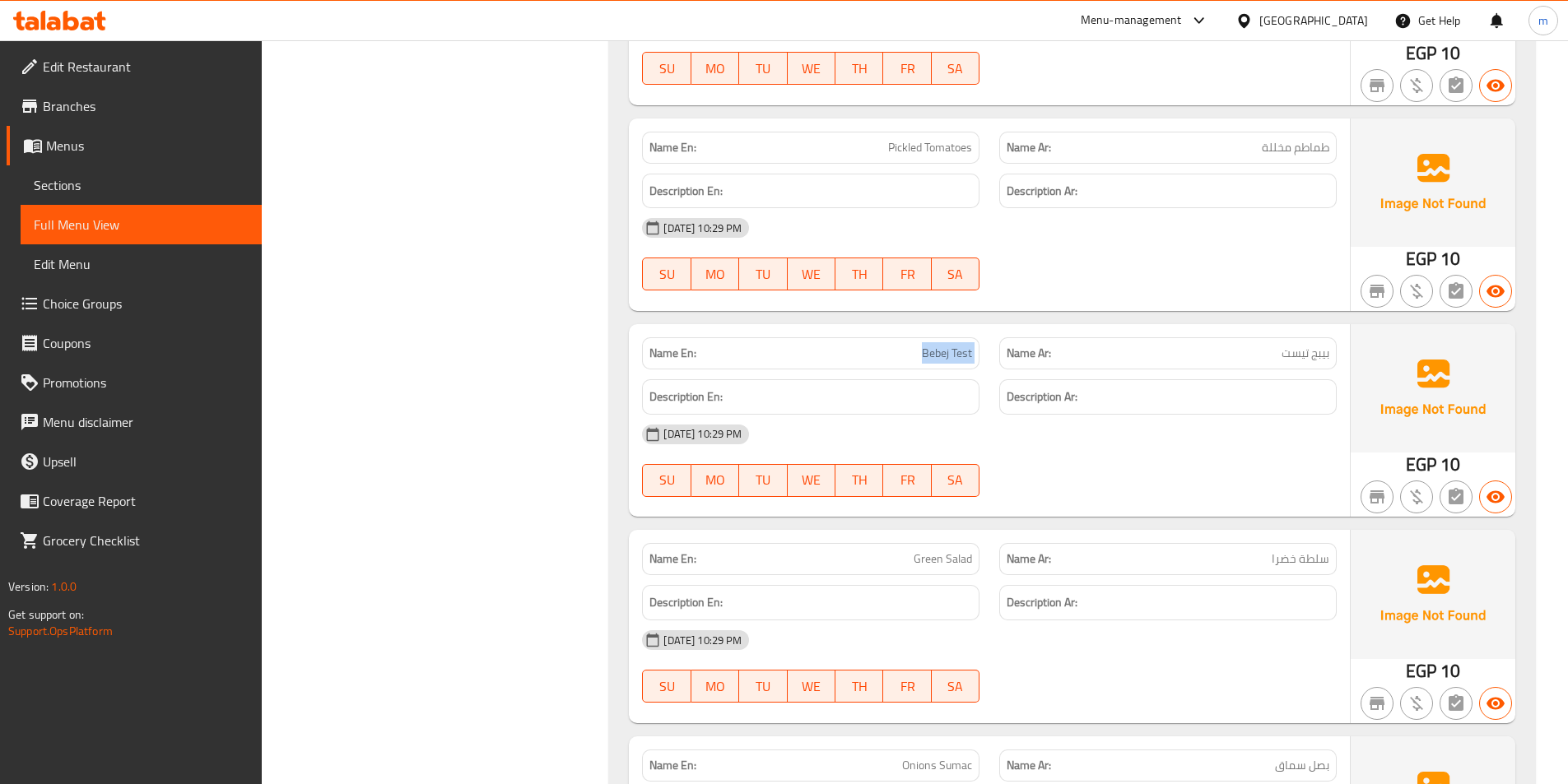
click at [950, 358] on span "Bebej Test" at bounding box center [946, 353] width 50 height 17
copy span "Bebej Test"
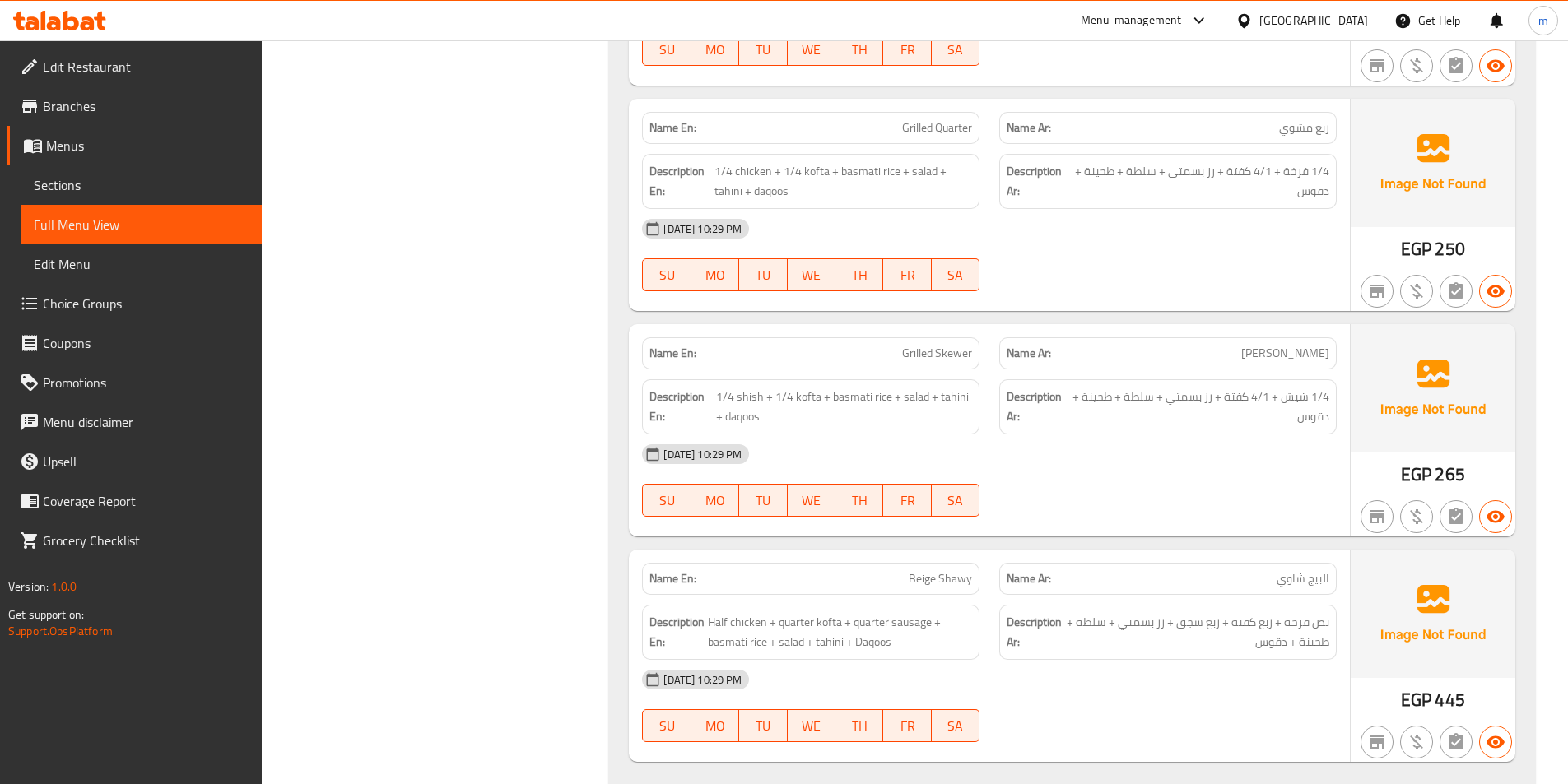
scroll to position [14587, 0]
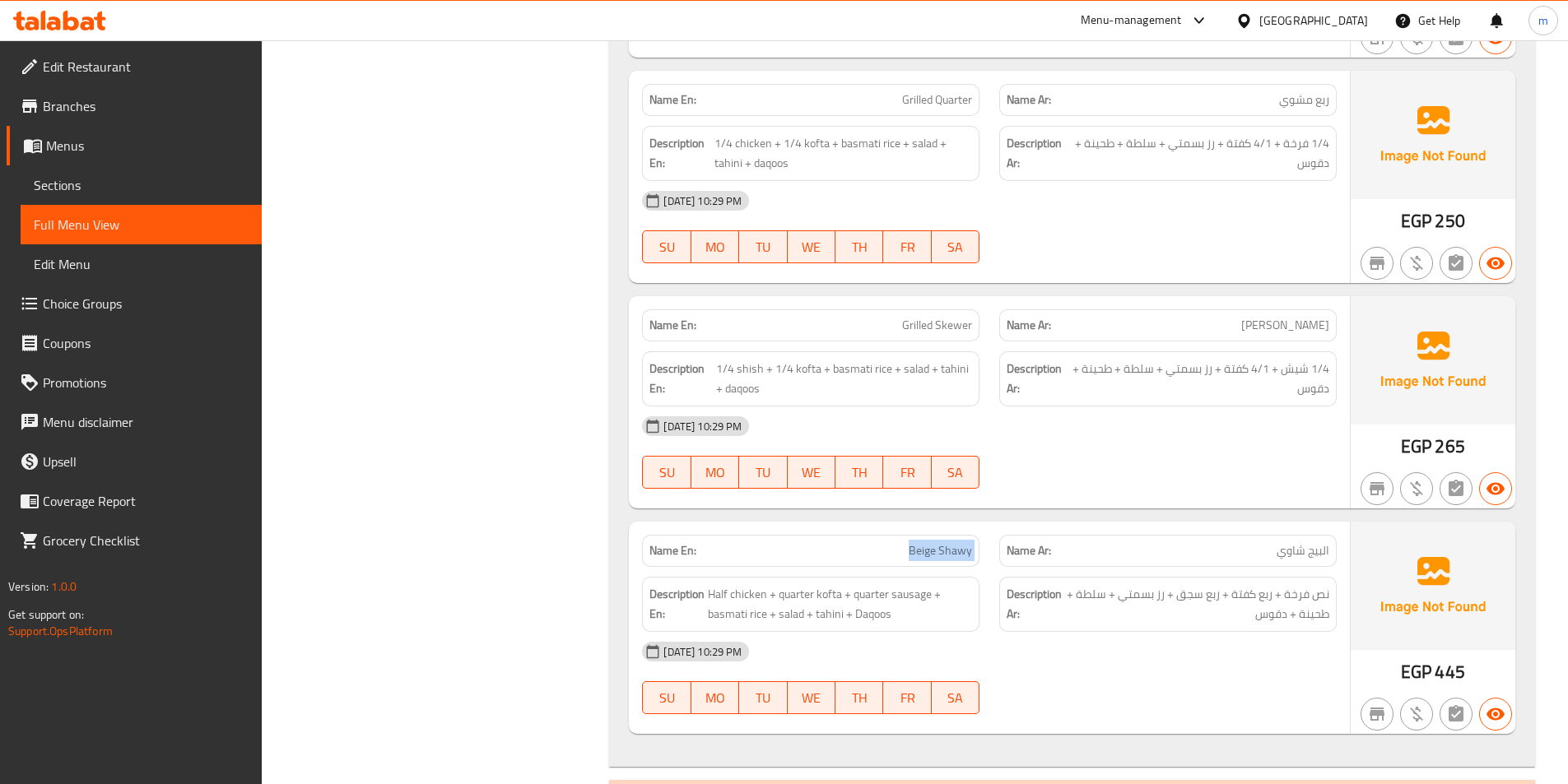
drag, startPoint x: 907, startPoint y: 555, endPoint x: 1007, endPoint y: 555, distance: 100.0
click at [1007, 555] on div "Name En: Beige Shawy Name Ar: البيج شاوي" at bounding box center [989, 550] width 714 height 52
copy span "Beige Shawy"
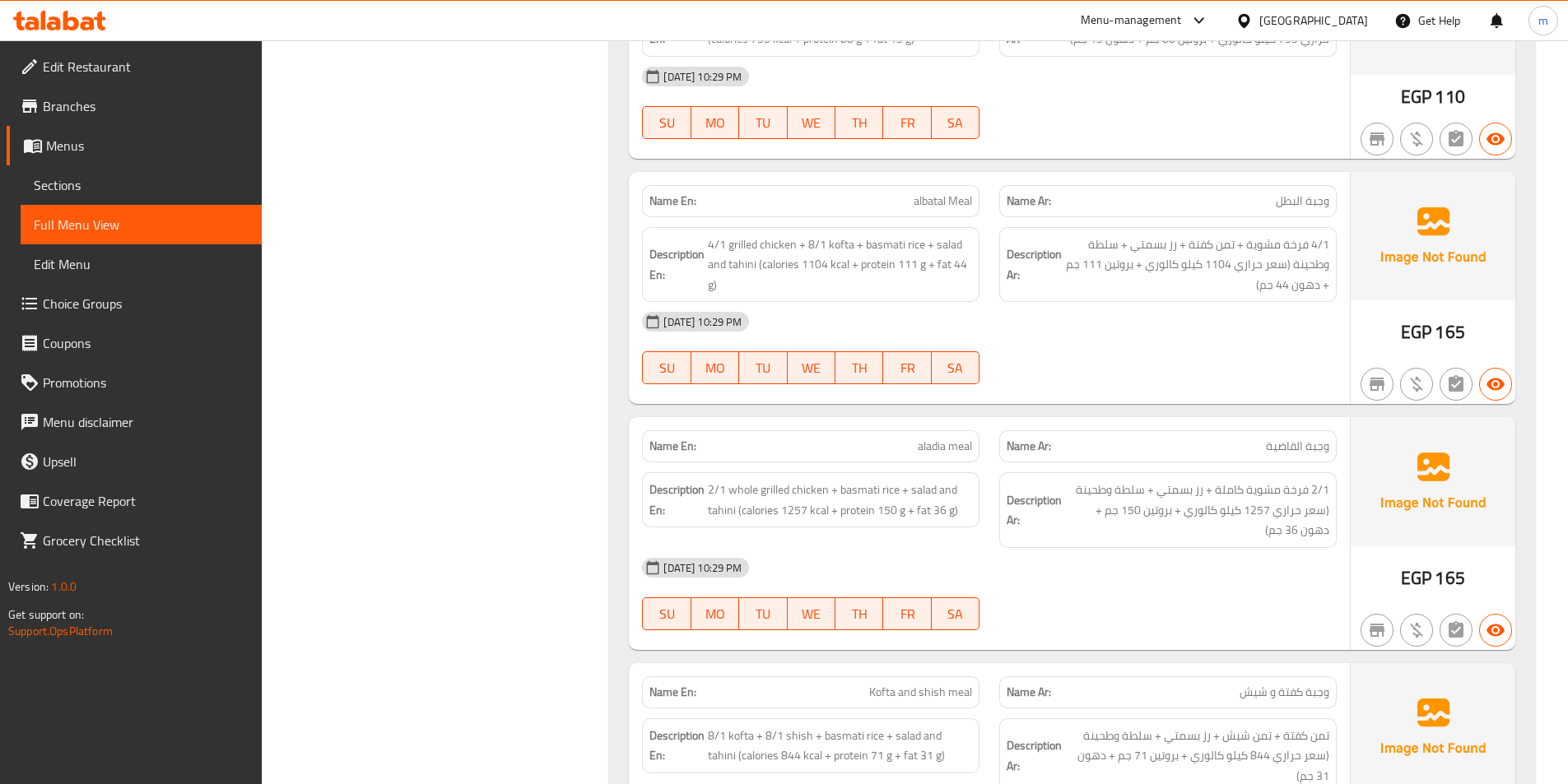
scroll to position [15492, 0]
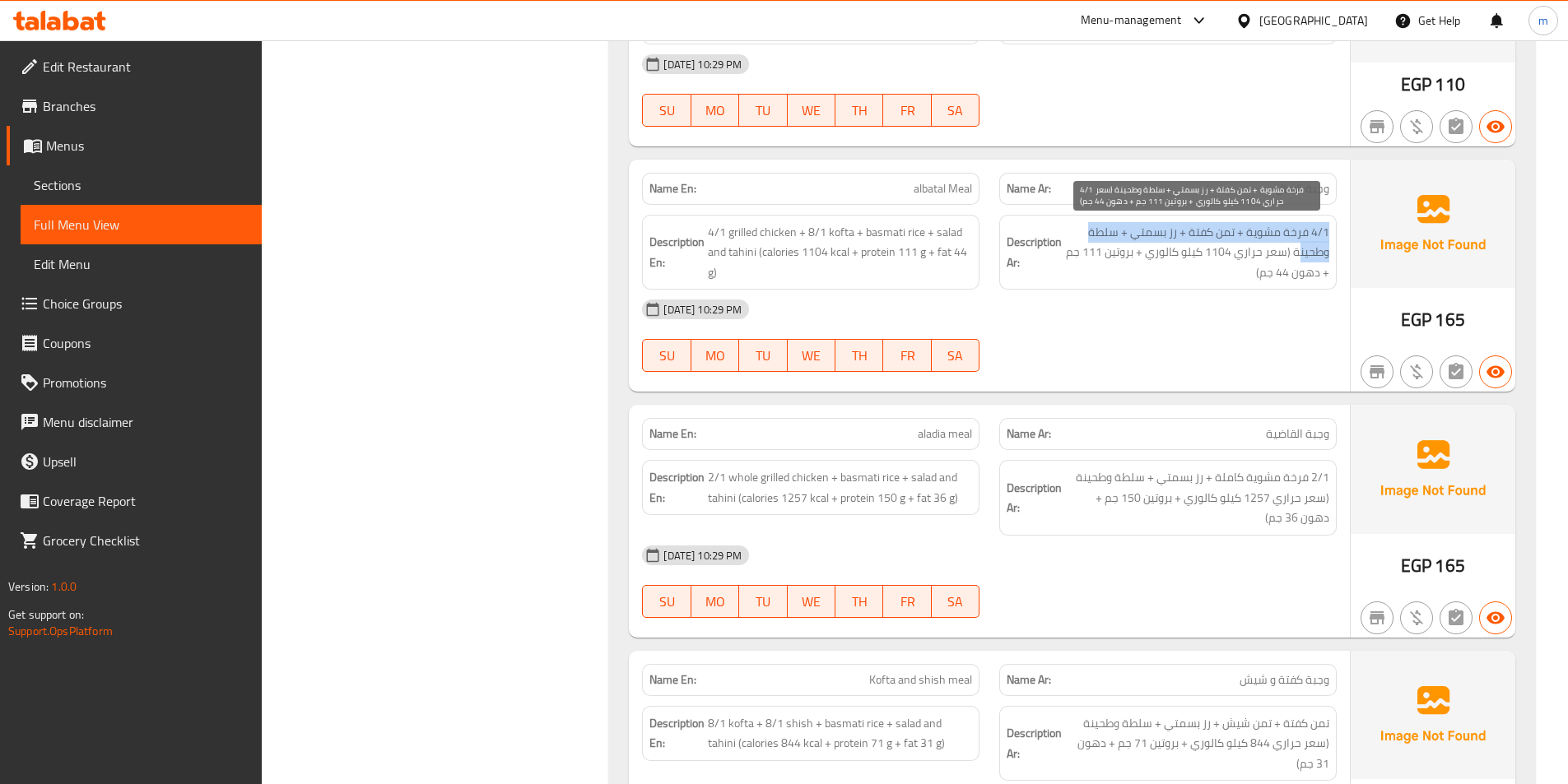
drag, startPoint x: 1329, startPoint y: 230, endPoint x: 1299, endPoint y: 251, distance: 36.6
click at [1299, 251] on div "Description Ar: 4/1 فرخة مشوية + تمن كفتة + رز بسمتي + سلطة وطحينة (سعر حراري 1…" at bounding box center [1168, 253] width 337 height 76
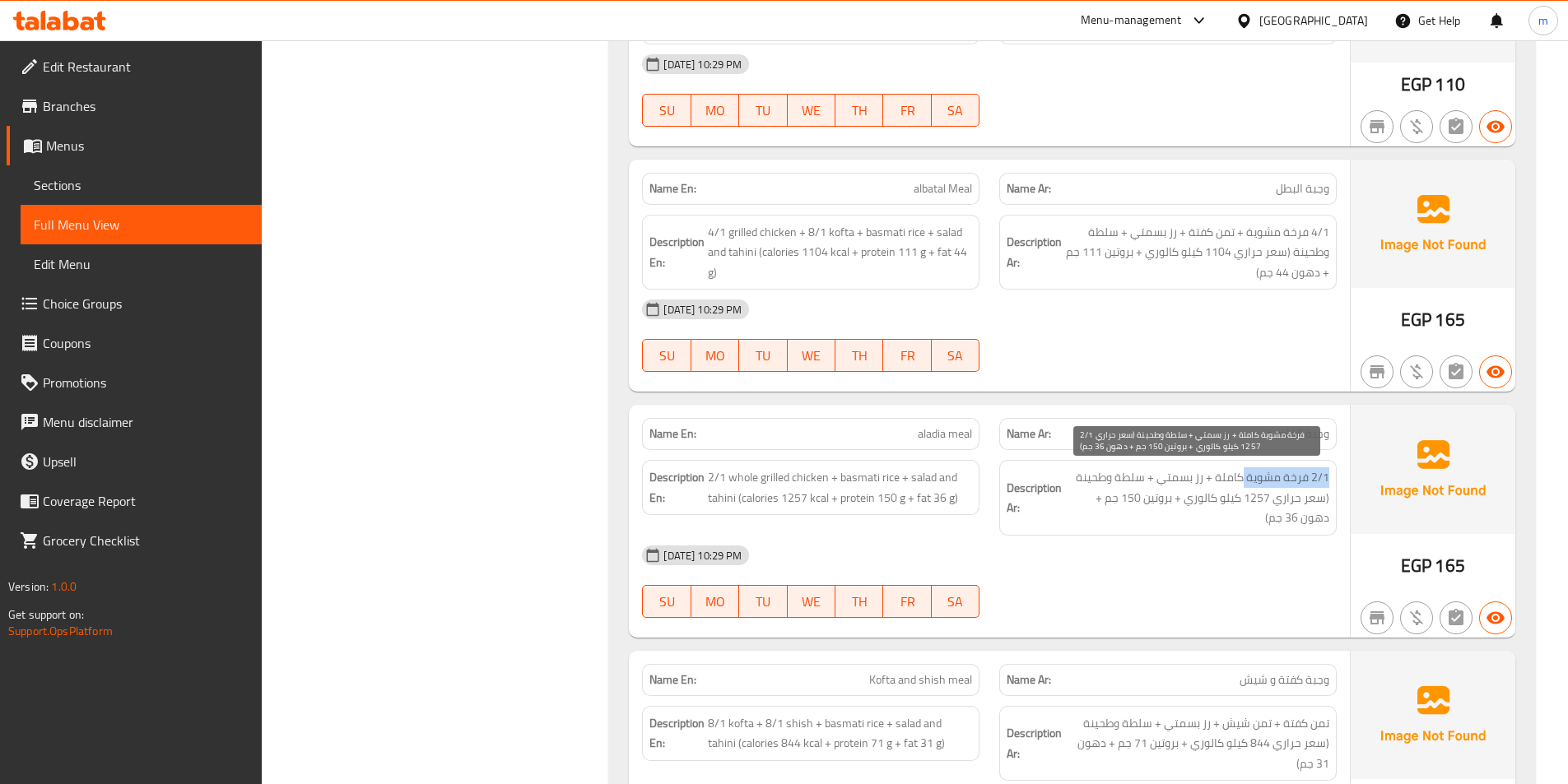
drag, startPoint x: 1331, startPoint y: 477, endPoint x: 1243, endPoint y: 482, distance: 88.1
click at [1243, 482] on div "Description Ar: 2/1 فرخة مشوية كاملة + رز بسمتي + سلطة وطحينة (سعر حراري 1257 ك…" at bounding box center [1168, 498] width 337 height 76
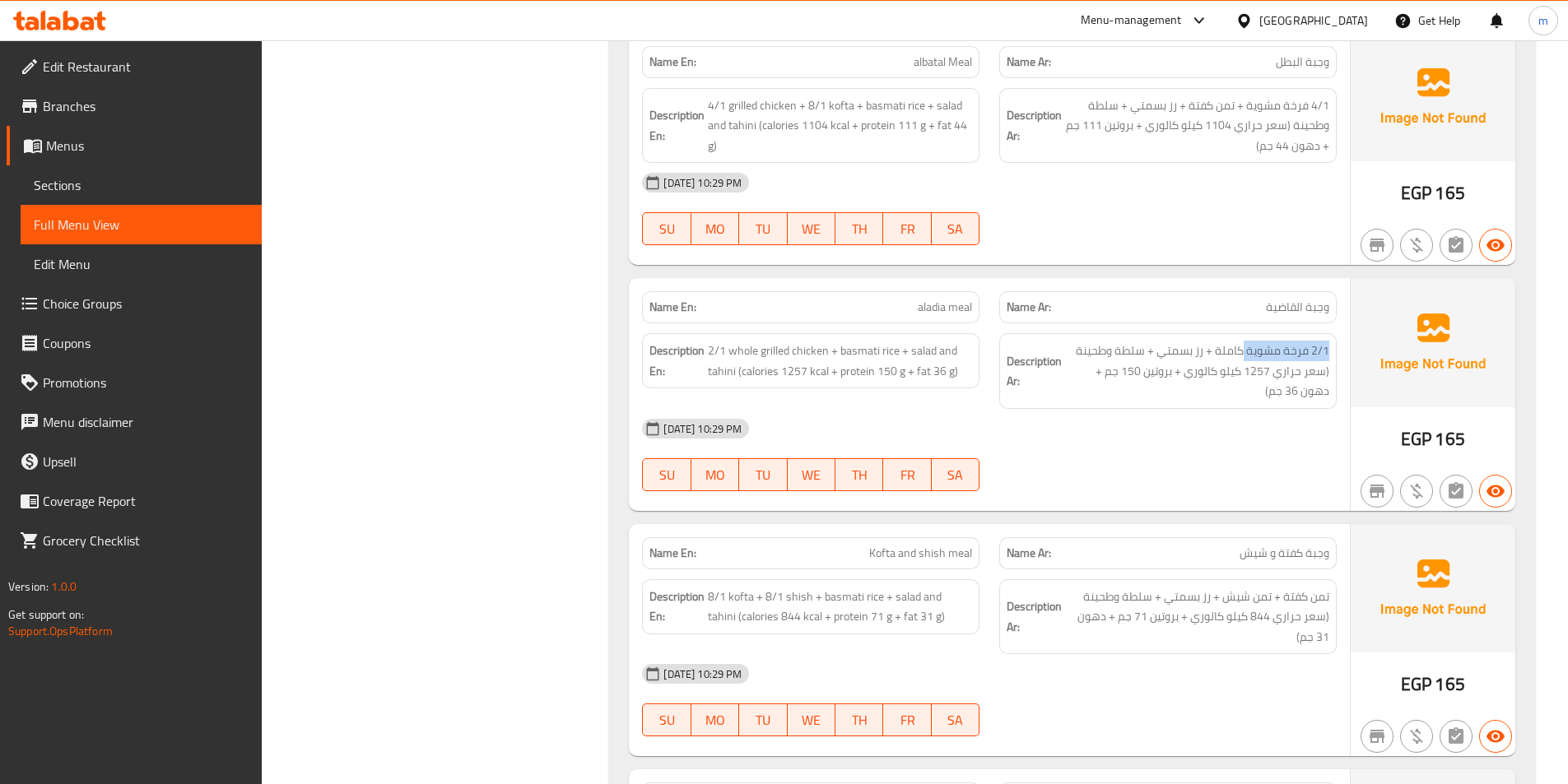
scroll to position [15657, 0]
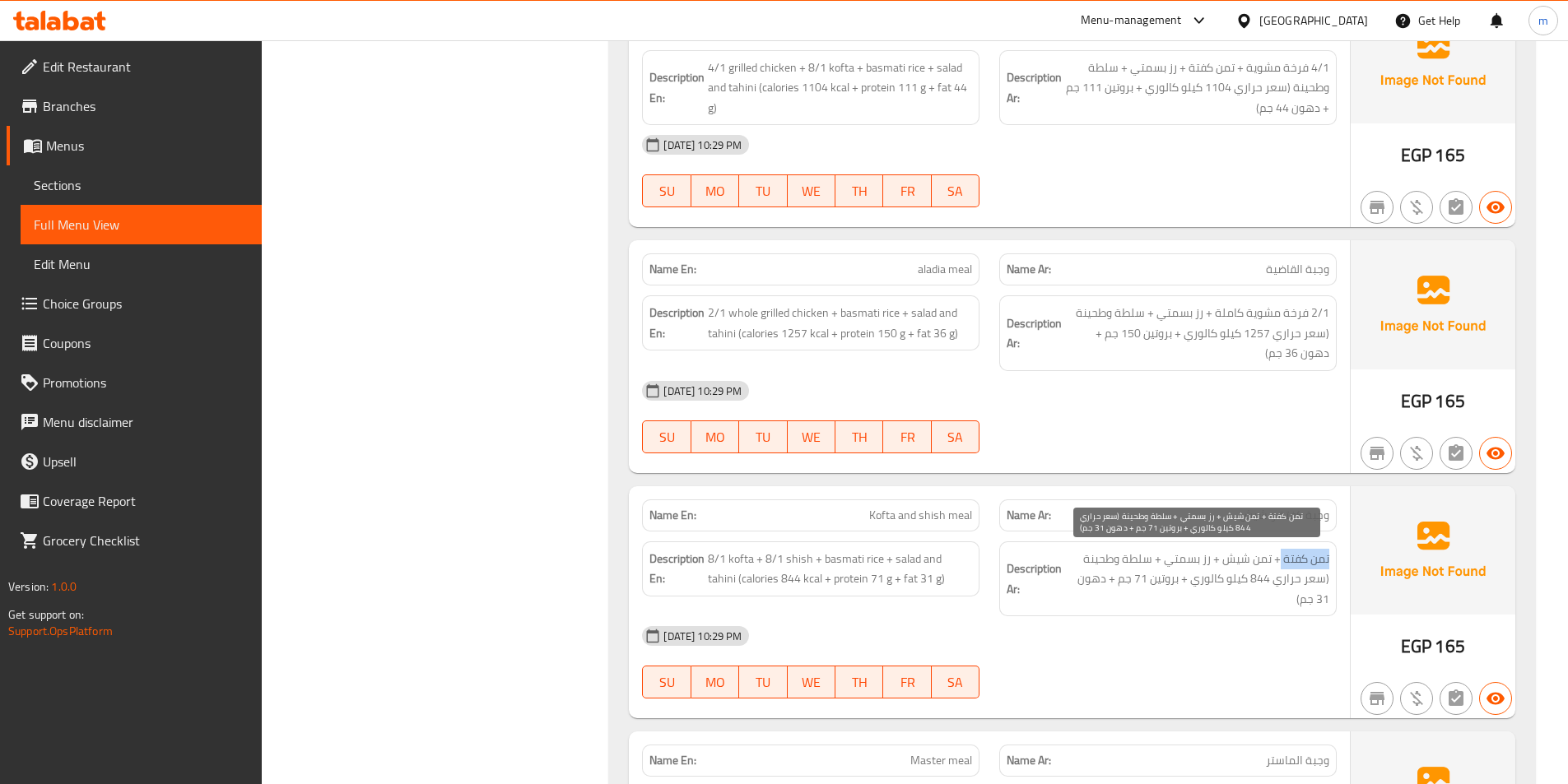
drag, startPoint x: 1332, startPoint y: 558, endPoint x: 1280, endPoint y: 563, distance: 52.2
click at [1280, 563] on div "Description Ar: تمن كفتة + تمن شيش + رز بسمتي + سلطة وطحينة (سعر حراري 844 كيلو…" at bounding box center [1168, 578] width 337 height 76
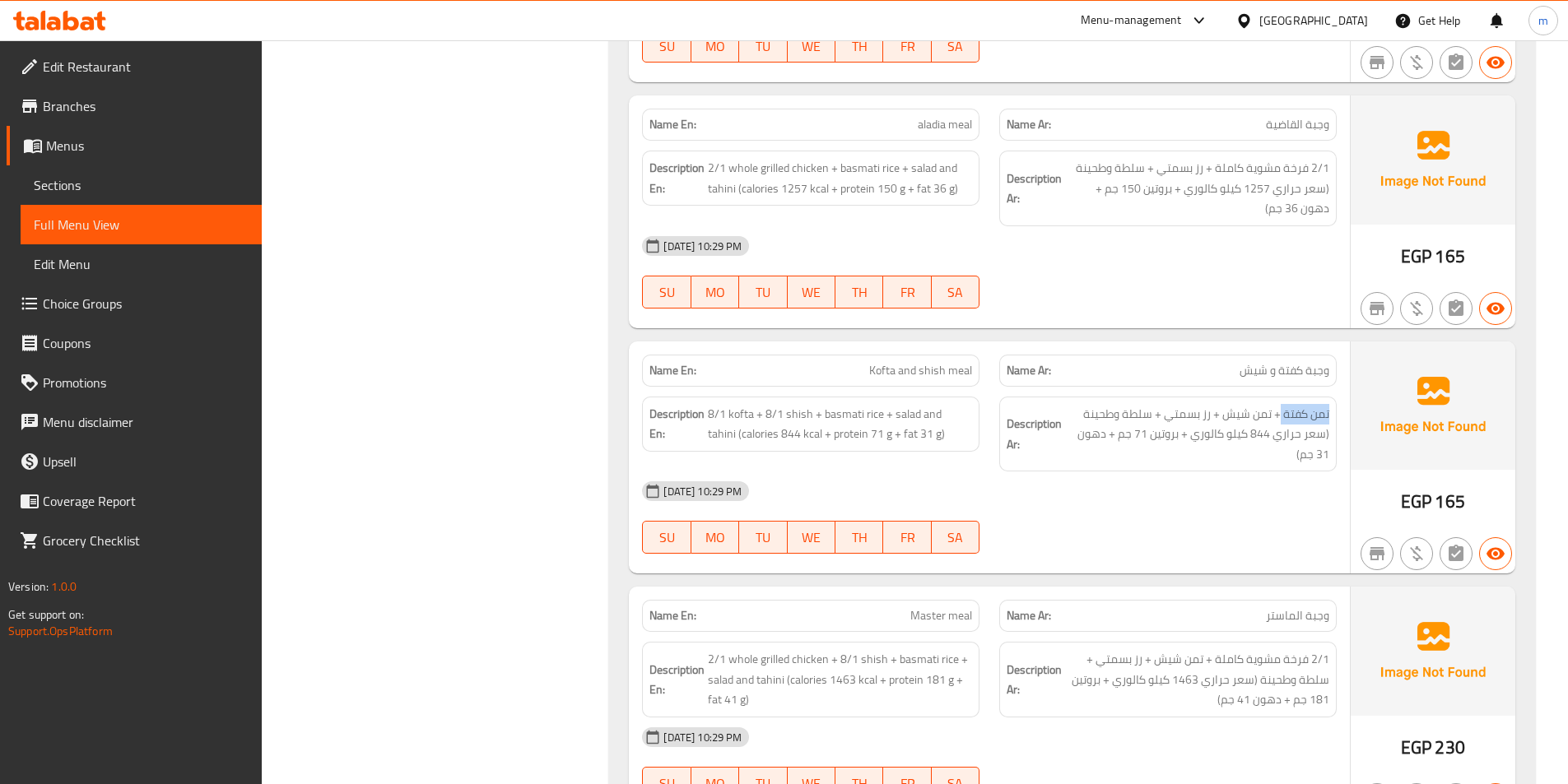
scroll to position [15903, 0]
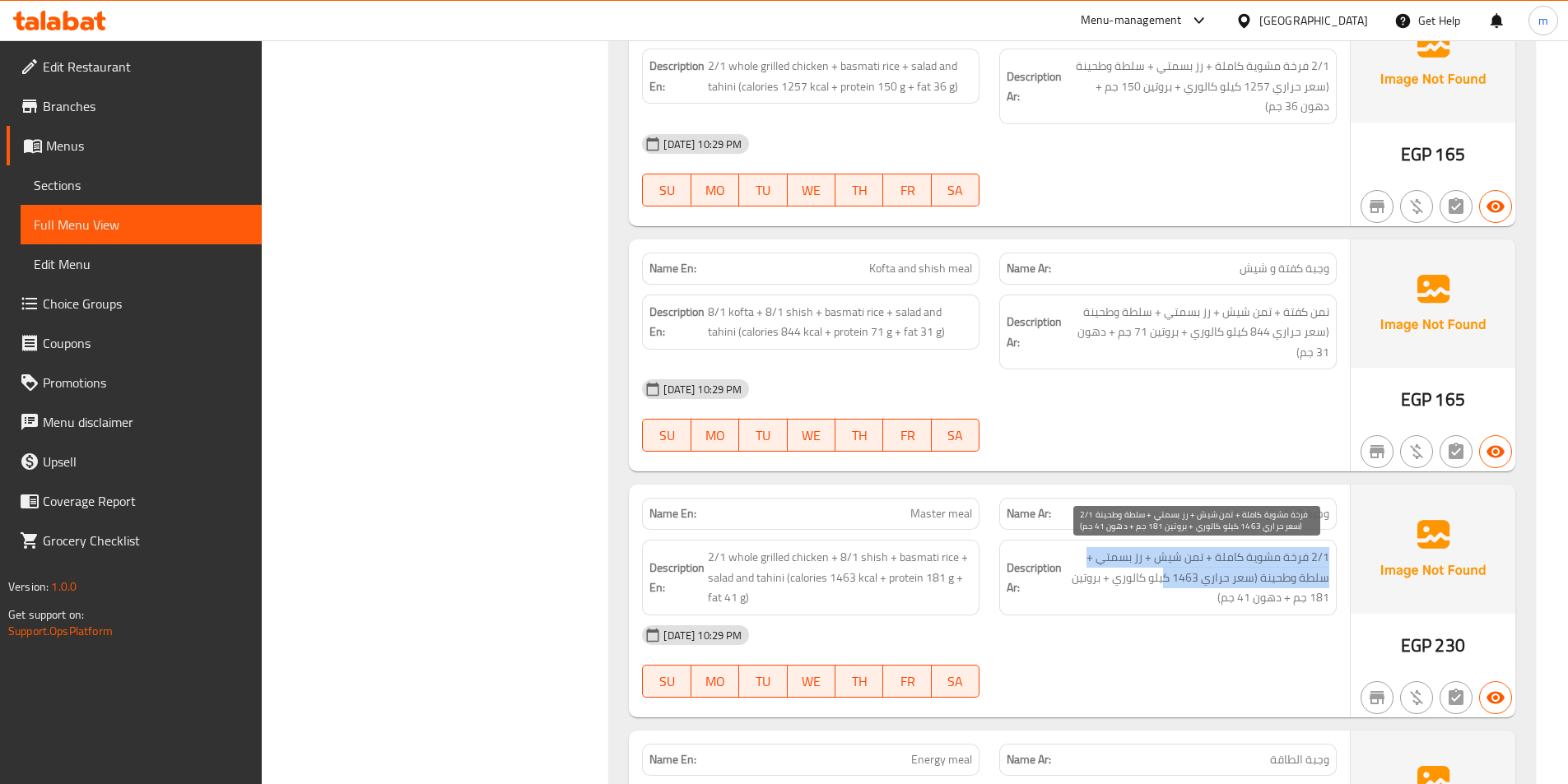
drag, startPoint x: 1329, startPoint y: 556, endPoint x: 1169, endPoint y: 576, distance: 161.2
click at [1169, 576] on div "Description Ar: 2/1 فرخة مشوية كاملة + تمن شيش + رز بسمتي + سلطة وطحينة (سعر حر…" at bounding box center [1168, 577] width 337 height 76
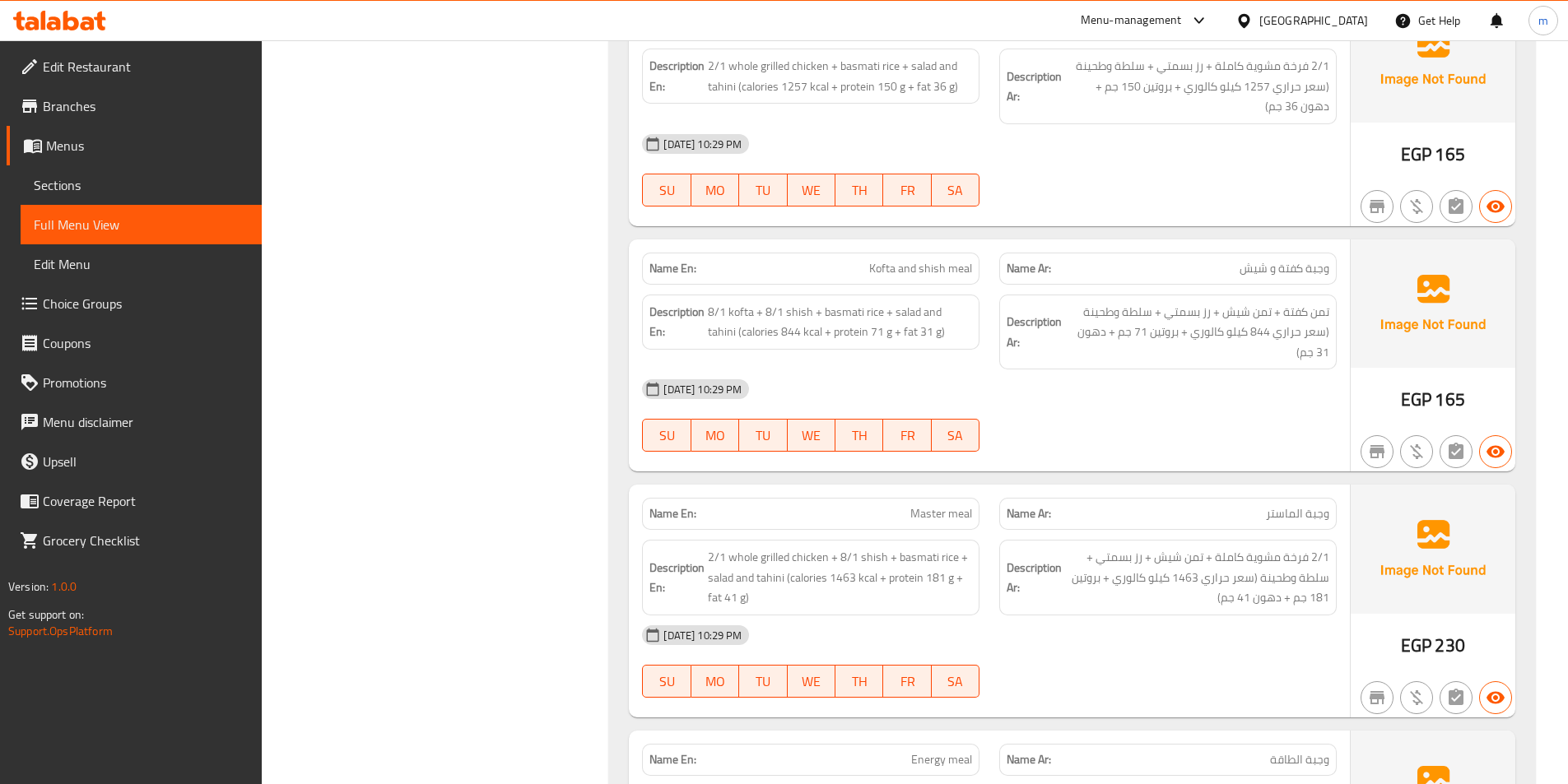
click at [943, 515] on span "Master meal" at bounding box center [941, 514] width 62 height 17
copy span "Master meal"
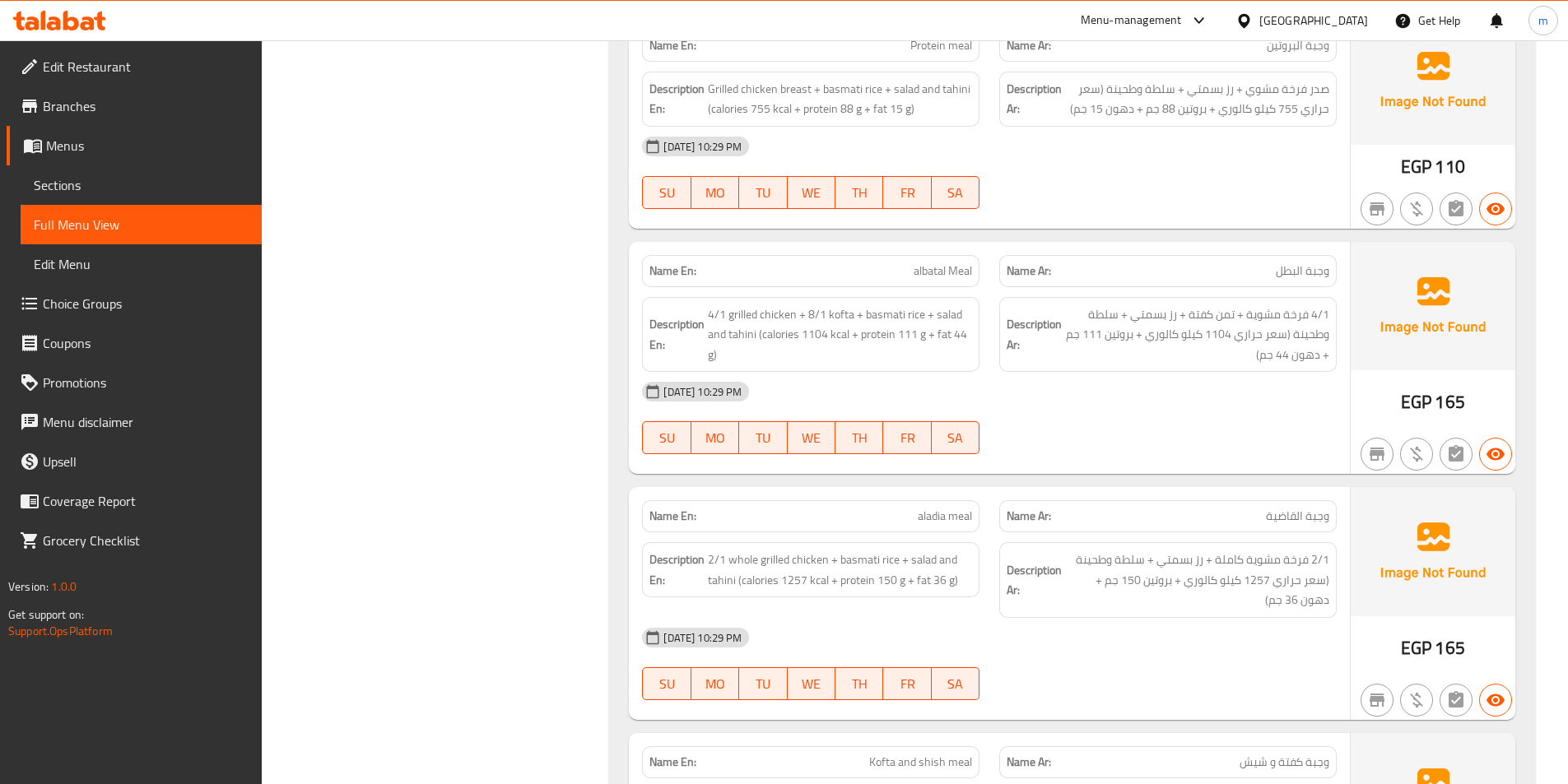
scroll to position [15245, 0]
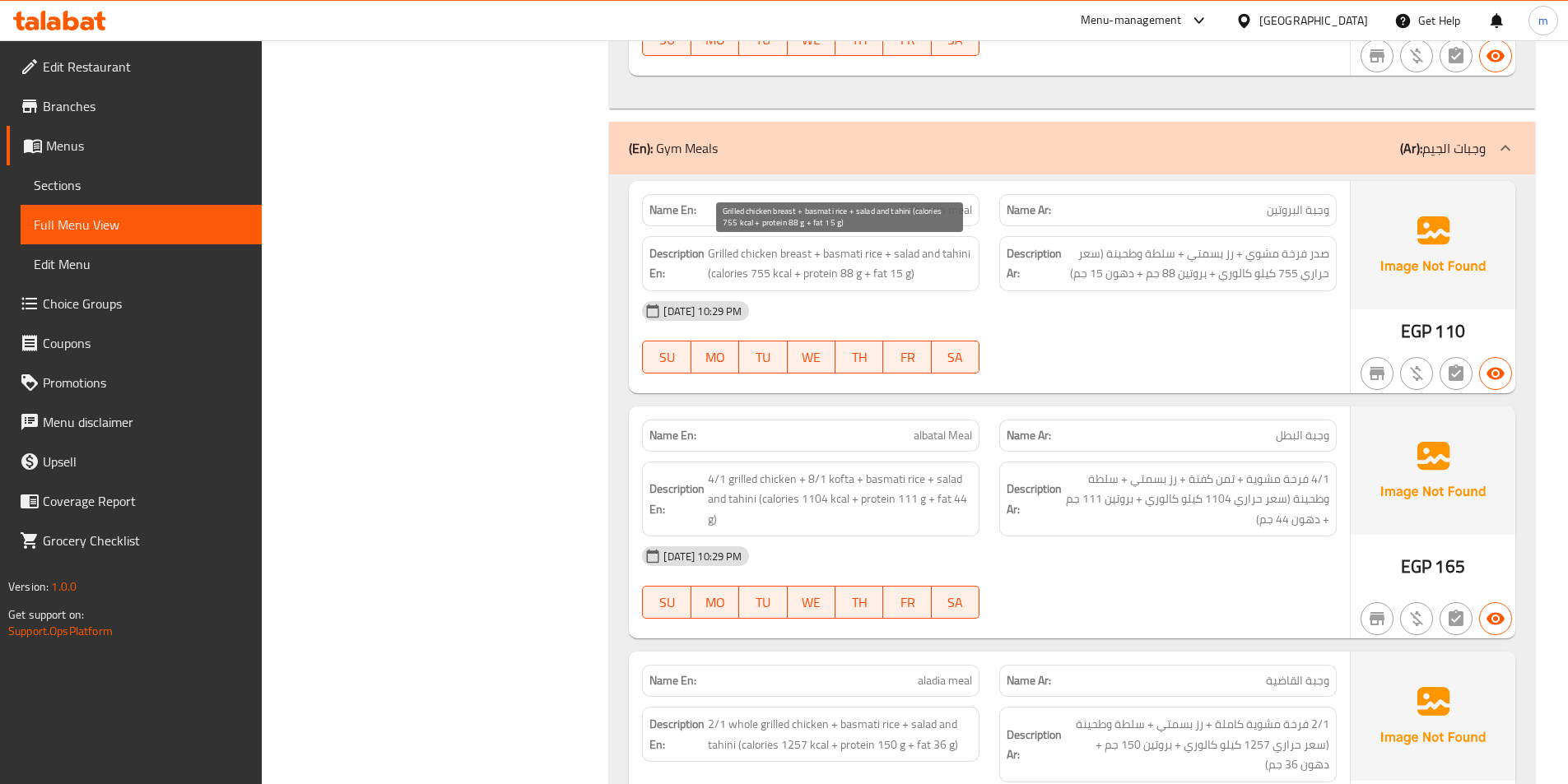
click at [822, 254] on span "Grilled chicken breast + basmati rice + salad and tahini (calories 755 kcal + p…" at bounding box center [839, 263] width 264 height 40
drag, startPoint x: 823, startPoint y: 254, endPoint x: 971, endPoint y: 261, distance: 148.2
click at [971, 261] on span "Grilled chicken breast + basmati rice + salad and tahini (calories 755 kcal + p…" at bounding box center [839, 263] width 264 height 40
copy span "basmati rice + salad and tahini"
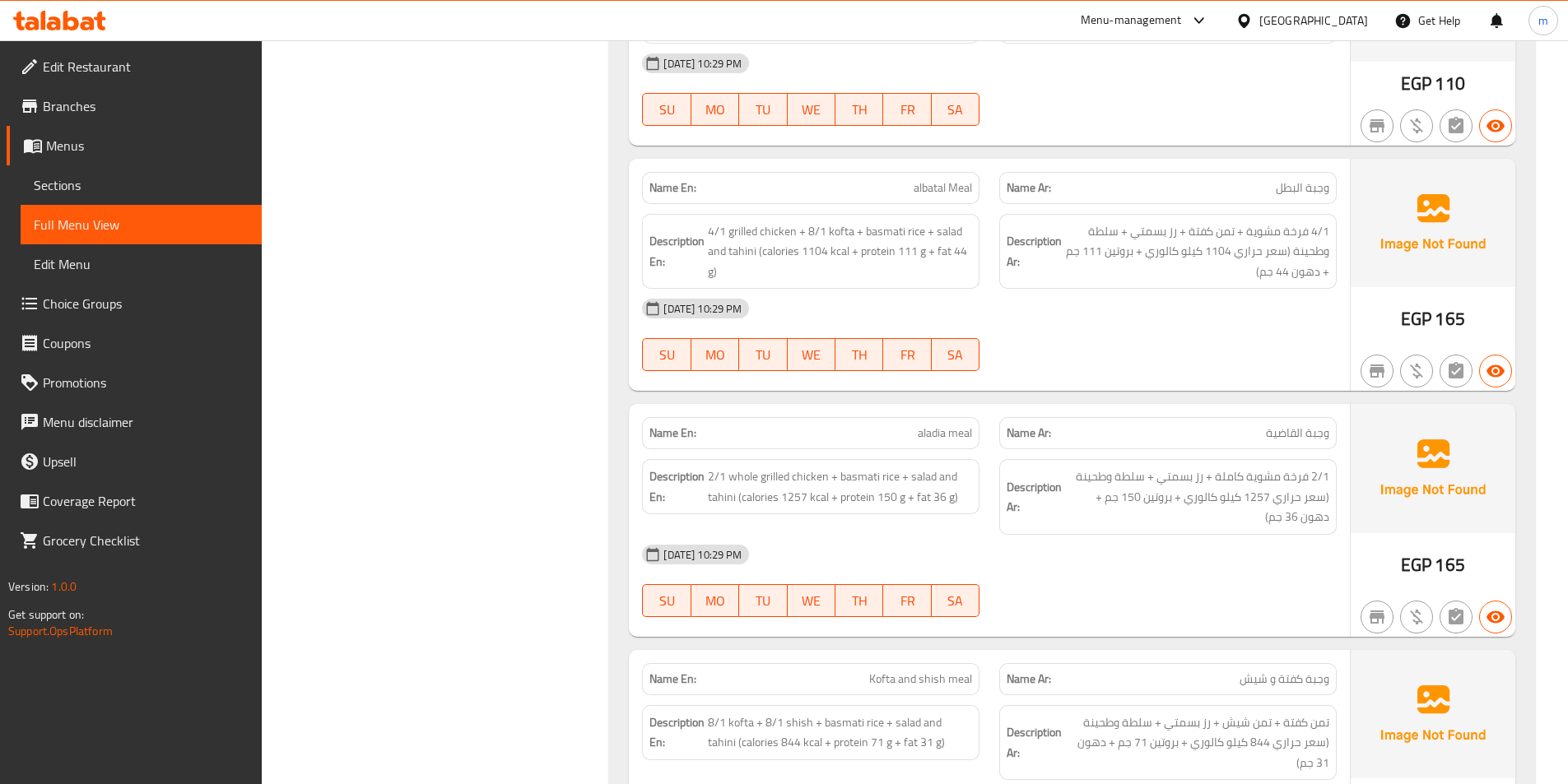
scroll to position [15492, 0]
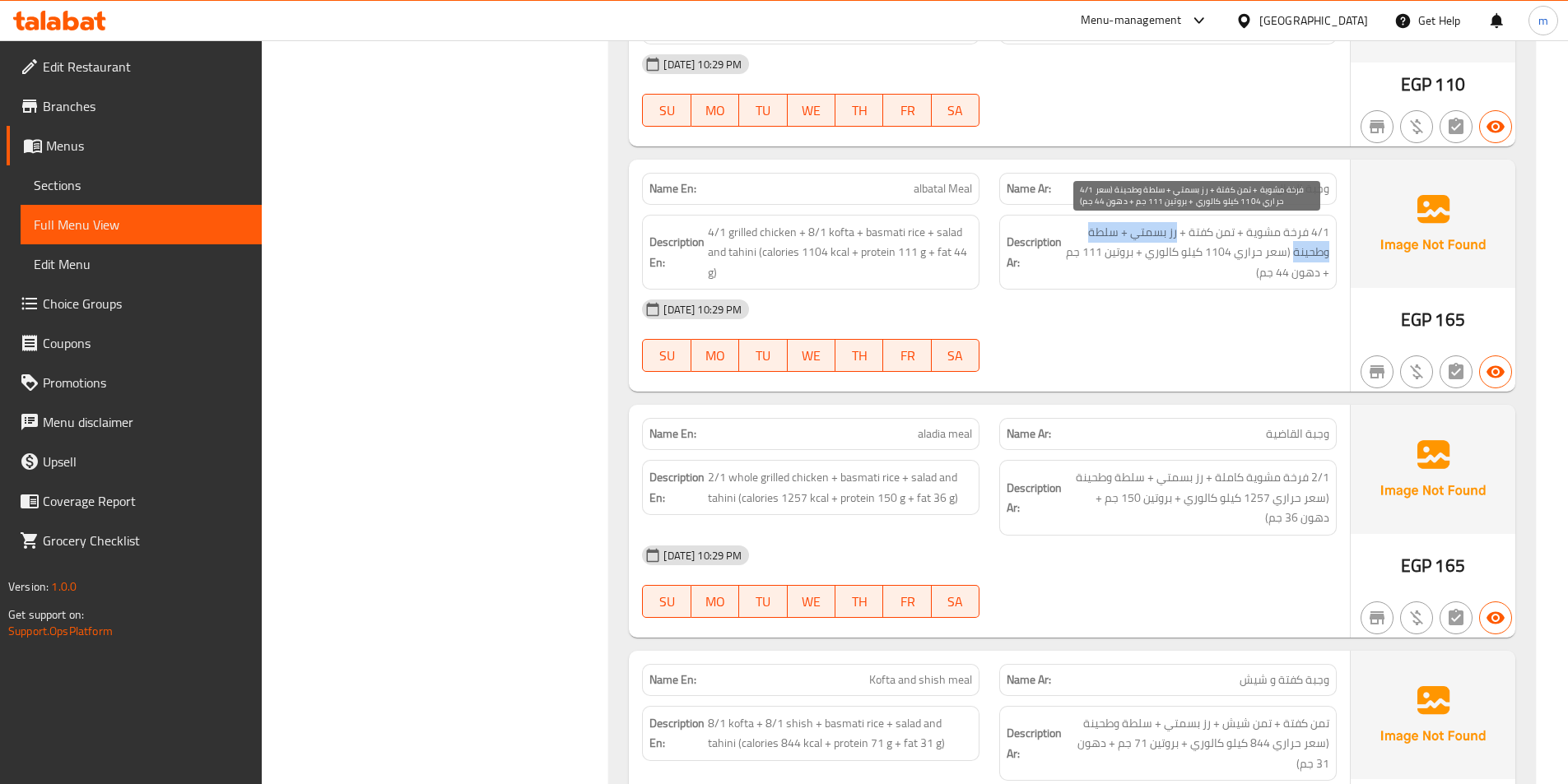
drag, startPoint x: 1178, startPoint y: 229, endPoint x: 1295, endPoint y: 255, distance: 119.9
click at [1295, 255] on span "4/1 فرخة مشوية + تمن كفتة + رز بسمتي + سلطة وطحينة (سعر حراري 1104 كيلو كالوري …" at bounding box center [1197, 253] width 264 height 61
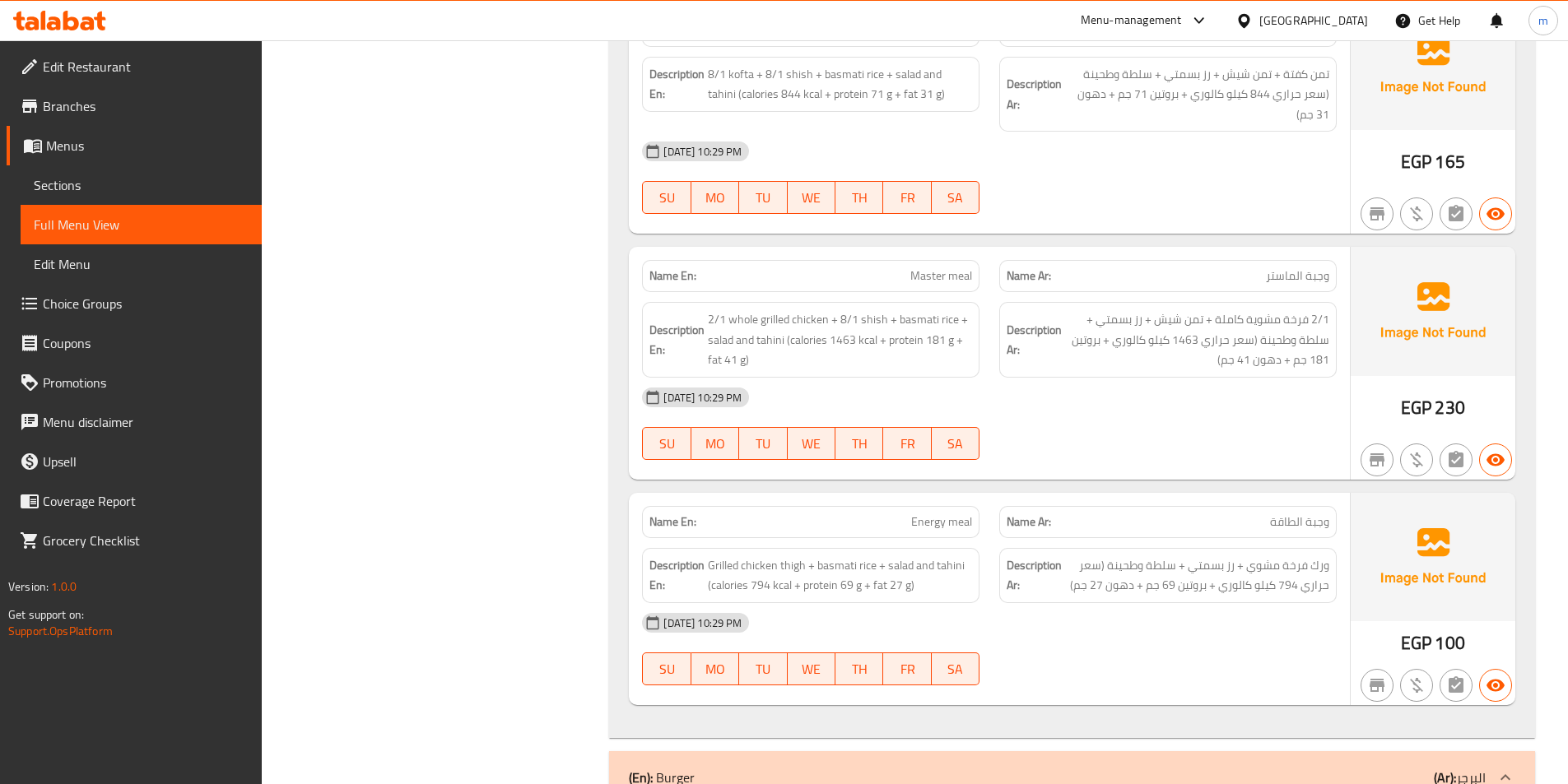
scroll to position [16150, 0]
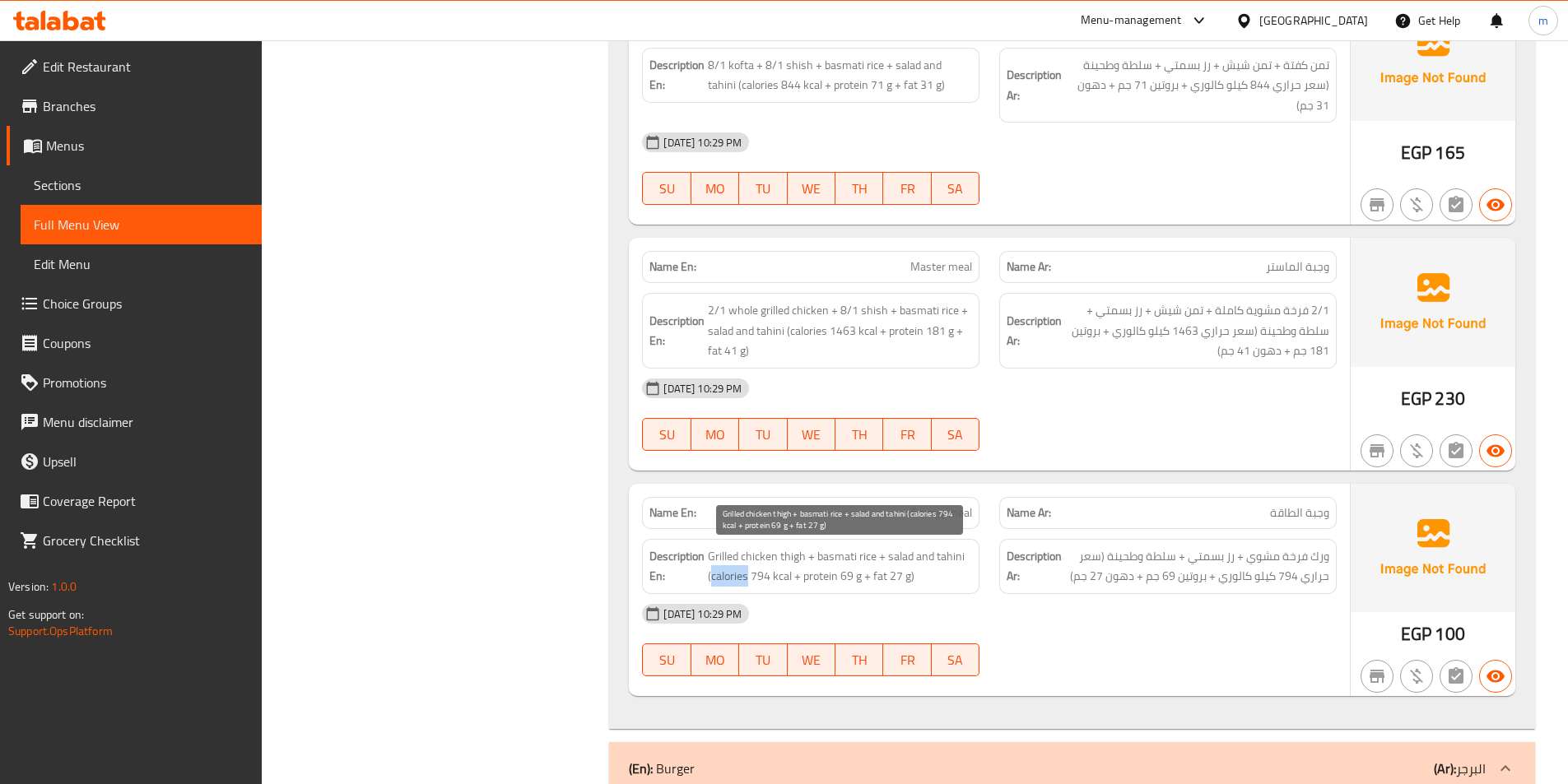
drag, startPoint x: 713, startPoint y: 573, endPoint x: 746, endPoint y: 581, distance: 34.0
click at [746, 581] on span "Grilled chicken thigh + basmati rice + salad and tahini (calories 794 kcal + pr…" at bounding box center [839, 566] width 264 height 40
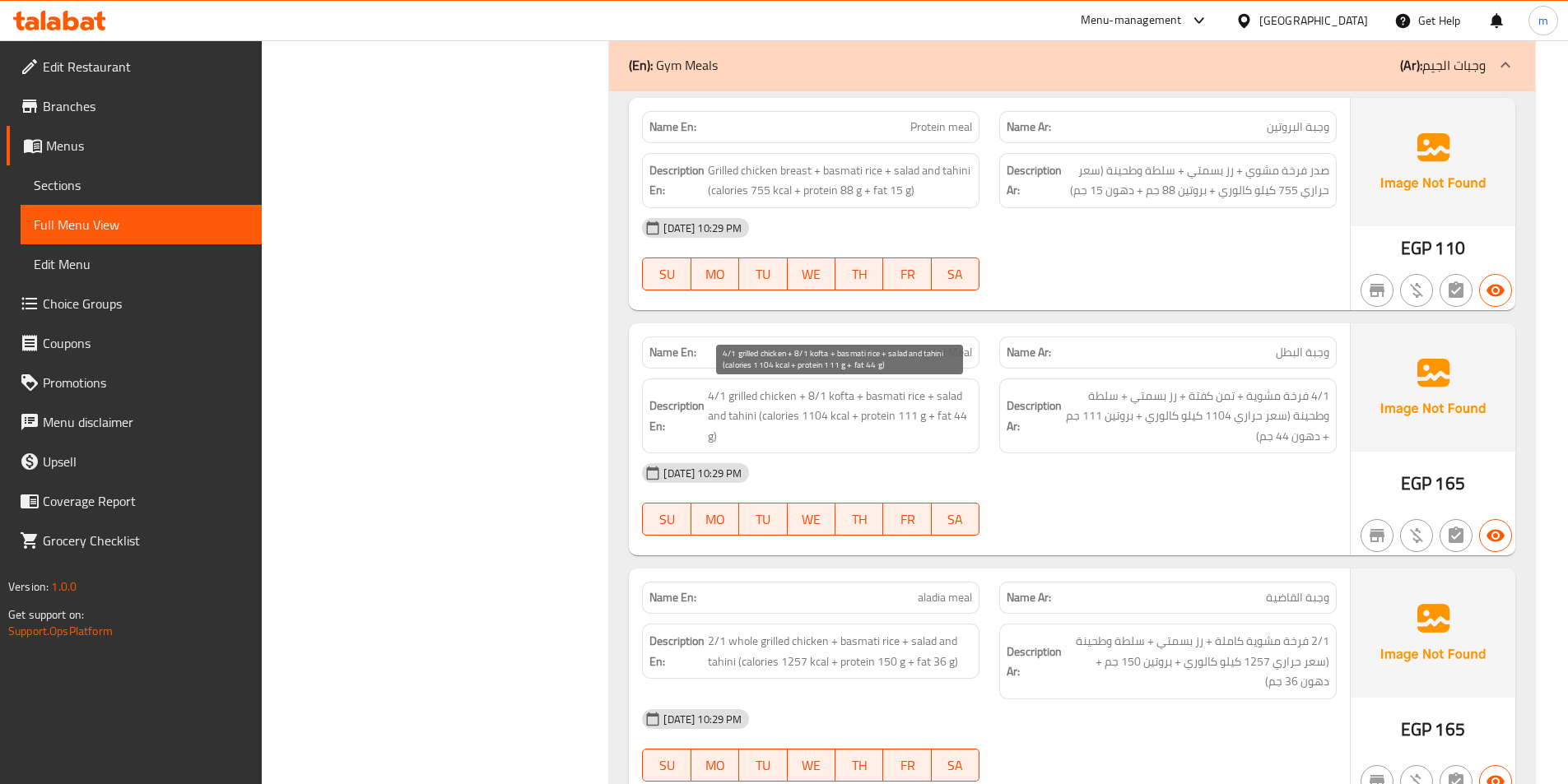
scroll to position [15328, 0]
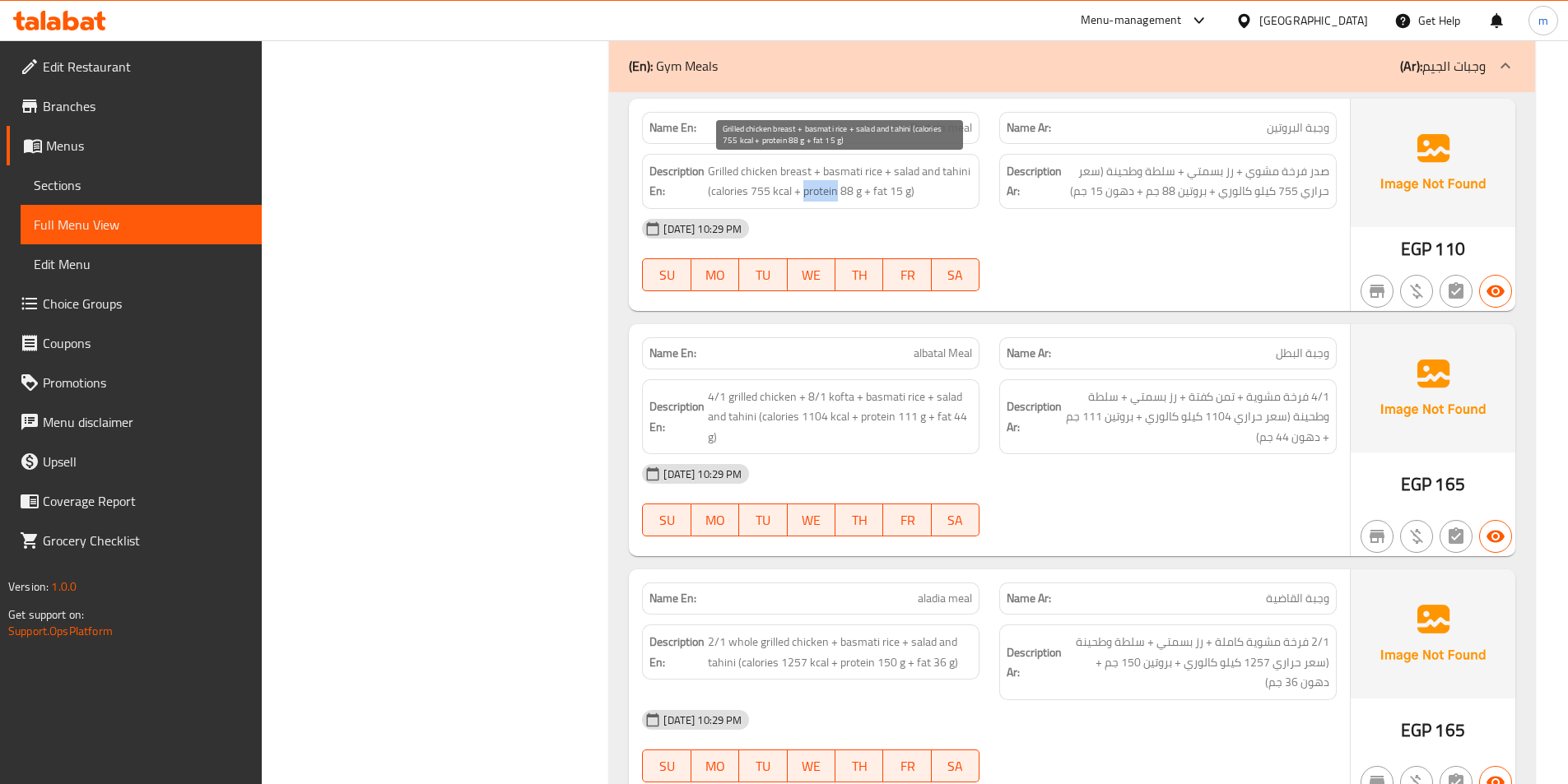
drag, startPoint x: 803, startPoint y: 189, endPoint x: 835, endPoint y: 195, distance: 32.6
click at [835, 195] on span "Grilled chicken breast + basmati rice + salad and tahini (calories 755 kcal + p…" at bounding box center [839, 181] width 264 height 40
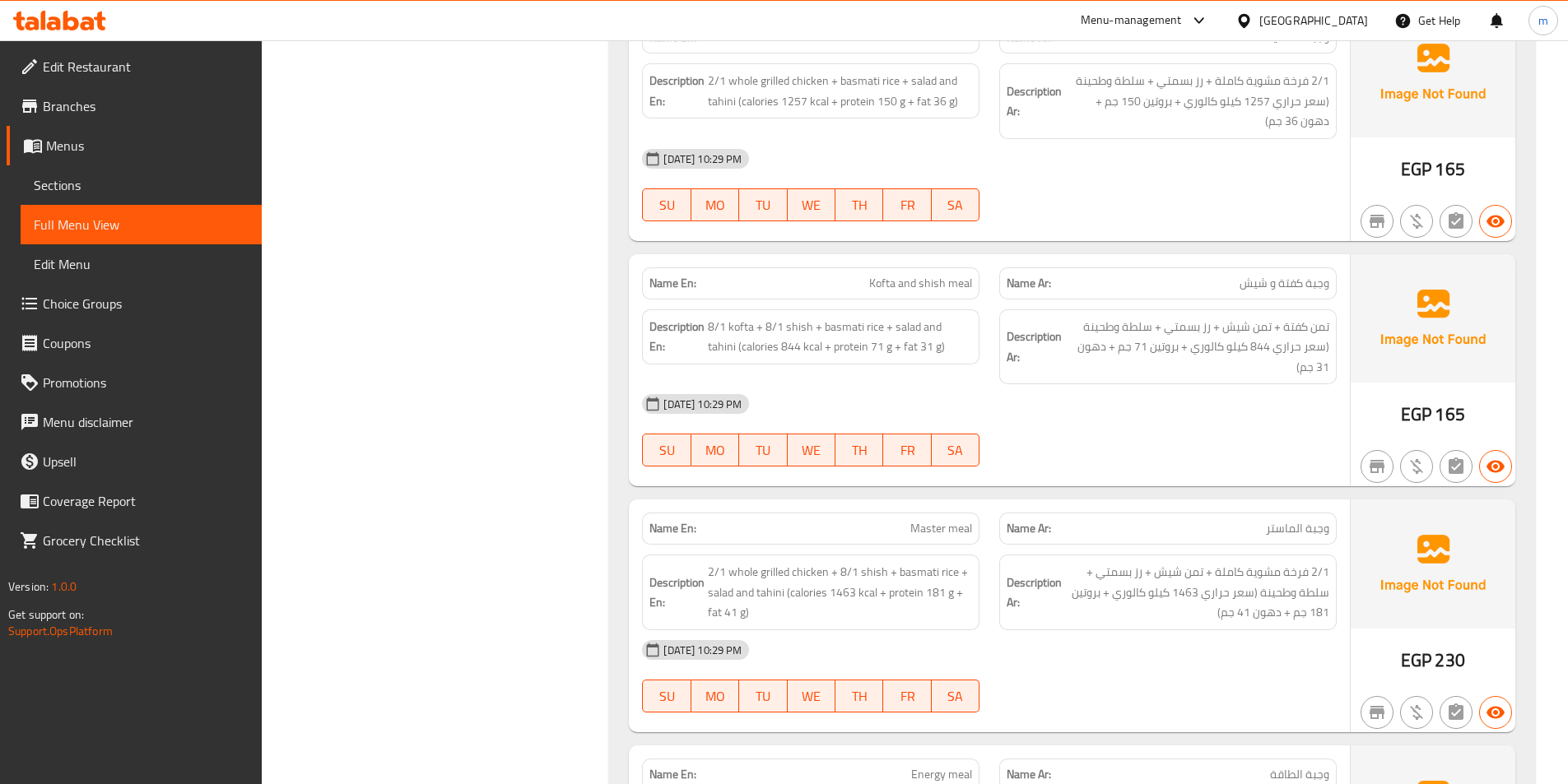
scroll to position [15903, 0]
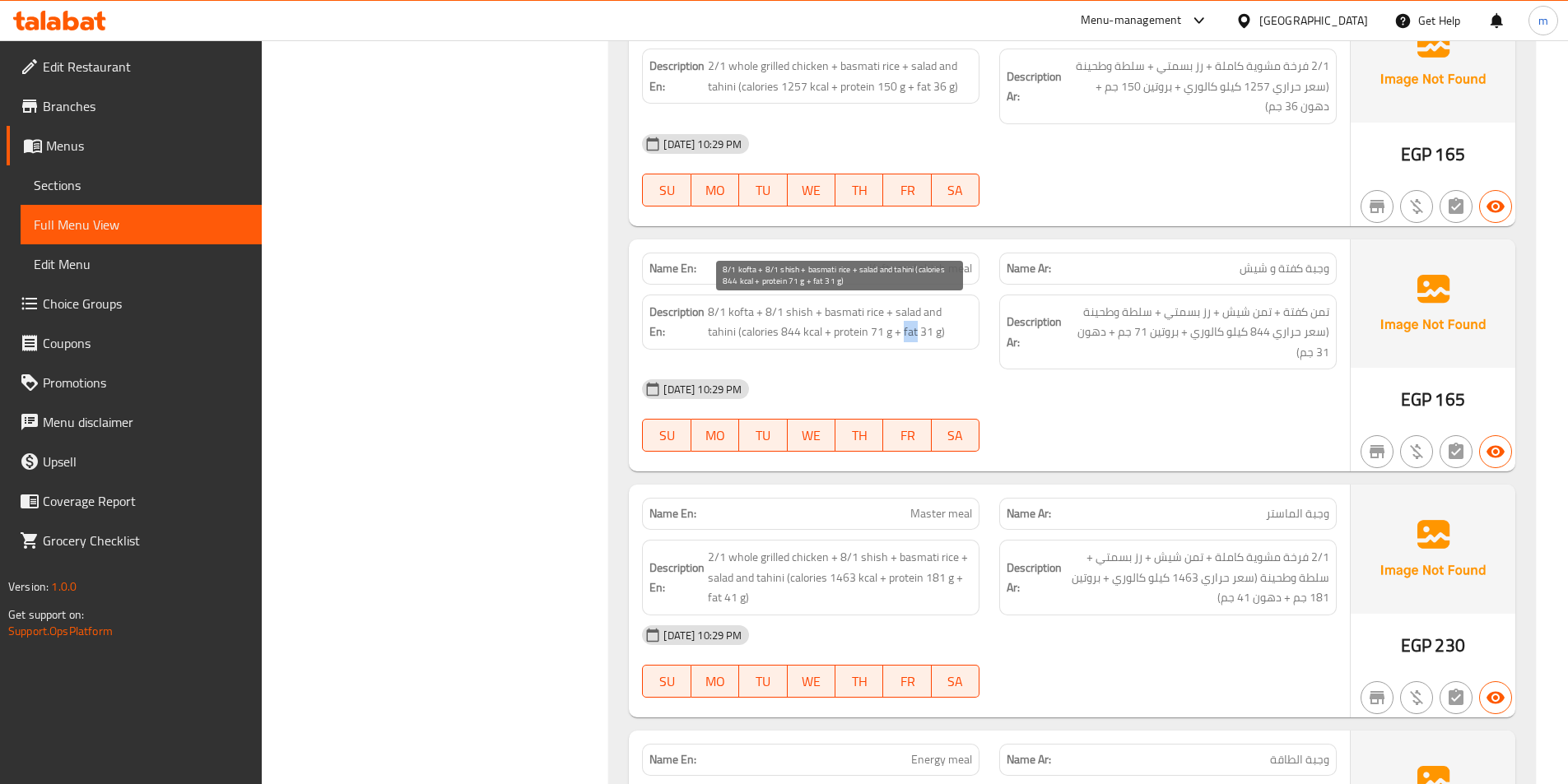
drag, startPoint x: 874, startPoint y: 329, endPoint x: 887, endPoint y: 334, distance: 13.9
click at [887, 334] on span "8/1 kofta + 8/1 shish + basmati rice + salad and tahini (calories 844 kcal + pr…" at bounding box center [839, 322] width 264 height 40
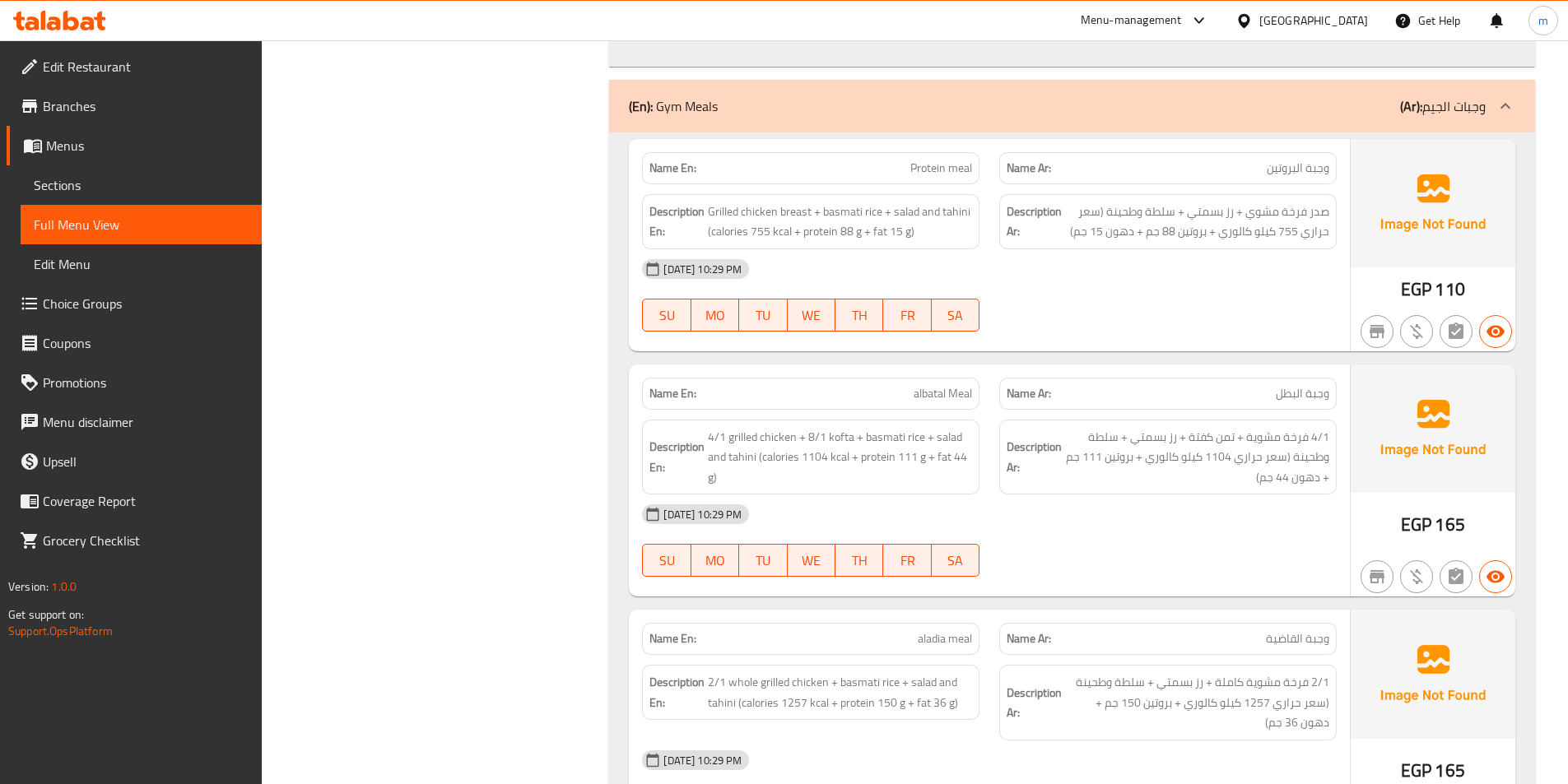
scroll to position [15245, 0]
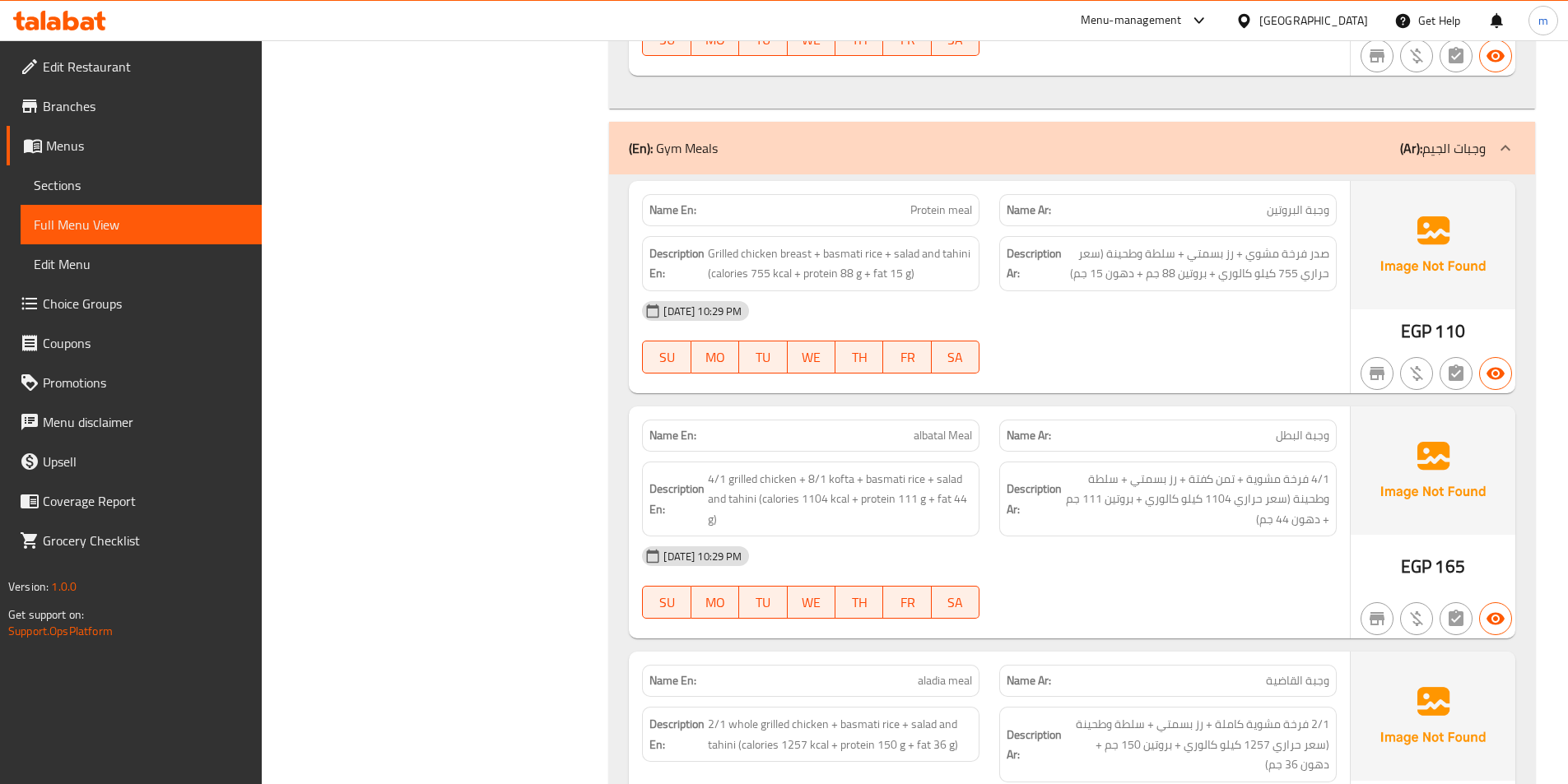
click at [924, 441] on span "albatal Meal" at bounding box center [943, 436] width 58 height 17
drag, startPoint x: 1277, startPoint y: 273, endPoint x: 1220, endPoint y: 274, distance: 57.0
click at [1220, 274] on span "صدر فرخة مشوي + رز بسمتي + سلطة وطحينة (سعر حراري 755 كيلو كالوري + بروتين 88 ج…" at bounding box center [1197, 263] width 264 height 40
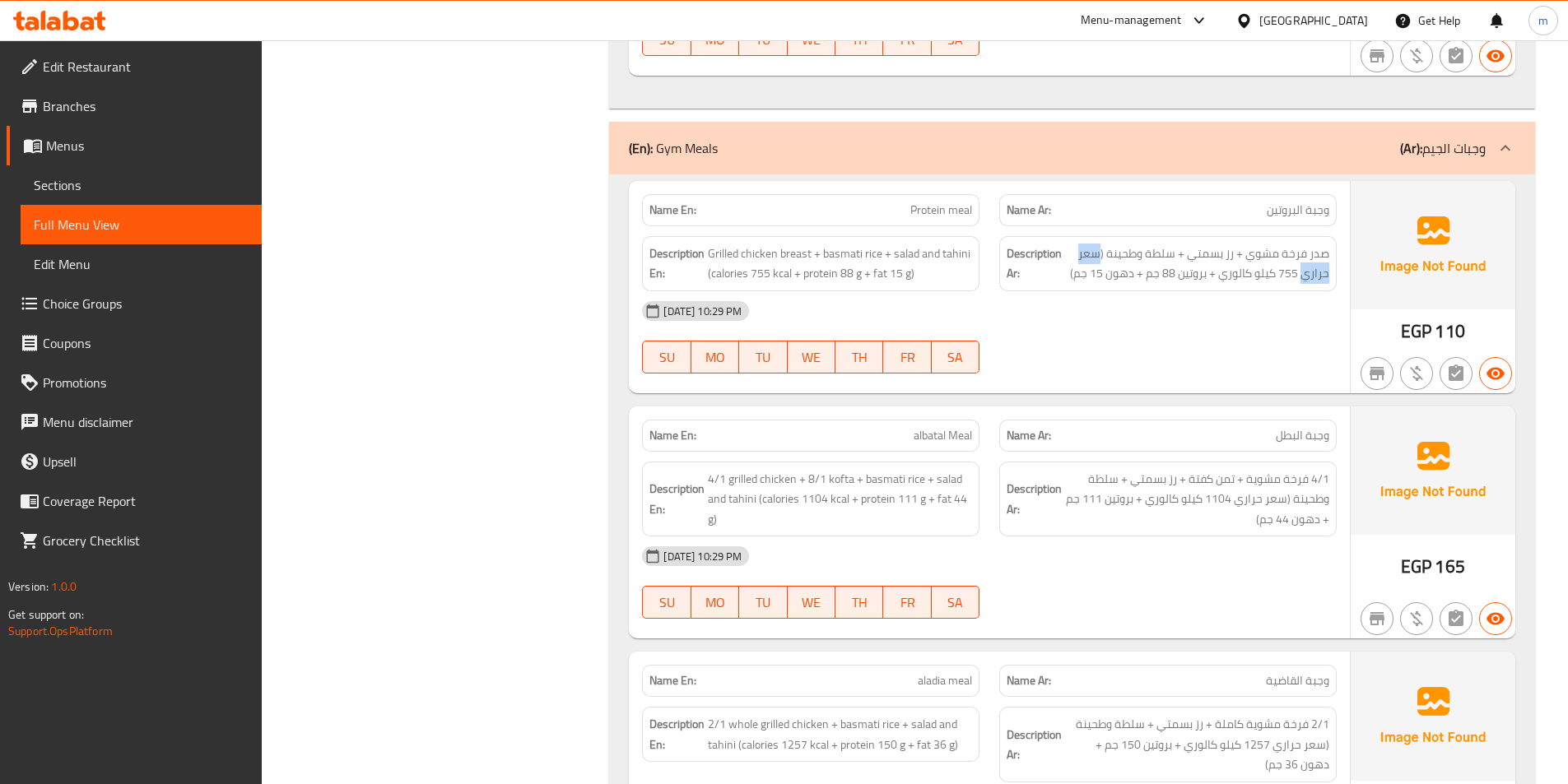
drag, startPoint x: 1102, startPoint y: 249, endPoint x: 1304, endPoint y: 285, distance: 205.2
click at [1304, 285] on div "Description Ar: صدر فرخة مشوي + رز بسمتي + سلطة وطحينة (سعر حراري 755 كيلو كالو…" at bounding box center [1168, 263] width 337 height 55
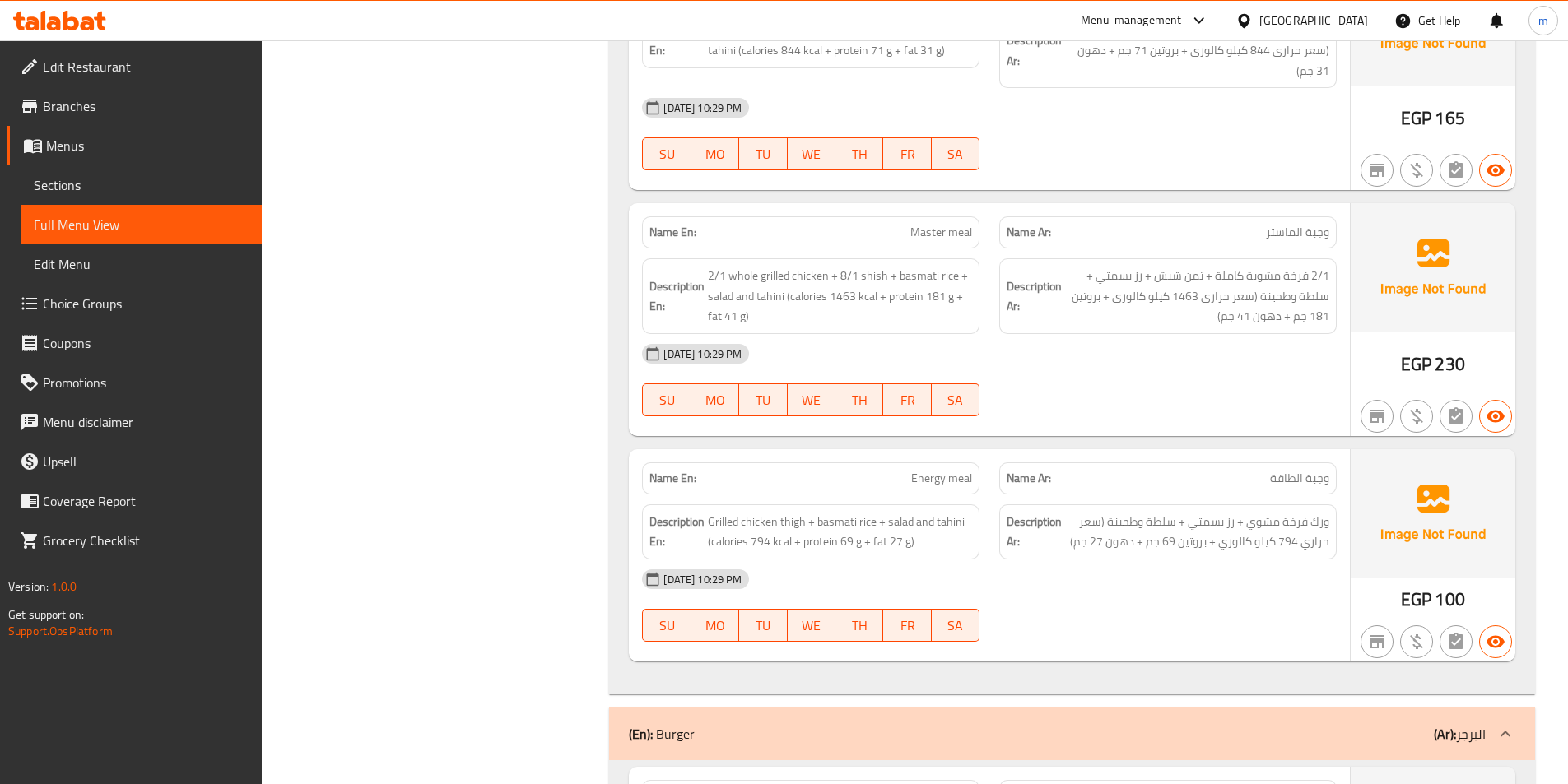
scroll to position [16315, 0]
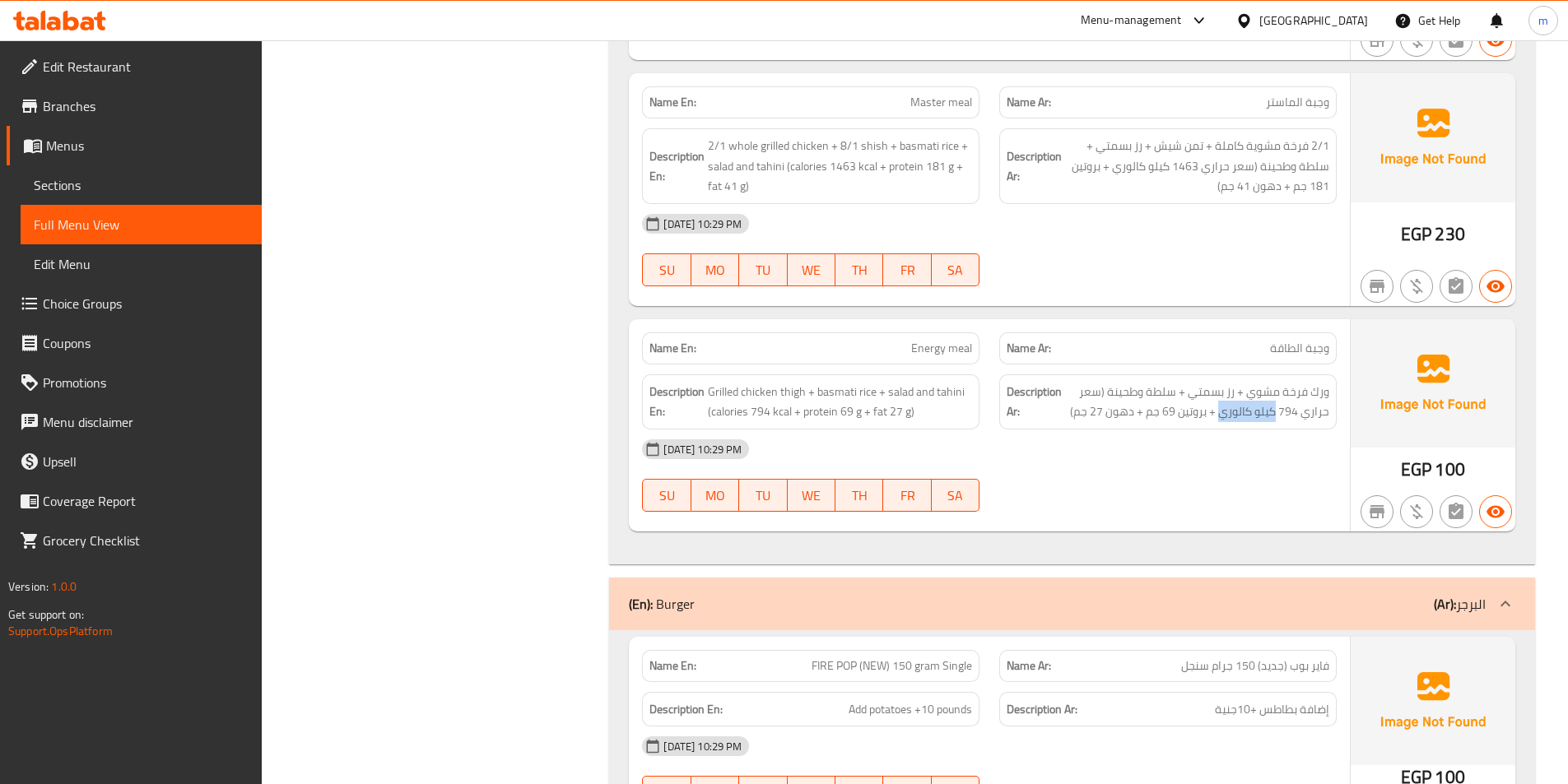
drag, startPoint x: 1278, startPoint y: 408, endPoint x: 1224, endPoint y: 422, distance: 55.8
click at [1224, 422] on div "Description Ar: ورك فرخة مشوي + رز بسمتي + سلطة وطحينة (سعر حراري 794 كيلو كالو…" at bounding box center [1168, 402] width 337 height 55
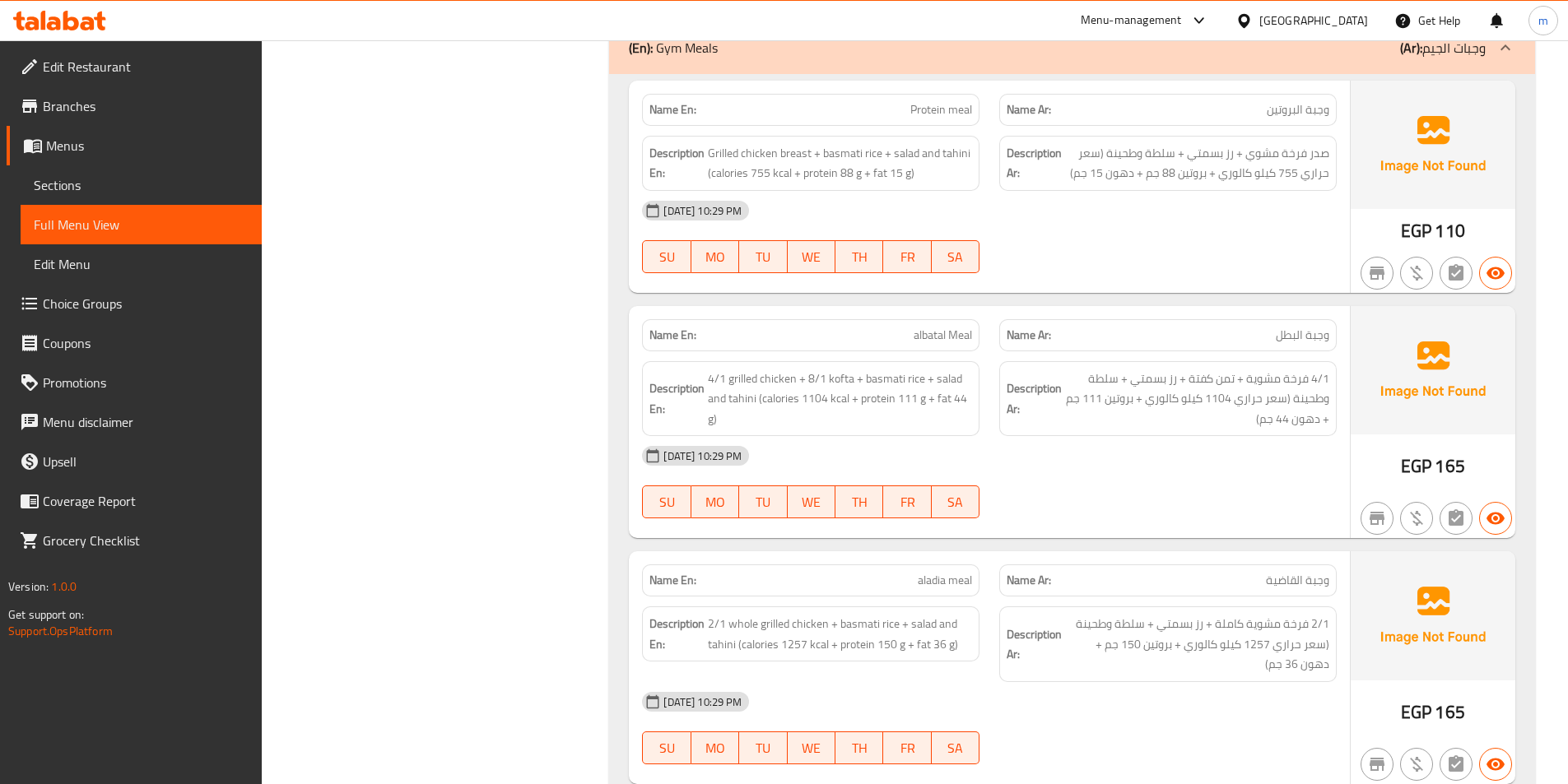
scroll to position [15245, 0]
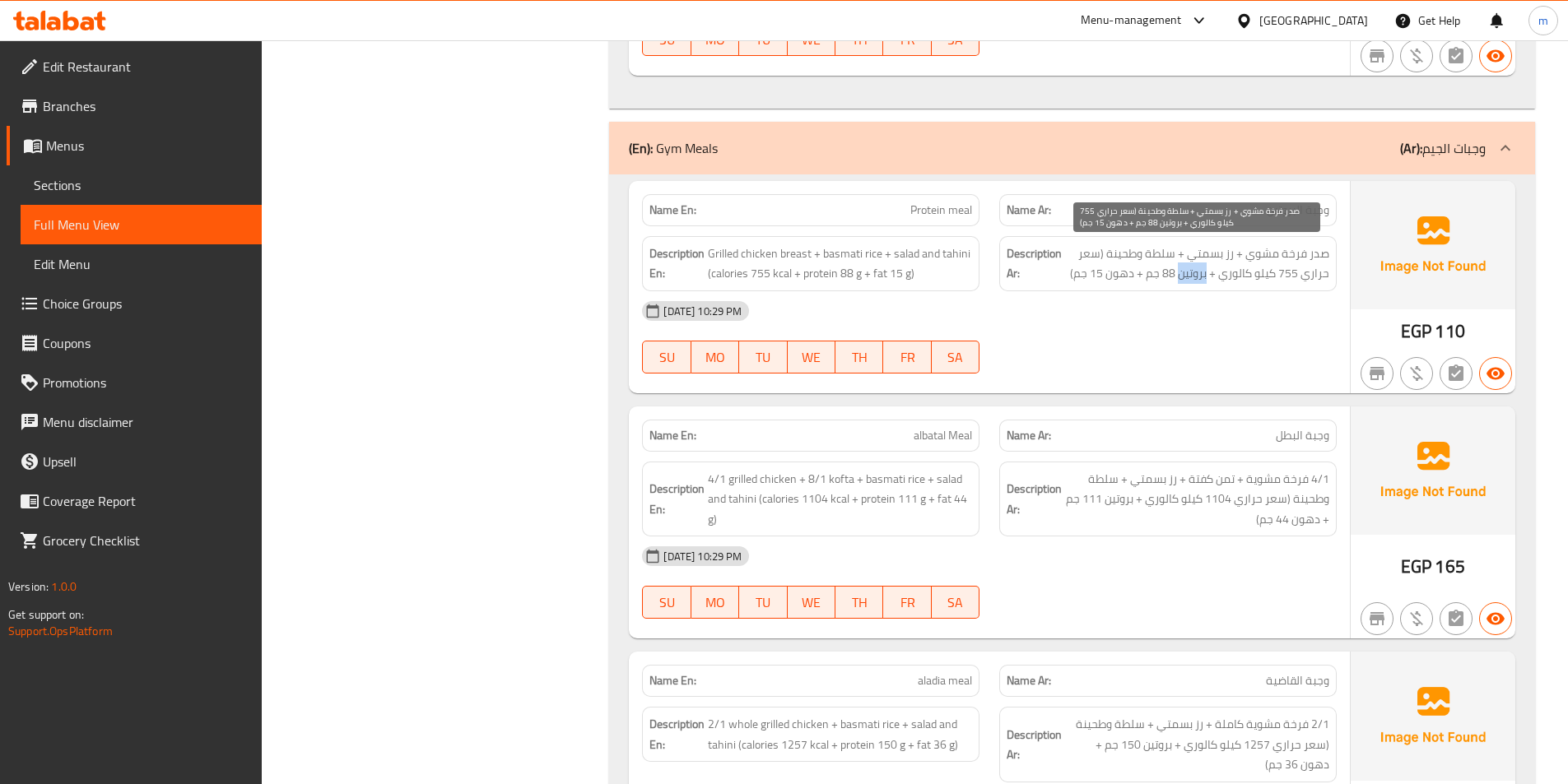
drag, startPoint x: 1209, startPoint y: 276, endPoint x: 1179, endPoint y: 281, distance: 30.4
click at [1179, 281] on span "صدر فرخة مشوي + رز بسمتي + سلطة وطحينة (سعر حراري 755 كيلو كالوري + بروتين 88 ج…" at bounding box center [1197, 263] width 264 height 40
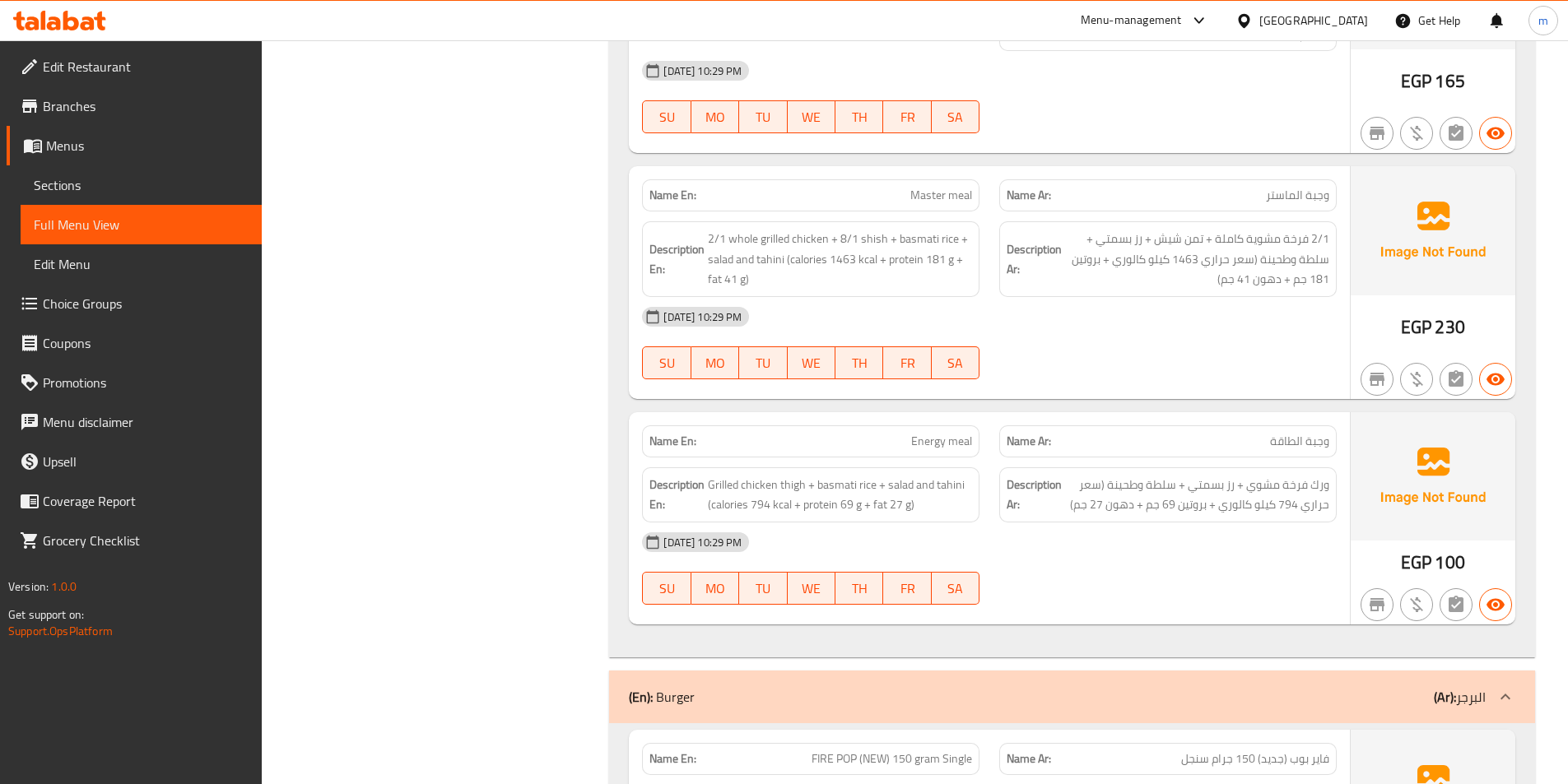
scroll to position [16233, 0]
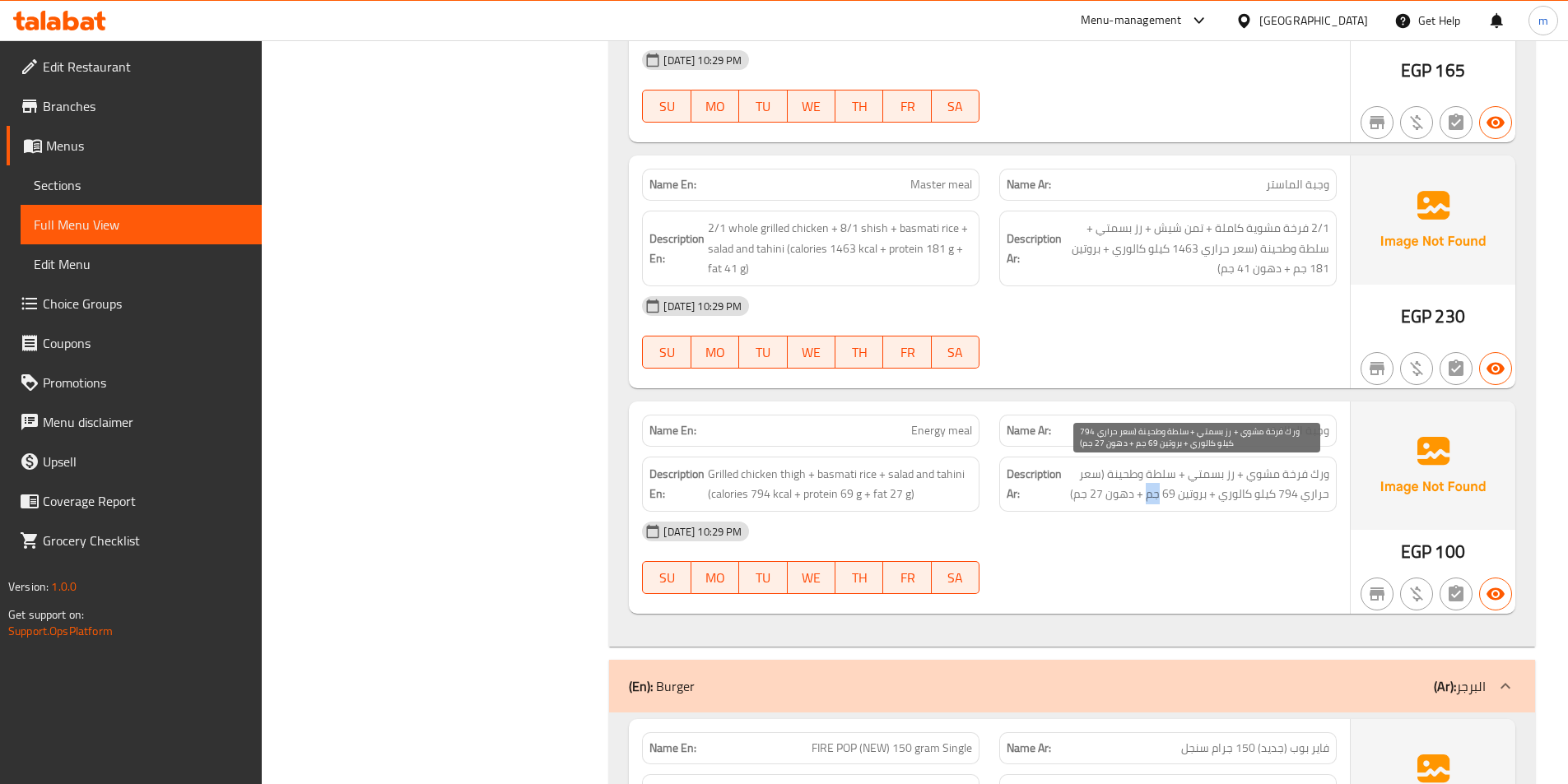
drag, startPoint x: 1159, startPoint y: 495, endPoint x: 1148, endPoint y: 499, distance: 11.7
click at [1148, 499] on span "ورك فرخة مشوي + رز بسمتي + سلطة وطحينة (سعر حراري 794 كيلو كالوري + بروتين 69 ج…" at bounding box center [1197, 484] width 264 height 40
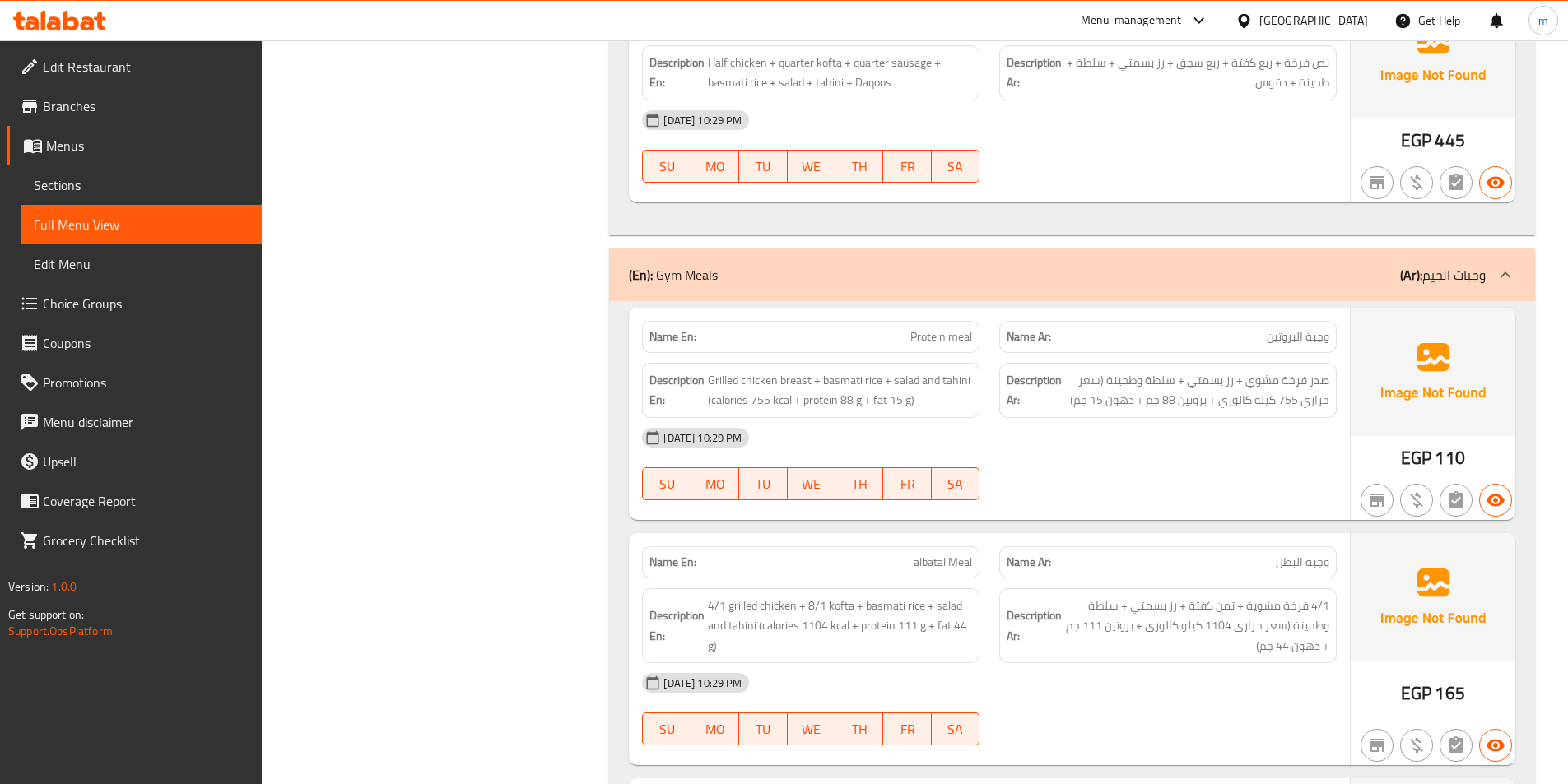
scroll to position [15164, 0]
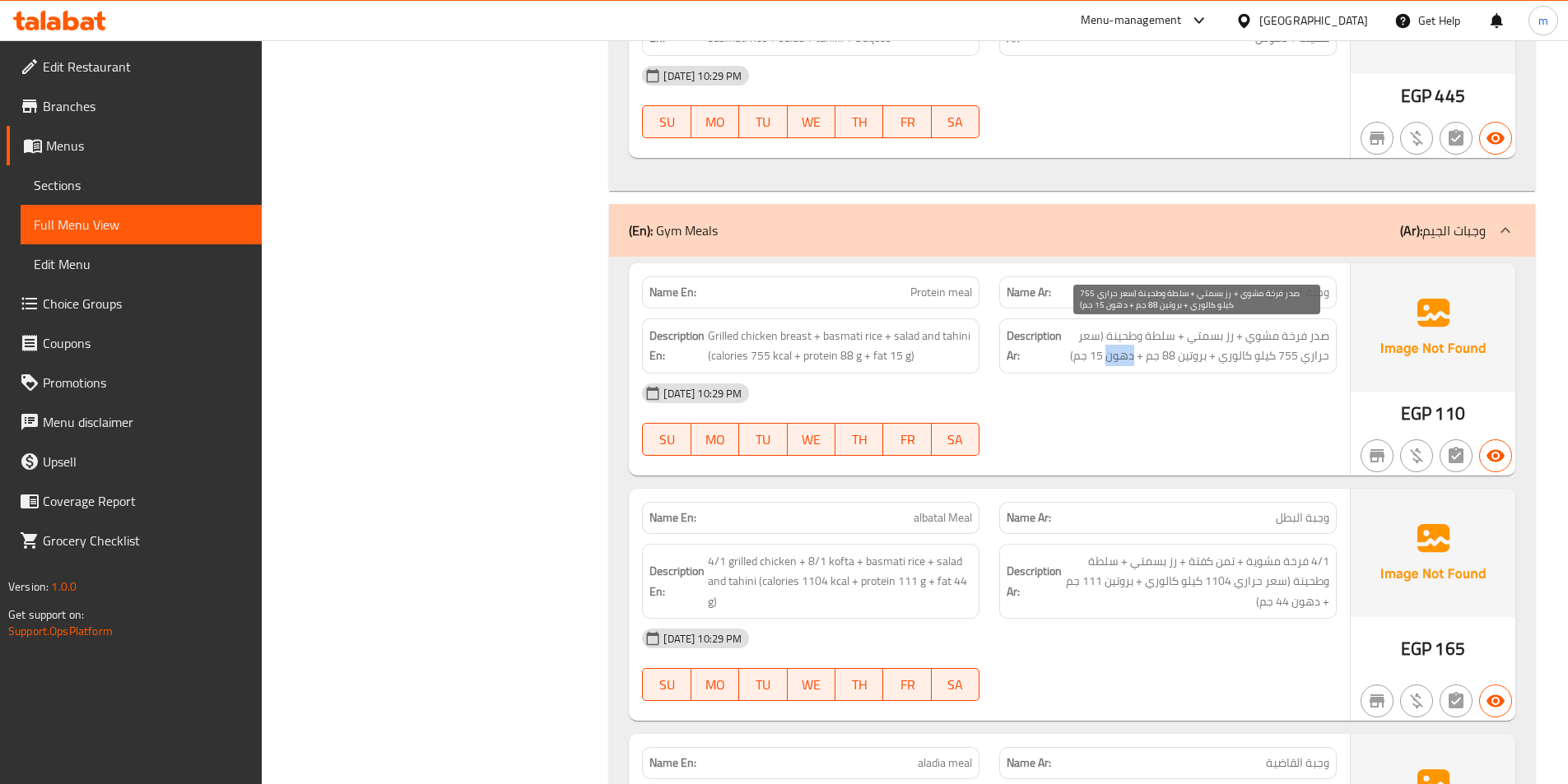
drag, startPoint x: 1134, startPoint y: 355, endPoint x: 1110, endPoint y: 355, distance: 24.0
click at [1110, 355] on span "صدر فرخة مشوي + رز بسمتي + سلطة وطحينة (سعر حراري 755 كيلو كالوري + بروتين 88 ج…" at bounding box center [1197, 346] width 264 height 40
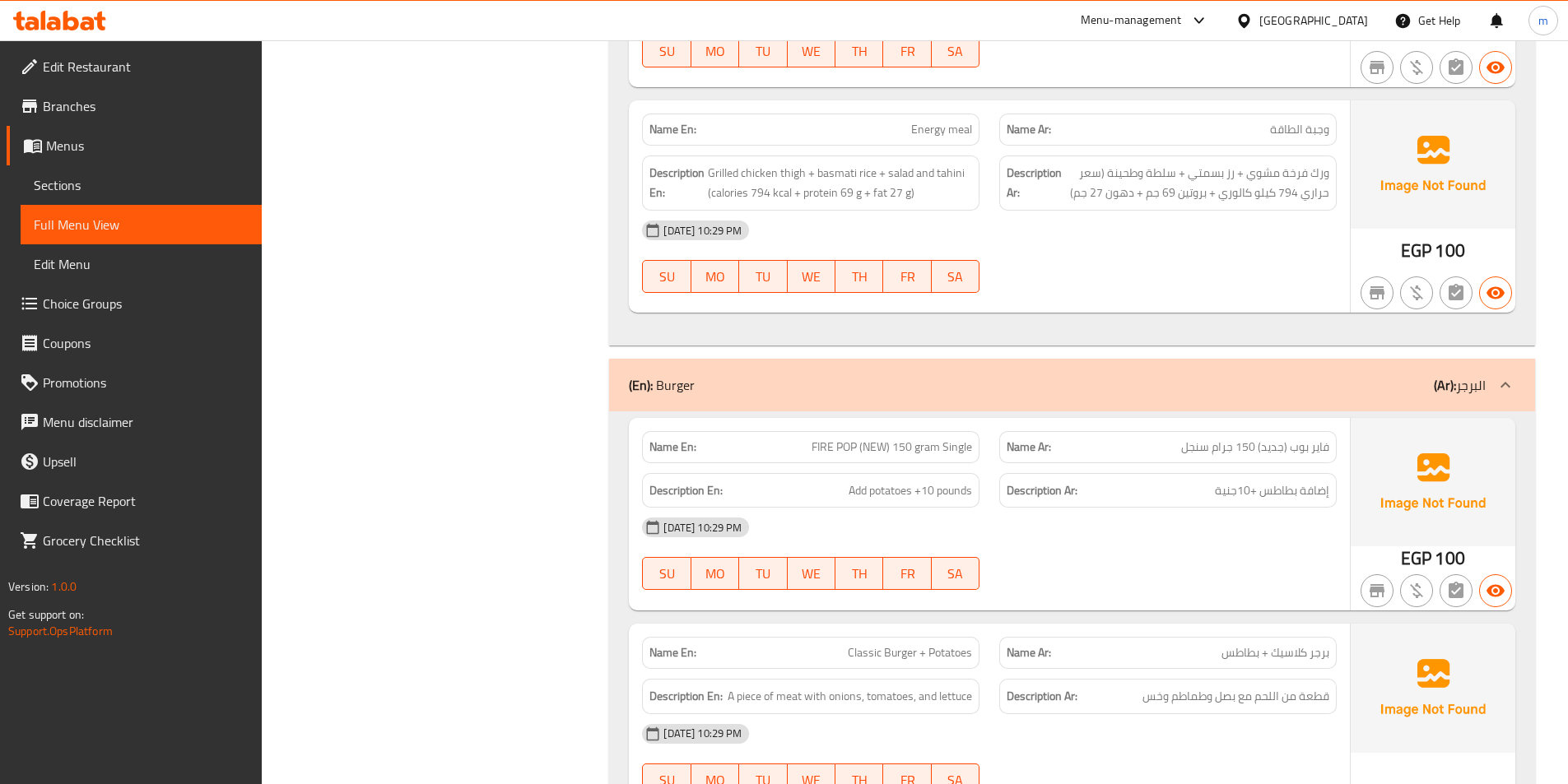
scroll to position [16562, 0]
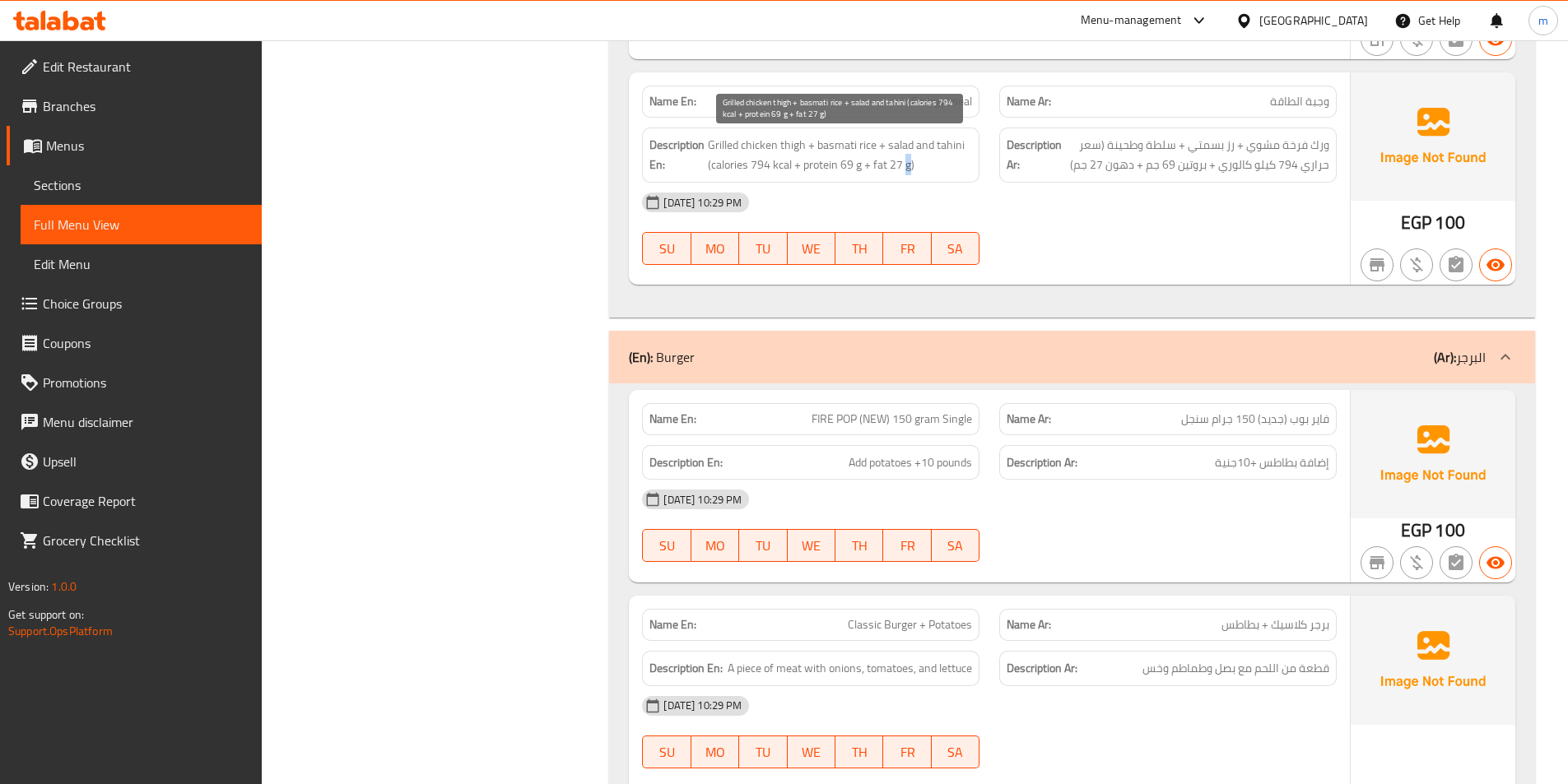
click at [908, 169] on span "Grilled chicken thigh + basmati rice + salad and tahini (calories 794 kcal + pr…" at bounding box center [839, 155] width 264 height 40
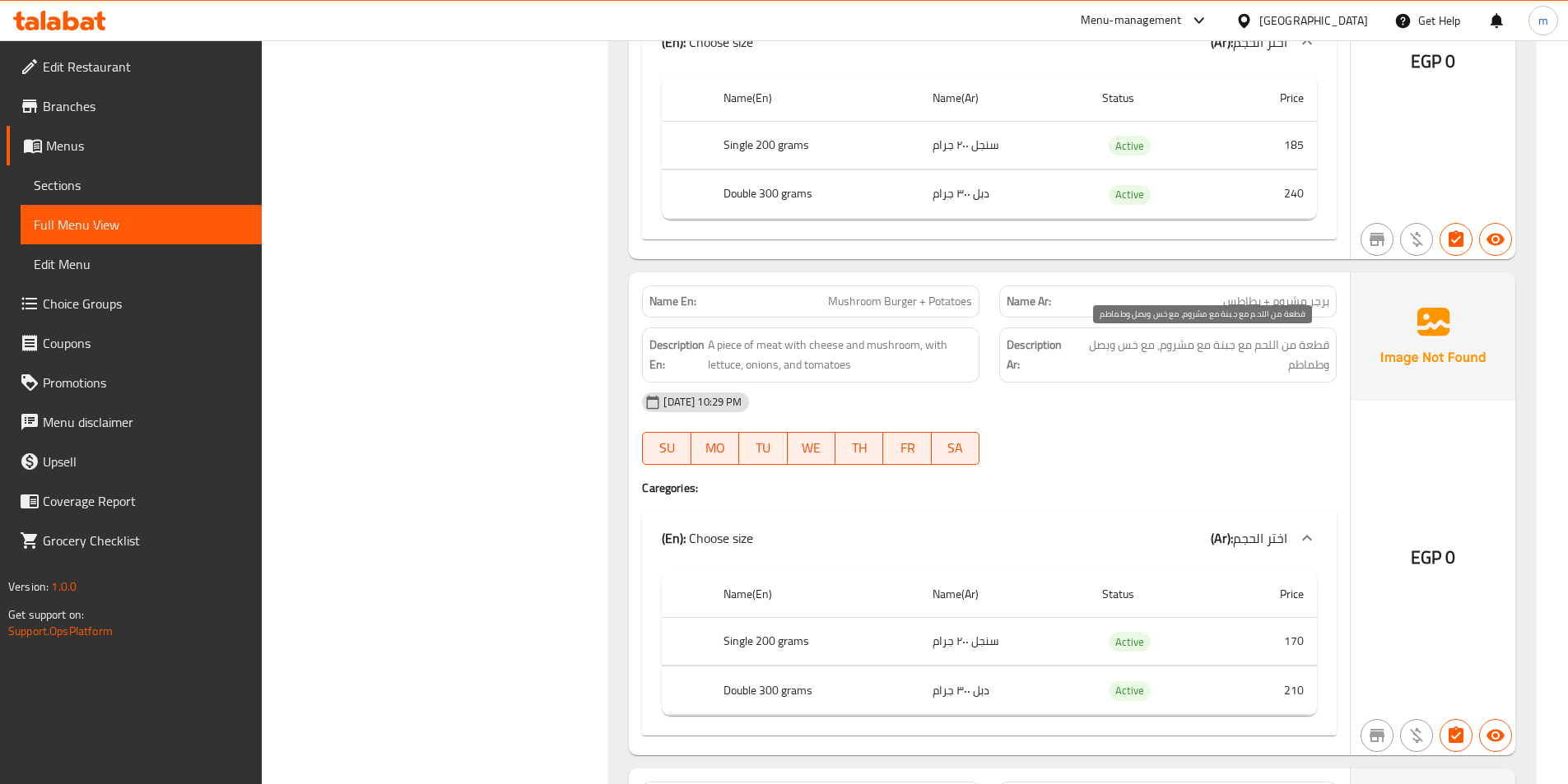
scroll to position [18870, 0]
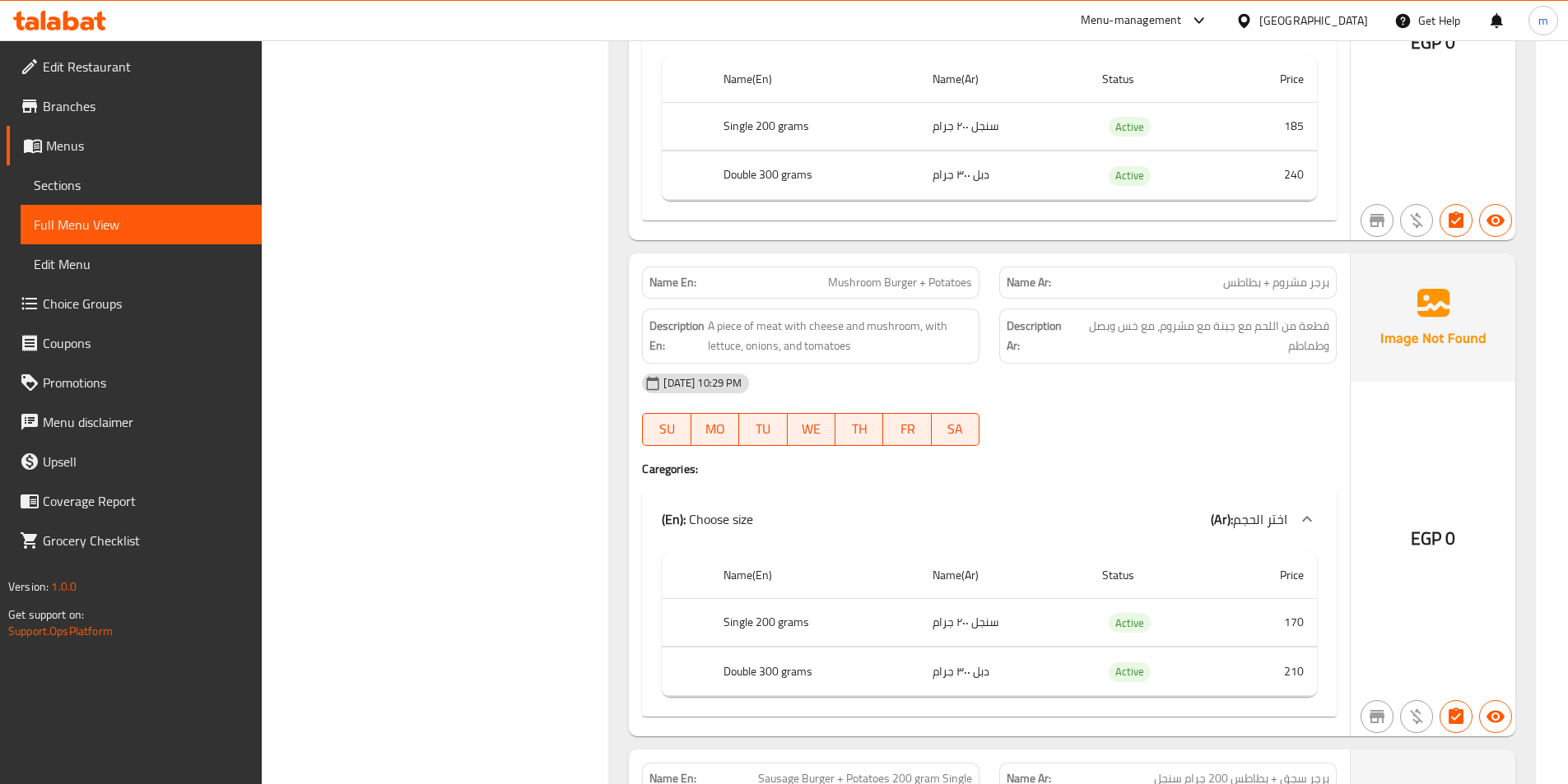
click at [941, 262] on div "Name En: Mushroom Burger + Potatoes" at bounding box center [811, 282] width 357 height 52
click at [937, 284] on span "Mushroom Burger + Potatoes" at bounding box center [899, 283] width 144 height 17
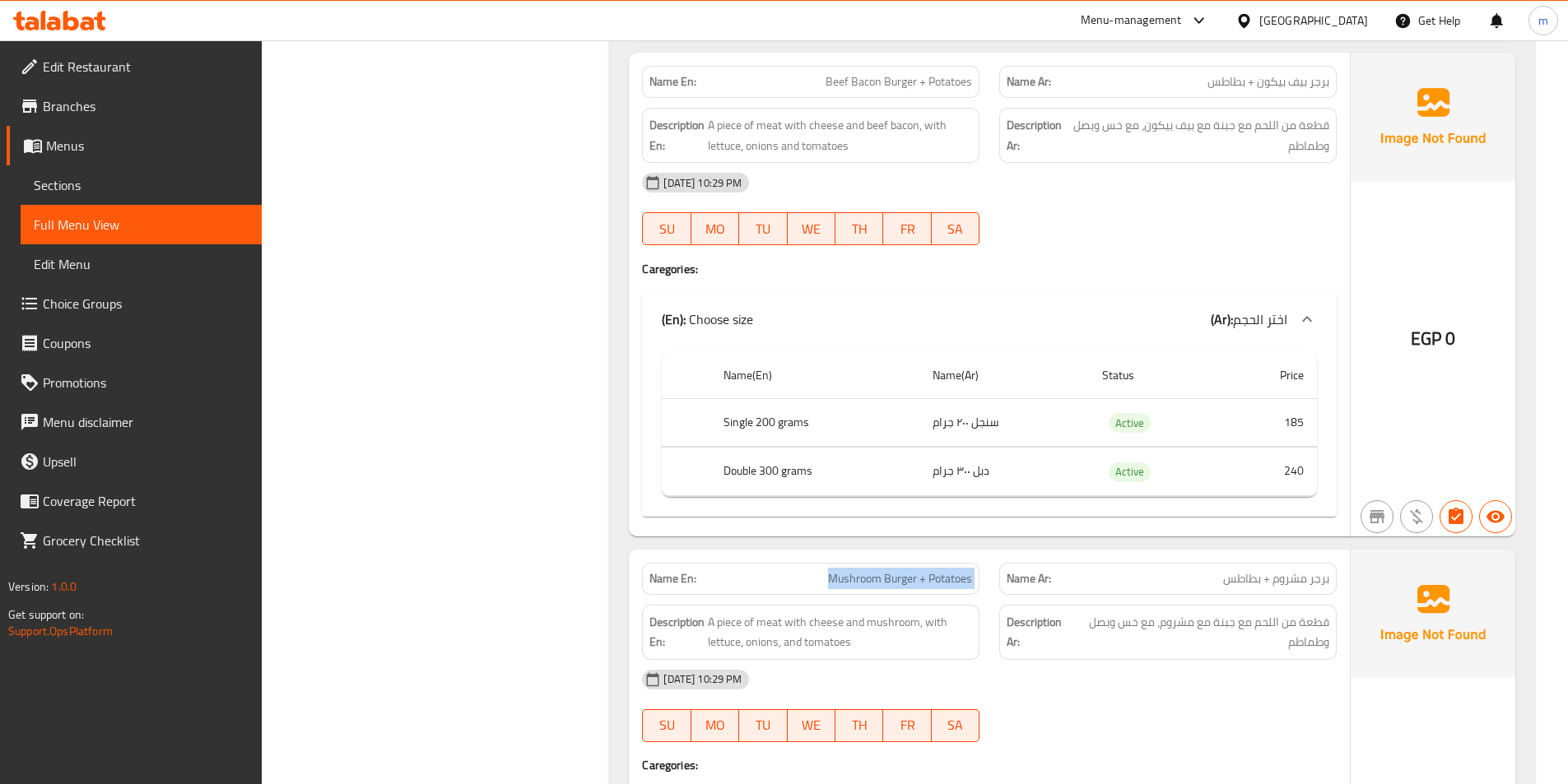
scroll to position [18540, 0]
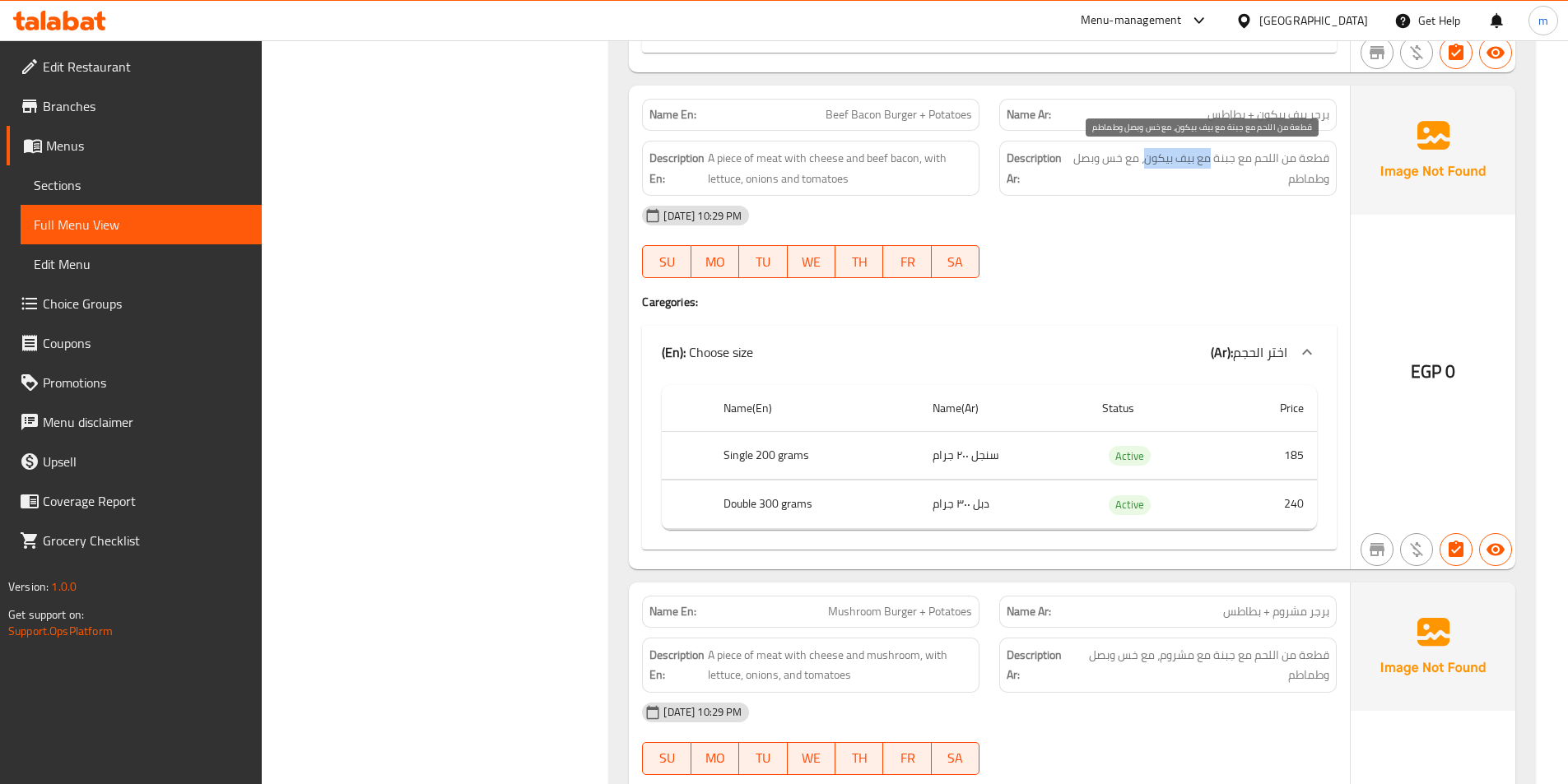
drag, startPoint x: 1208, startPoint y: 161, endPoint x: 1144, endPoint y: 168, distance: 64.4
click at [1144, 168] on span "قطعة من اللحم مع جبنة مع بيف بيكون، مع خس وبصل وطماطم" at bounding box center [1200, 168] width 258 height 40
drag, startPoint x: 925, startPoint y: 158, endPoint x: 824, endPoint y: 192, distance: 106.6
click at [824, 192] on div "Description En: A piece of meat with cheese and beef bacon, with lettuce, onion…" at bounding box center [810, 168] width 337 height 55
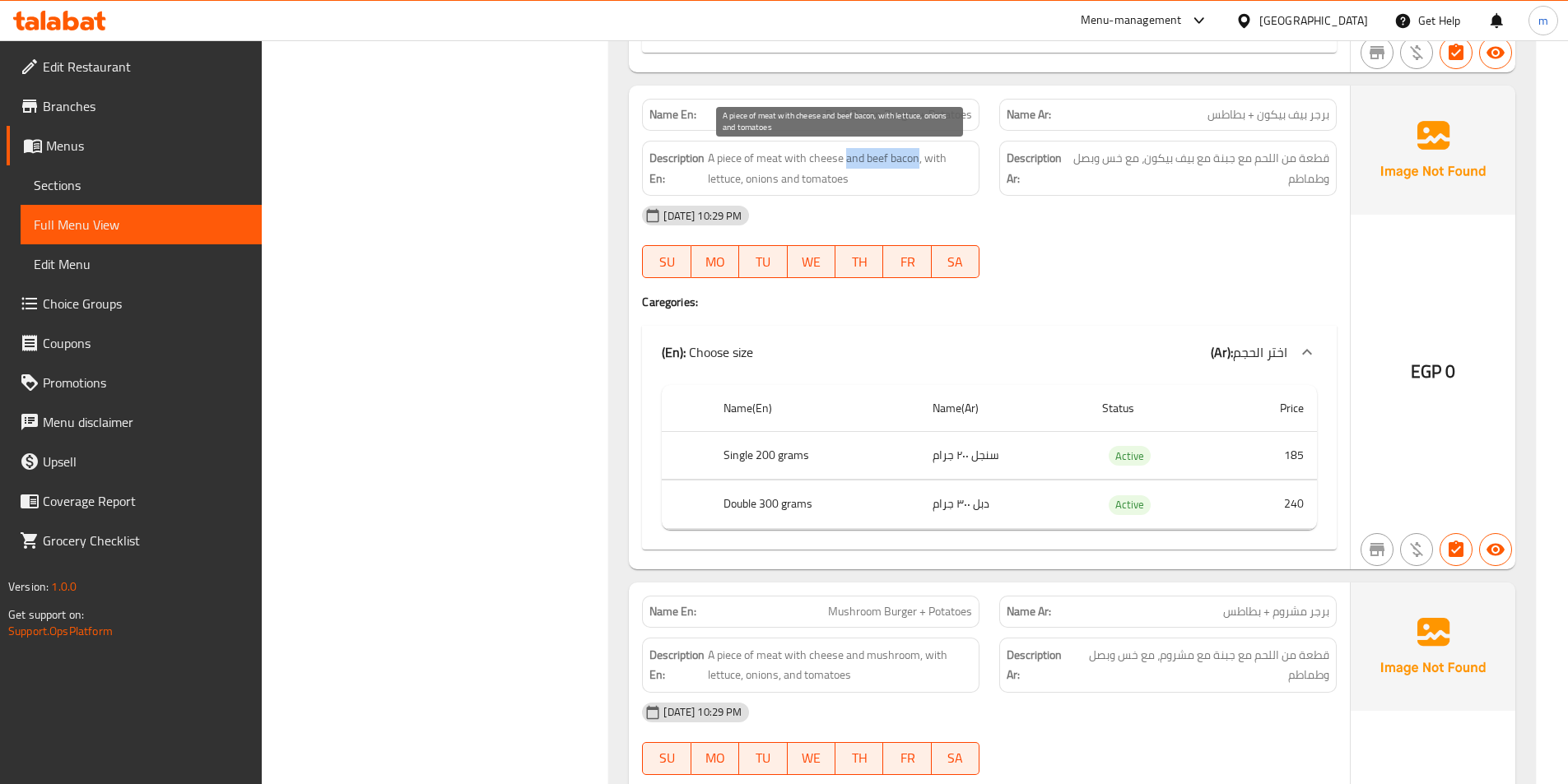
drag, startPoint x: 845, startPoint y: 161, endPoint x: 918, endPoint y: 156, distance: 73.2
click at [918, 156] on span "A piece of meat with cheese and beef bacon, with lettuce, onions and tomatoes" at bounding box center [839, 168] width 264 height 40
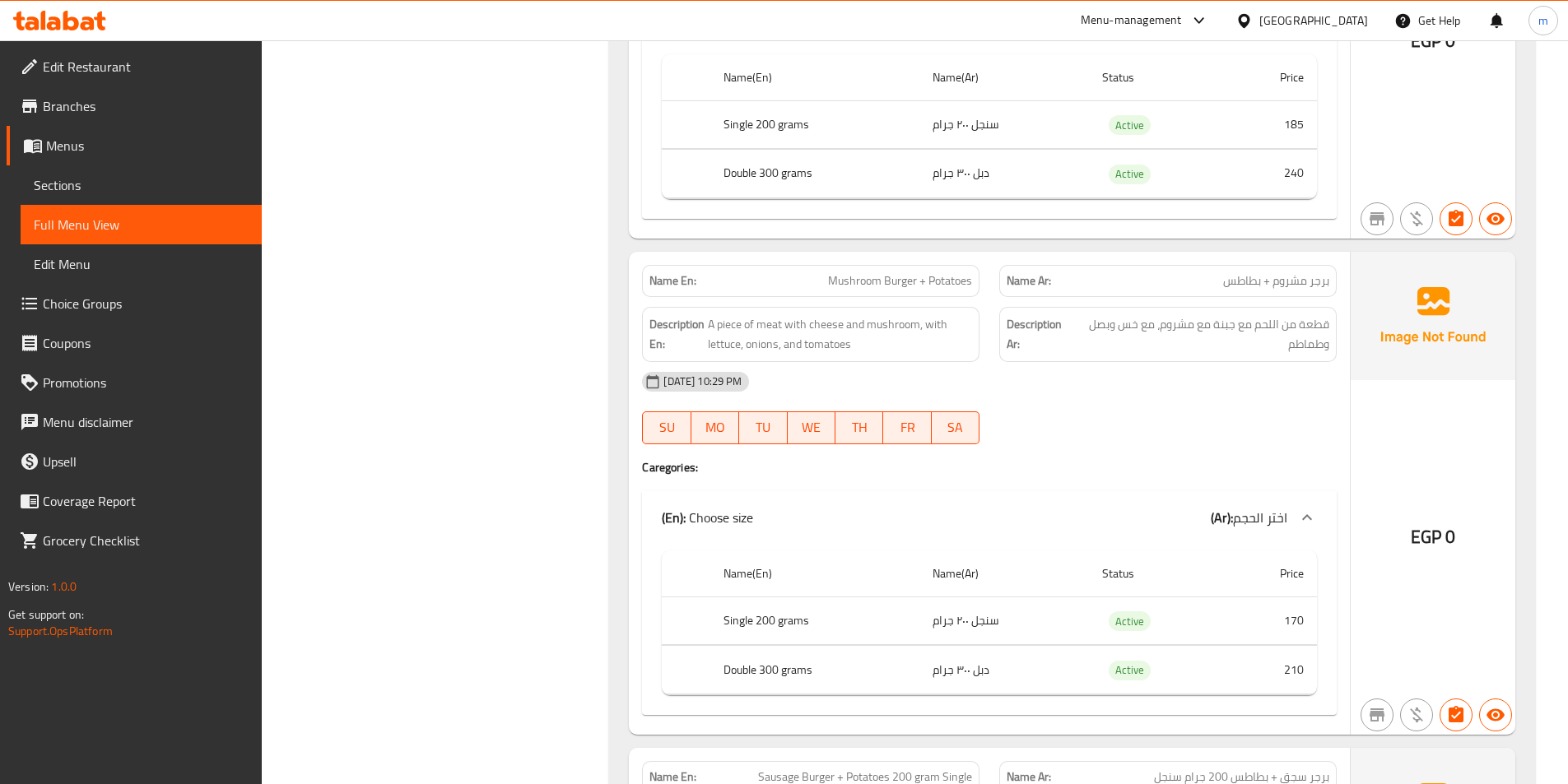
scroll to position [19034, 0]
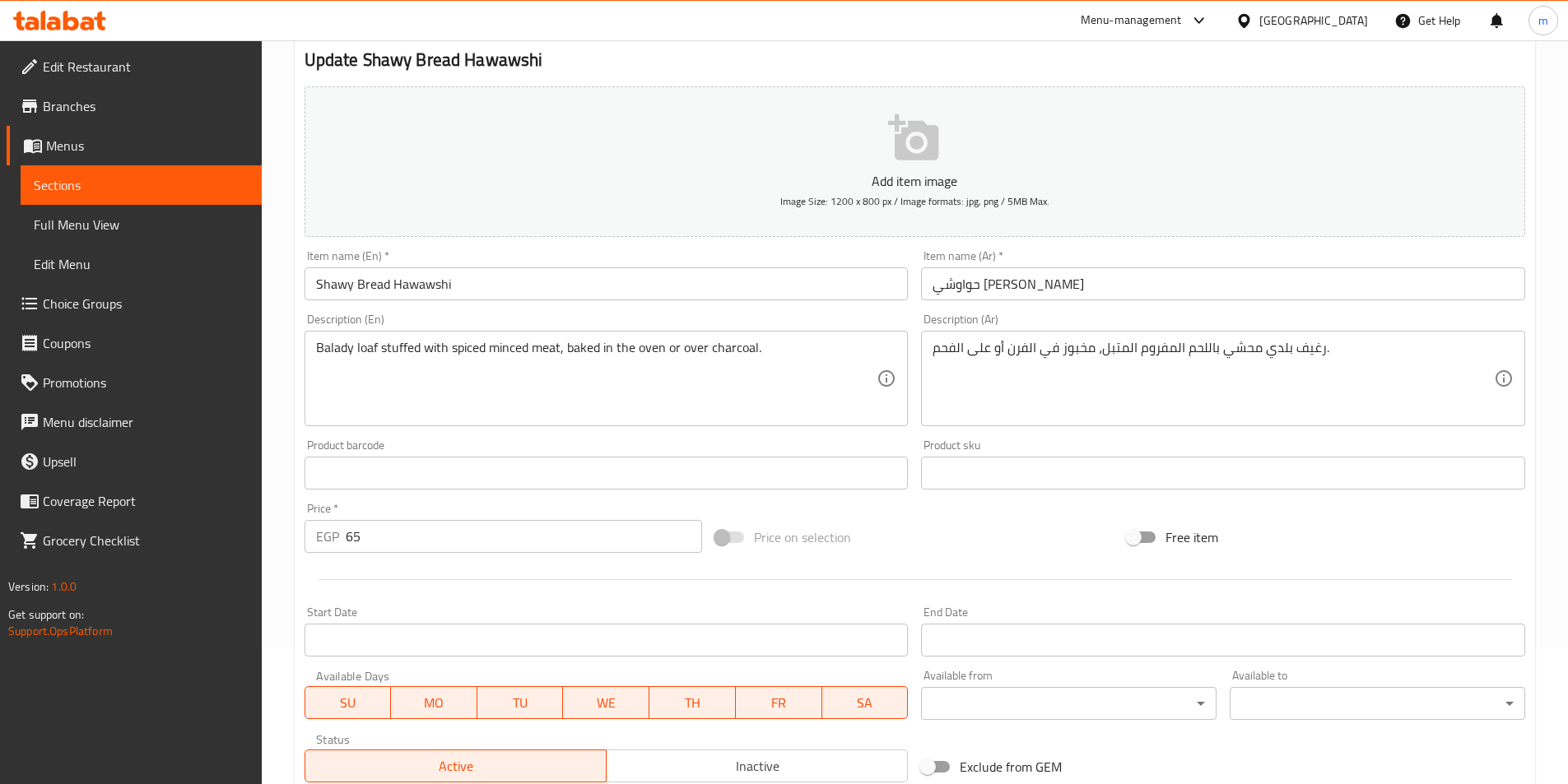
scroll to position [406, 0]
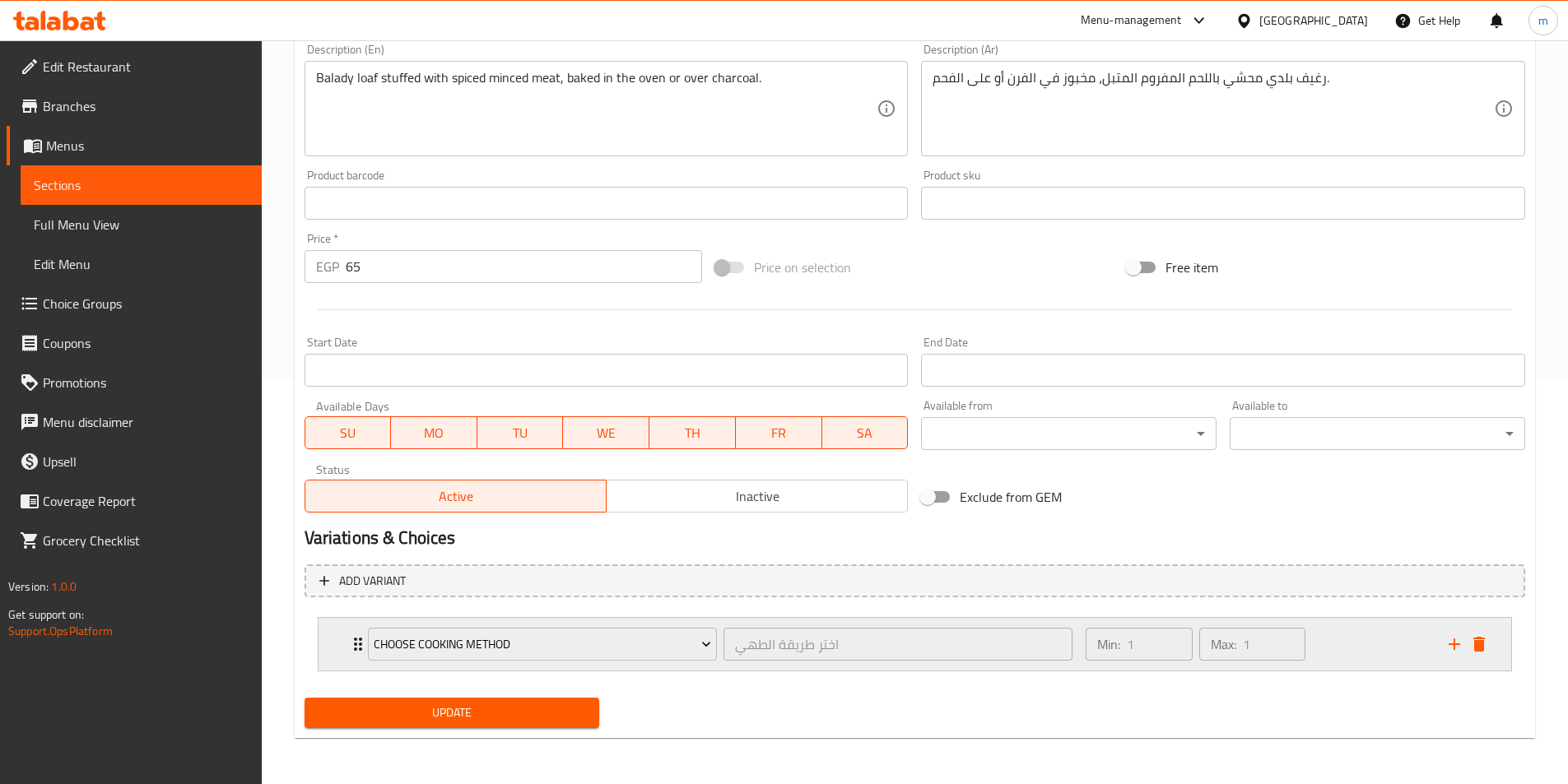
click at [1326, 639] on div "Min: 1 ​ Max: 1 ​" at bounding box center [1256, 644] width 362 height 53
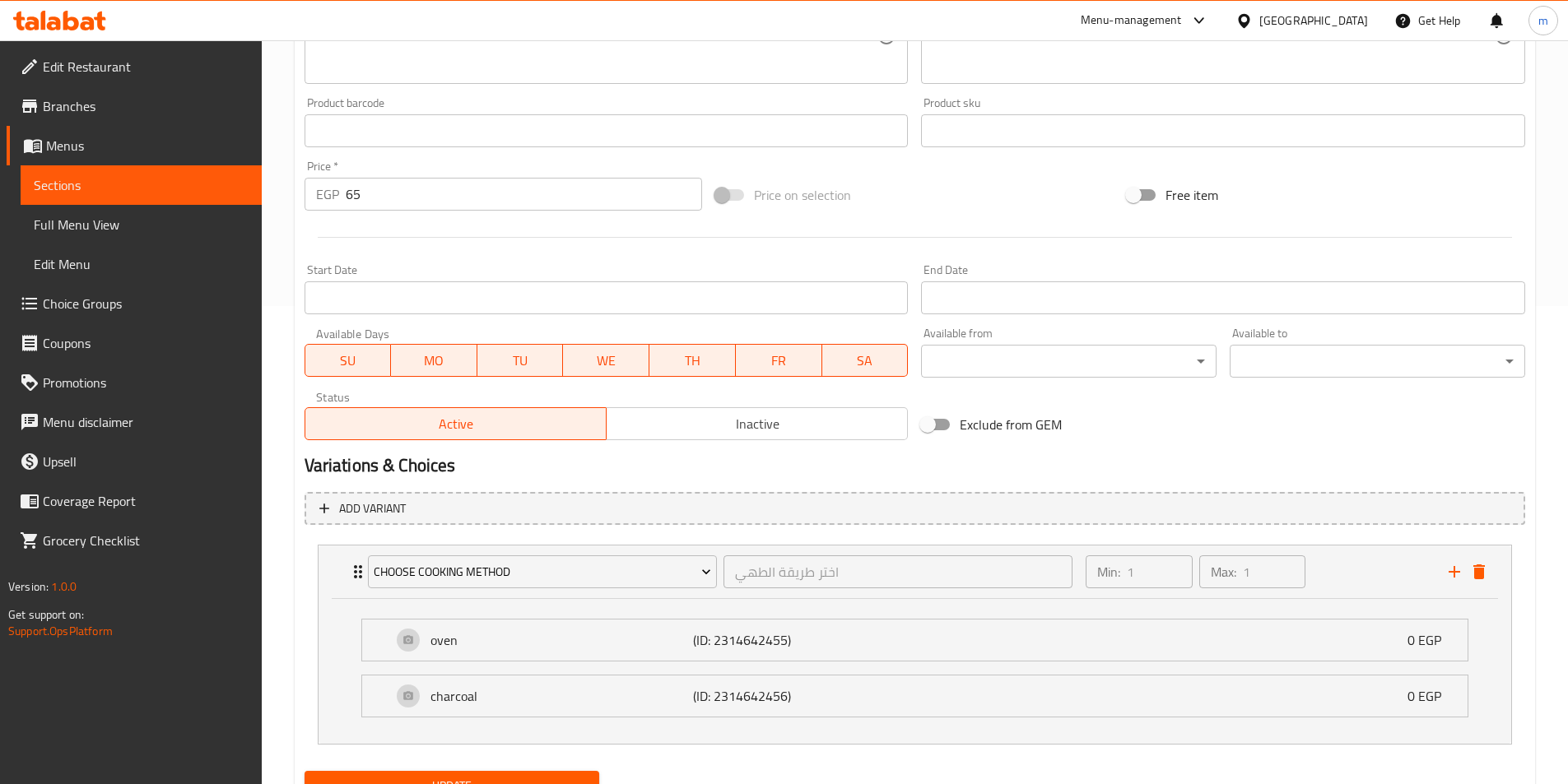
scroll to position [551, 0]
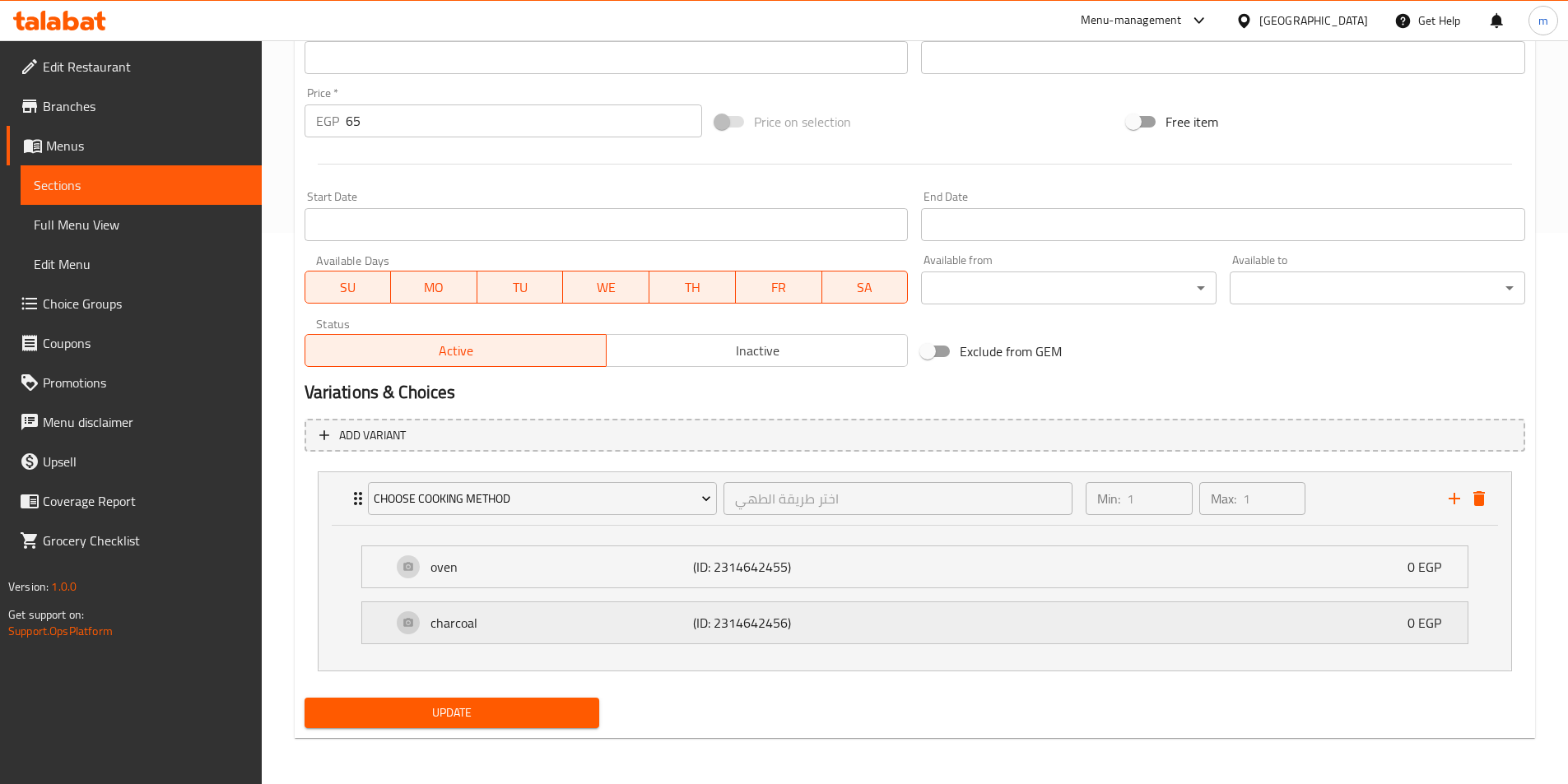
click at [1087, 634] on div "charcoal (ID: 2314642456) 0 EGP" at bounding box center [920, 623] width 1056 height 41
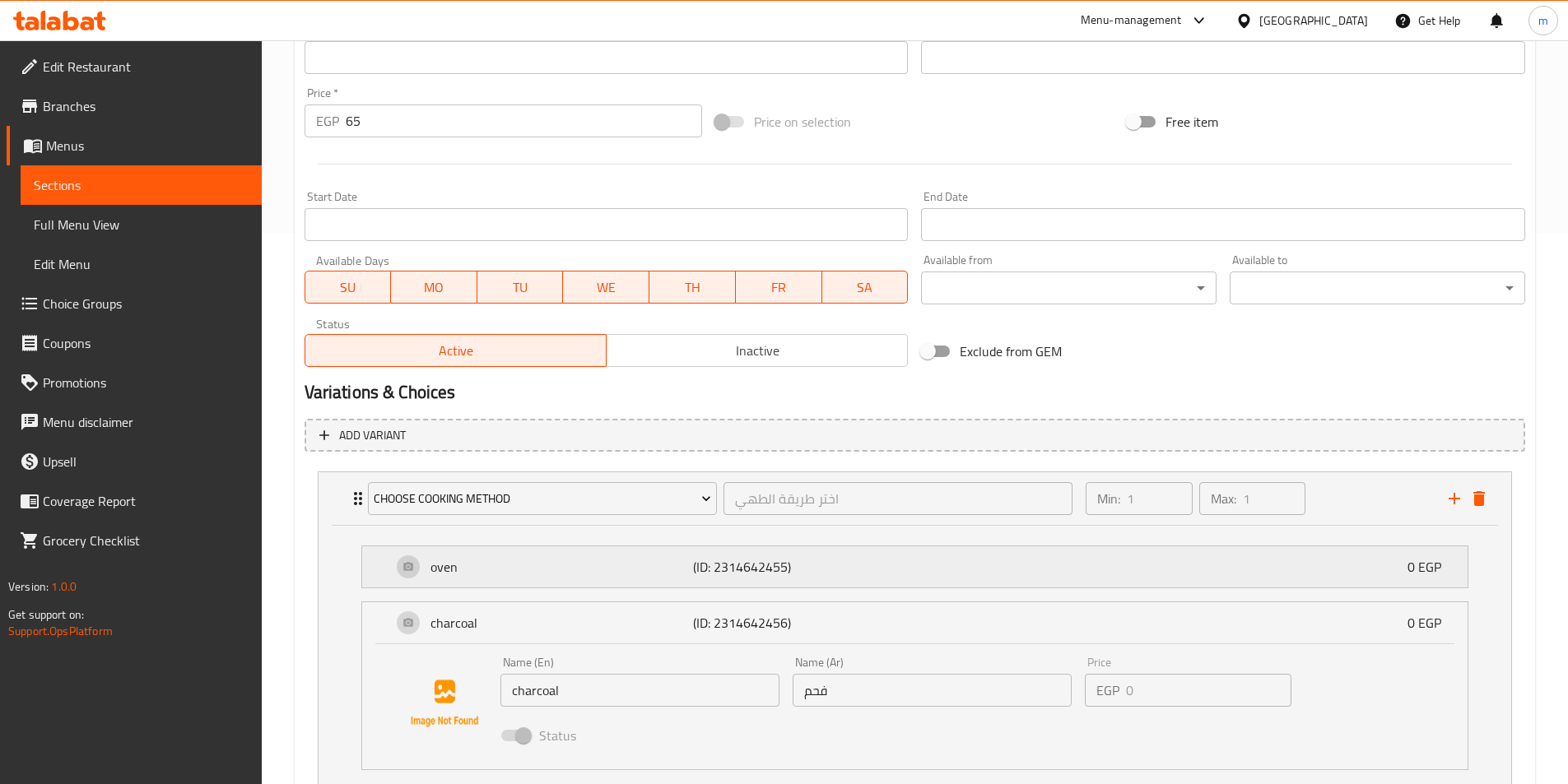
click at [1082, 573] on div "oven (ID: 2314642455) 0 EGP" at bounding box center [920, 567] width 1056 height 41
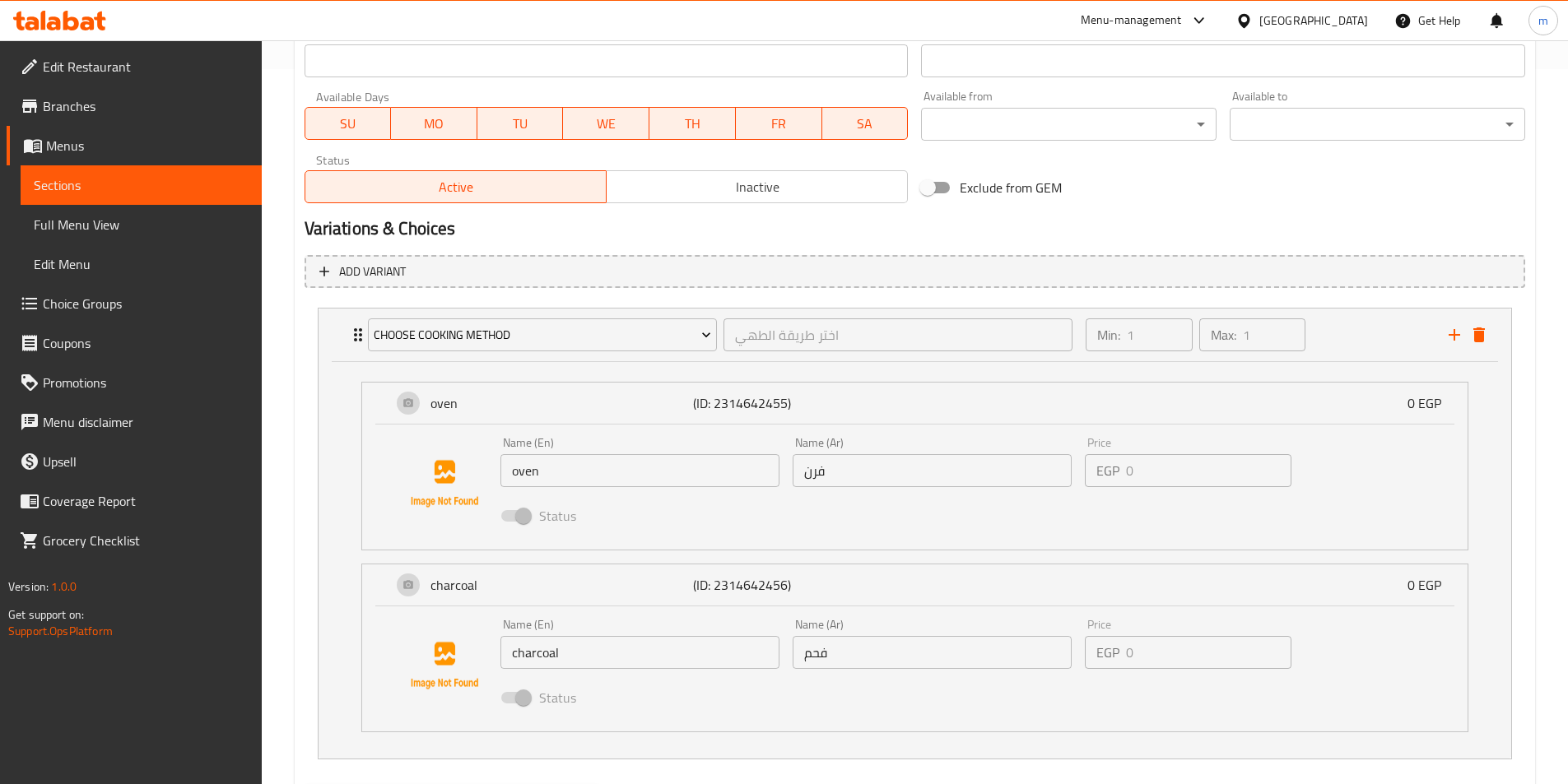
scroll to position [715, 0]
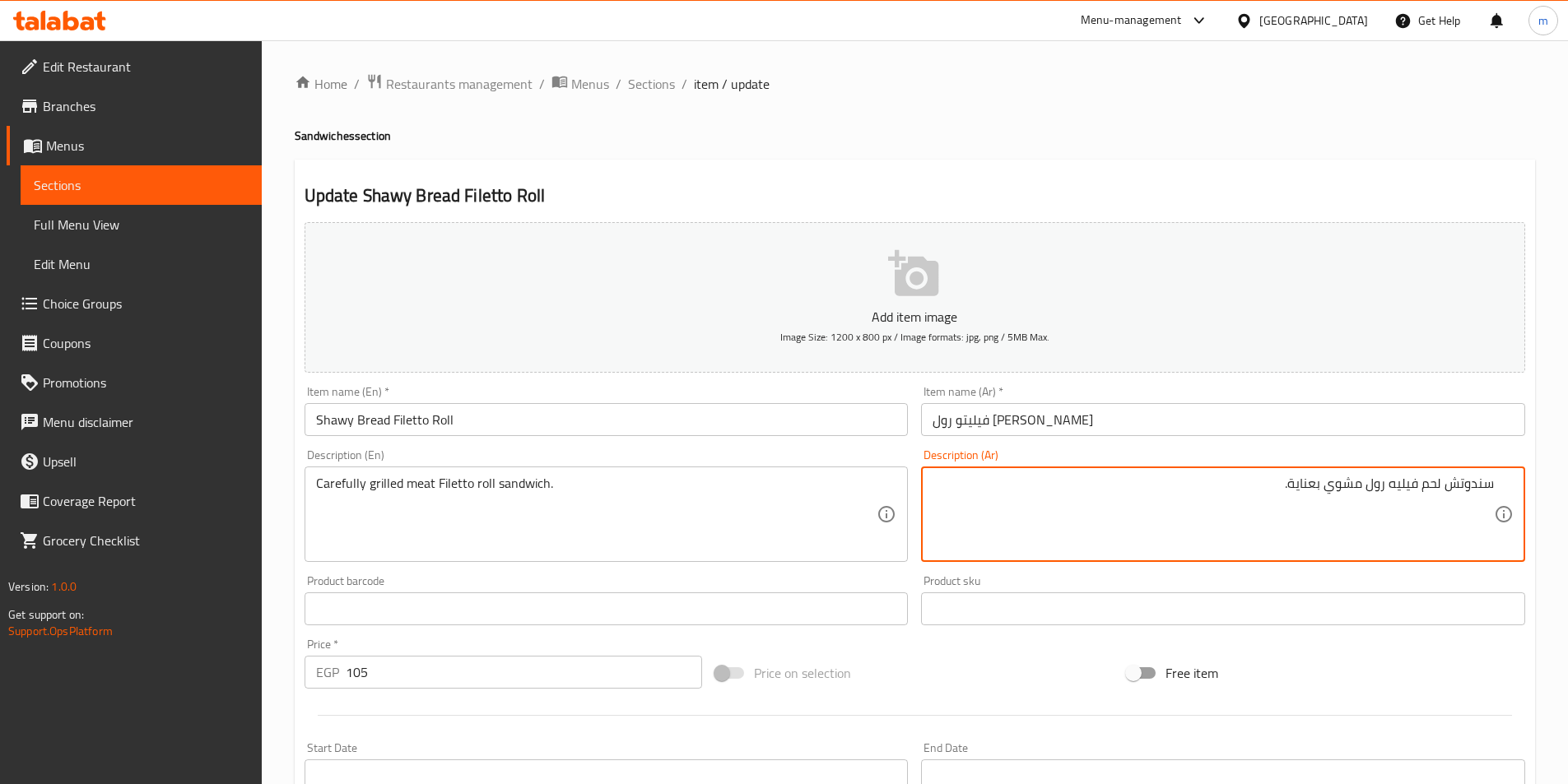
drag, startPoint x: 1391, startPoint y: 480, endPoint x: 1398, endPoint y: 449, distance: 31.8
click at [1419, 476] on textarea "سندوتش لحم فيليه رول مشوي بعناية." at bounding box center [1214, 514] width 562 height 78
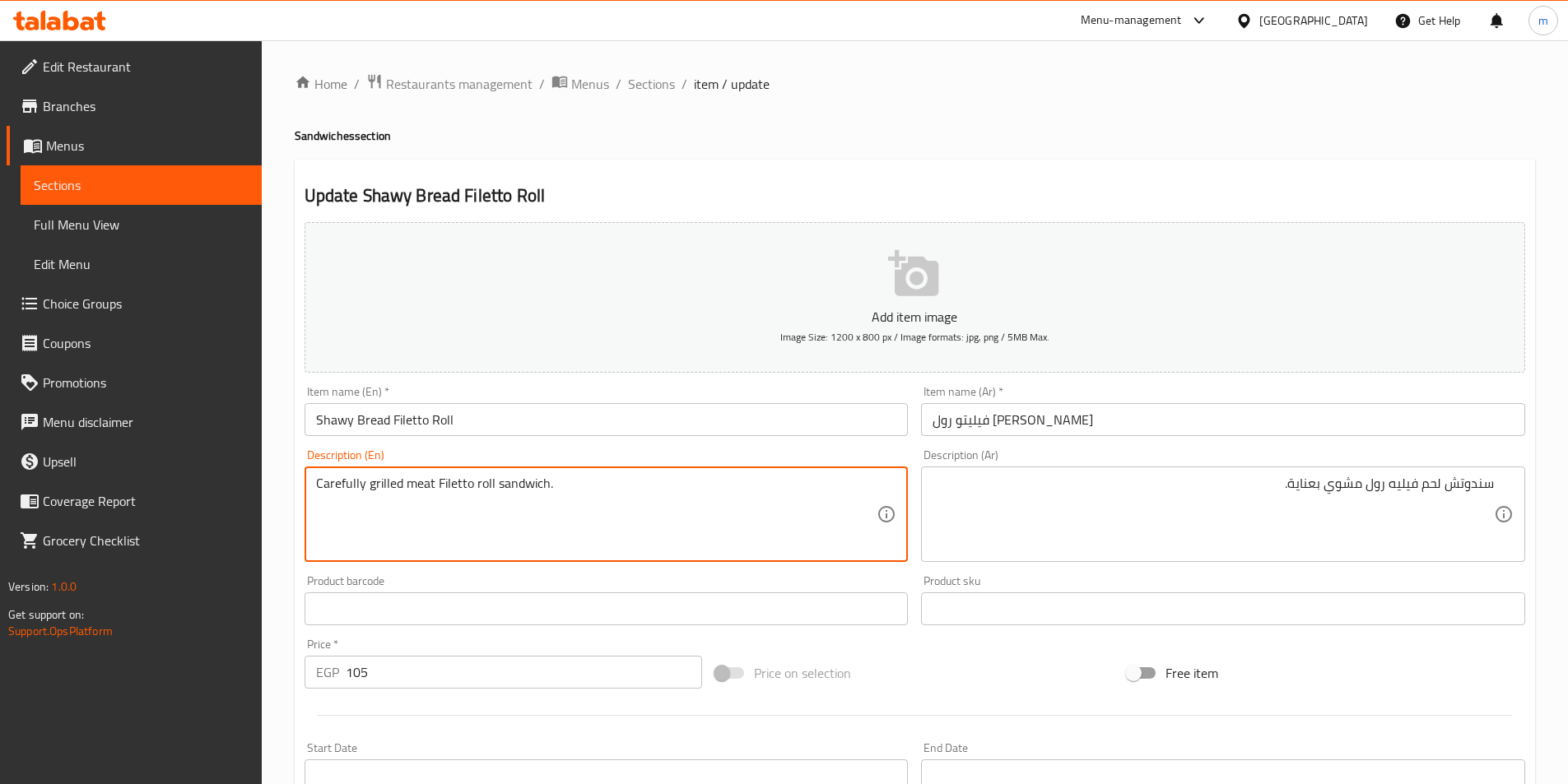
drag, startPoint x: 436, startPoint y: 487, endPoint x: 471, endPoint y: 488, distance: 35.0
paste textarea "let"
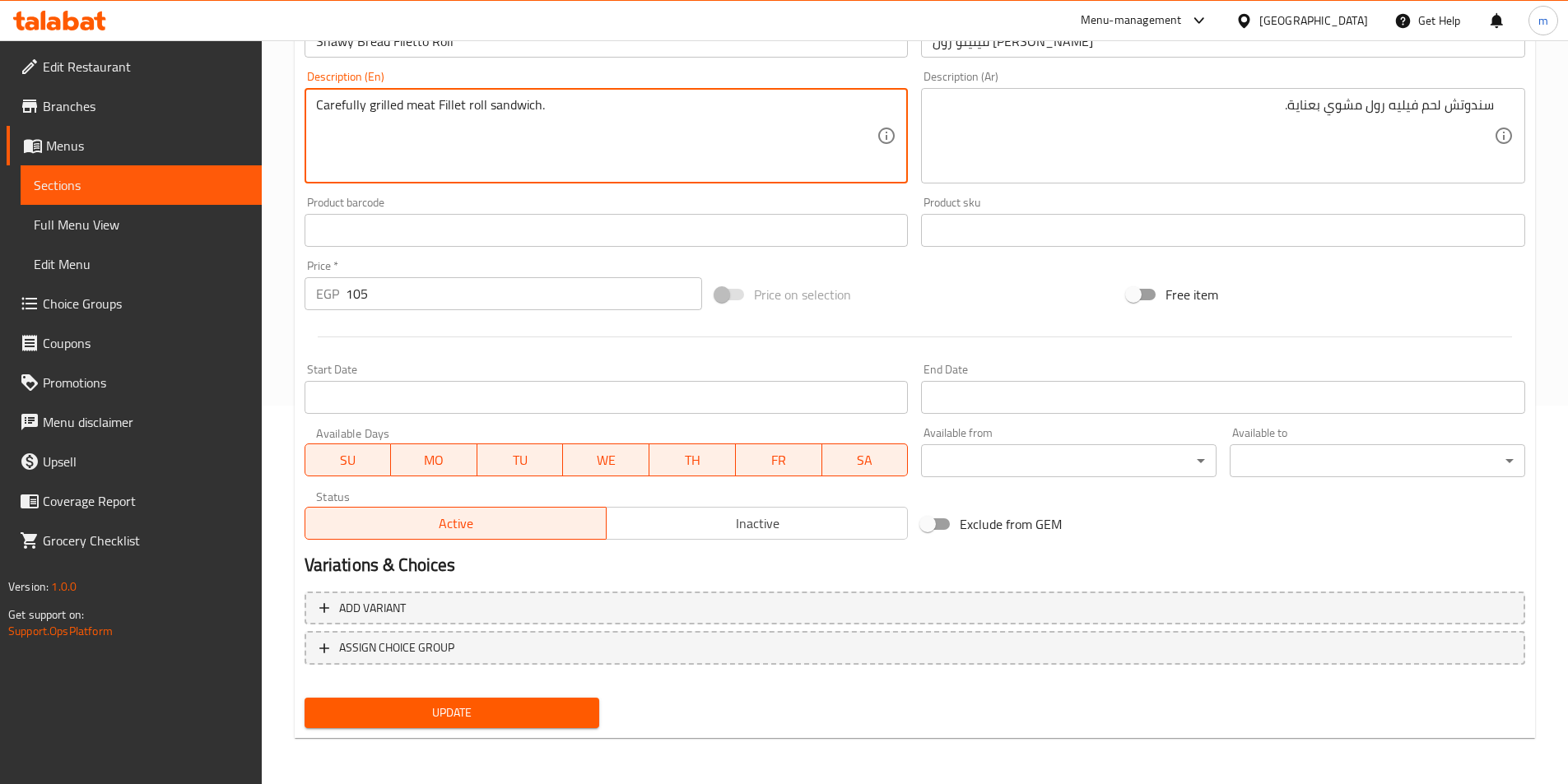
type textarea "Carefully grilled meat Fillet roll sandwich."
click at [531, 698] on button "Update" at bounding box center [452, 713] width 296 height 30
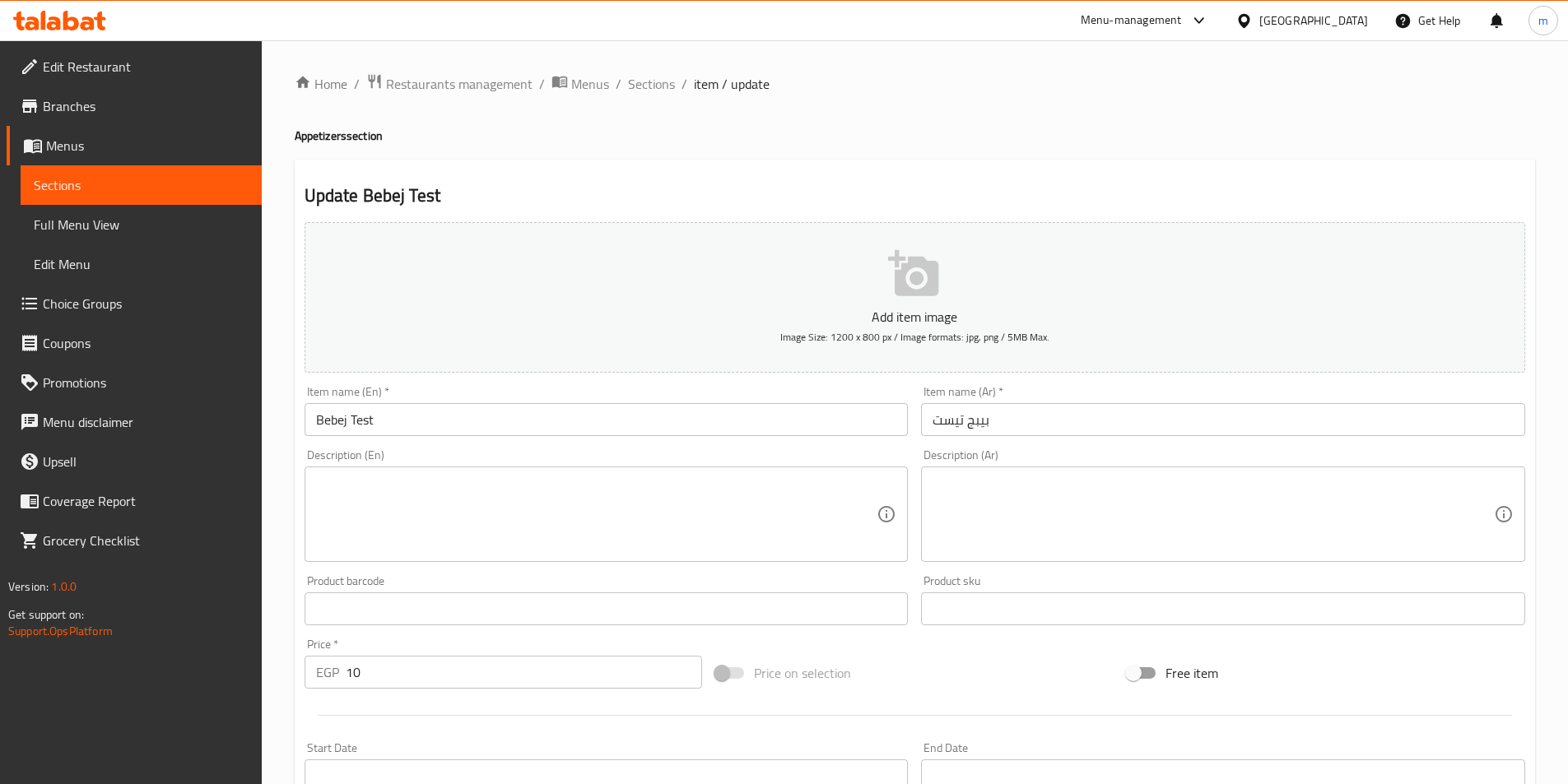
click at [1000, 425] on input "بيبج تيست" at bounding box center [1222, 419] width 604 height 33
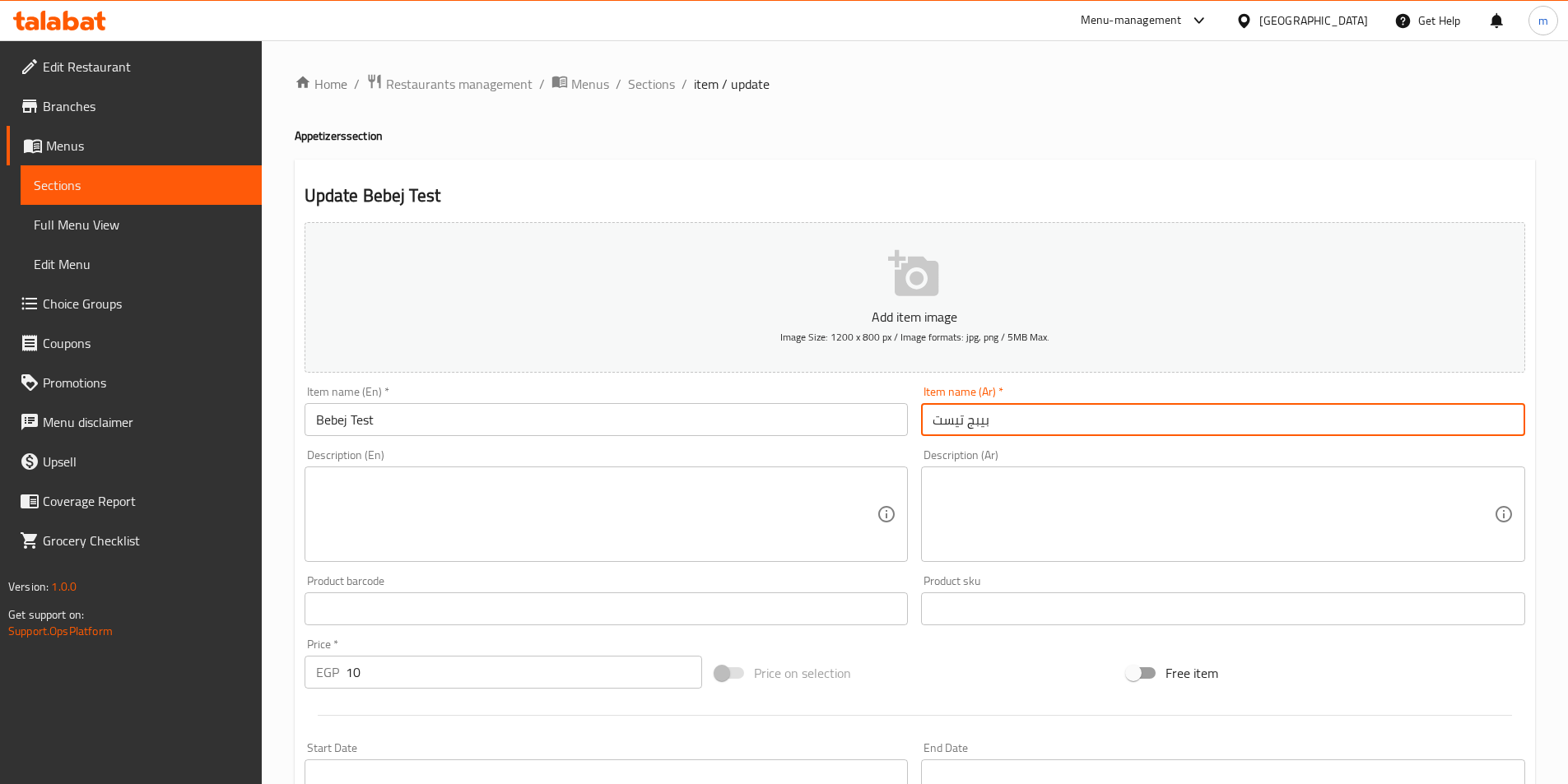
click at [940, 415] on input "بيبج تيست" at bounding box center [1222, 419] width 604 height 33
click at [936, 417] on input "بيبج تيست" at bounding box center [1222, 419] width 604 height 33
type input "بيبج تيستي"
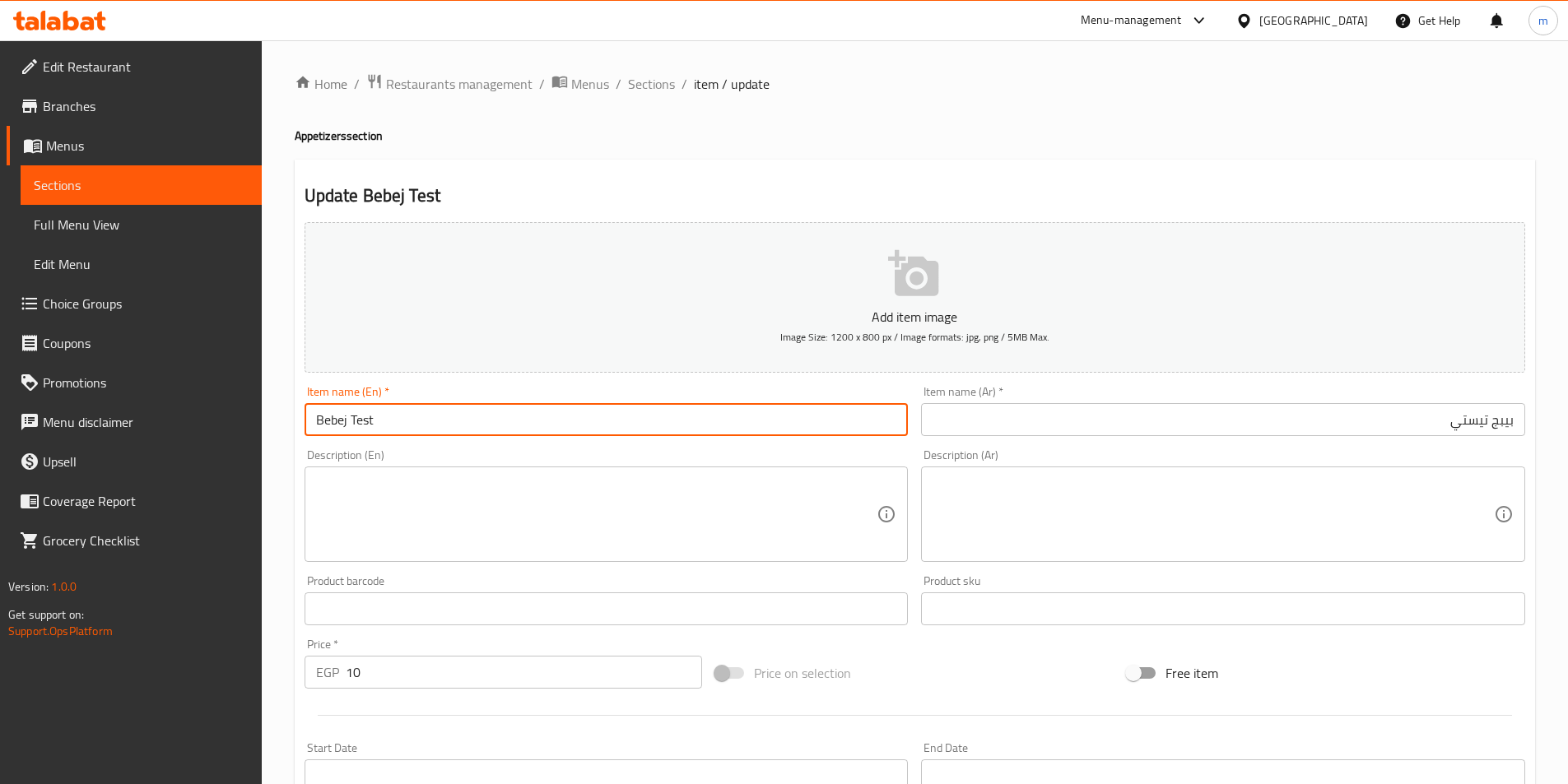
click at [673, 424] on input "Bebej Test" at bounding box center [606, 419] width 604 height 33
click at [346, 427] on input "Bebej Teste" at bounding box center [606, 419] width 604 height 33
type input "Bebej Teste"
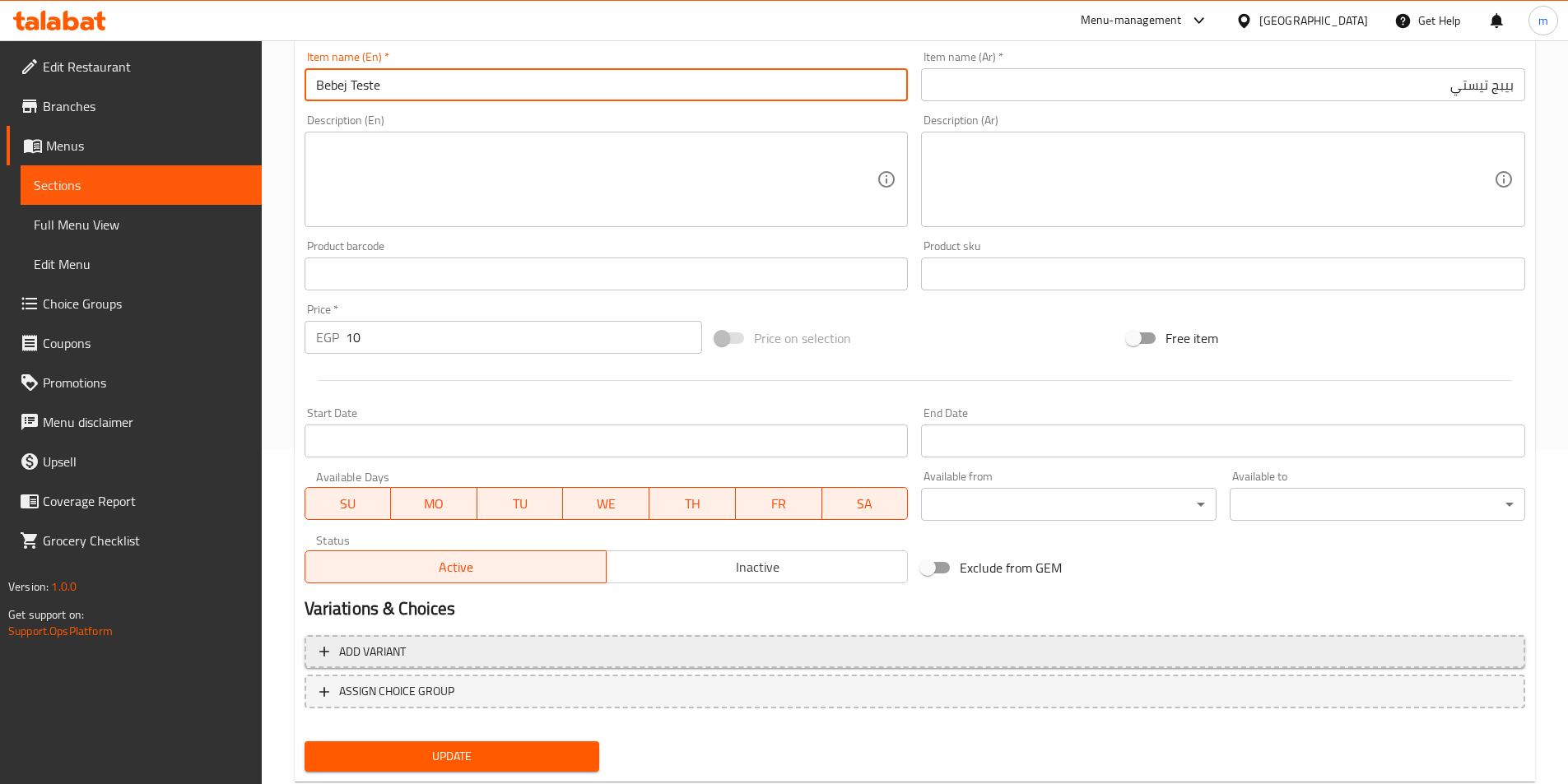
scroll to position [378, 0]
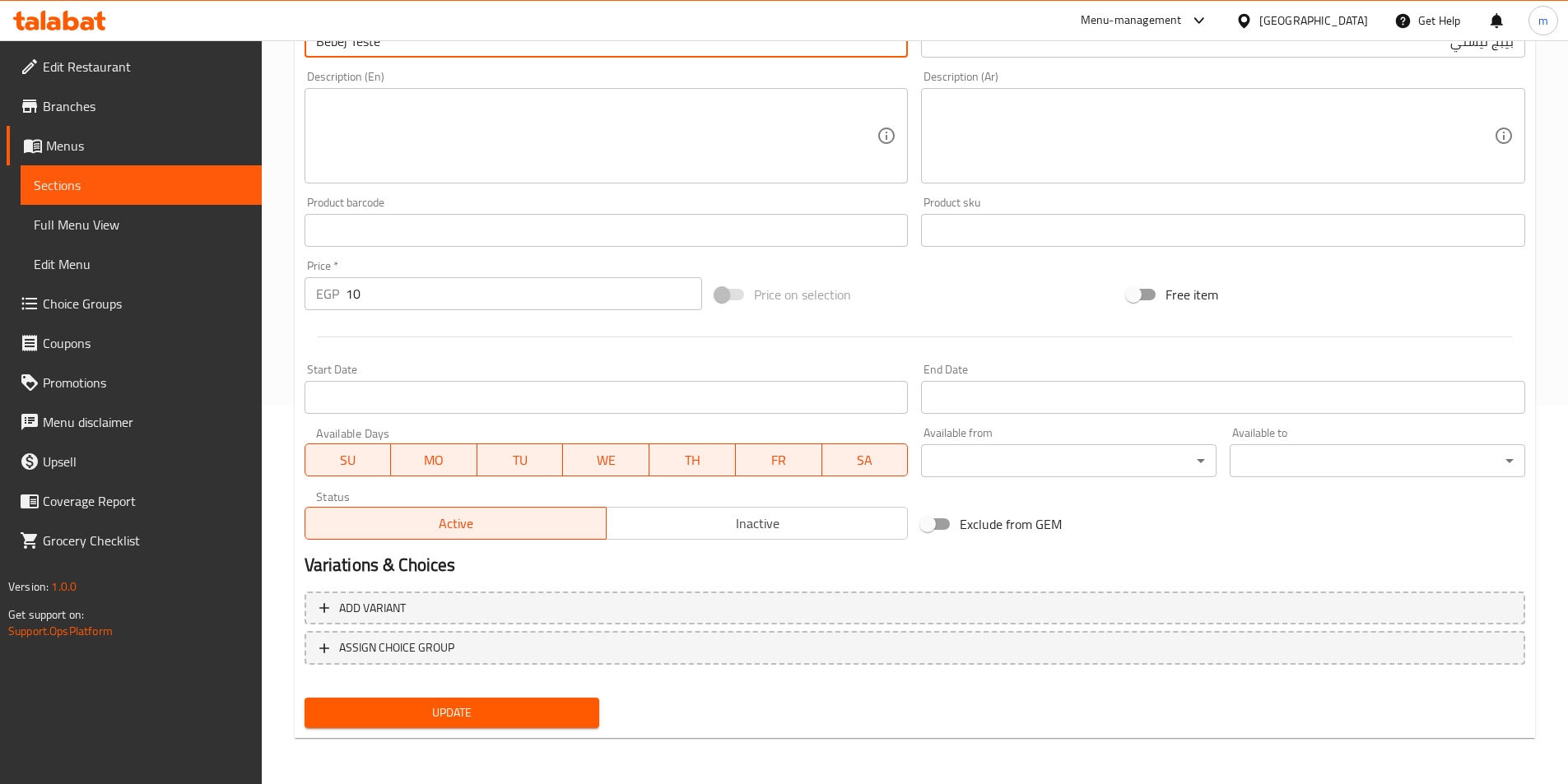
click at [570, 701] on button "Update" at bounding box center [452, 713] width 296 height 30
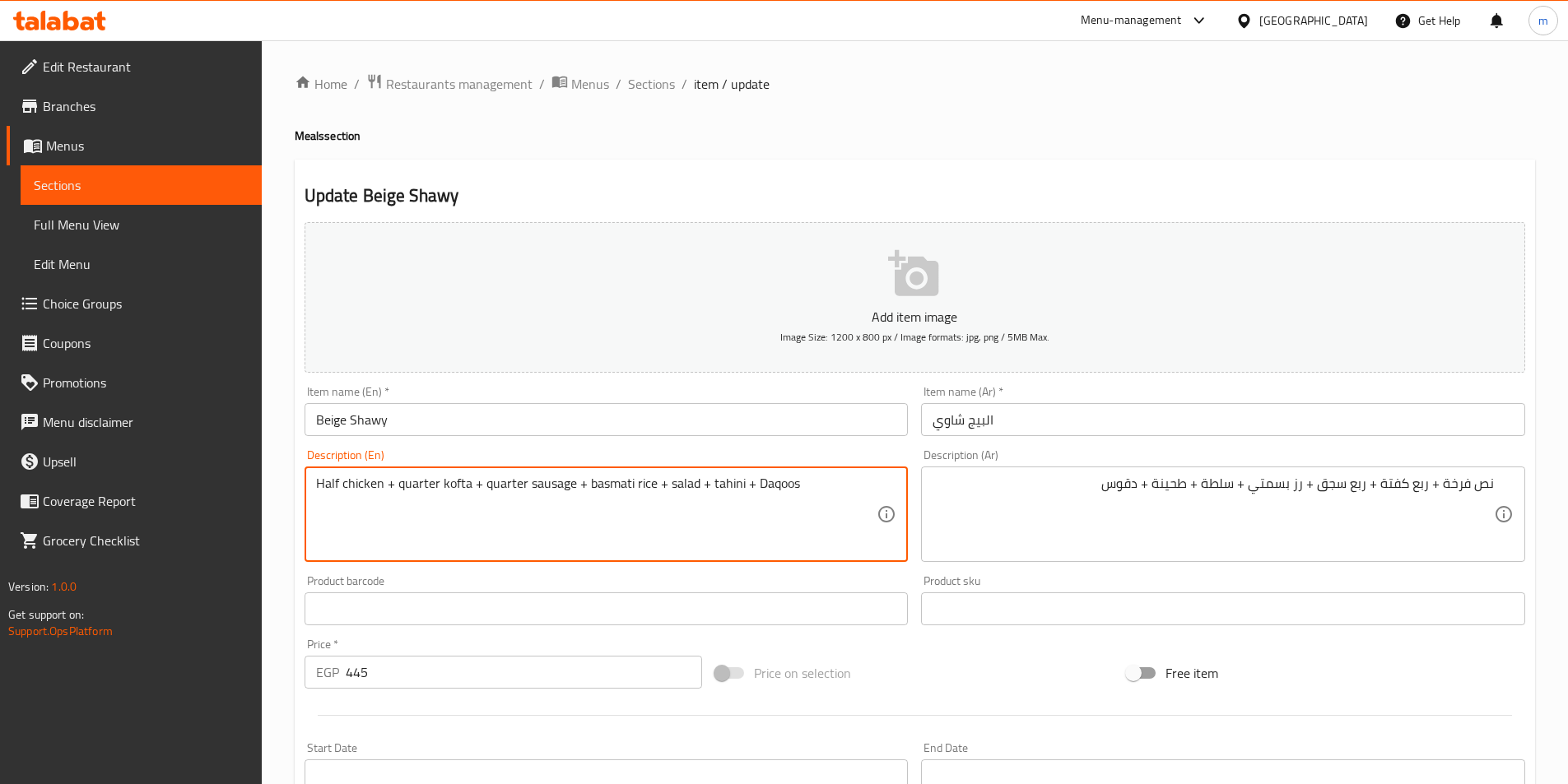
click at [508, 501] on textarea "Half chicken + quarter kofta + quarter sausage + basmati rice + salad + tahini …" at bounding box center [597, 514] width 562 height 78
click at [1054, 419] on input "البيج شاوي" at bounding box center [1222, 419] width 604 height 33
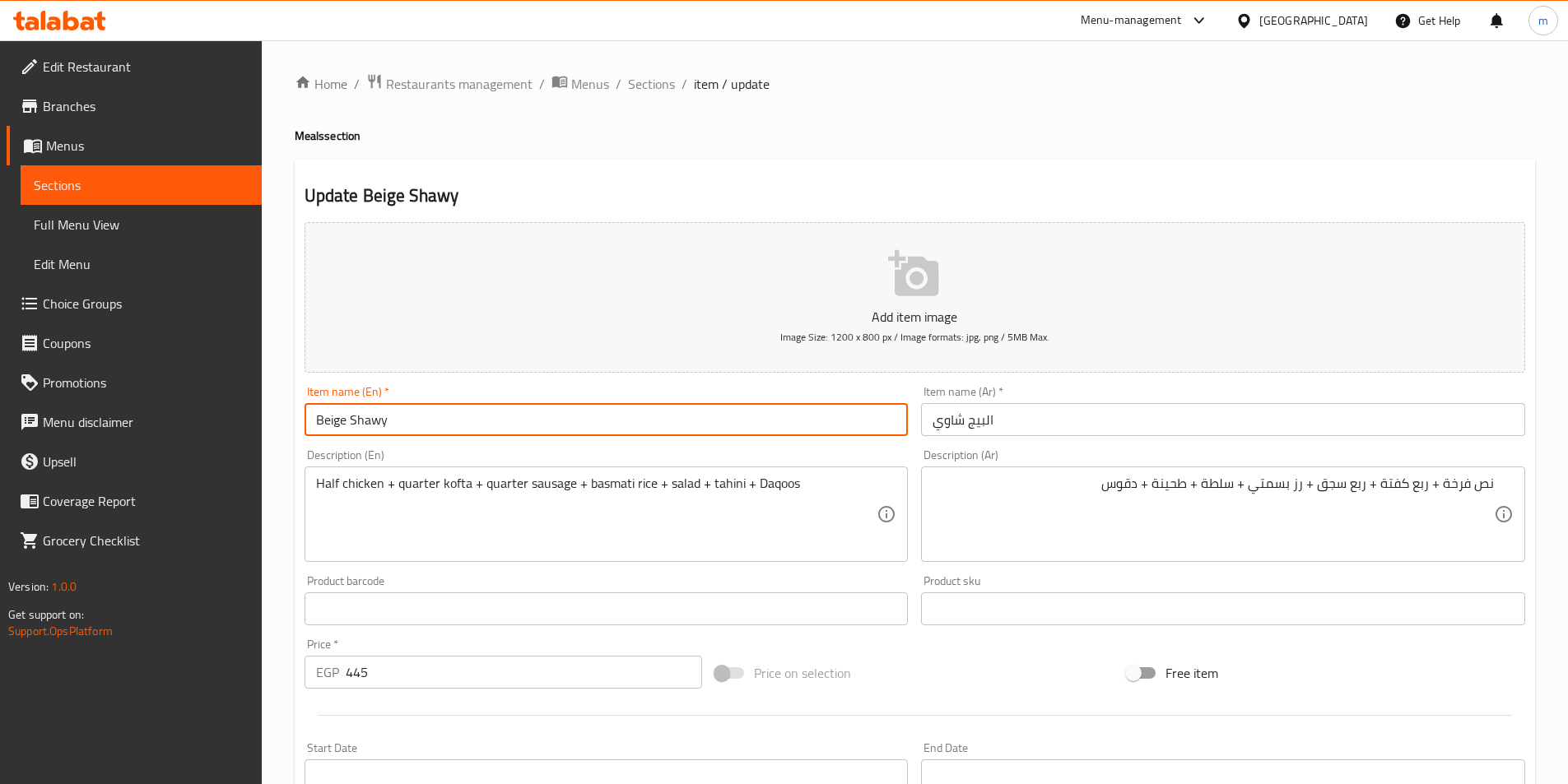
click at [324, 427] on input "Beige Shawy" at bounding box center [606, 419] width 604 height 33
click at [322, 425] on input "Beige Shawy" at bounding box center [606, 419] width 604 height 33
click at [342, 426] on input "Beige Shawy" at bounding box center [606, 419] width 604 height 33
click at [342, 423] on input "Beige Shawy" at bounding box center [606, 419] width 604 height 33
drag, startPoint x: 347, startPoint y: 417, endPoint x: 311, endPoint y: 418, distance: 36.0
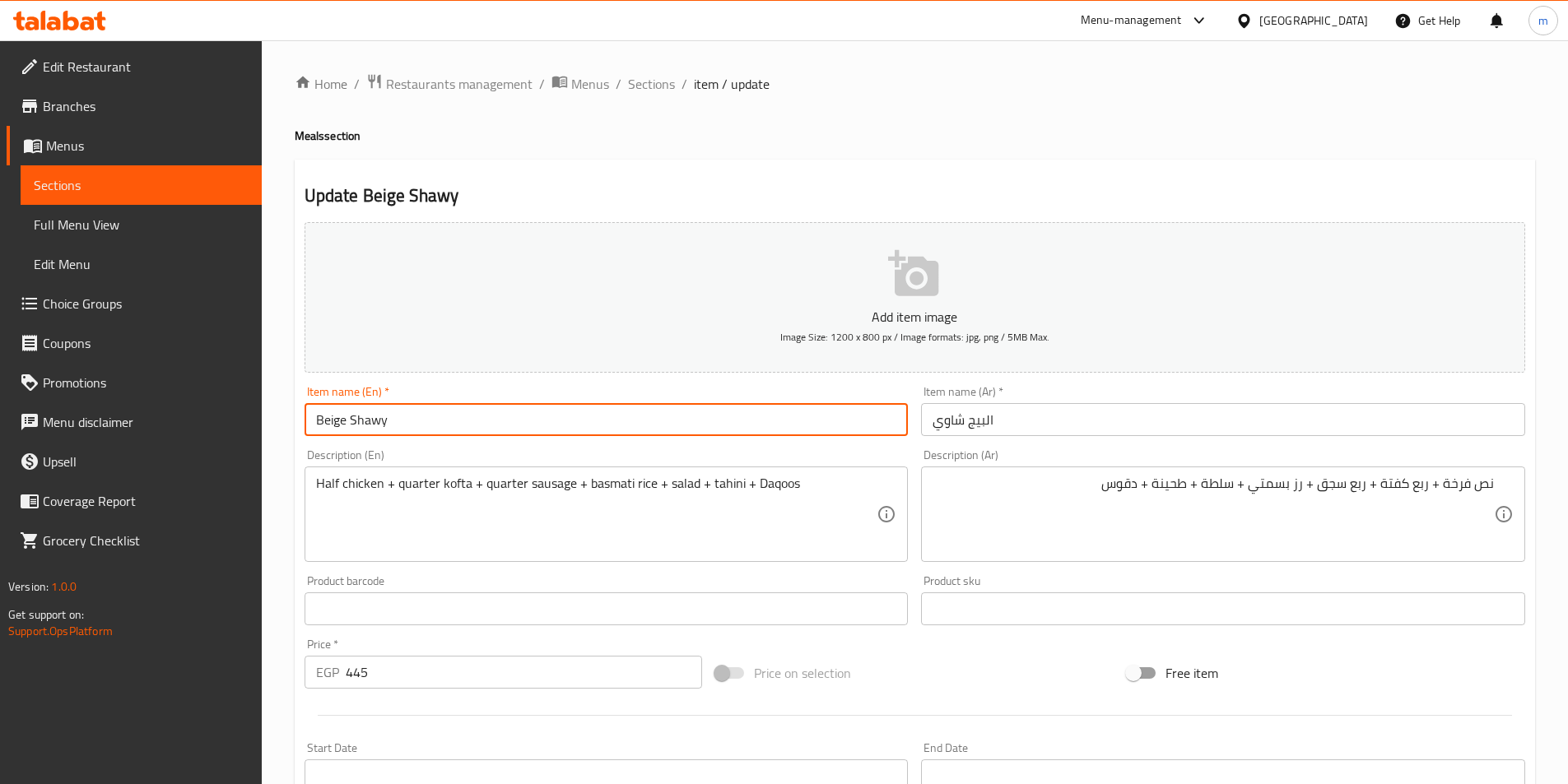
click at [311, 418] on input "Beige Shawy" at bounding box center [606, 419] width 604 height 33
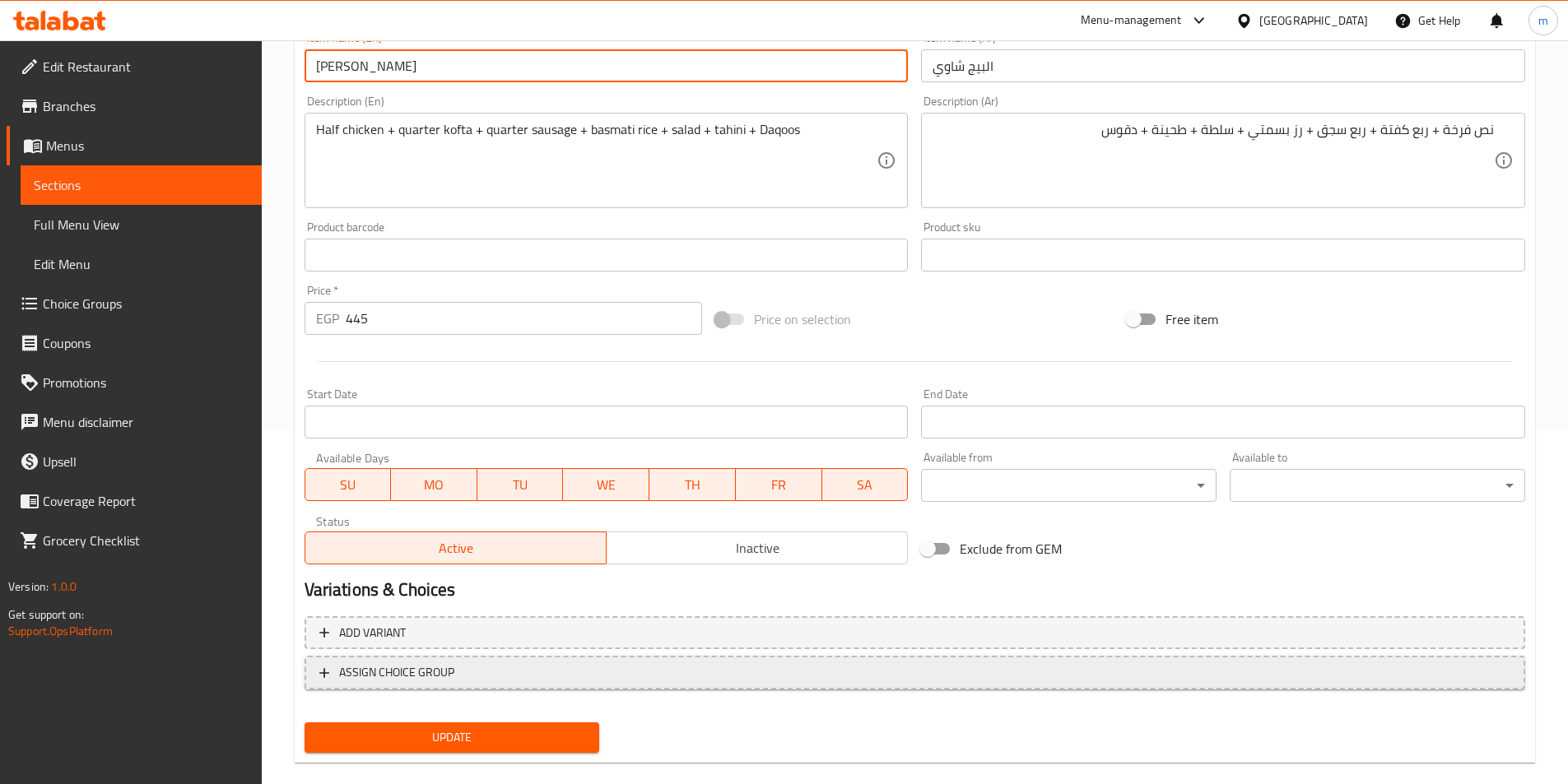
scroll to position [378, 0]
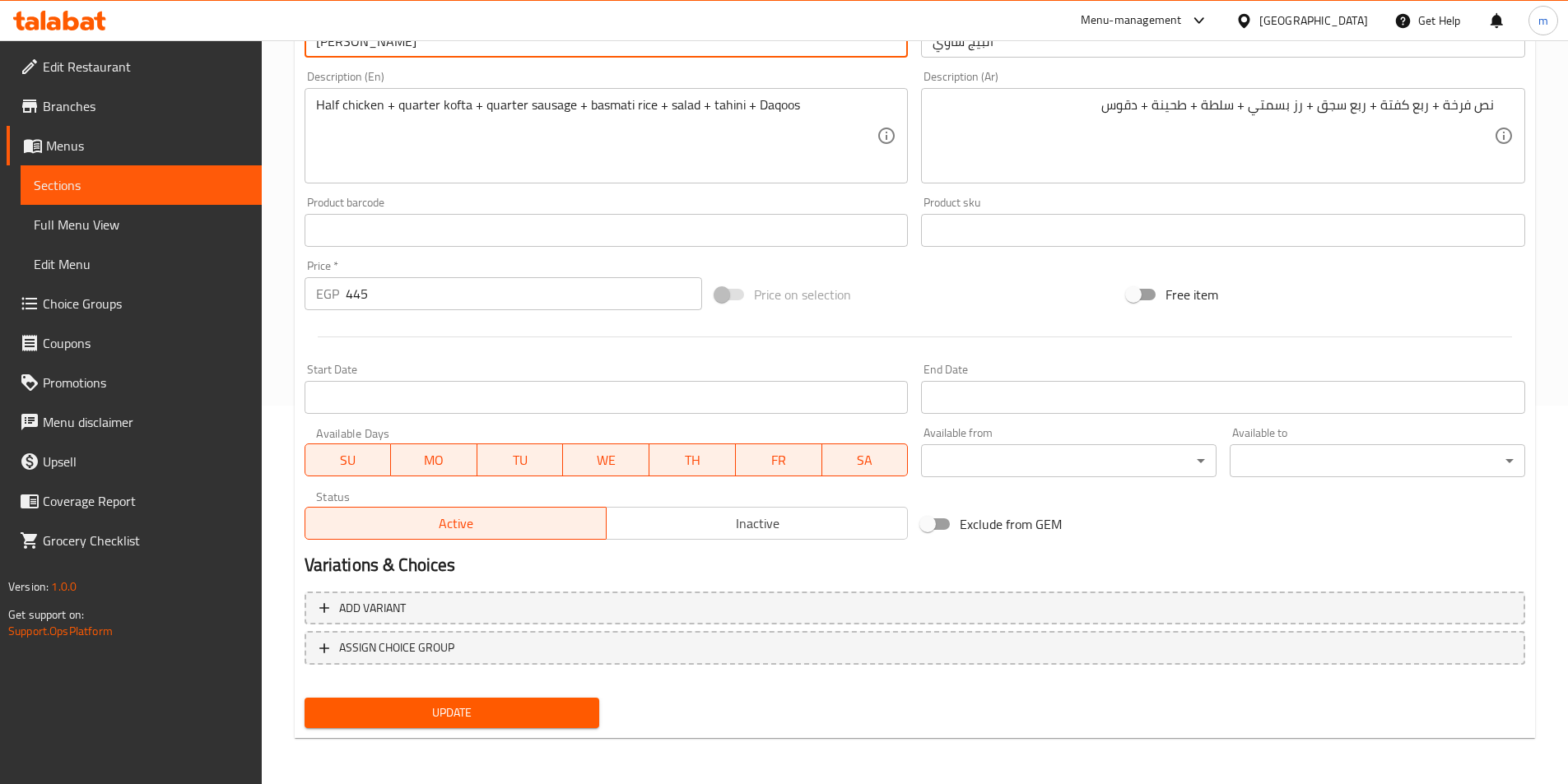
type input "[PERSON_NAME]"
click at [519, 704] on span "Update" at bounding box center [452, 713] width 269 height 21
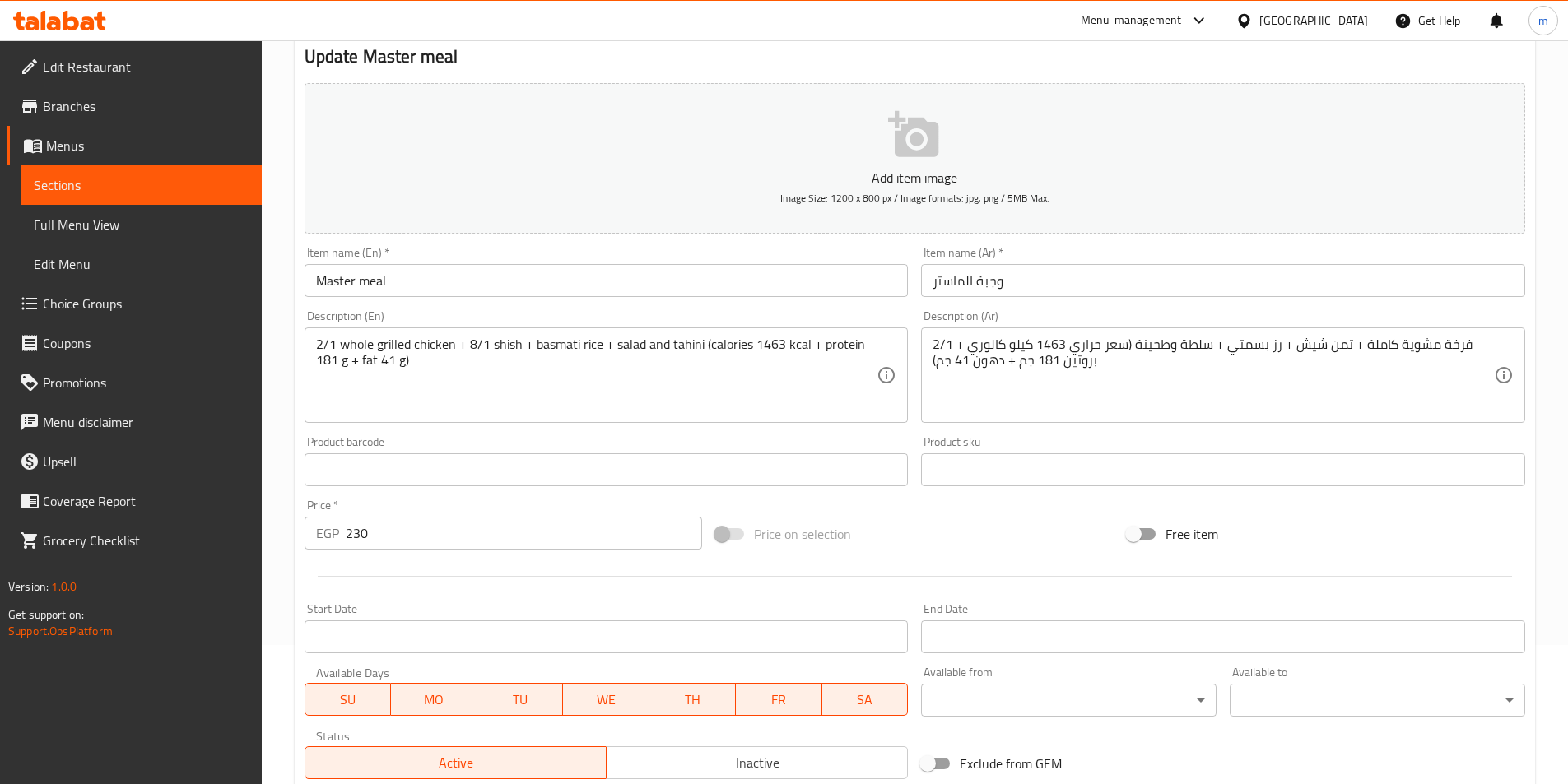
scroll to position [131, 0]
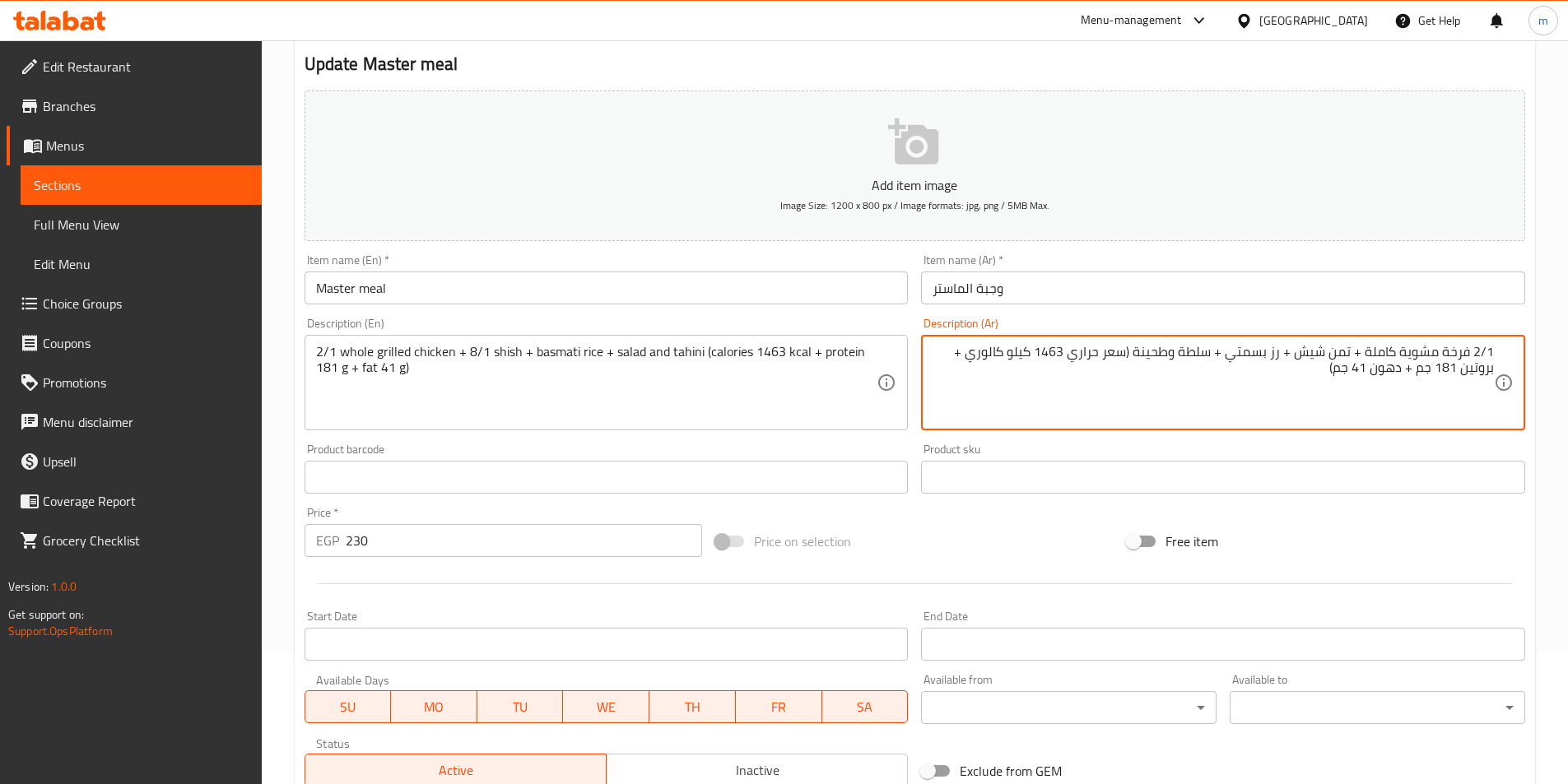
click at [1358, 346] on textarea "2/1 فرخة مشوية كاملة + تمن شيش + رز بسمتي + سلطة وطحينة (سعر حراري 1463 كيلو كا…" at bounding box center [1214, 382] width 562 height 78
type textarea "2/1 فرخة مشوية + تمن شيش + رز بسمتي + سلطة وطحينة (سعر حراري 1463 كيلو كالوري +…"
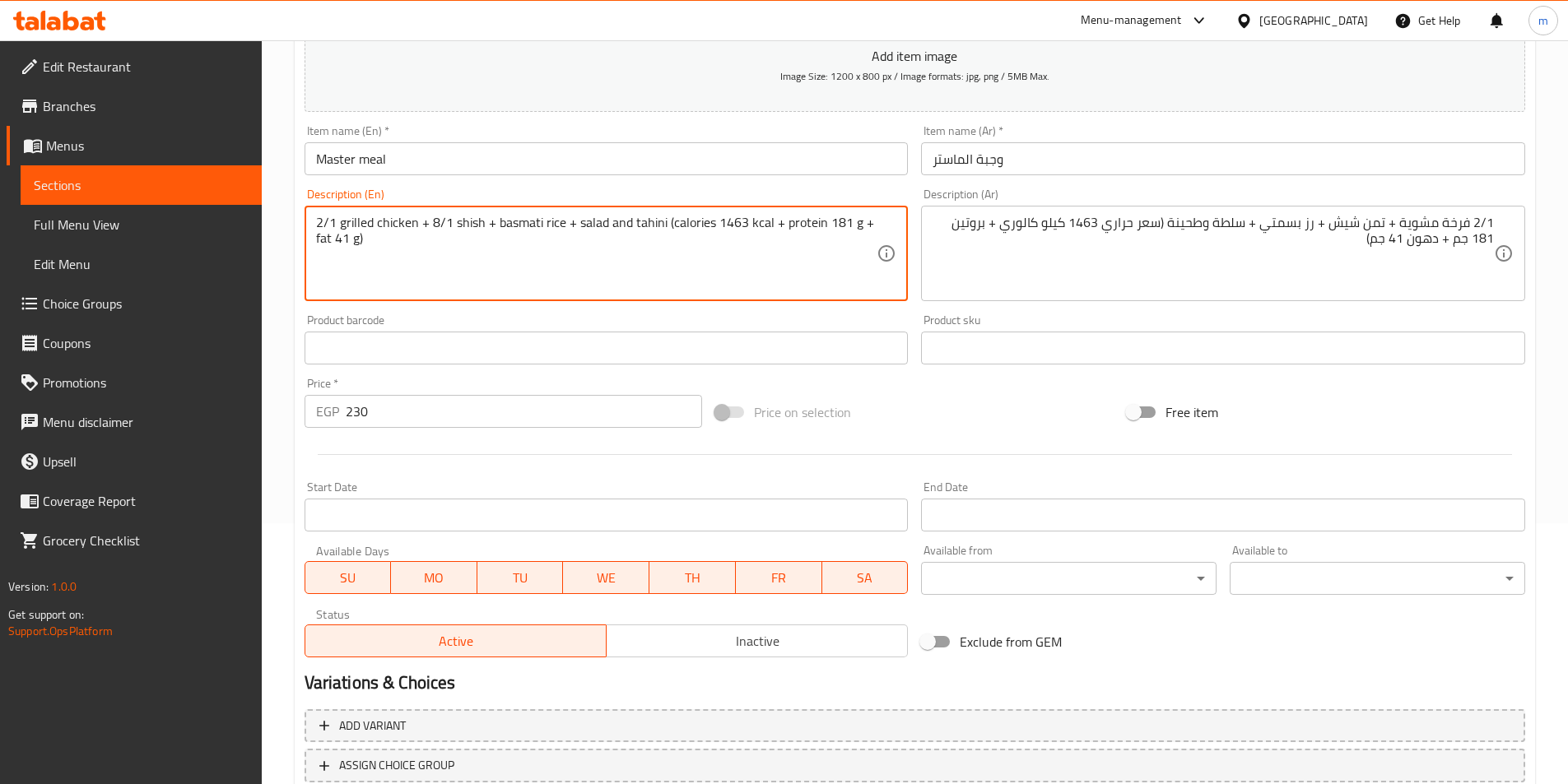
scroll to position [378, 0]
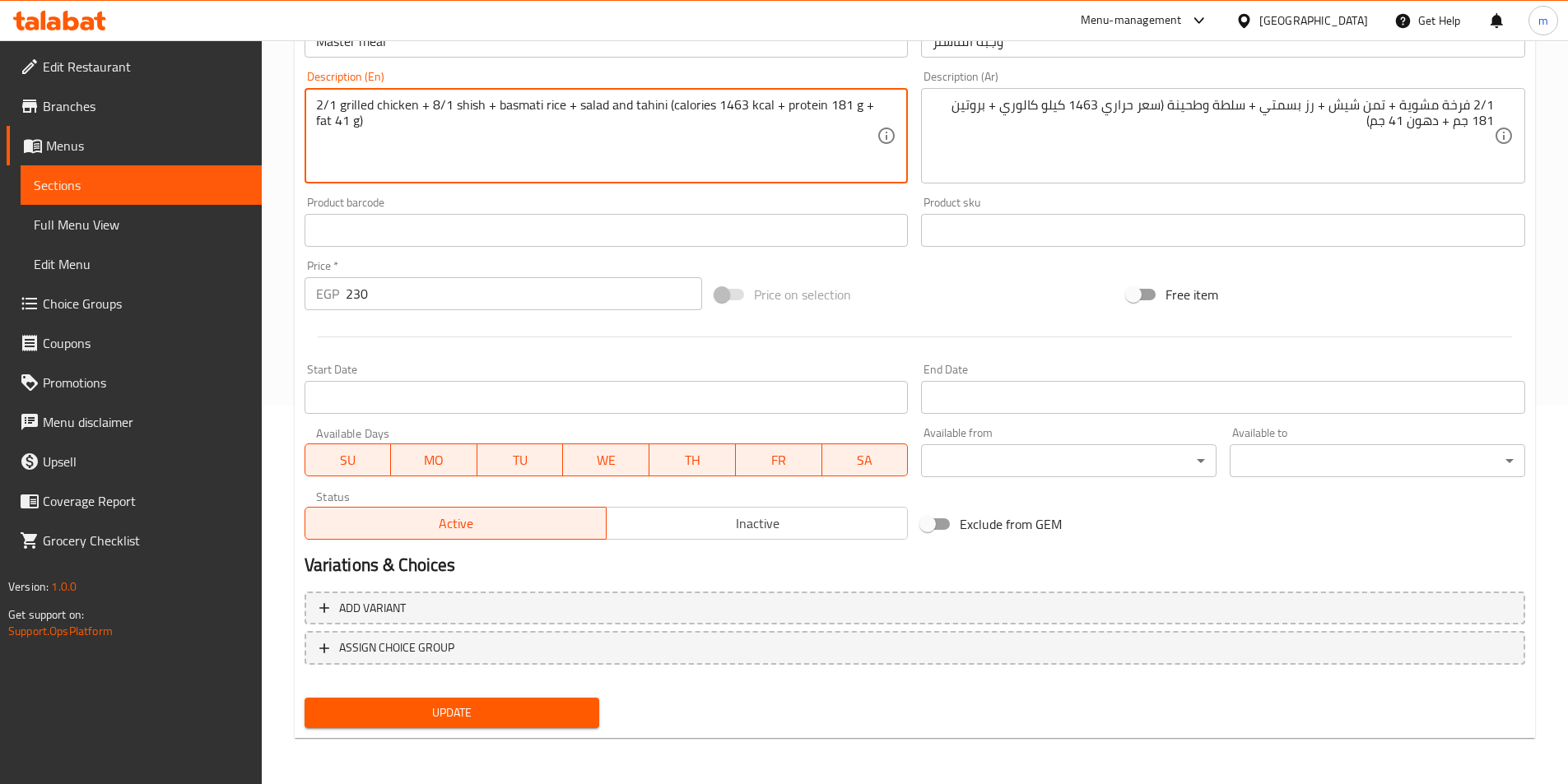
type textarea "2/1 grilled chicken + 8/1 shish + basmati rice + salad and tahini (calories 146…"
click at [556, 709] on span "Update" at bounding box center [452, 713] width 269 height 21
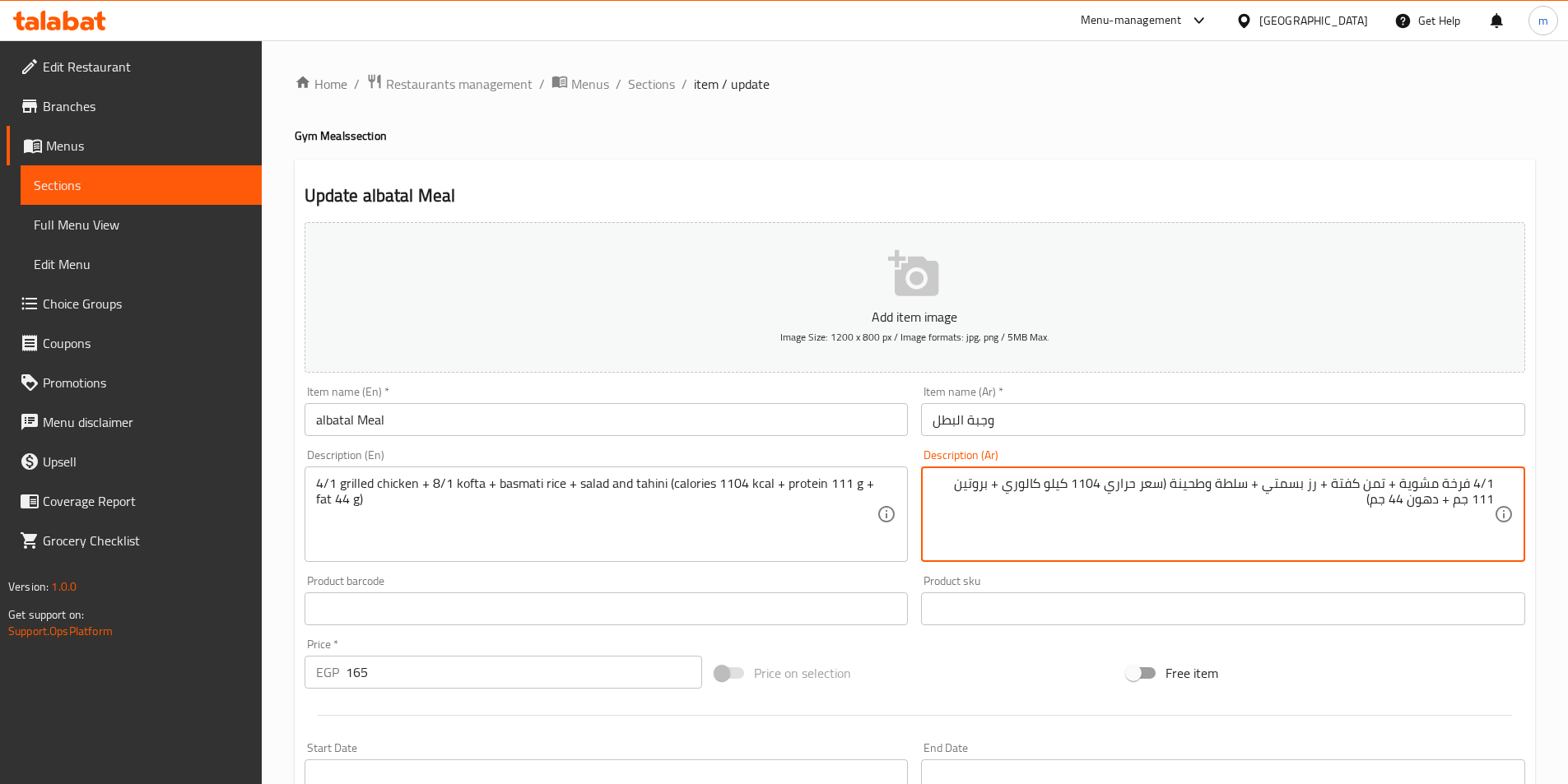
click at [1112, 485] on textarea "4/1 فرخة مشوية + تمن كفتة + رز بسمتي + سلطة وطحينة (سعر حراري 1104 كيلو كالوري …" at bounding box center [1214, 514] width 562 height 78
paste textarea "كيلو كالو"
type textarea "4/1 فرخة مشوية + تمن كفتة + رز بسمتي + سلطة وطحينة (كيلو كالوري 1104 كيلو كالور…"
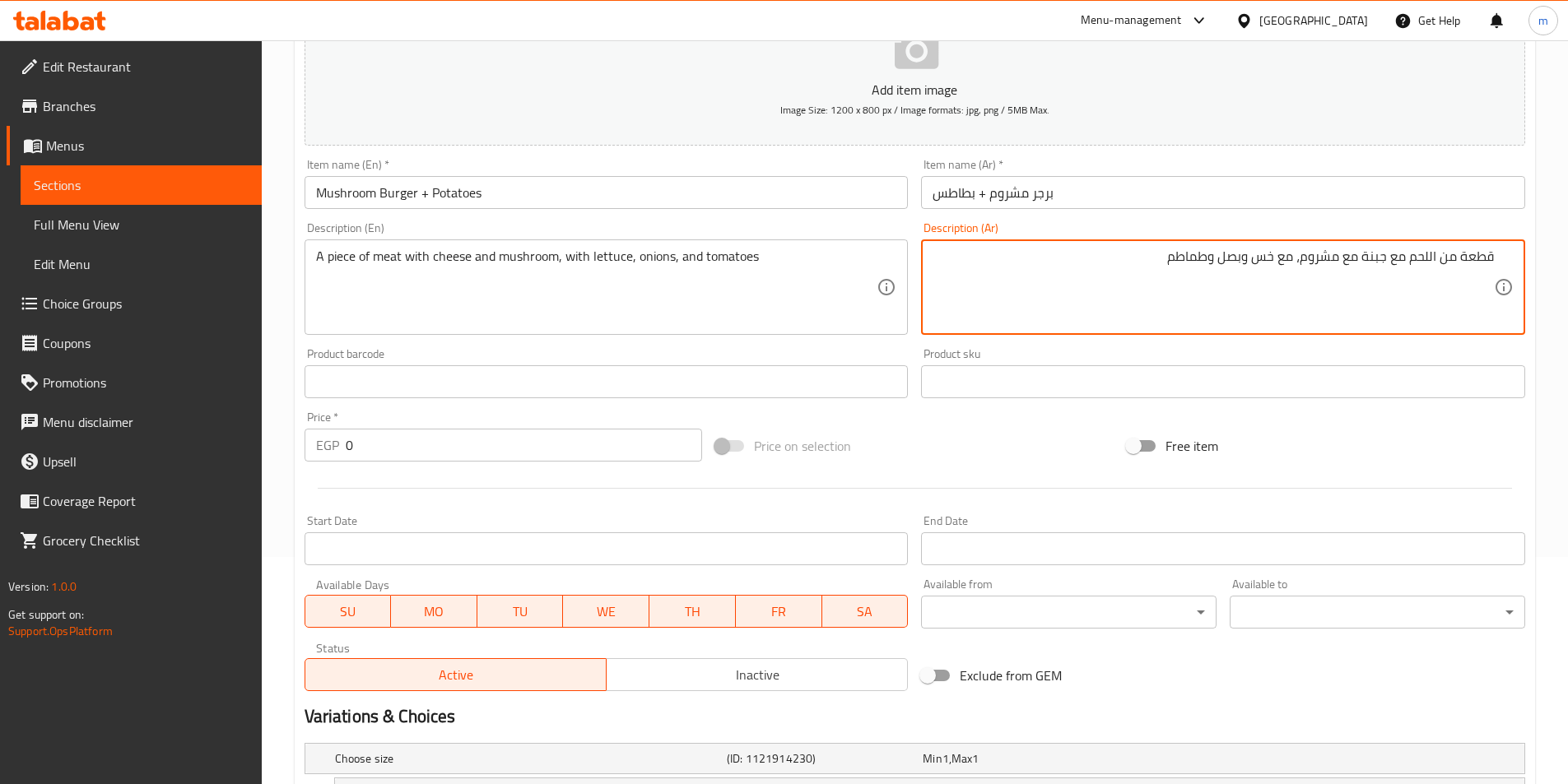
scroll to position [415, 0]
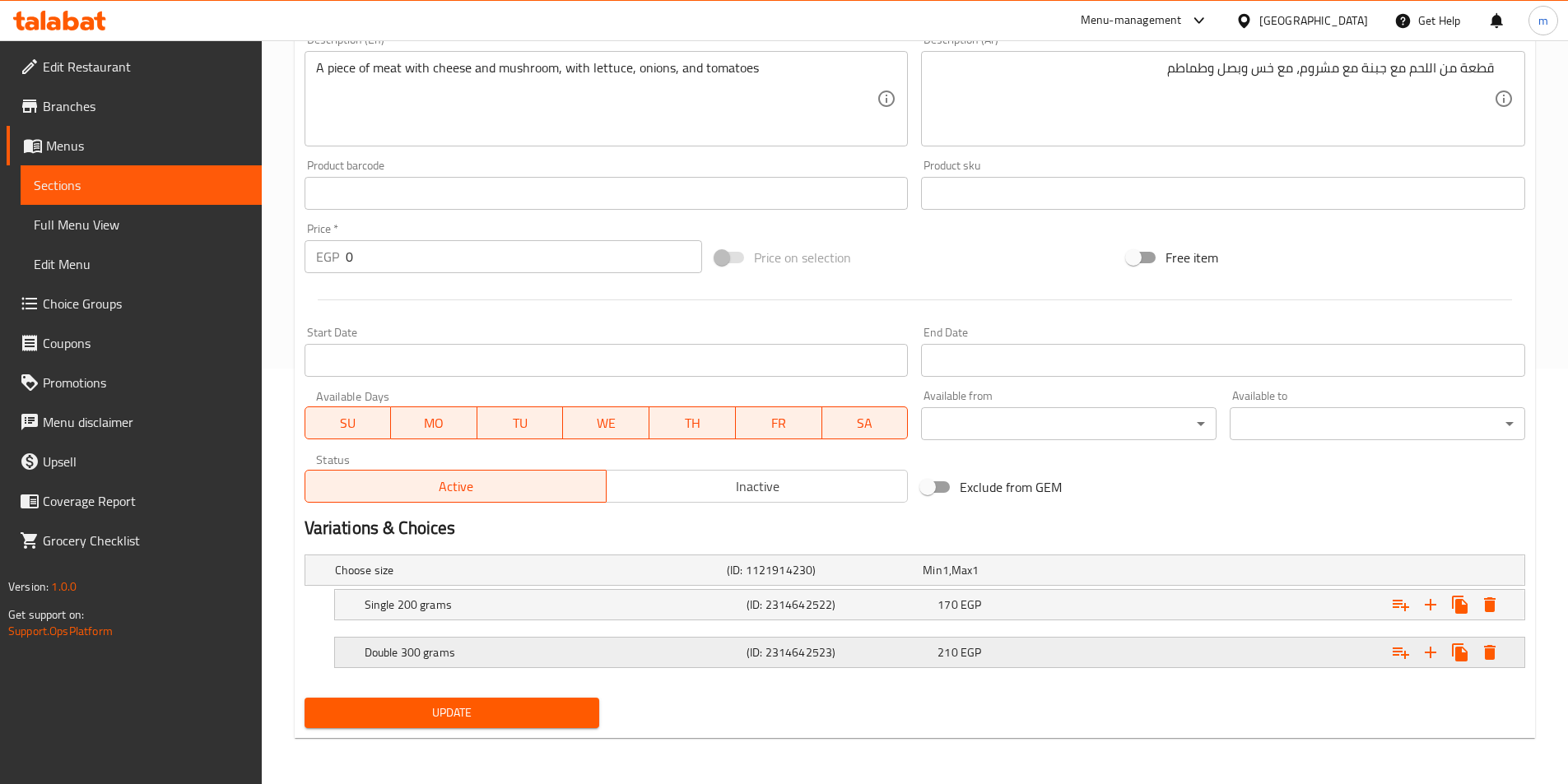
click at [1079, 651] on div "210 EGP" at bounding box center [1030, 653] width 184 height 17
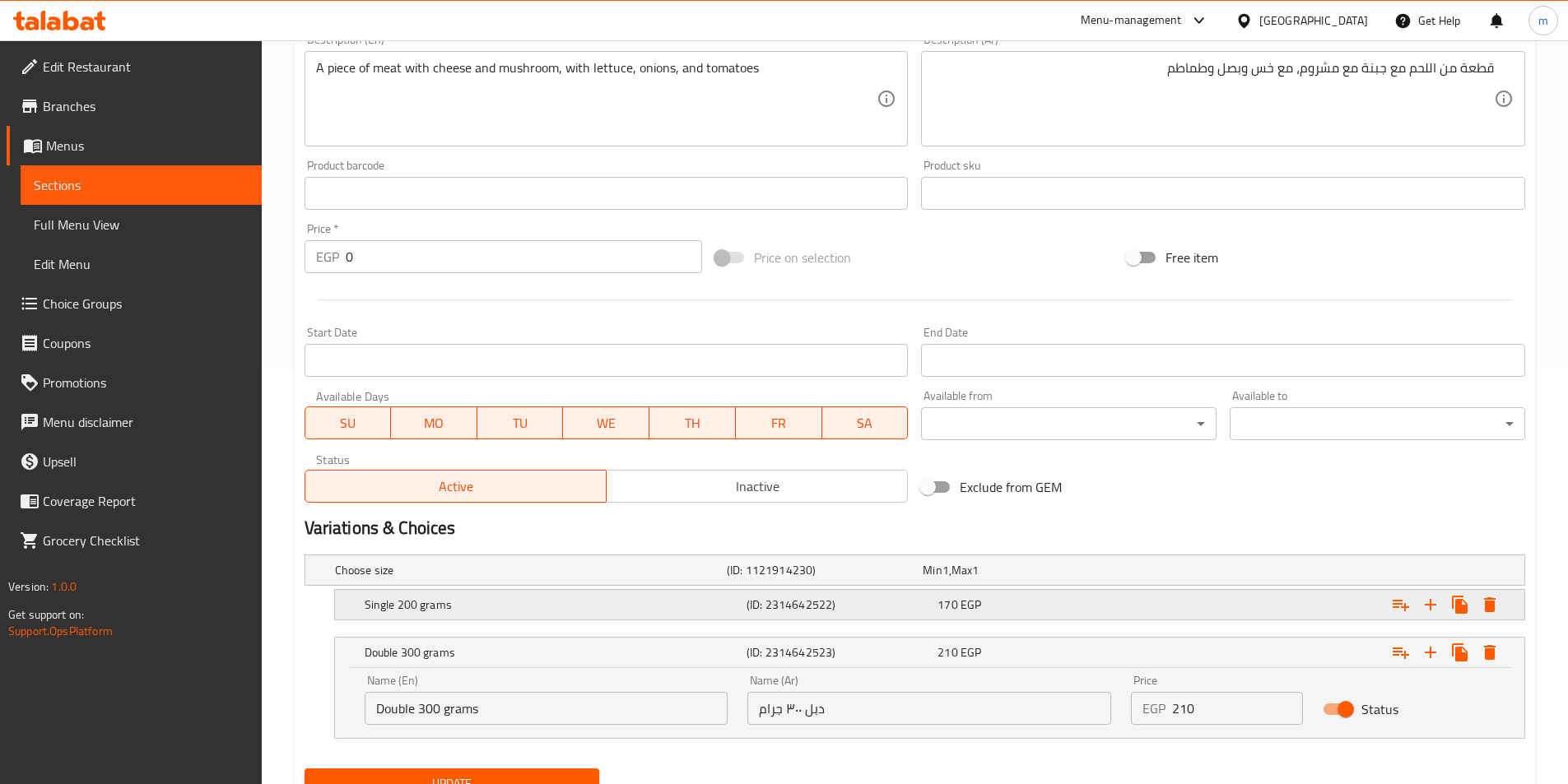
click at [1035, 602] on div "170 EGP" at bounding box center [1030, 605] width 184 height 17
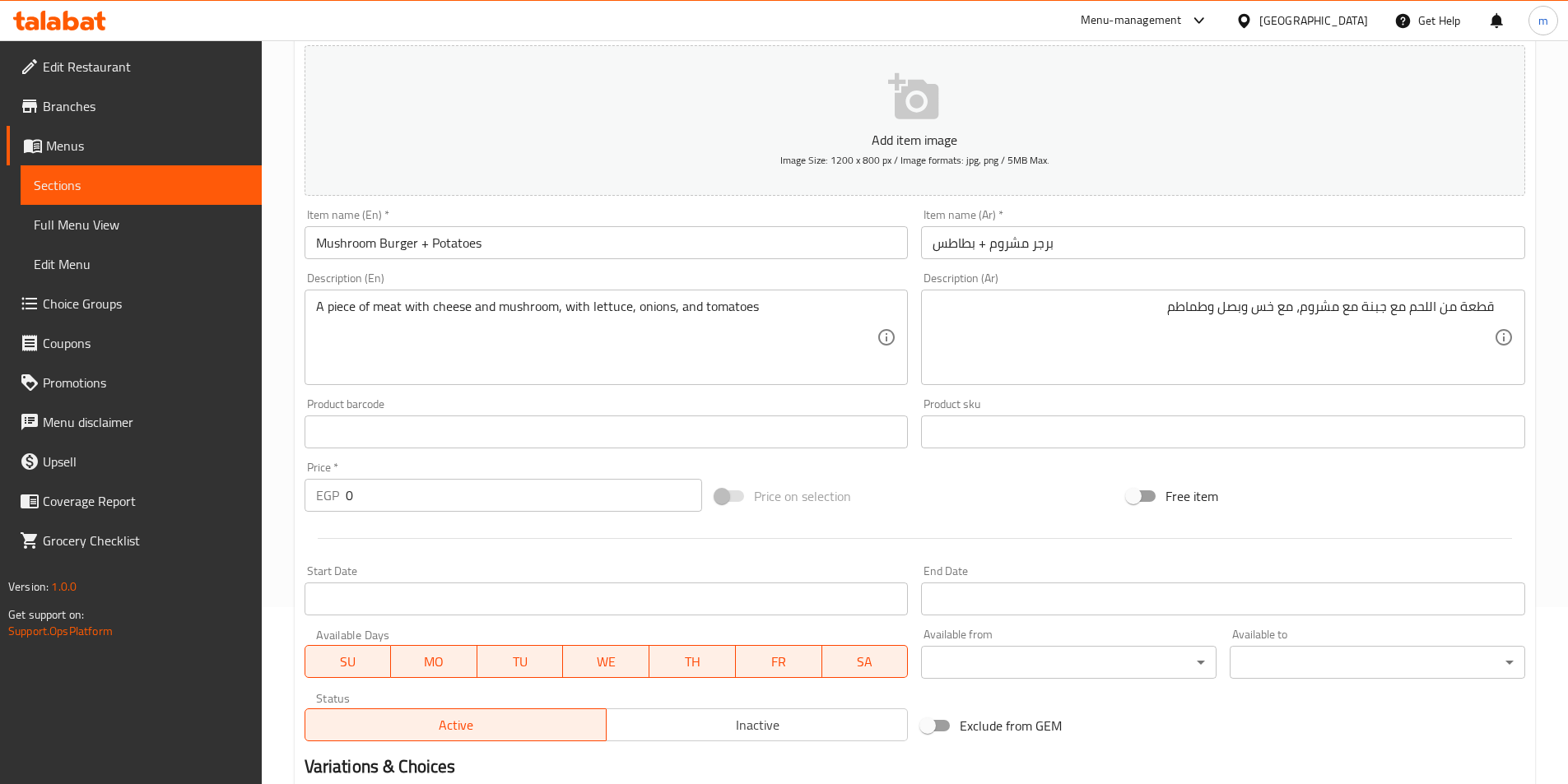
scroll to position [63, 0]
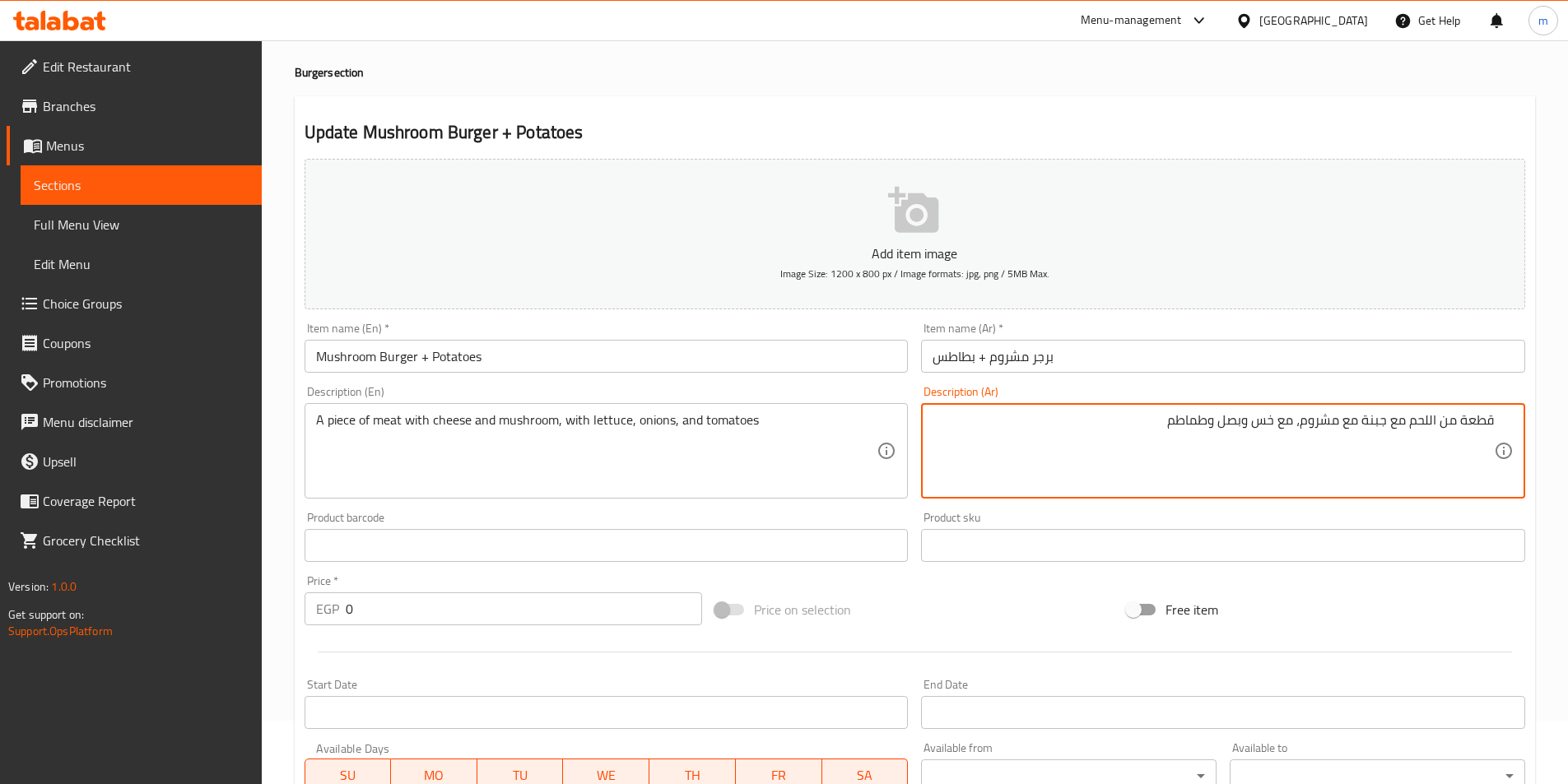
paste textarea "بيف بيكون"
type textarea "قطعة من اللحم مع جبنة مع بيف بيكون، مع خس وبصل وطماطم"
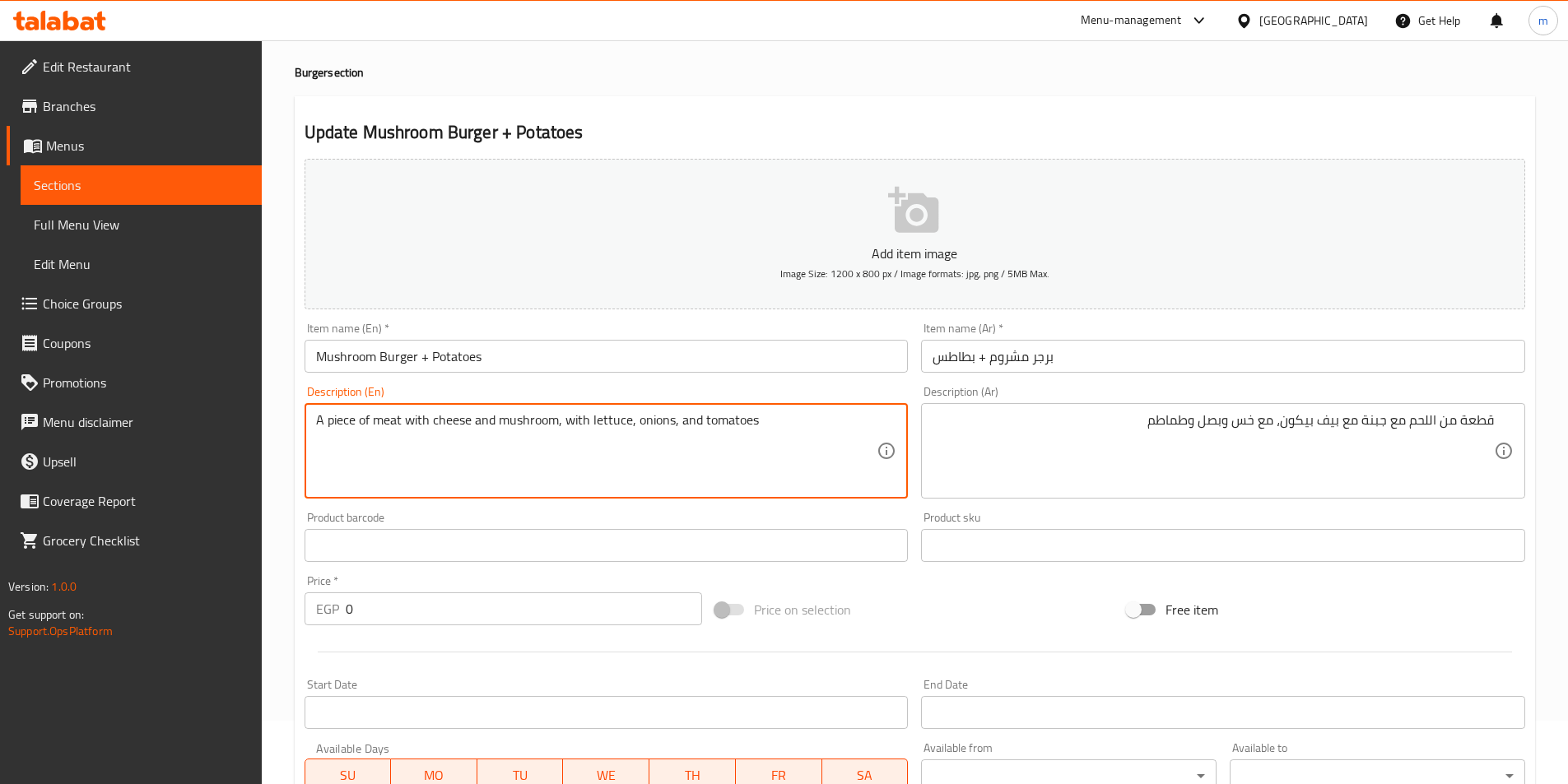
paste textarea "beef bacon"
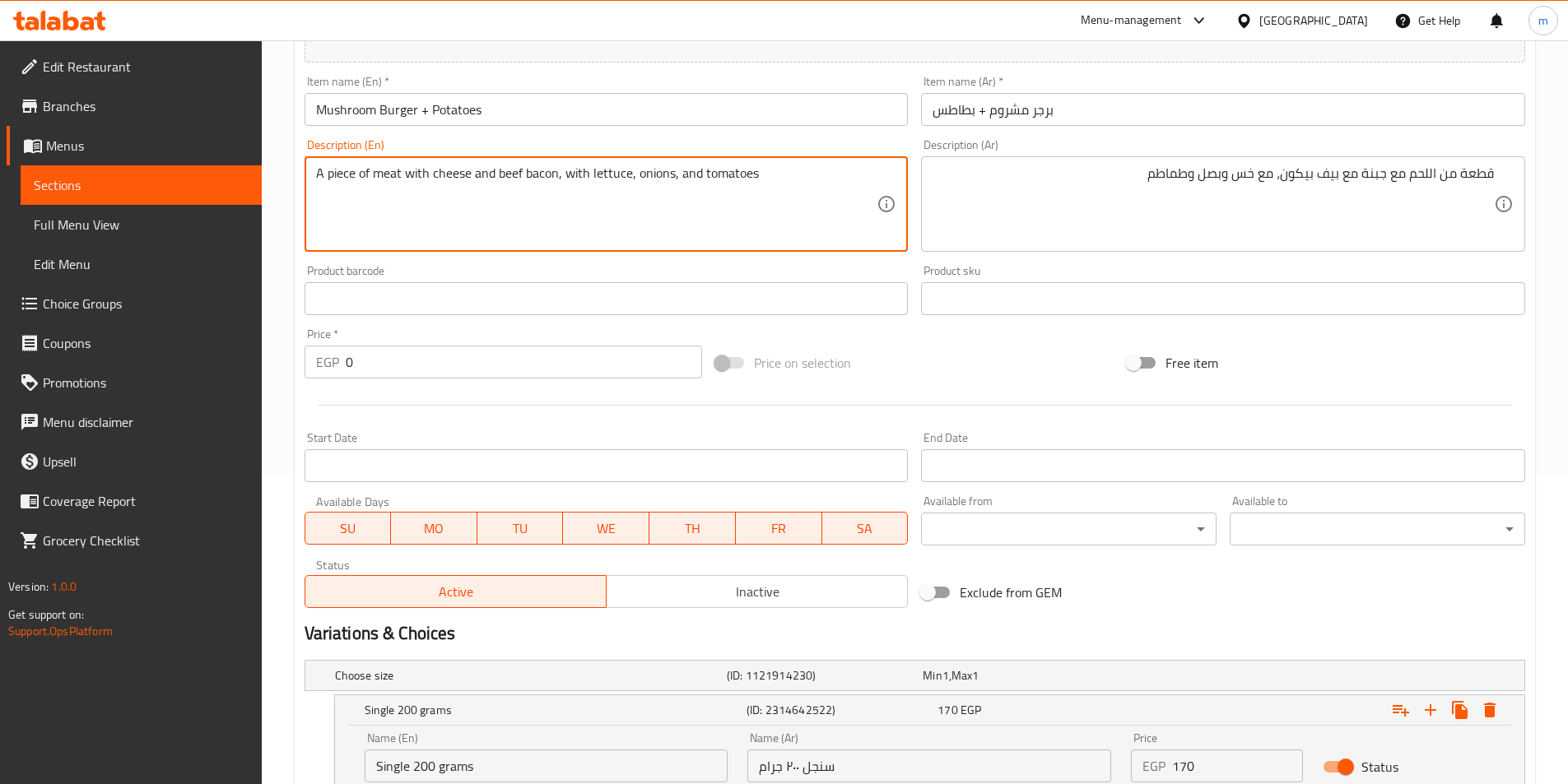
scroll to position [557, 0]
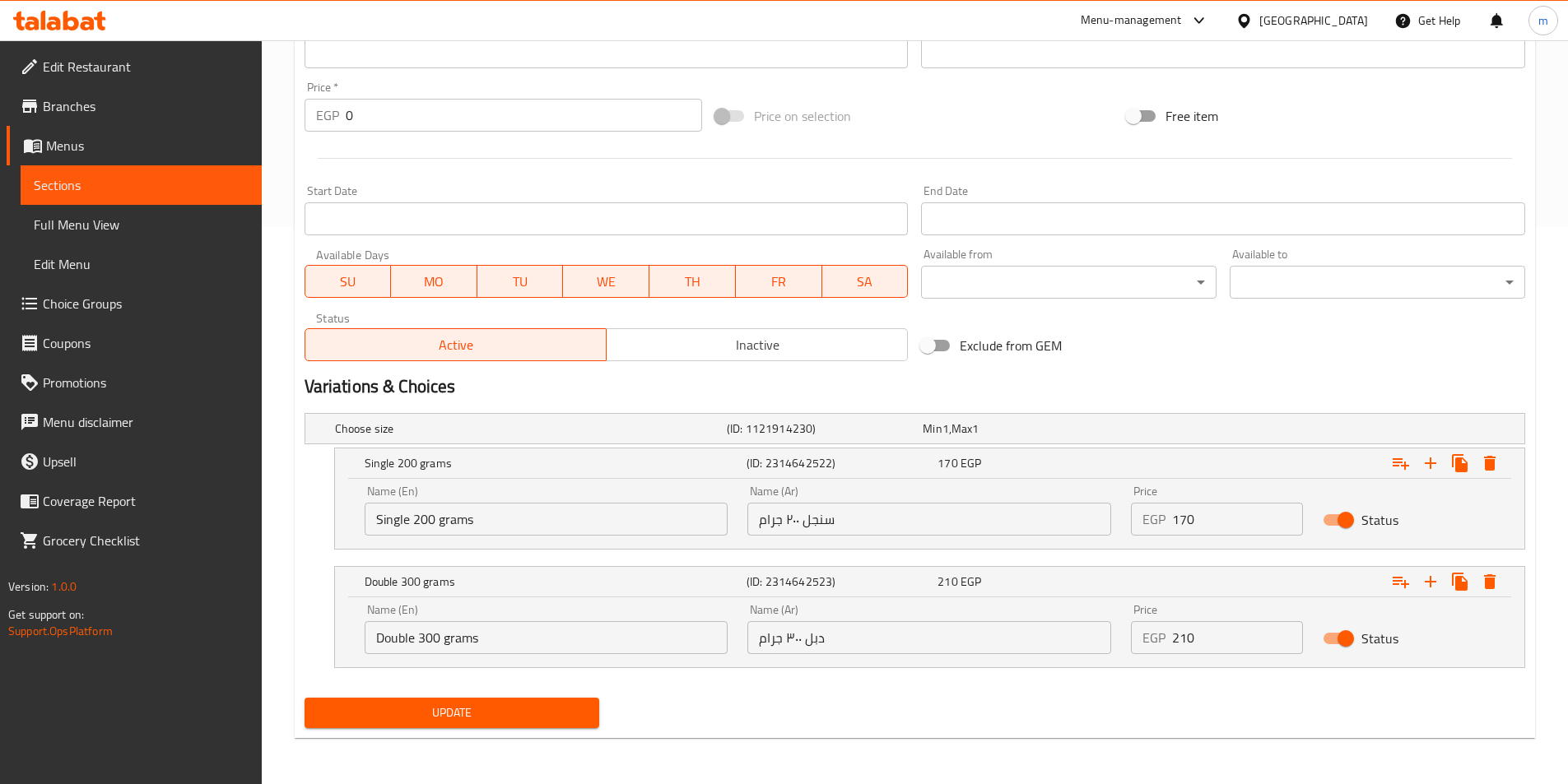
type textarea "A piece of meat with cheese and beef bacon, with lettuce, onions, and tomatoes"
click at [573, 727] on button "Update" at bounding box center [452, 713] width 296 height 30
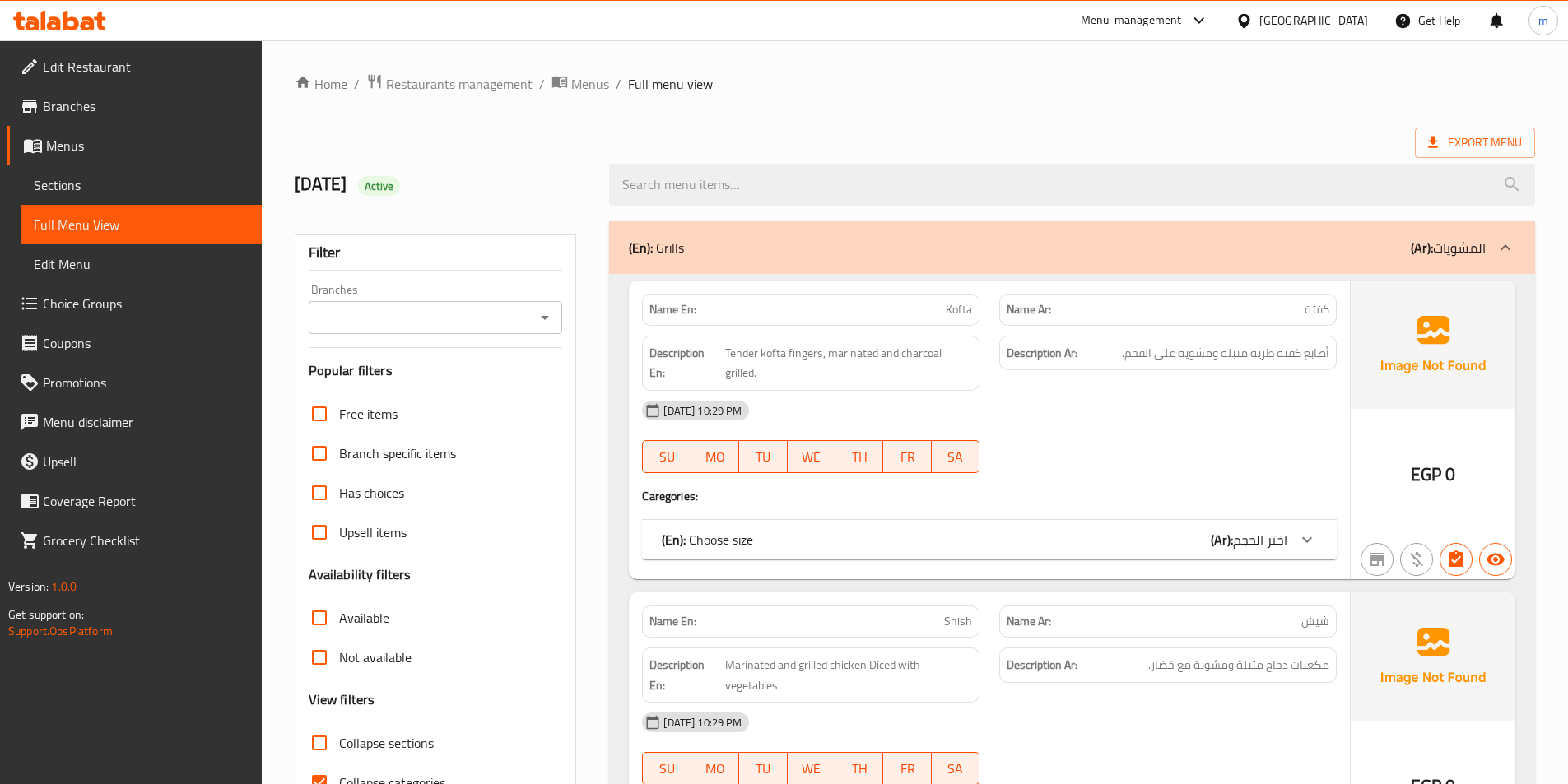
click at [380, 773] on span "Collapse categories" at bounding box center [392, 782] width 106 height 20
click at [339, 770] on input "Collapse categories" at bounding box center [319, 782] width 39 height 39
checkbox input "false"
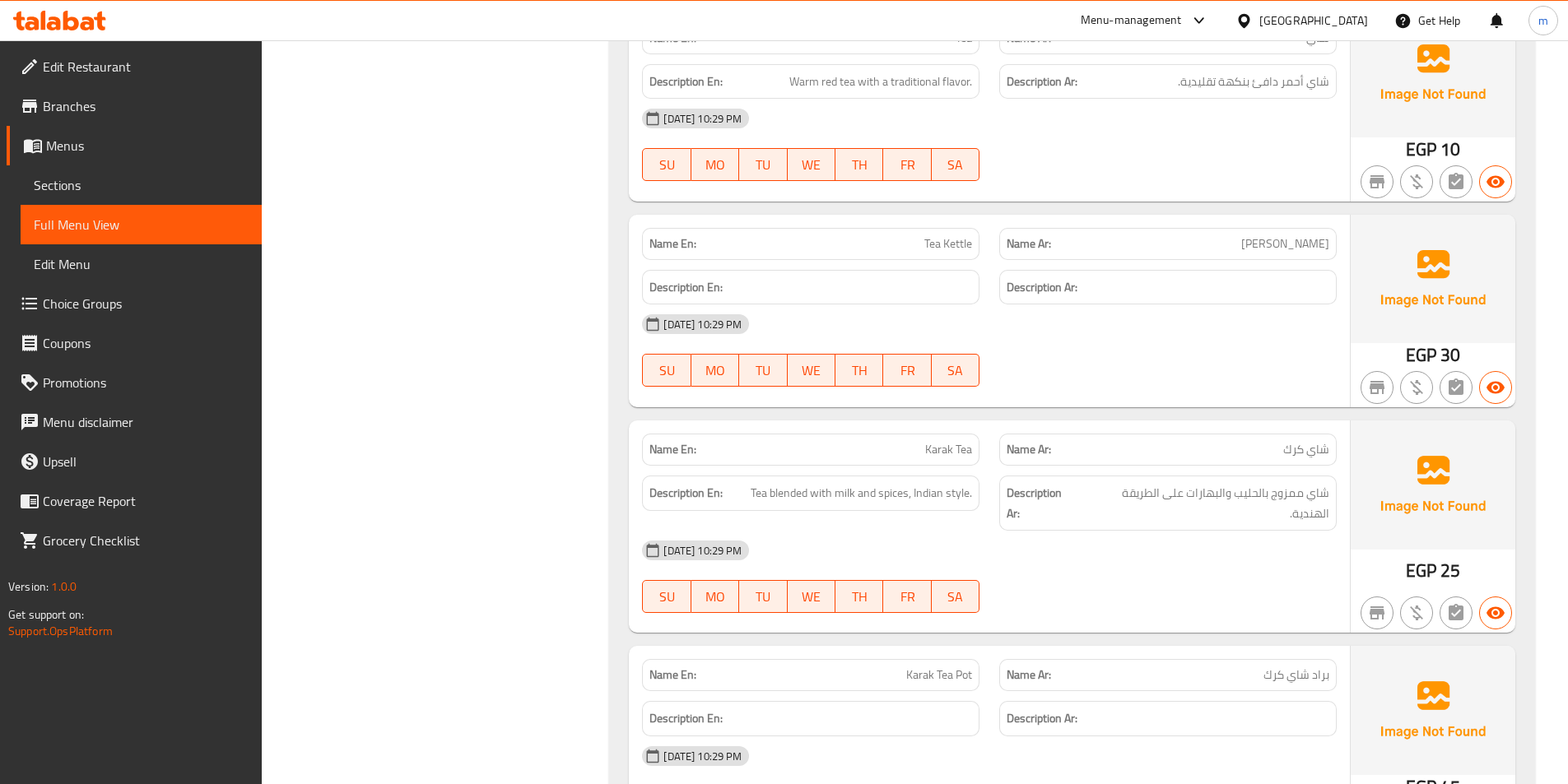
scroll to position [21303, 0]
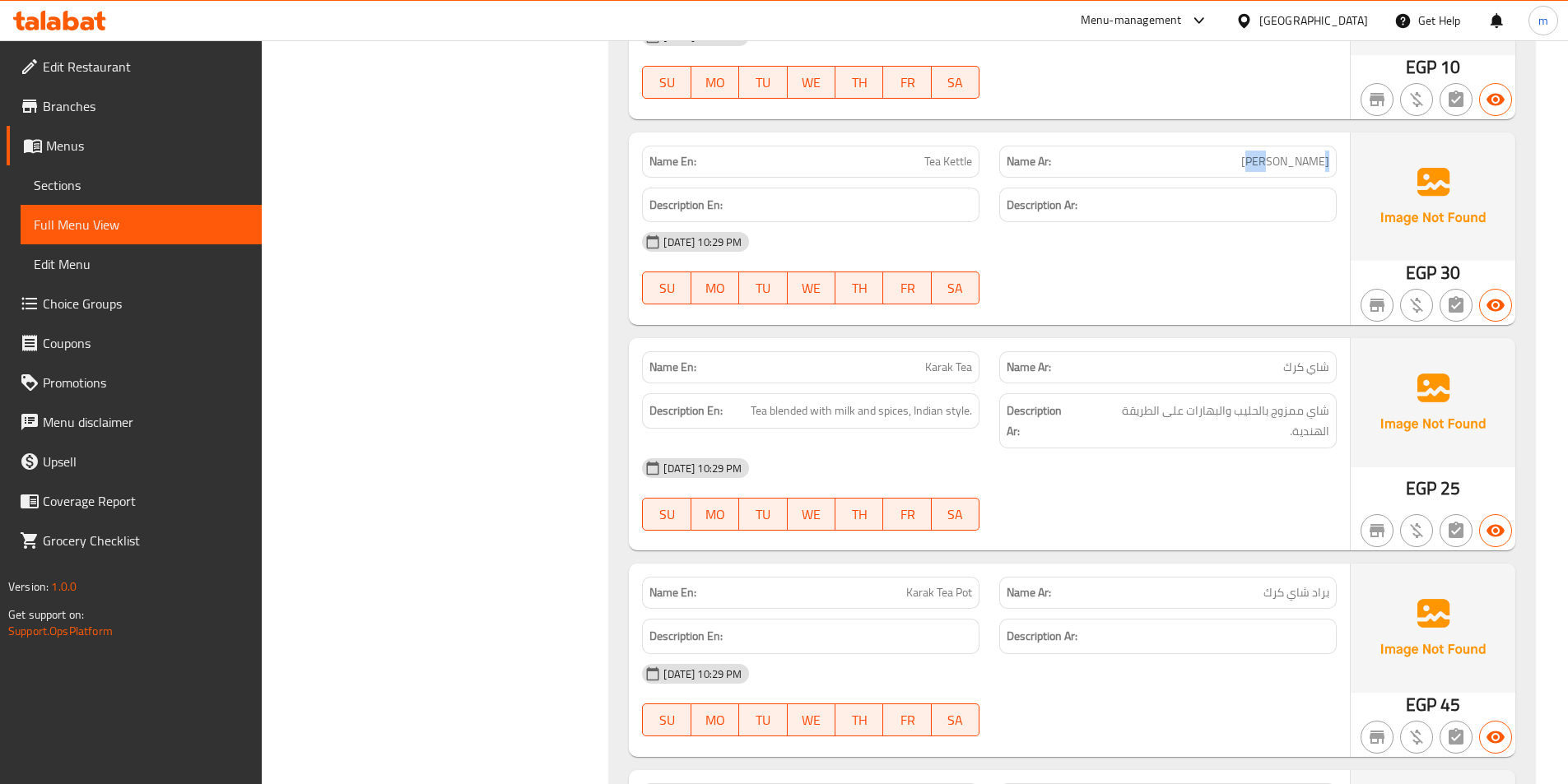
drag, startPoint x: 1312, startPoint y: 155, endPoint x: 1331, endPoint y: 156, distance: 19.0
click at [1331, 156] on div "Name Ar: براد شاي" at bounding box center [1168, 161] width 337 height 32
copy span "براد"
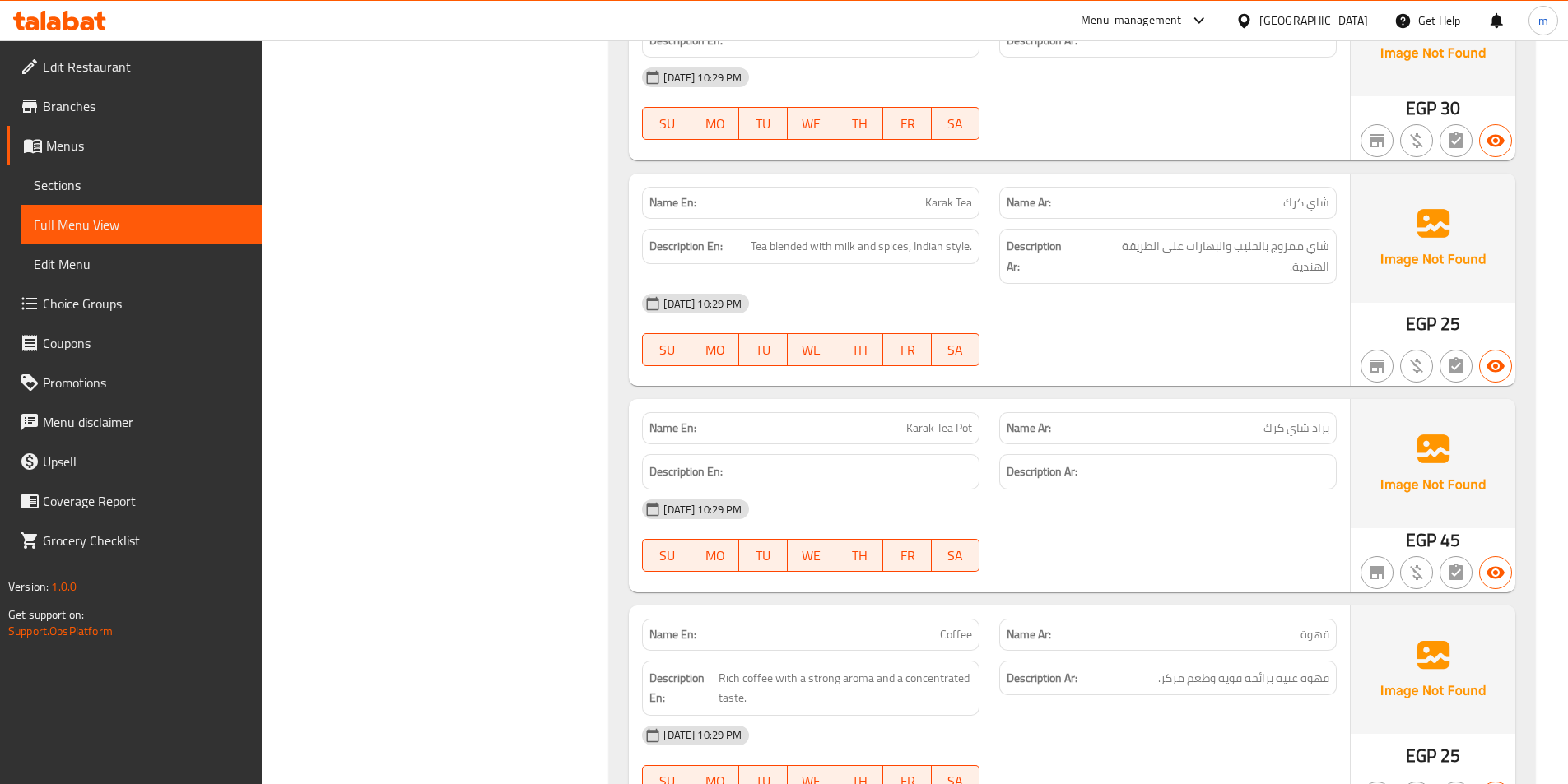
scroll to position [21550, 0]
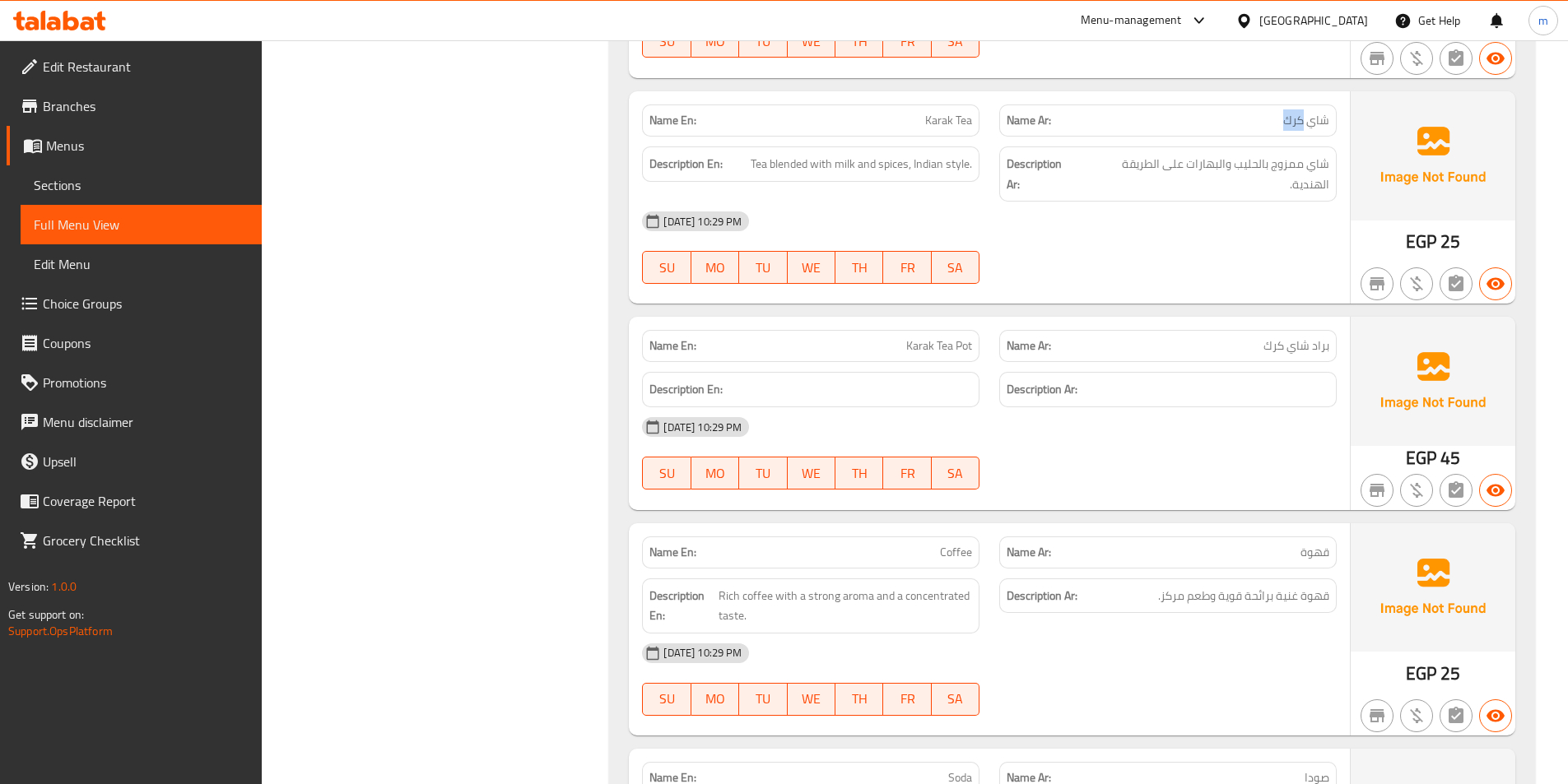
drag, startPoint x: 1280, startPoint y: 128, endPoint x: 1303, endPoint y: 125, distance: 23.2
click at [1303, 125] on p "Name Ar: شاي كرك" at bounding box center [1168, 120] width 322 height 17
copy span "كرك"
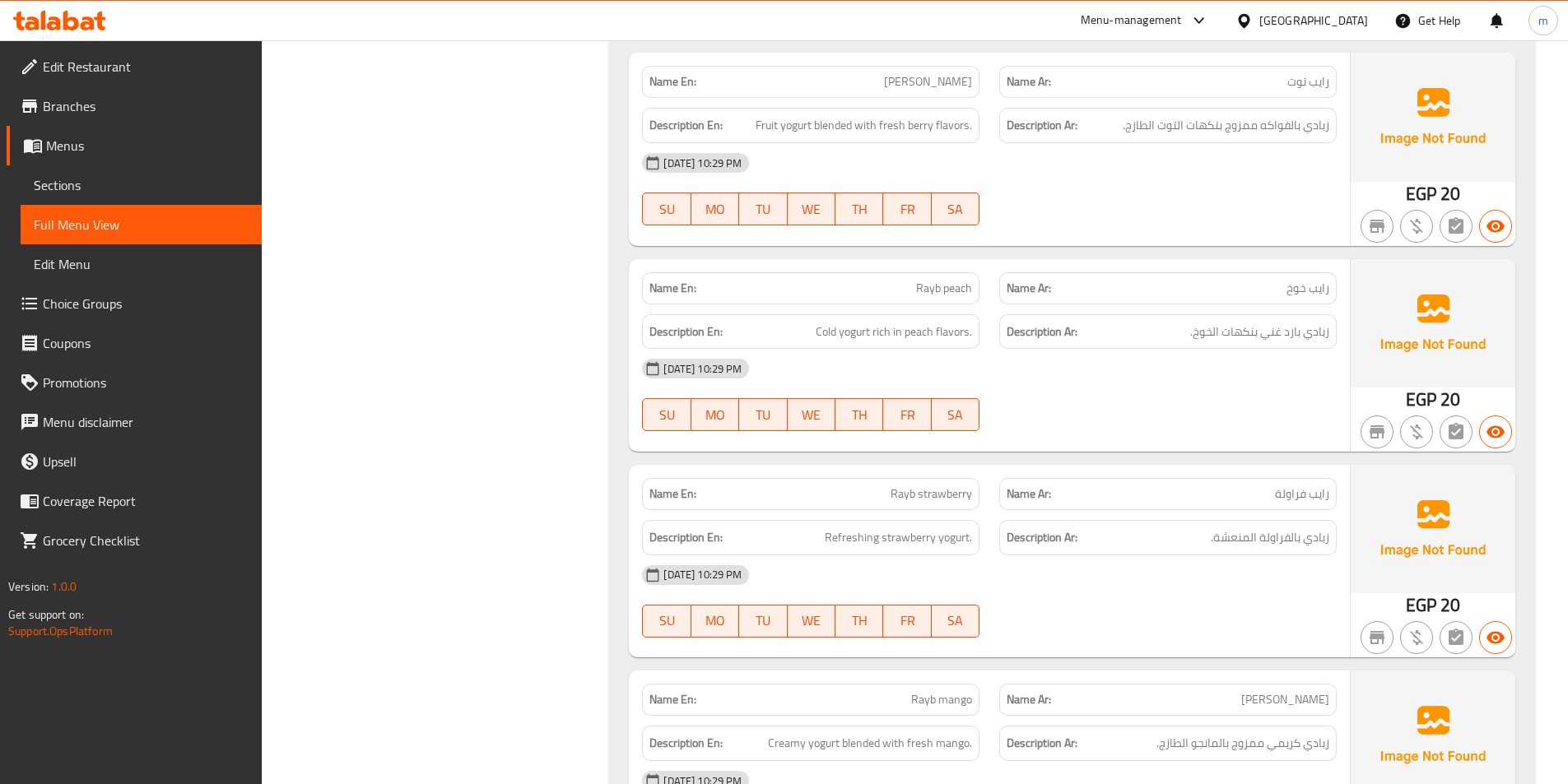
scroll to position [22620, 0]
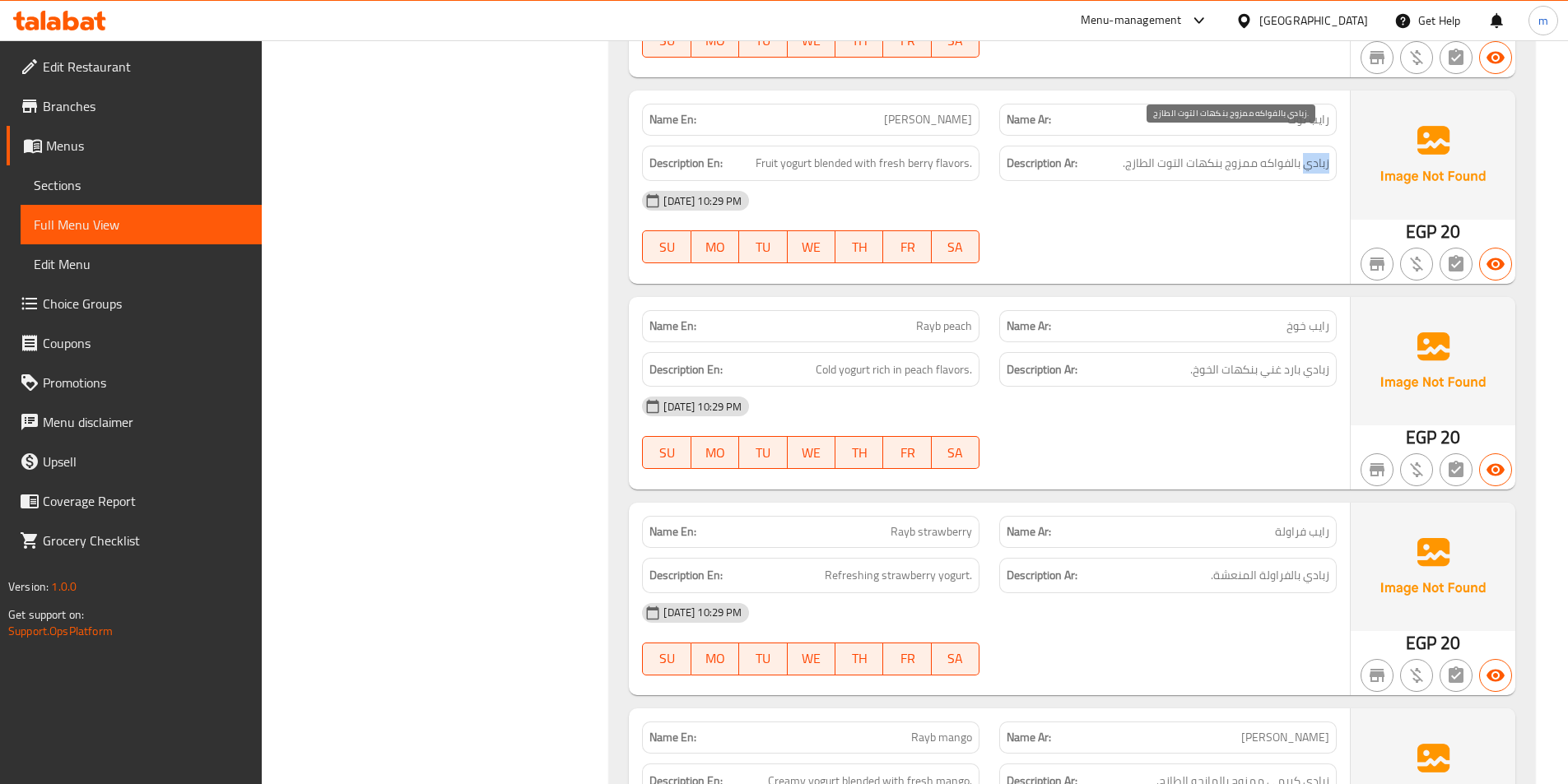
drag, startPoint x: 1302, startPoint y: 147, endPoint x: 1326, endPoint y: 144, distance: 24.2
click at [1328, 153] on span "زبادي بالفواكه ممزوج بنكهات التوت الطازج." at bounding box center [1226, 163] width 207 height 21
copy span "زبادي"
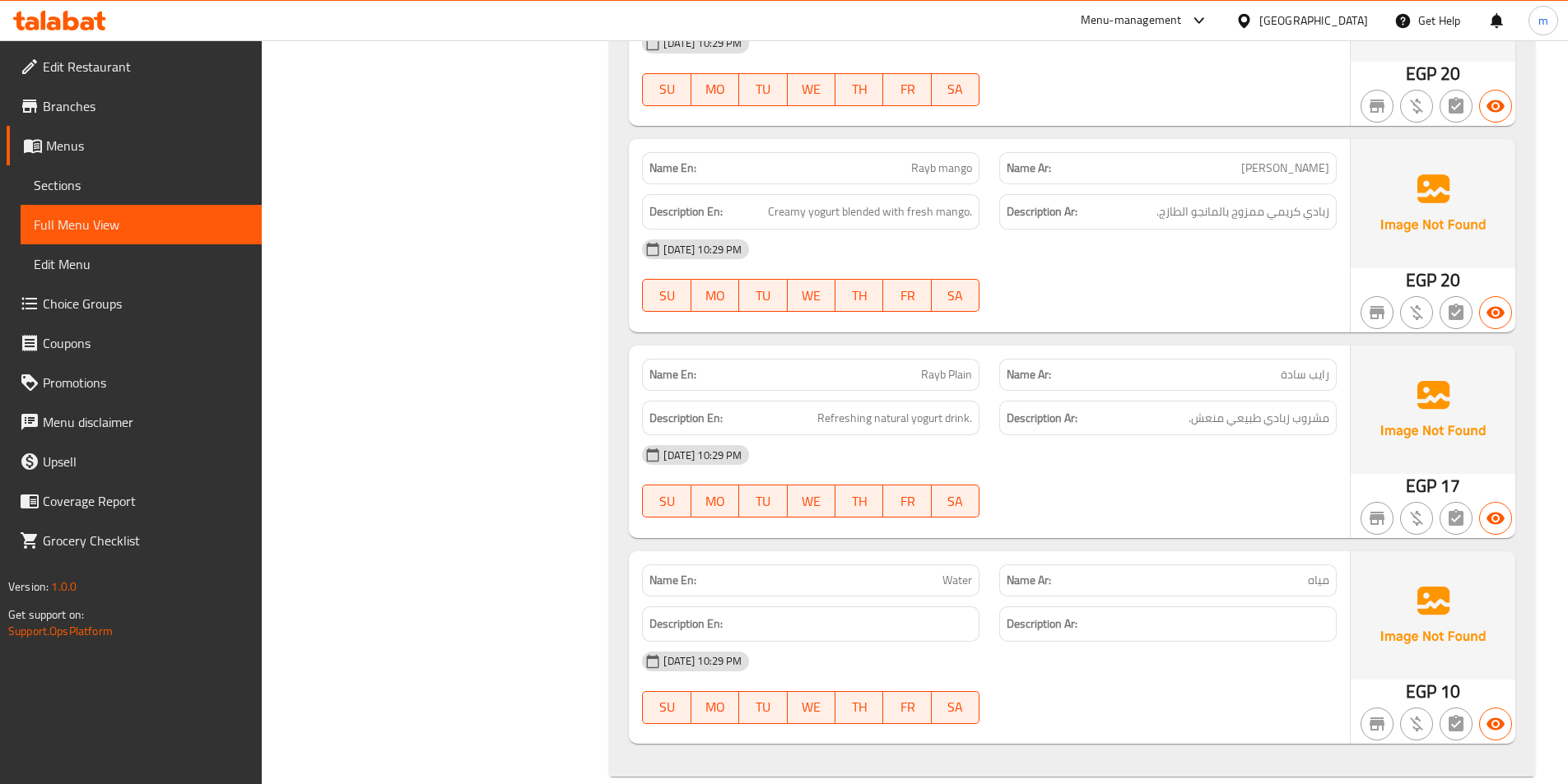
scroll to position [23195, 0]
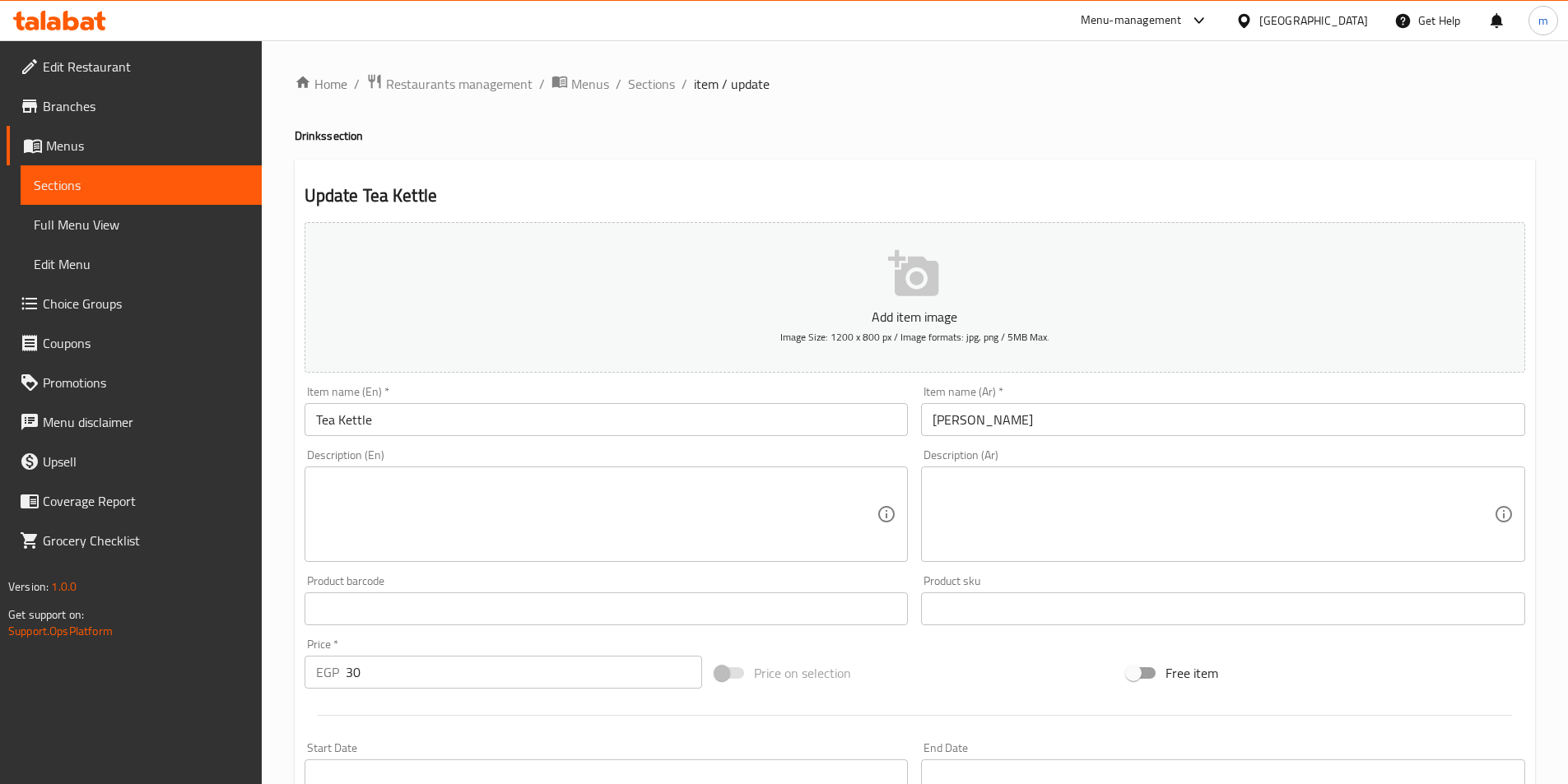
click at [502, 415] on input "Tea Kettle" at bounding box center [606, 419] width 604 height 33
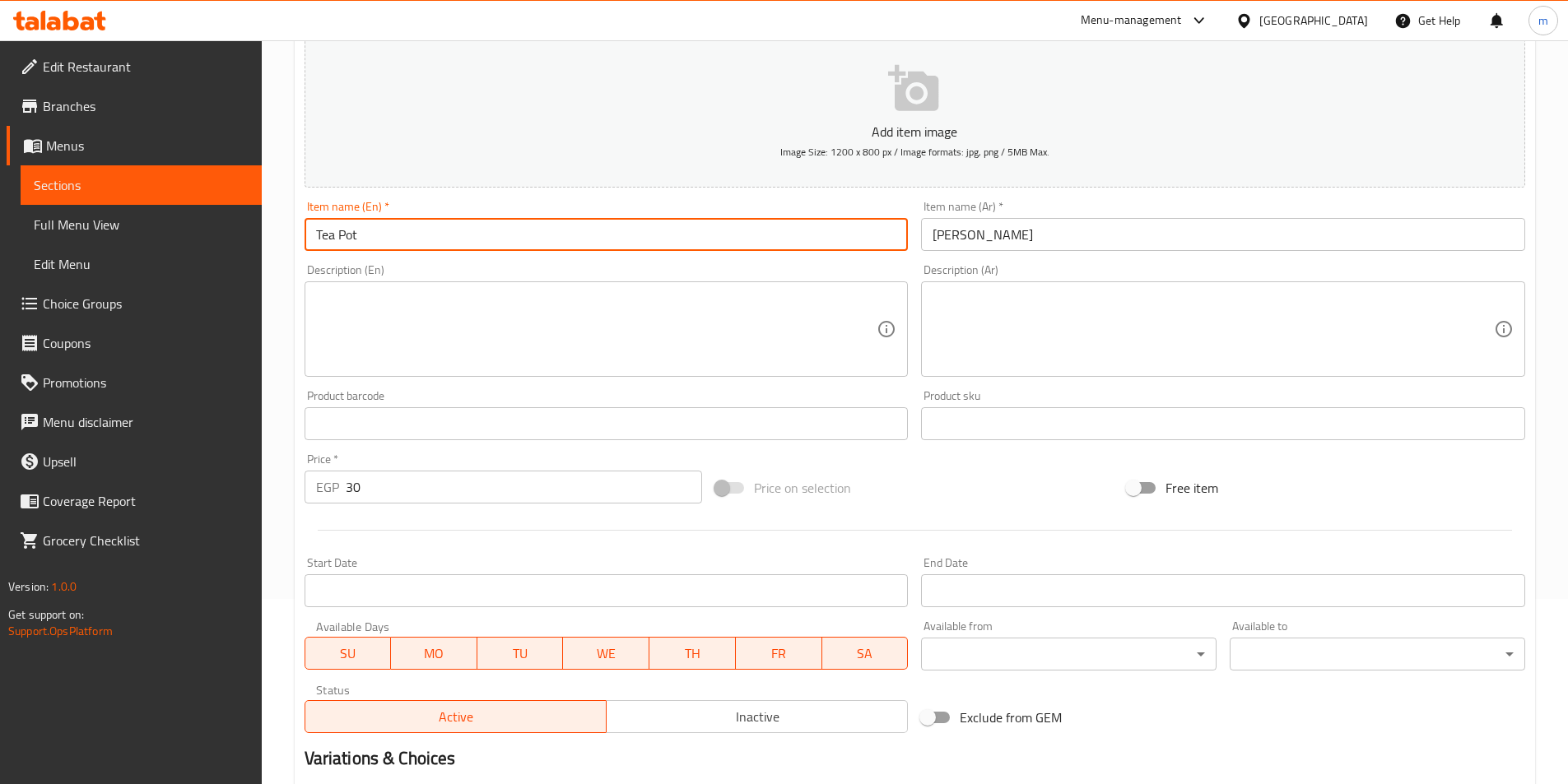
scroll to position [378, 0]
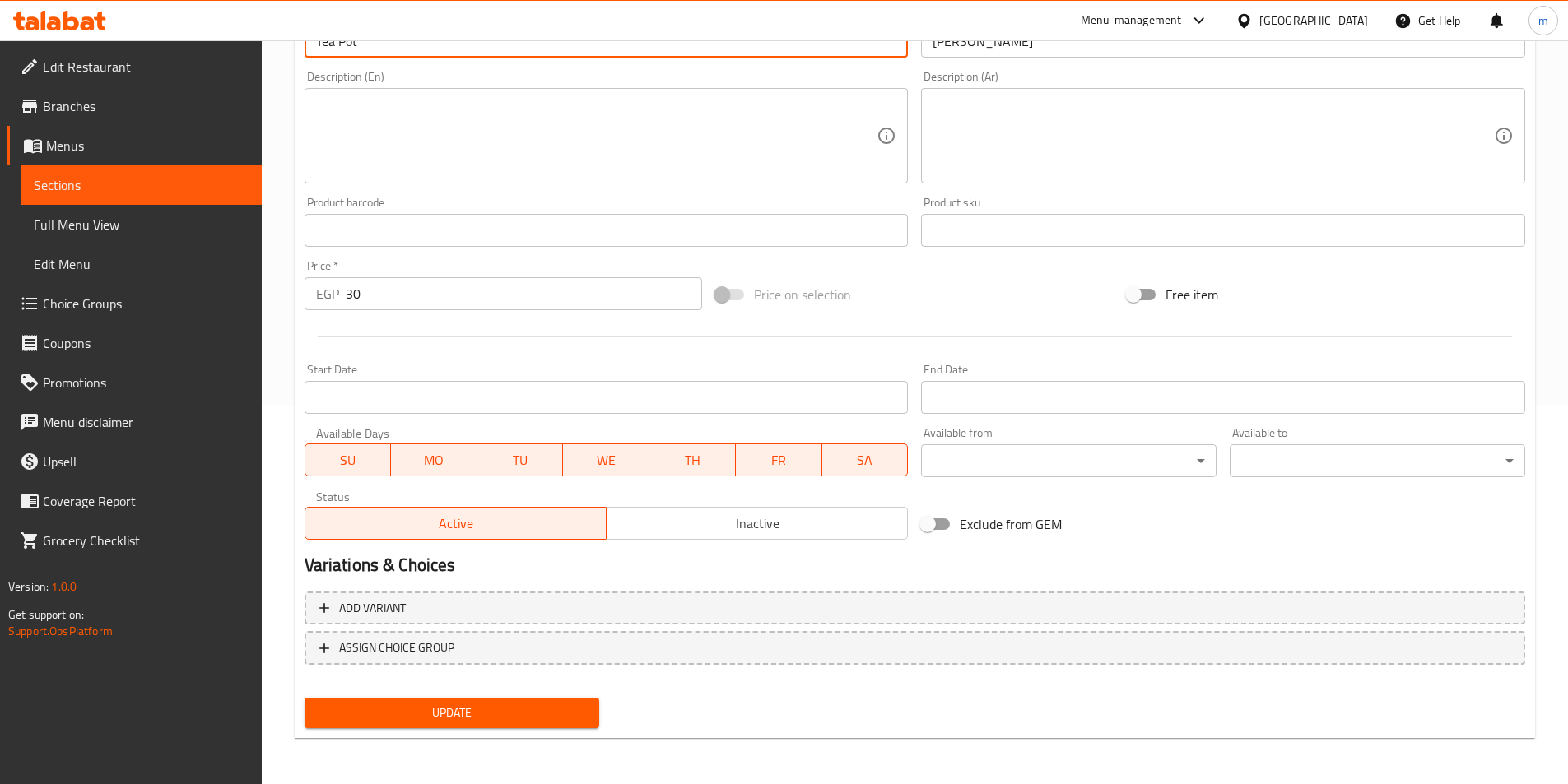
type input "Tea Pot"
click at [551, 713] on span "Update" at bounding box center [452, 713] width 269 height 21
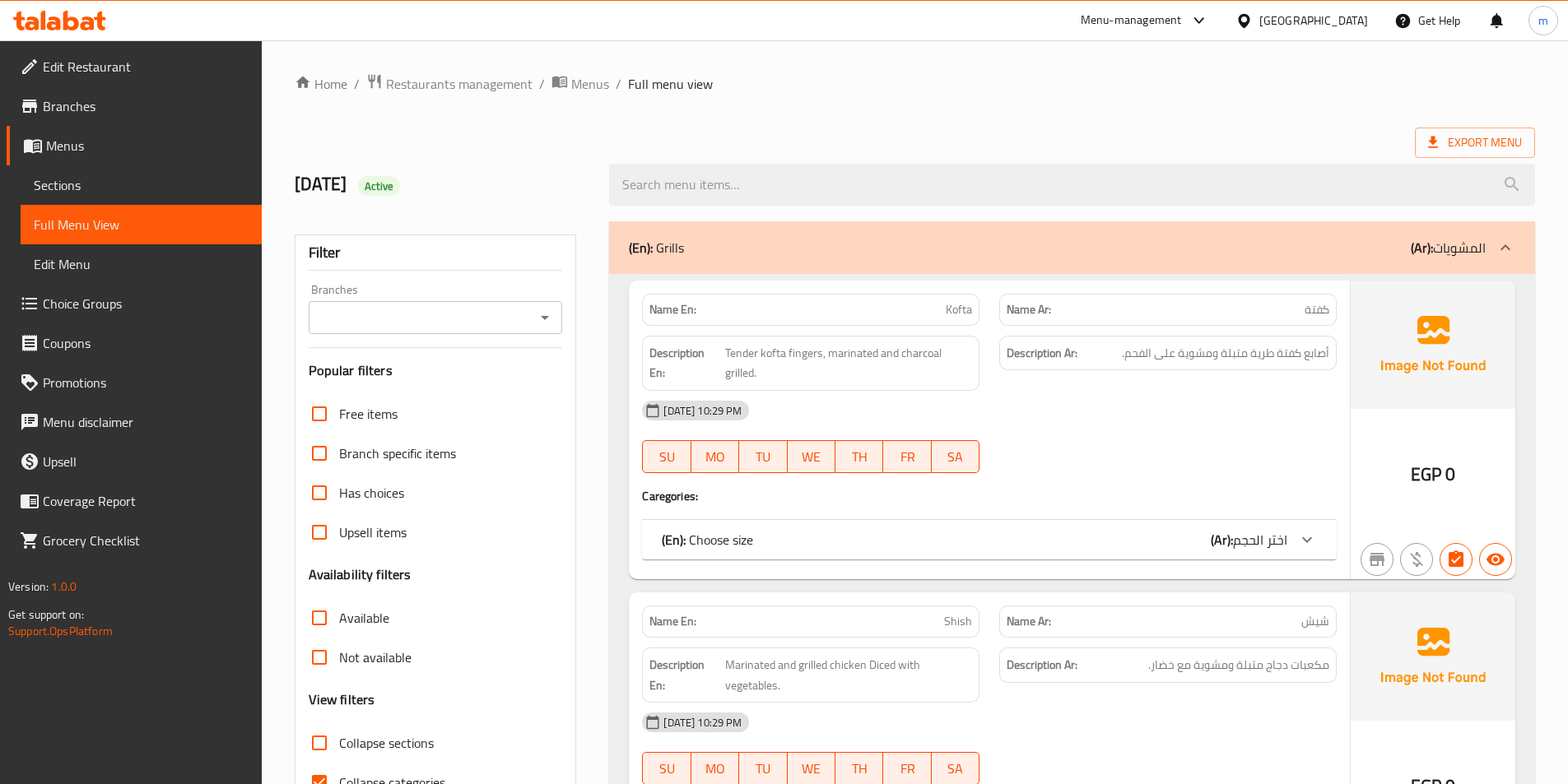
scroll to position [164, 0]
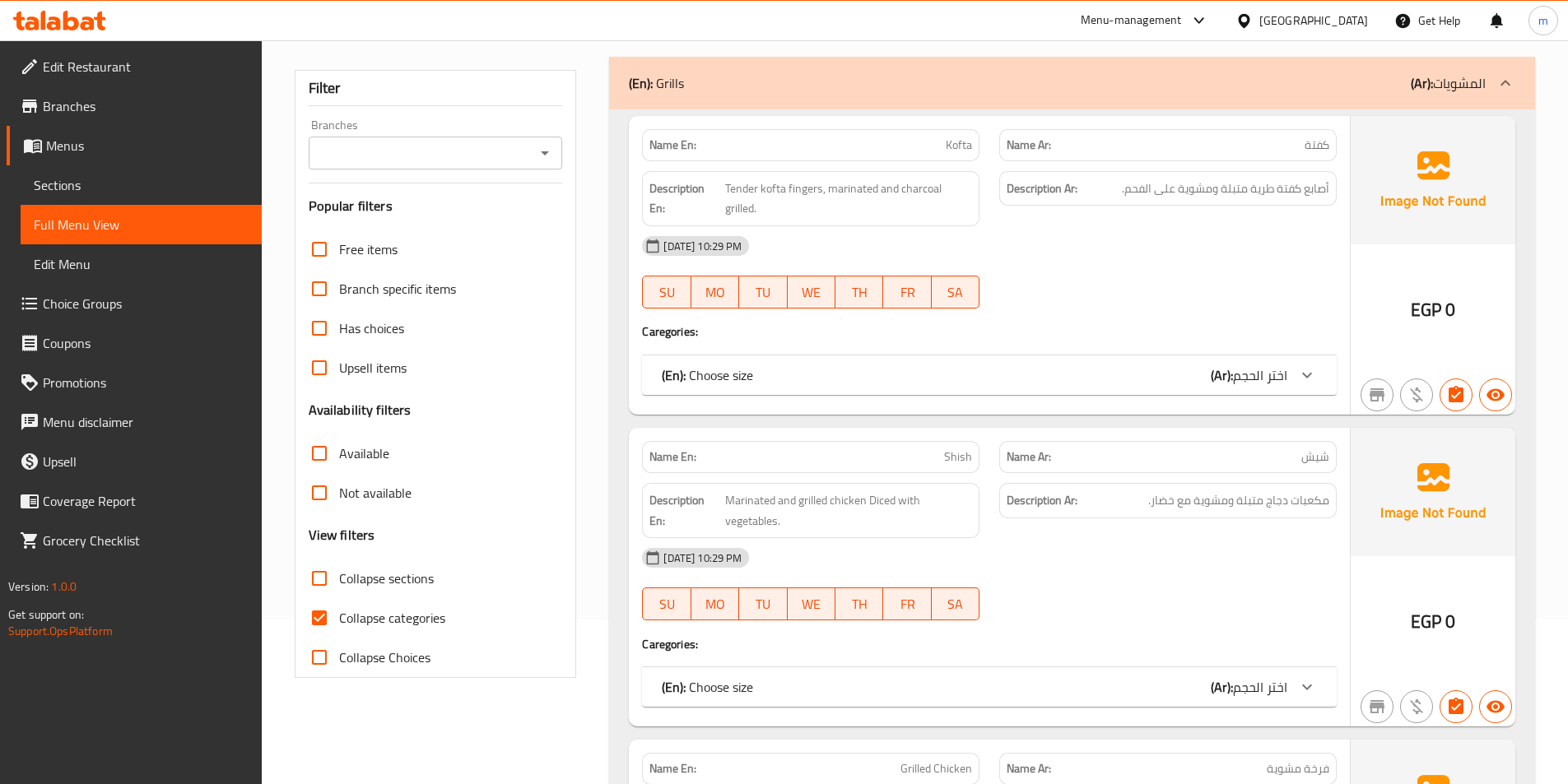
click at [397, 619] on span "Collapse categories" at bounding box center [392, 617] width 106 height 20
click at [339, 619] on input "Collapse categories" at bounding box center [319, 618] width 39 height 39
checkbox input "false"
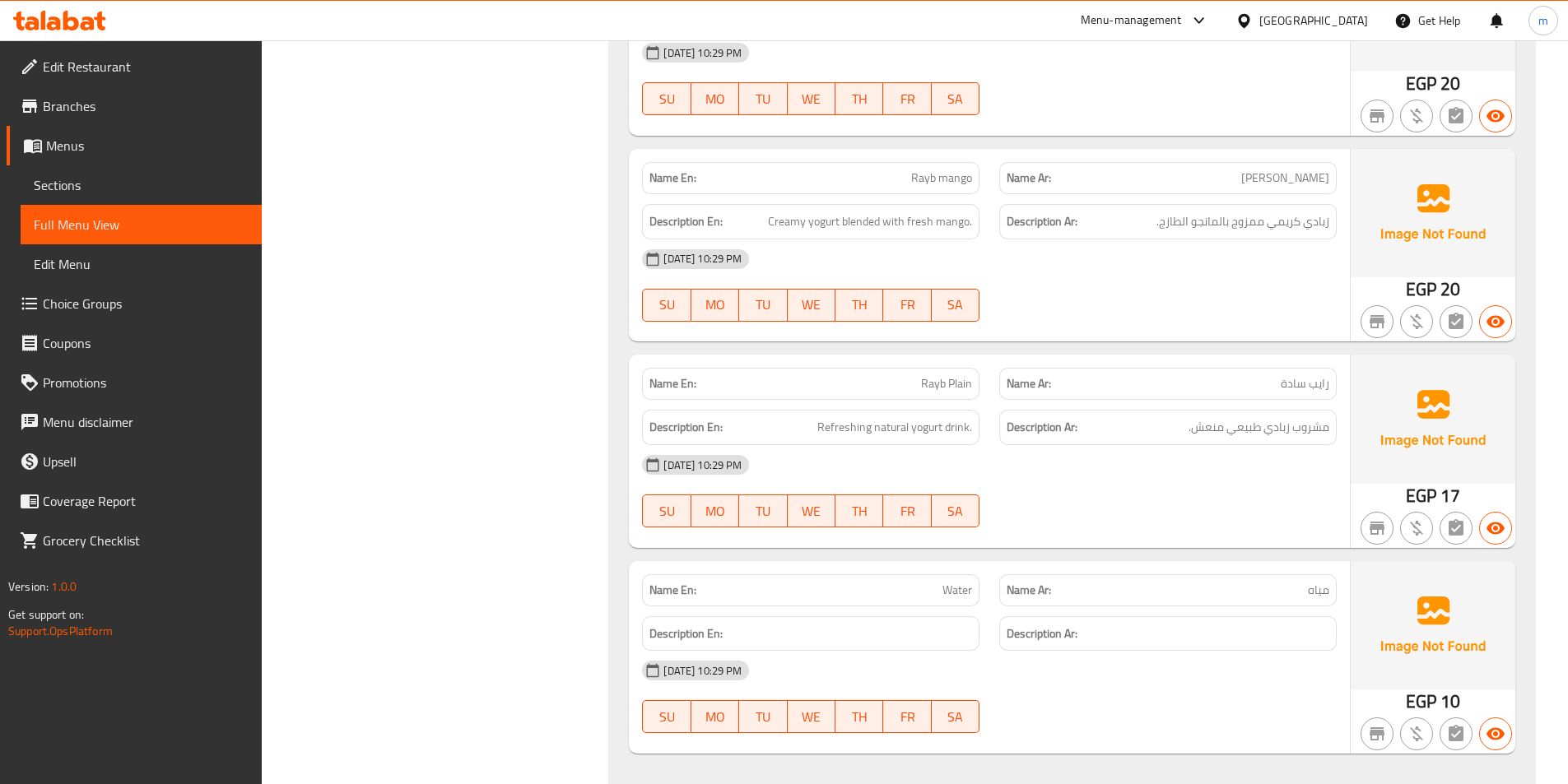
scroll to position [23209, 0]
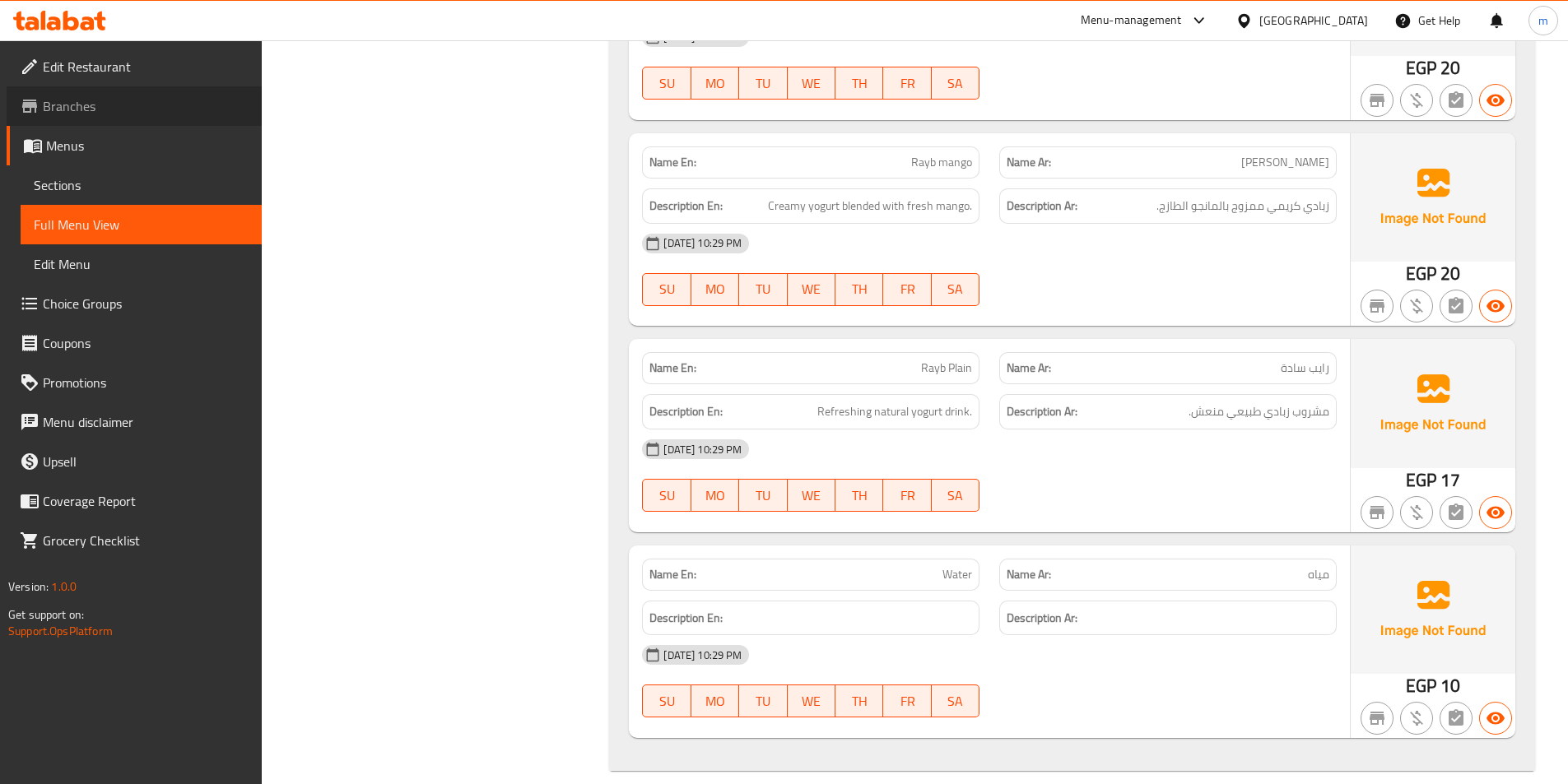
click at [130, 100] on span "Branches" at bounding box center [146, 106] width 206 height 20
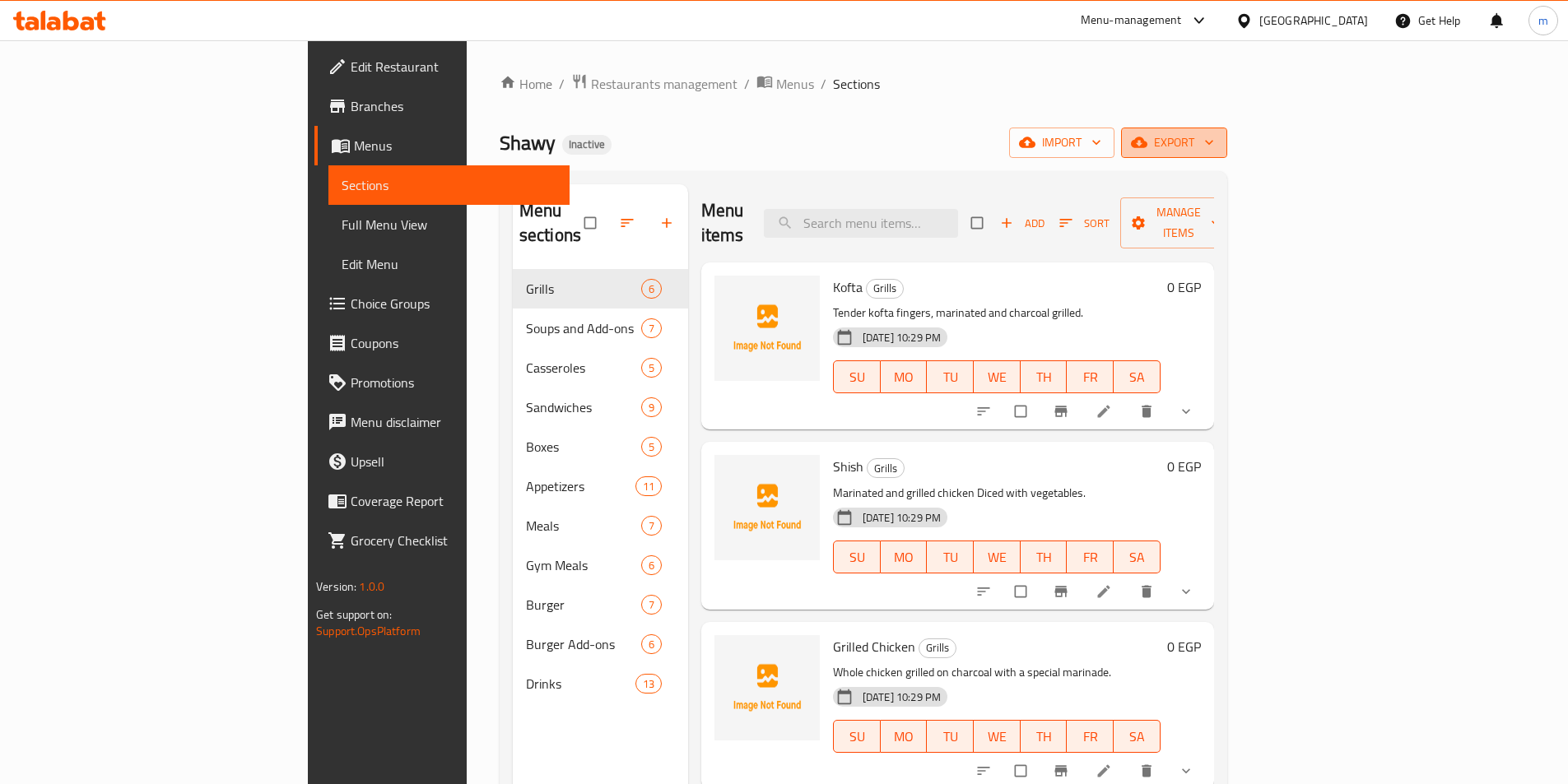
click at [1214, 150] on span "export" at bounding box center [1173, 143] width 80 height 21
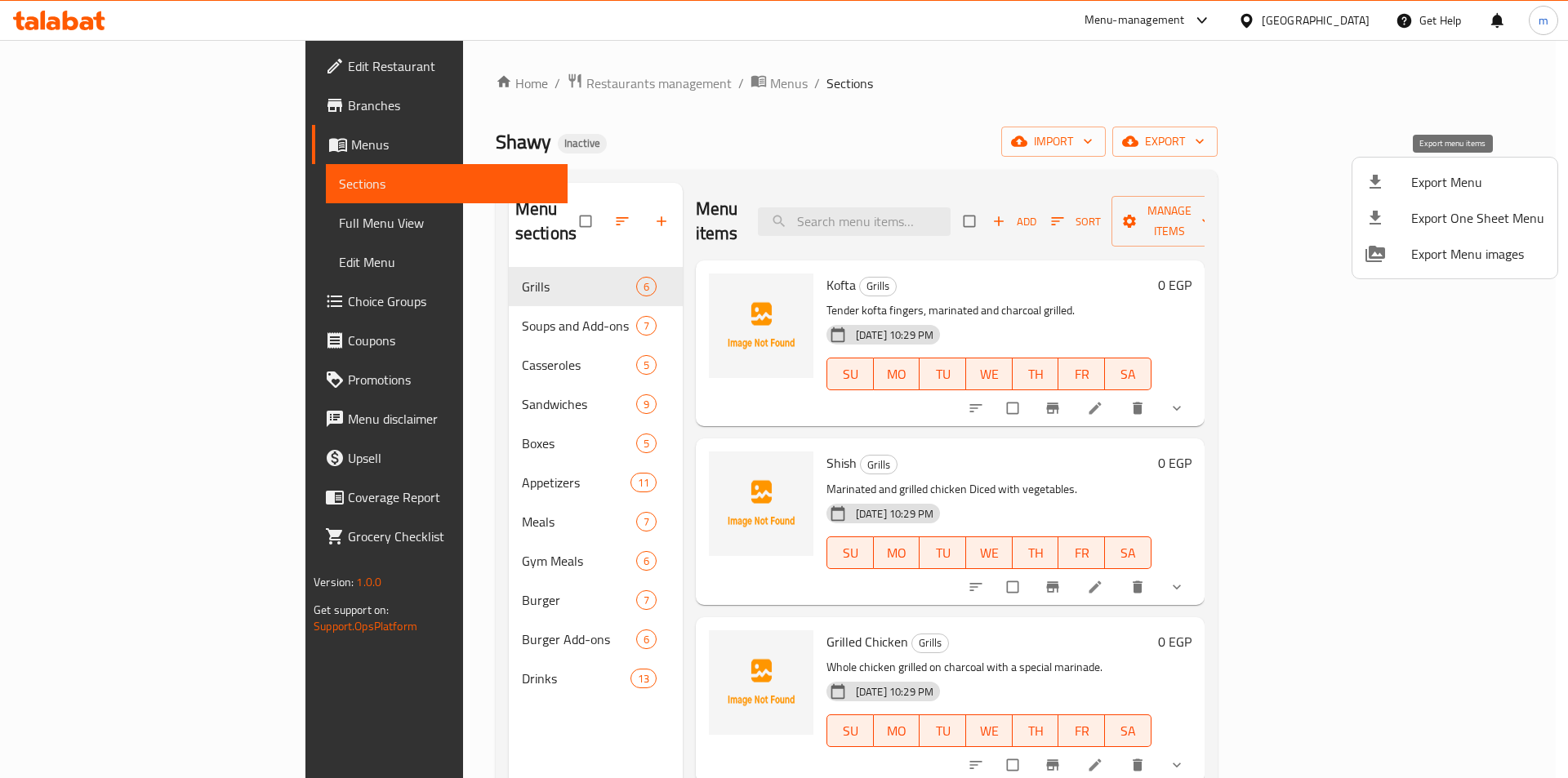
click at [1428, 180] on span "Export Menu" at bounding box center [1478, 182] width 133 height 20
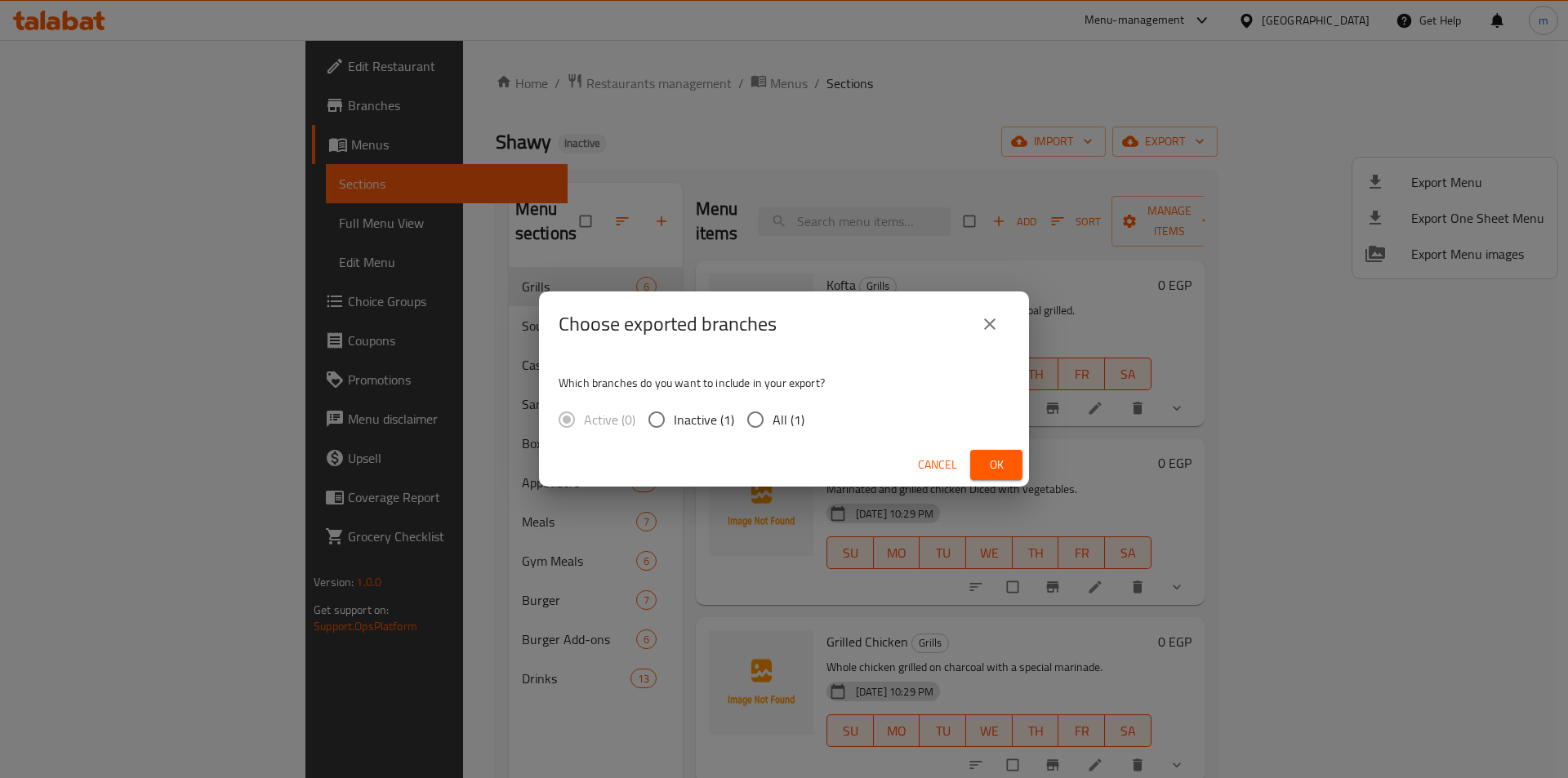
click at [779, 413] on span "All (1)" at bounding box center [789, 419] width 32 height 20
click at [773, 413] on input "All (1)" at bounding box center [755, 419] width 34 height 34
radio input "true"
click at [983, 466] on span "Ok" at bounding box center [997, 465] width 26 height 20
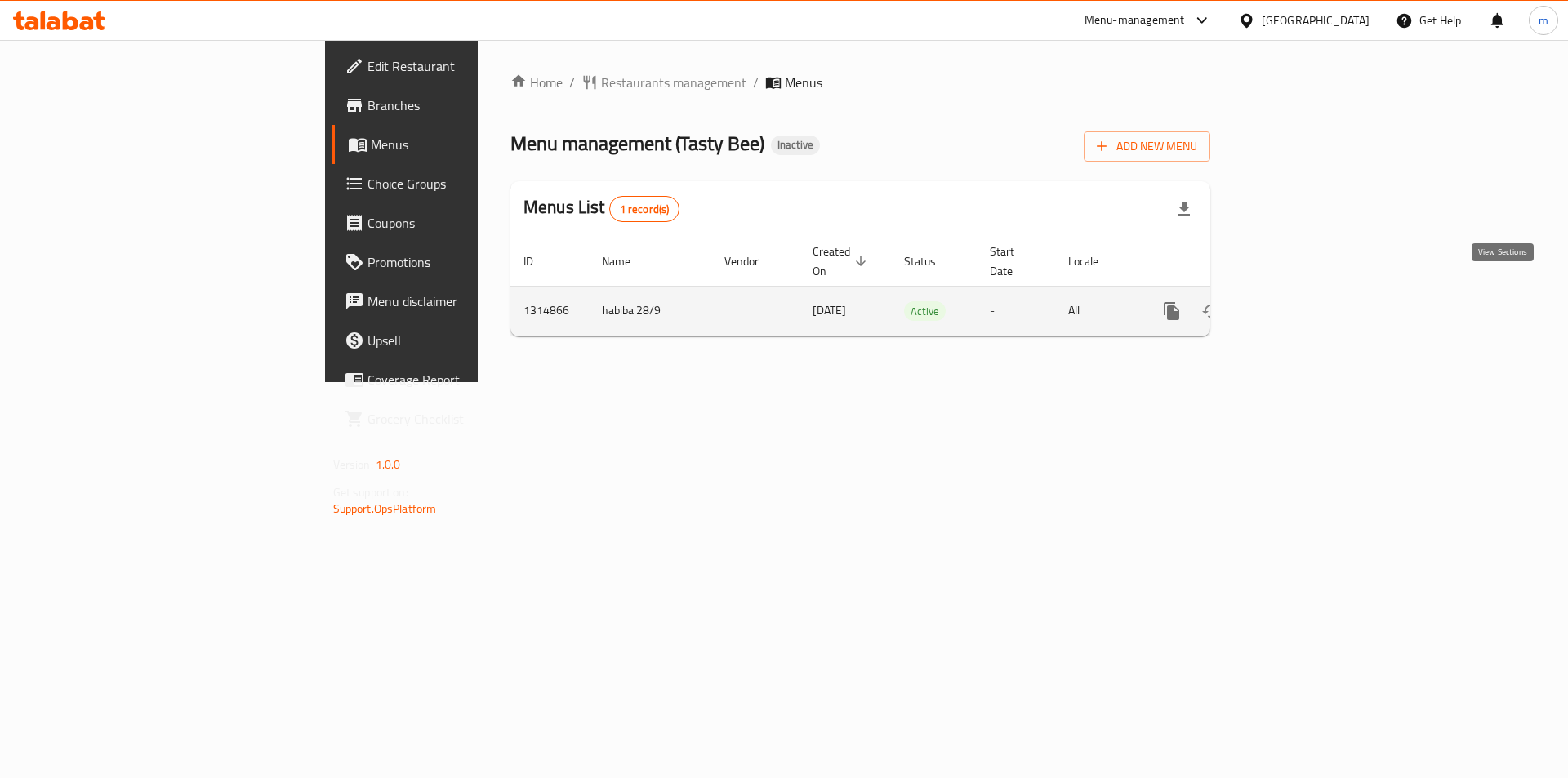
click at [1300, 301] on icon "enhanced table" at bounding box center [1289, 310] width 20 height 20
